Goal: Task Accomplishment & Management: Manage account settings

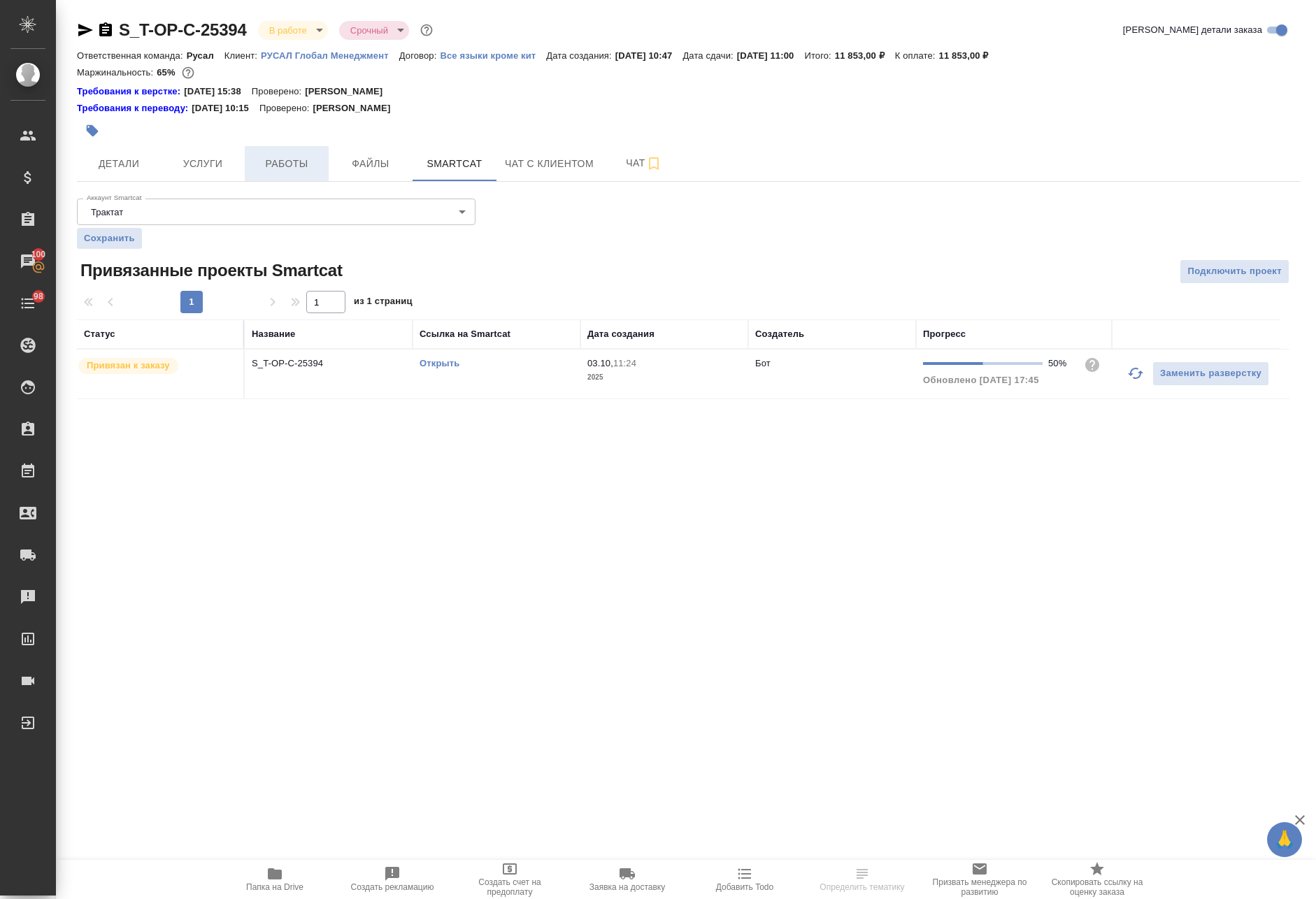
click at [268, 163] on span "Работы" at bounding box center [286, 164] width 67 height 18
click at [288, 174] on button "Работы" at bounding box center [286, 163] width 84 height 35
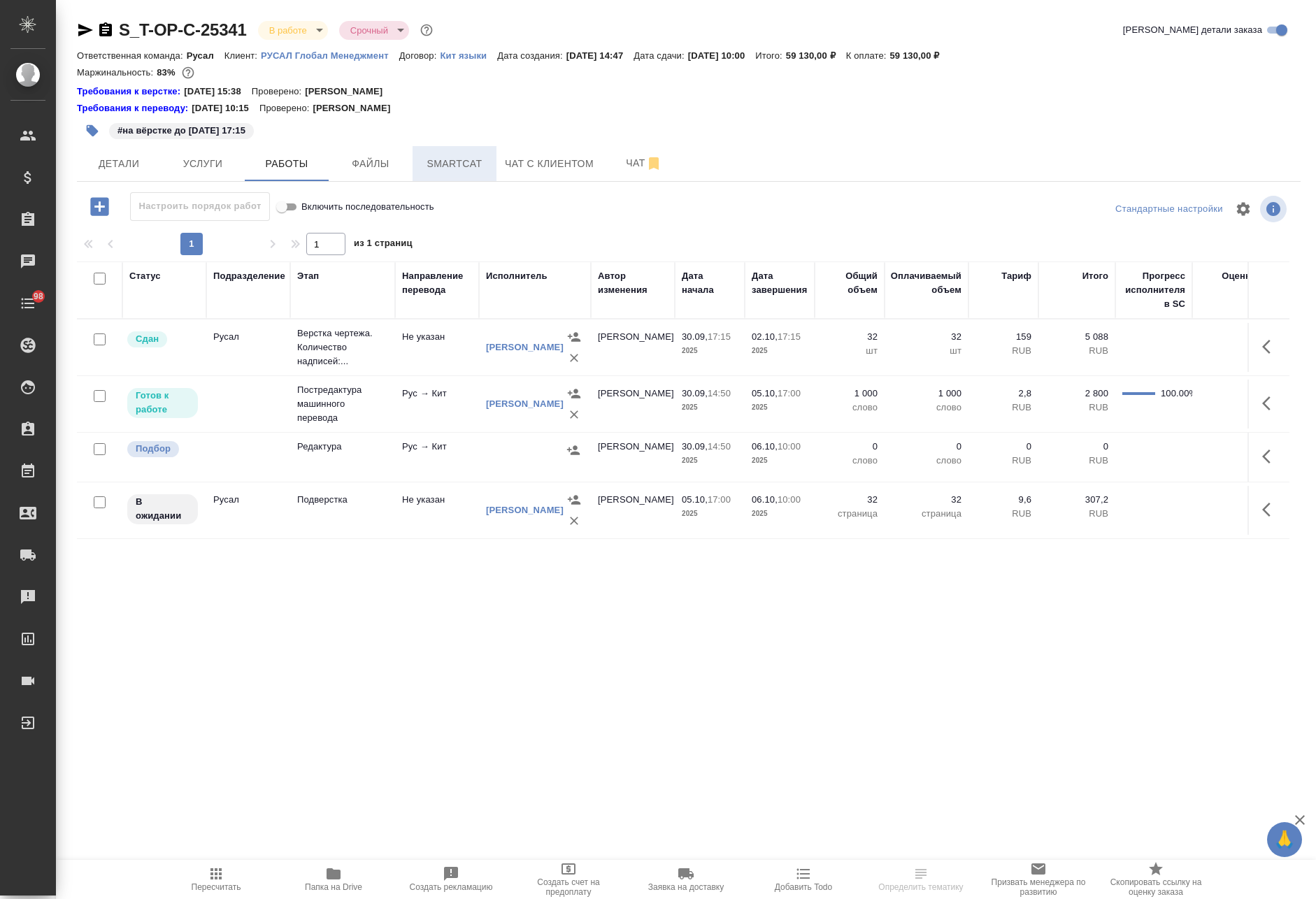
click at [455, 162] on span "Smartcat" at bounding box center [454, 164] width 67 height 18
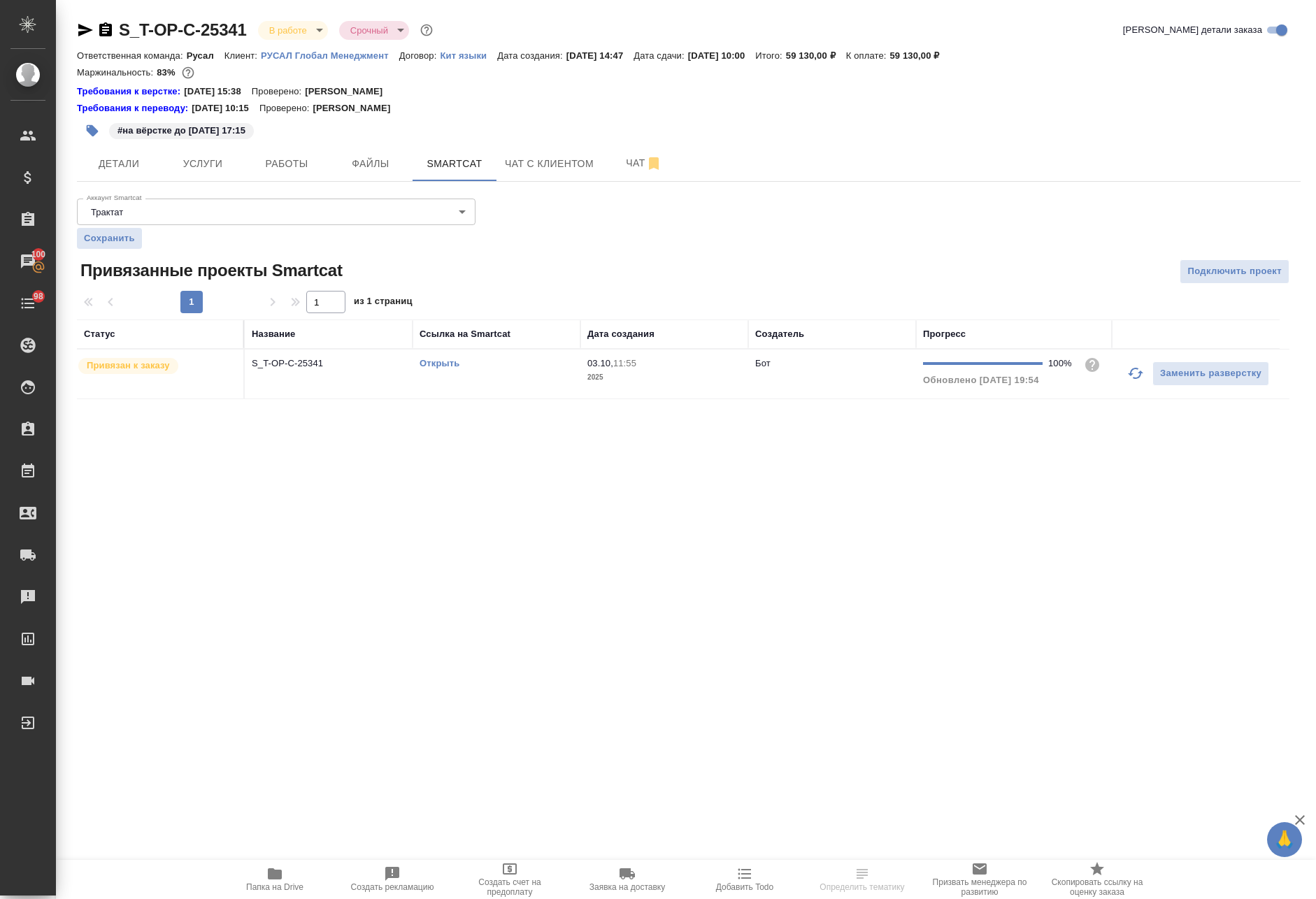
click at [430, 365] on link "Открыть" at bounding box center [439, 363] width 40 height 10
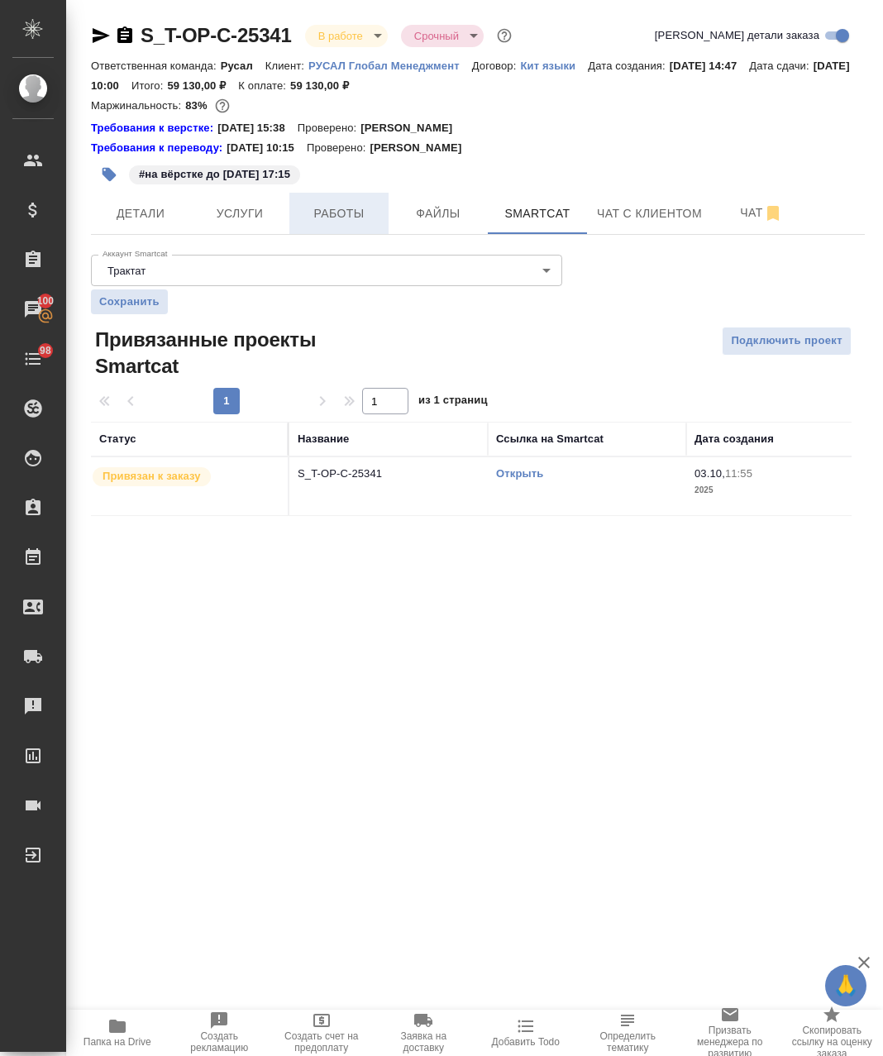
click at [341, 212] on span "Работы" at bounding box center [338, 213] width 79 height 21
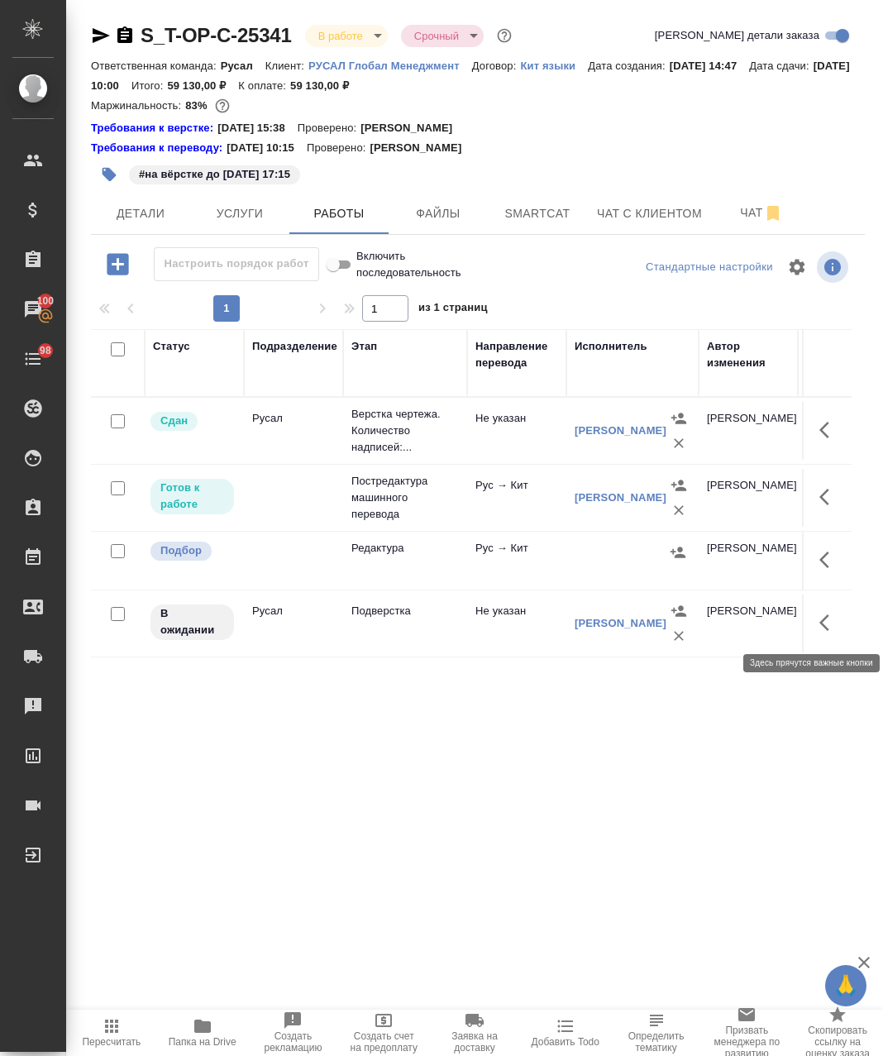
click at [819, 619] on icon "button" at bounding box center [824, 622] width 10 height 17
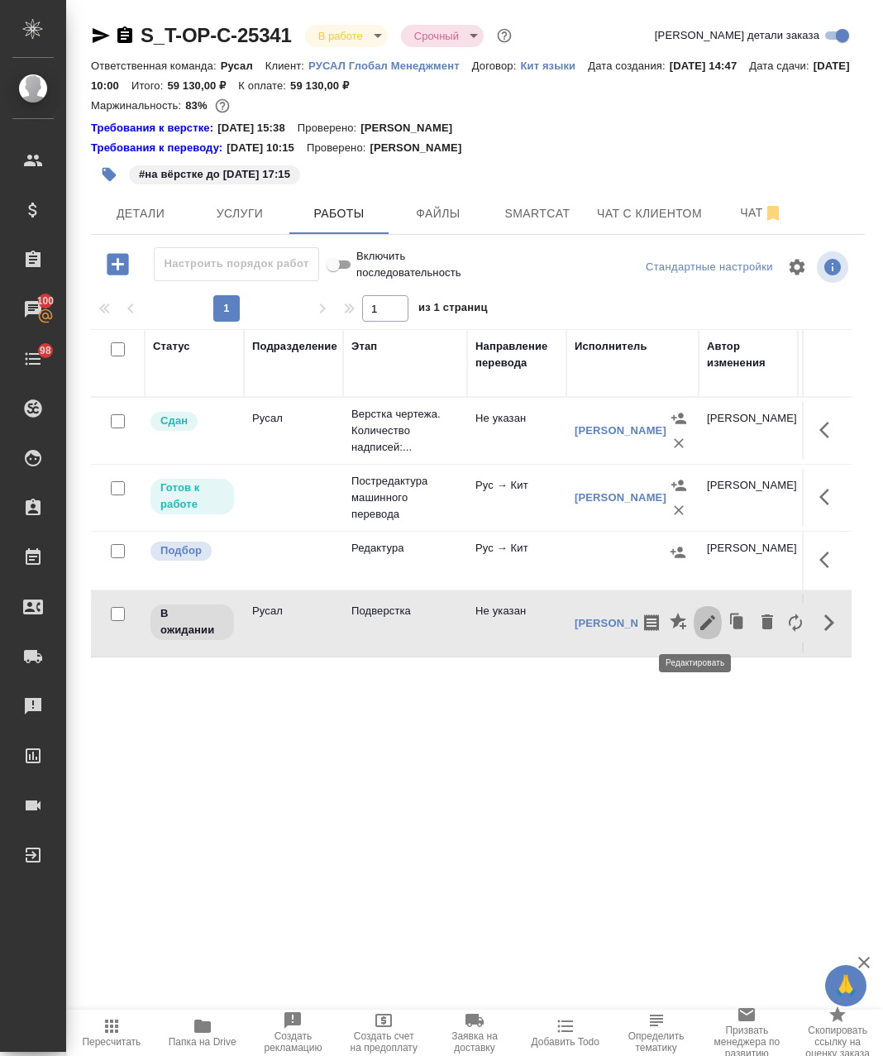
click at [698, 620] on icon "button" at bounding box center [708, 623] width 20 height 20
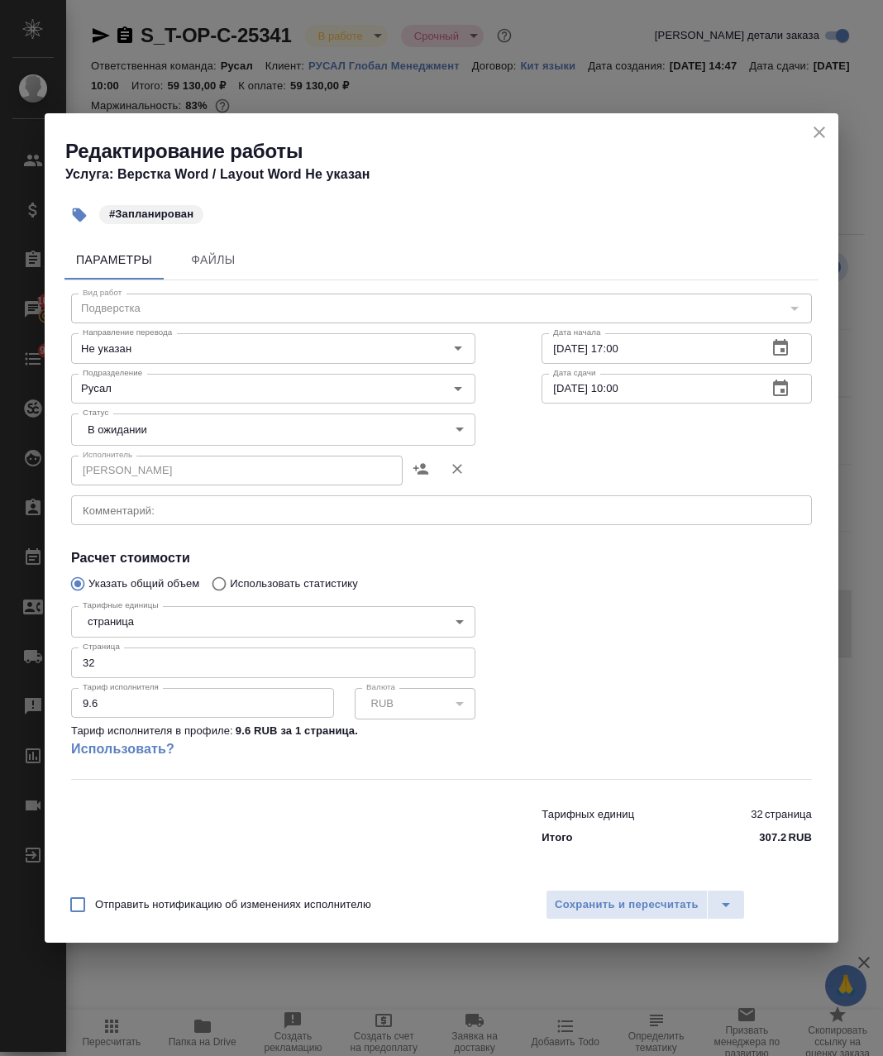
click at [460, 469] on icon "button" at bounding box center [457, 468] width 17 height 17
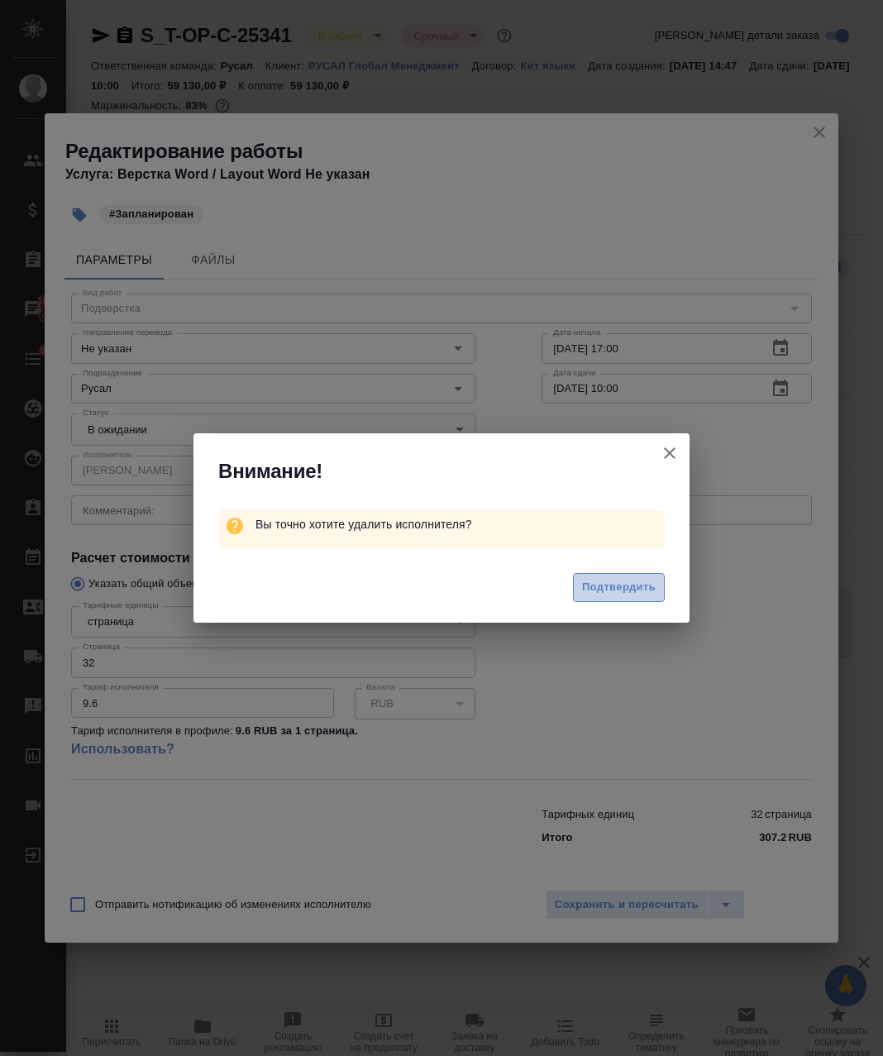
click at [616, 584] on span "Подтвердить" at bounding box center [619, 587] width 74 height 19
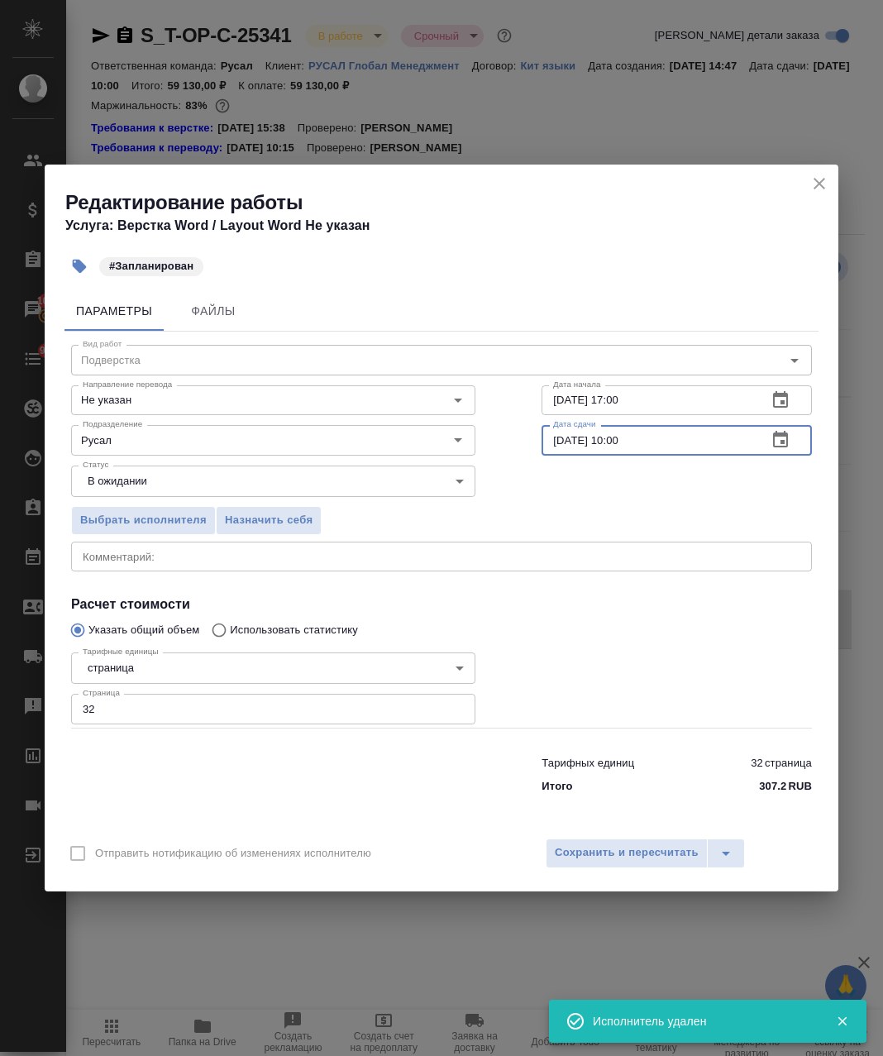
drag, startPoint x: 635, startPoint y: 437, endPoint x: 613, endPoint y: 450, distance: 24.8
click at [613, 450] on input "06.10.2025 10:00" at bounding box center [648, 440] width 212 height 30
drag, startPoint x: 663, startPoint y: 379, endPoint x: 640, endPoint y: 391, distance: 25.9
click at [640, 391] on div "Дата начала 05.10.2025 17:00 Дата начала" at bounding box center [676, 399] width 336 height 106
drag, startPoint x: 633, startPoint y: 394, endPoint x: 611, endPoint y: 395, distance: 22.3
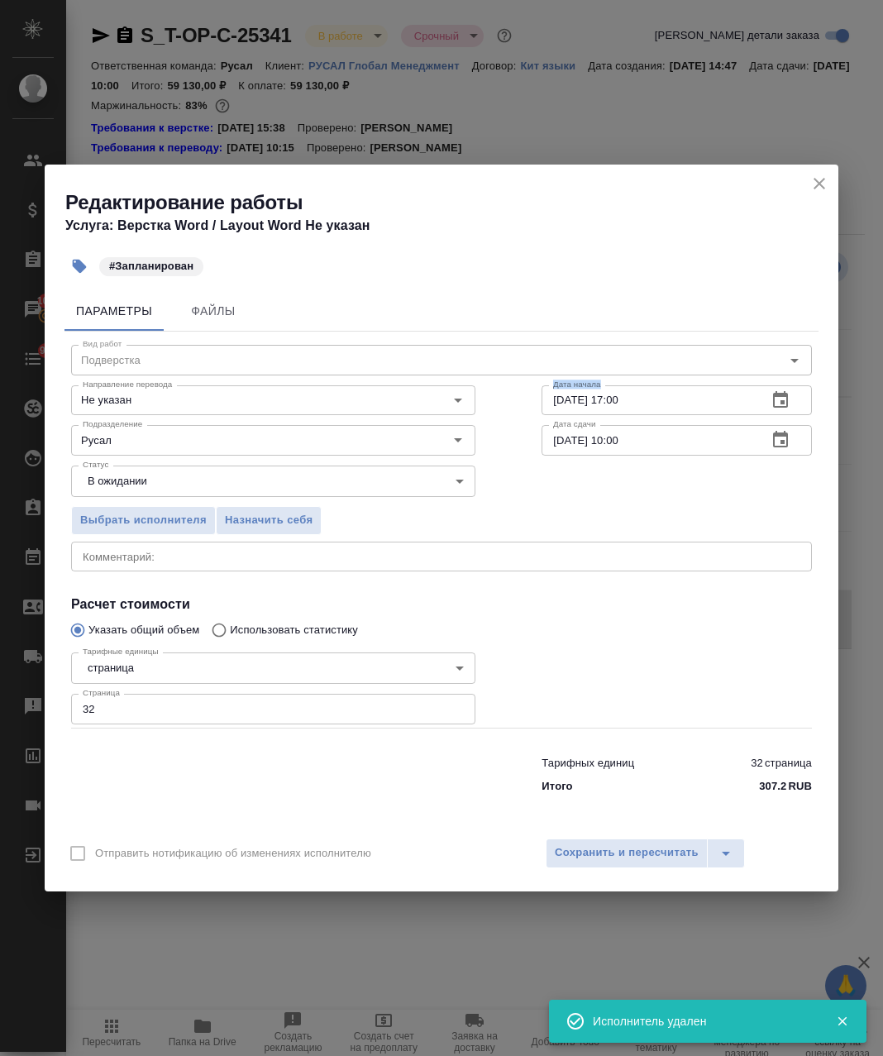
click at [613, 395] on body "🙏 .cls-1 fill:#fff; AWATERA Avdeenko Kirill Клиенты Спецификации Заказы 100 Чат…" at bounding box center [441, 528] width 883 height 1056
click at [599, 398] on input "05.10.2025 17:00" at bounding box center [648, 400] width 212 height 30
click at [612, 411] on input "05.10.2025 17:00" at bounding box center [648, 400] width 212 height 30
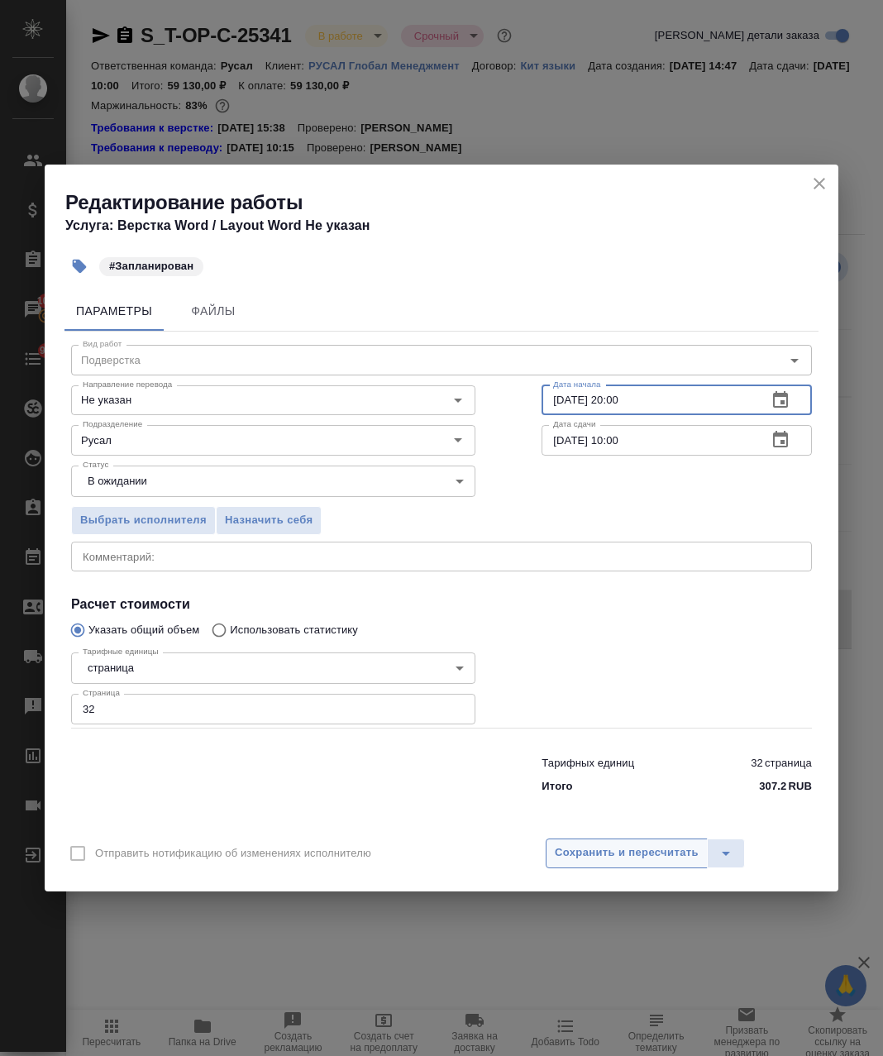
type input "05.10.2025 20:00"
click at [620, 855] on span "Сохранить и пересчитать" at bounding box center [627, 852] width 144 height 19
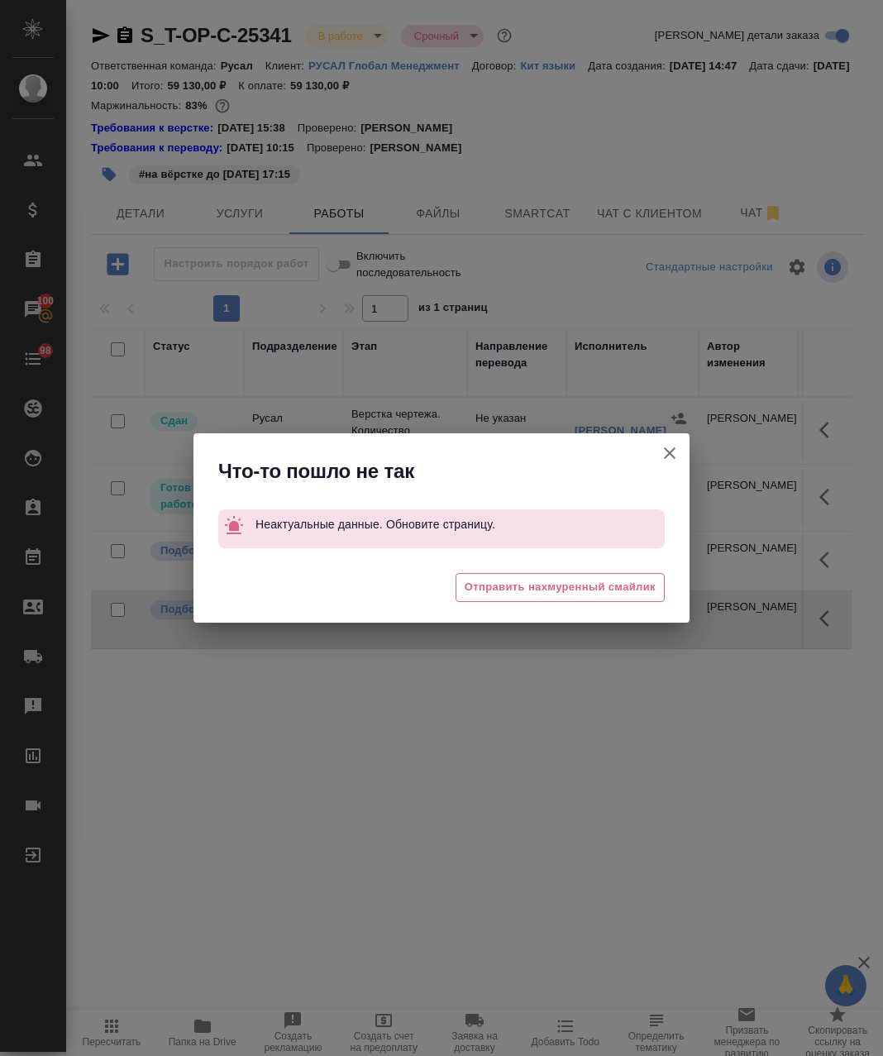
click at [668, 449] on icon "button" at bounding box center [670, 453] width 20 height 20
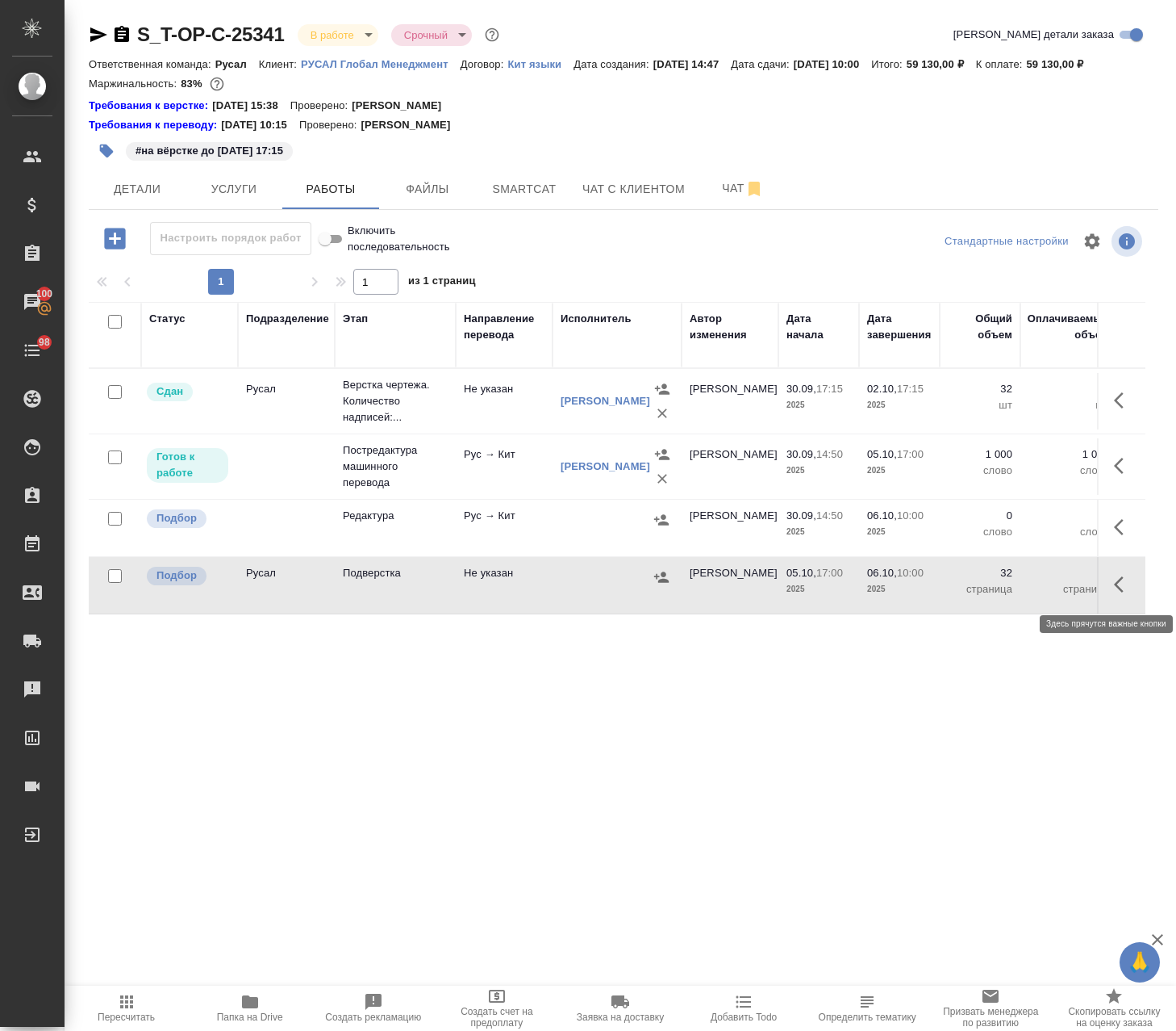
click at [1115, 581] on icon "button" at bounding box center [1124, 585] width 20 height 20
click at [995, 582] on icon "button" at bounding box center [1005, 585] width 20 height 20
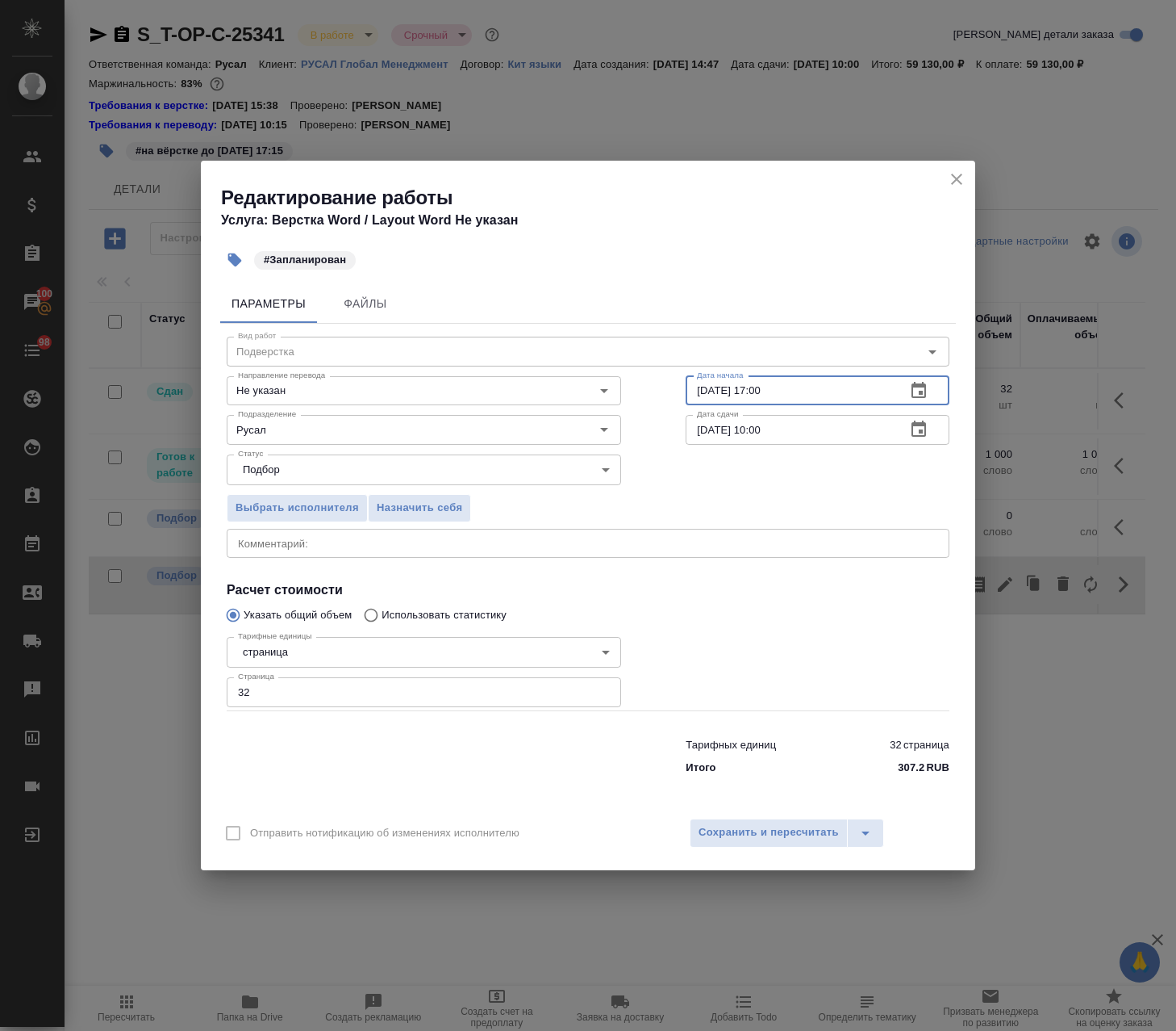
drag, startPoint x: 766, startPoint y: 396, endPoint x: 757, endPoint y: 400, distance: 9.8
click at [757, 400] on input "05.10.2025 17:00" at bounding box center [790, 391] width 207 height 29
drag, startPoint x: 776, startPoint y: 389, endPoint x: 755, endPoint y: 392, distance: 21.2
click at [755, 392] on input "05.10.2025 12:00" at bounding box center [790, 391] width 207 height 29
type input "05.10.2025 20:00"
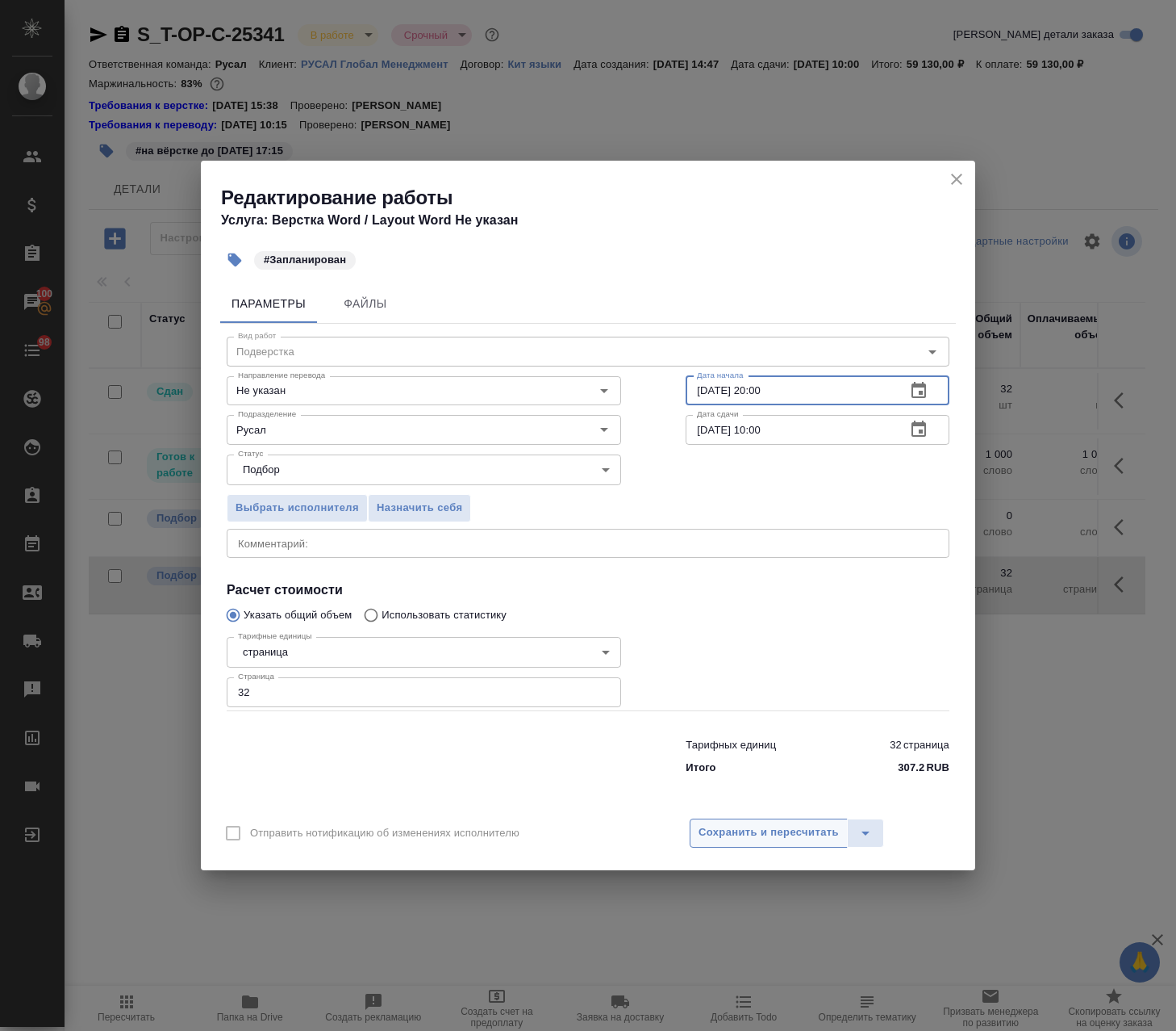
click at [760, 822] on button "Сохранить и пересчитать" at bounding box center [769, 833] width 158 height 29
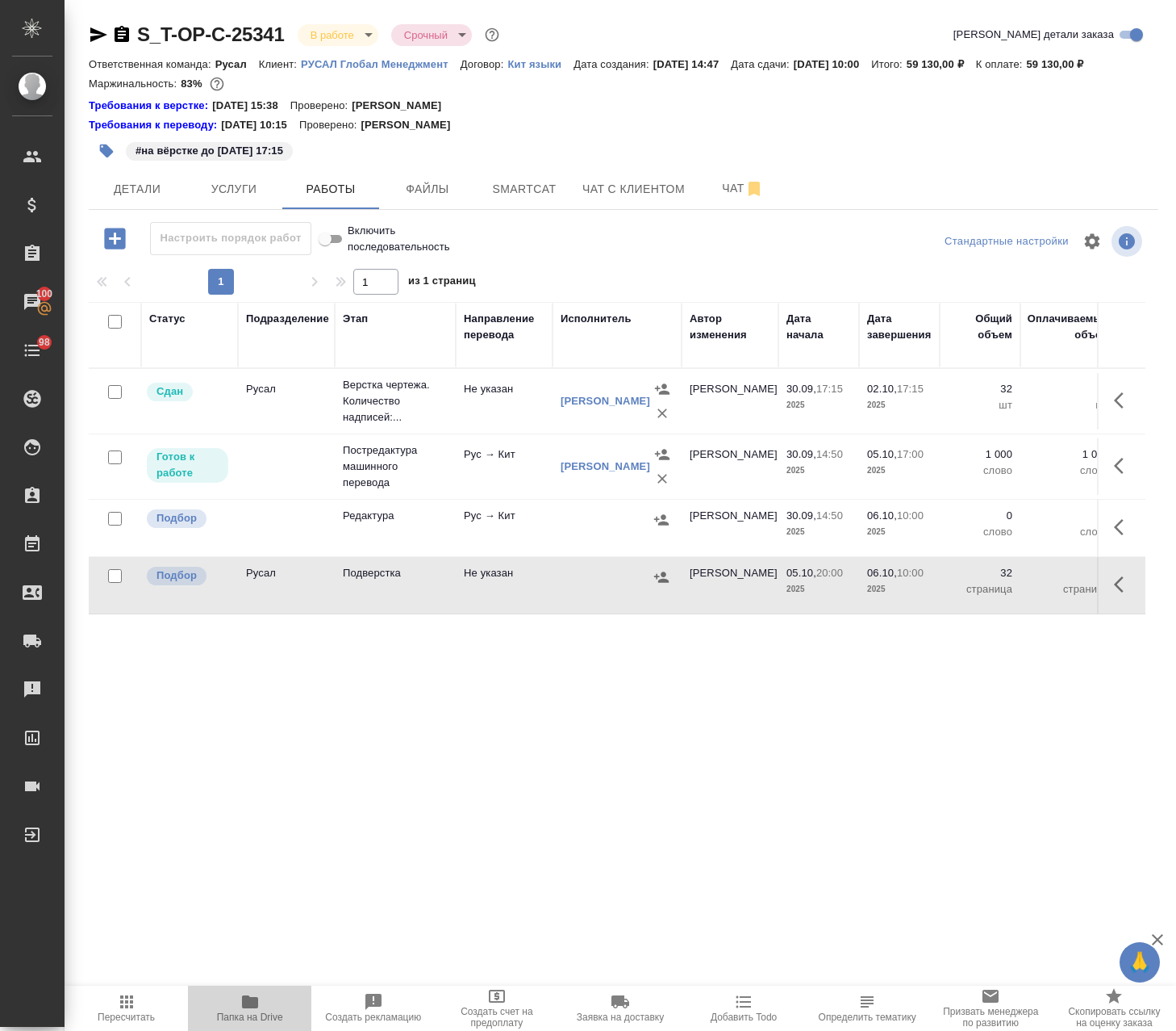
click at [239, 1009] on span "Папка на Drive" at bounding box center [250, 1007] width 104 height 30
click at [561, 580] on div at bounding box center [618, 577] width 113 height 24
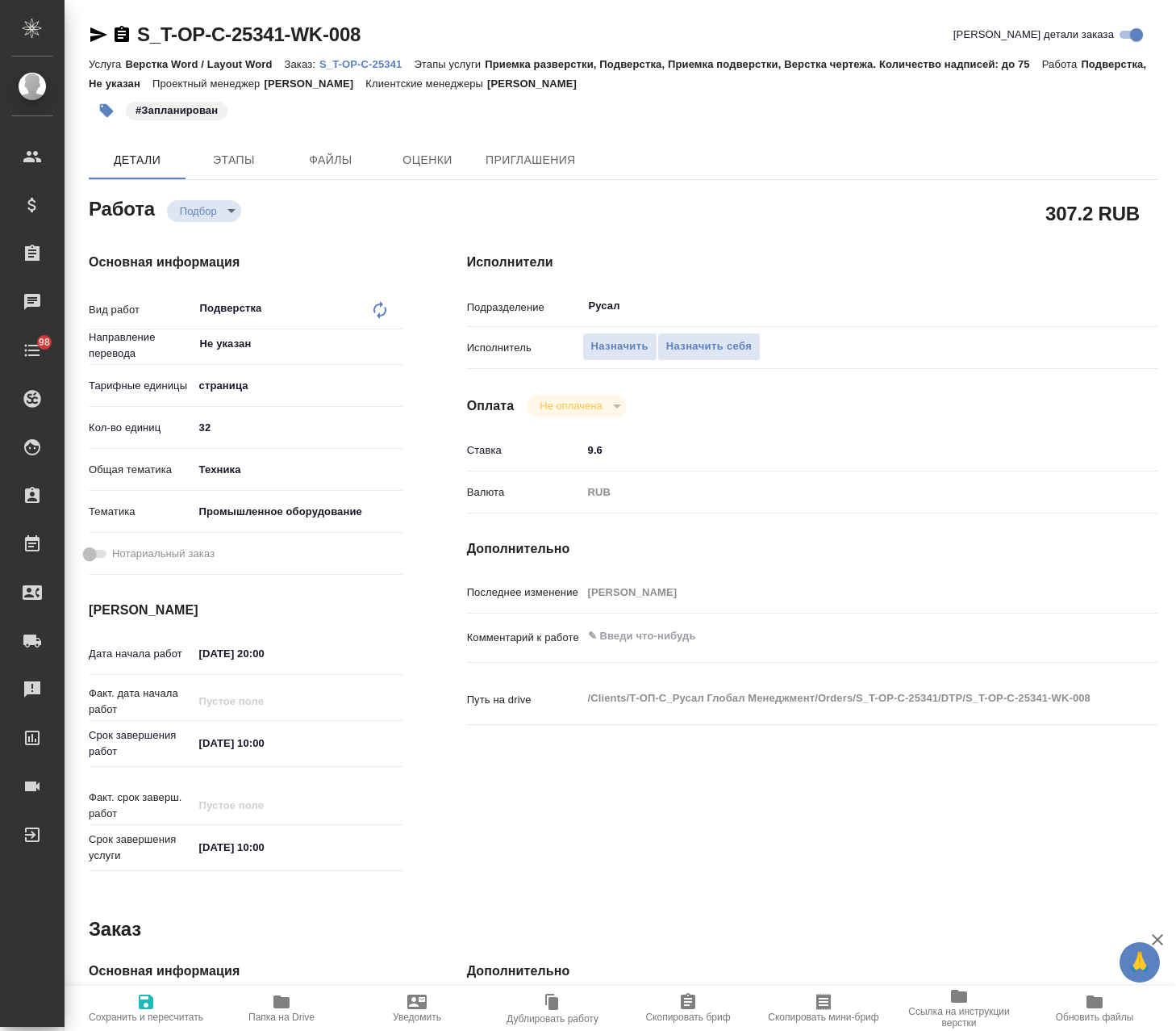
type textarea "x"
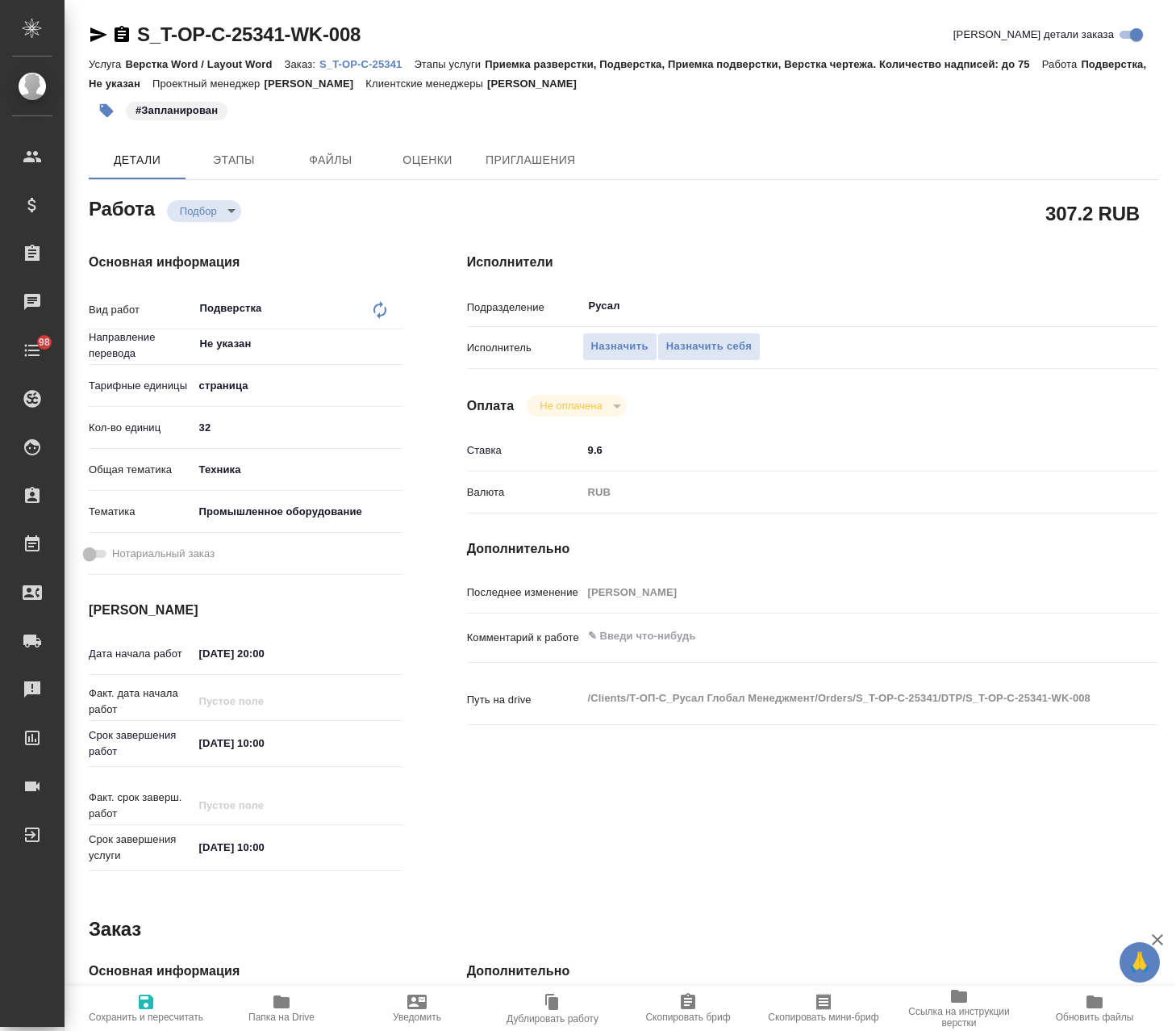
type textarea "x"
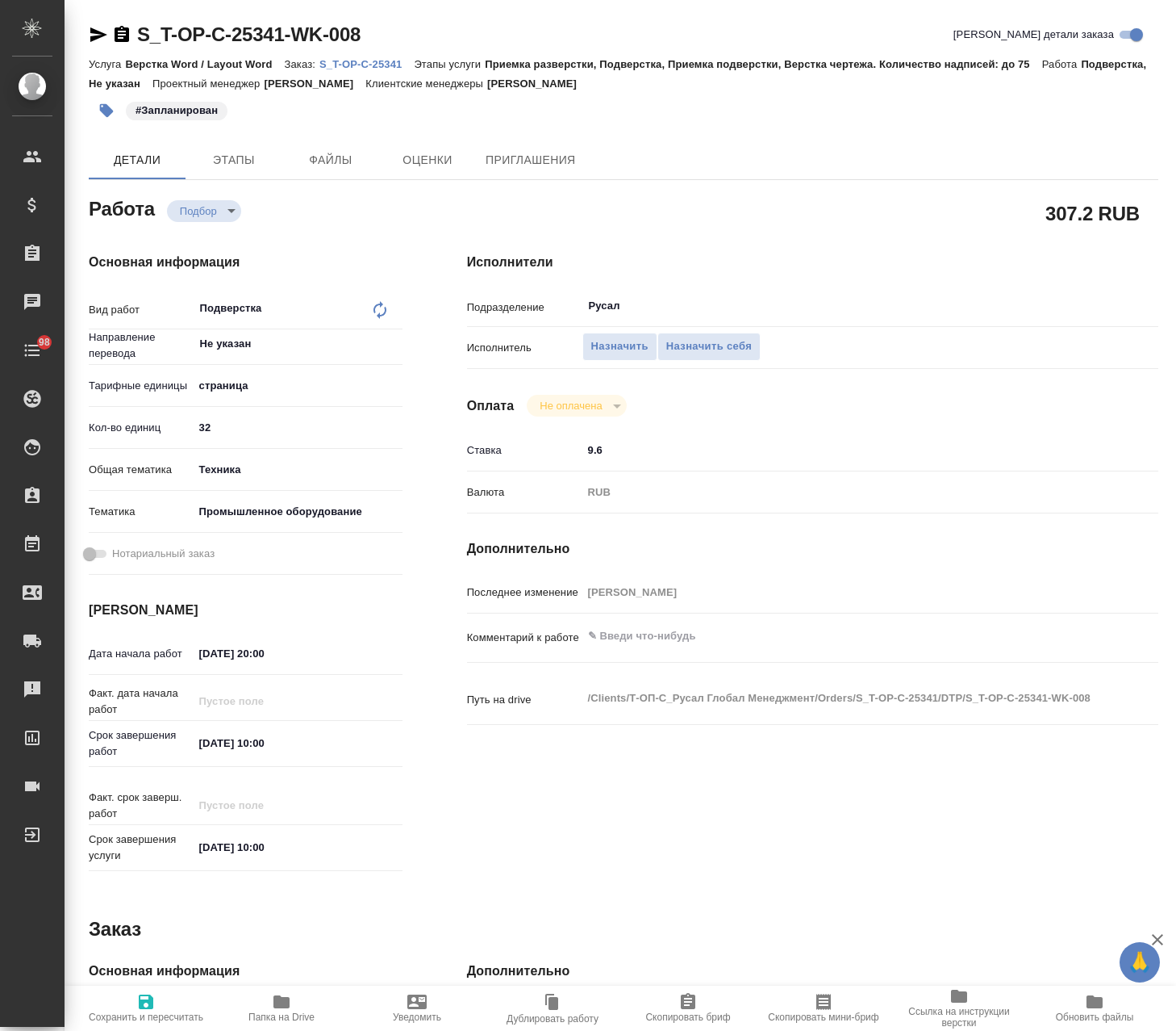
type textarea "x"
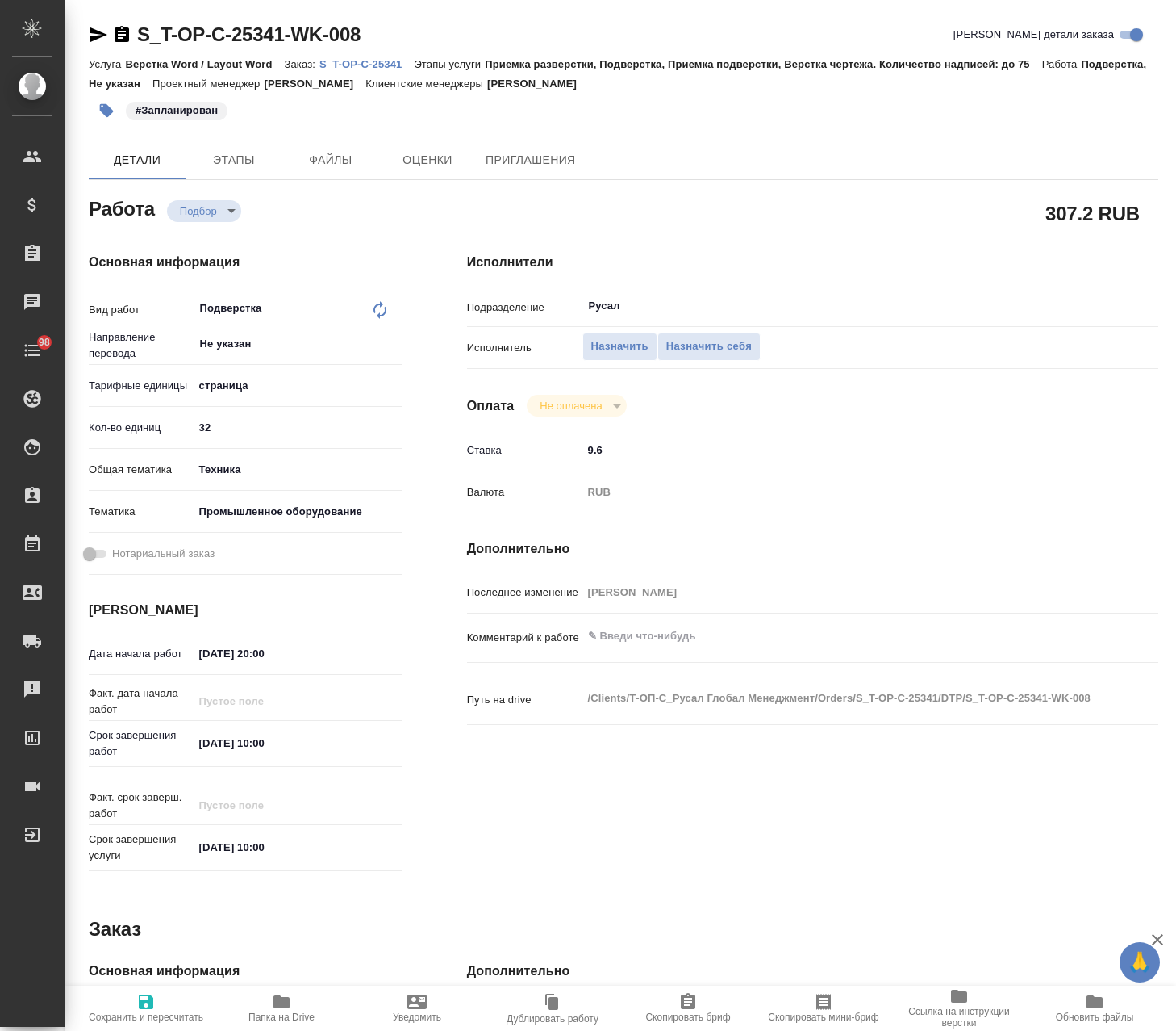
type textarea "x"
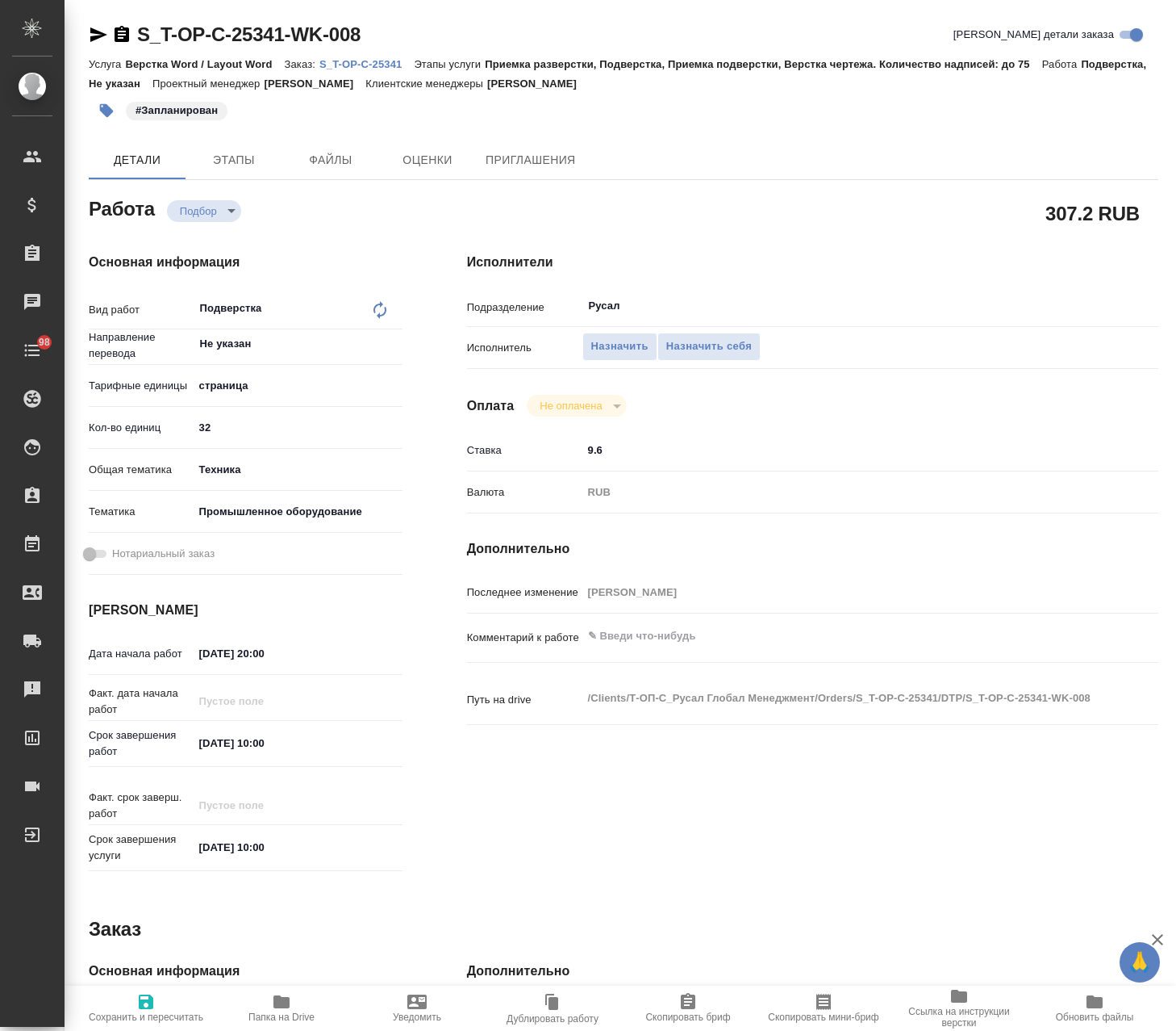
type textarea "x"
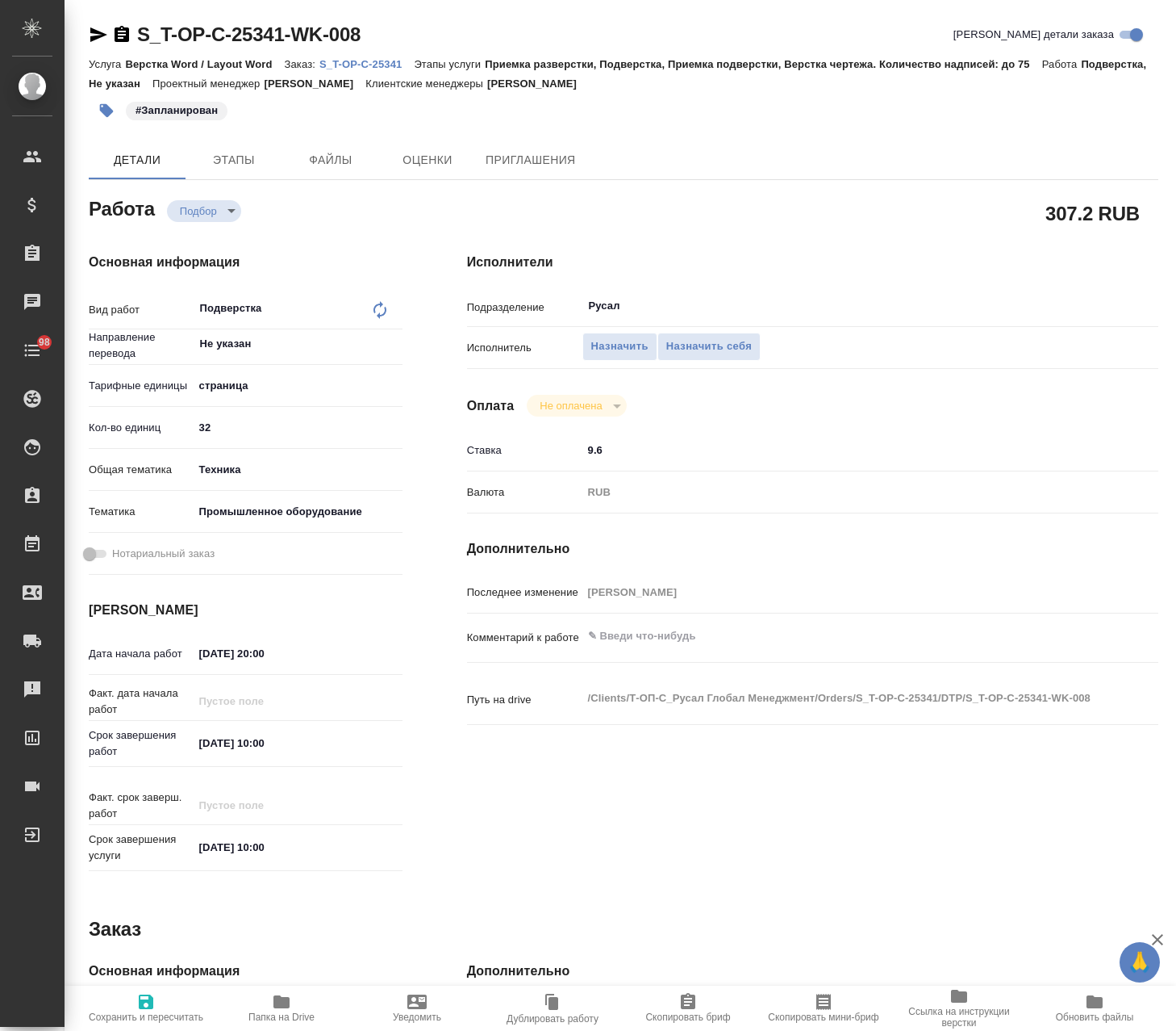
drag, startPoint x: 673, startPoint y: 451, endPoint x: 459, endPoint y: 454, distance: 214.0
click at [459, 454] on div "Исполнители Подразделение Русал ​ Исполнитель Назначить Назначить себя Оплата Н…" at bounding box center [813, 565] width 756 height 689
type textarea "x"
type input "0"
type textarea "x"
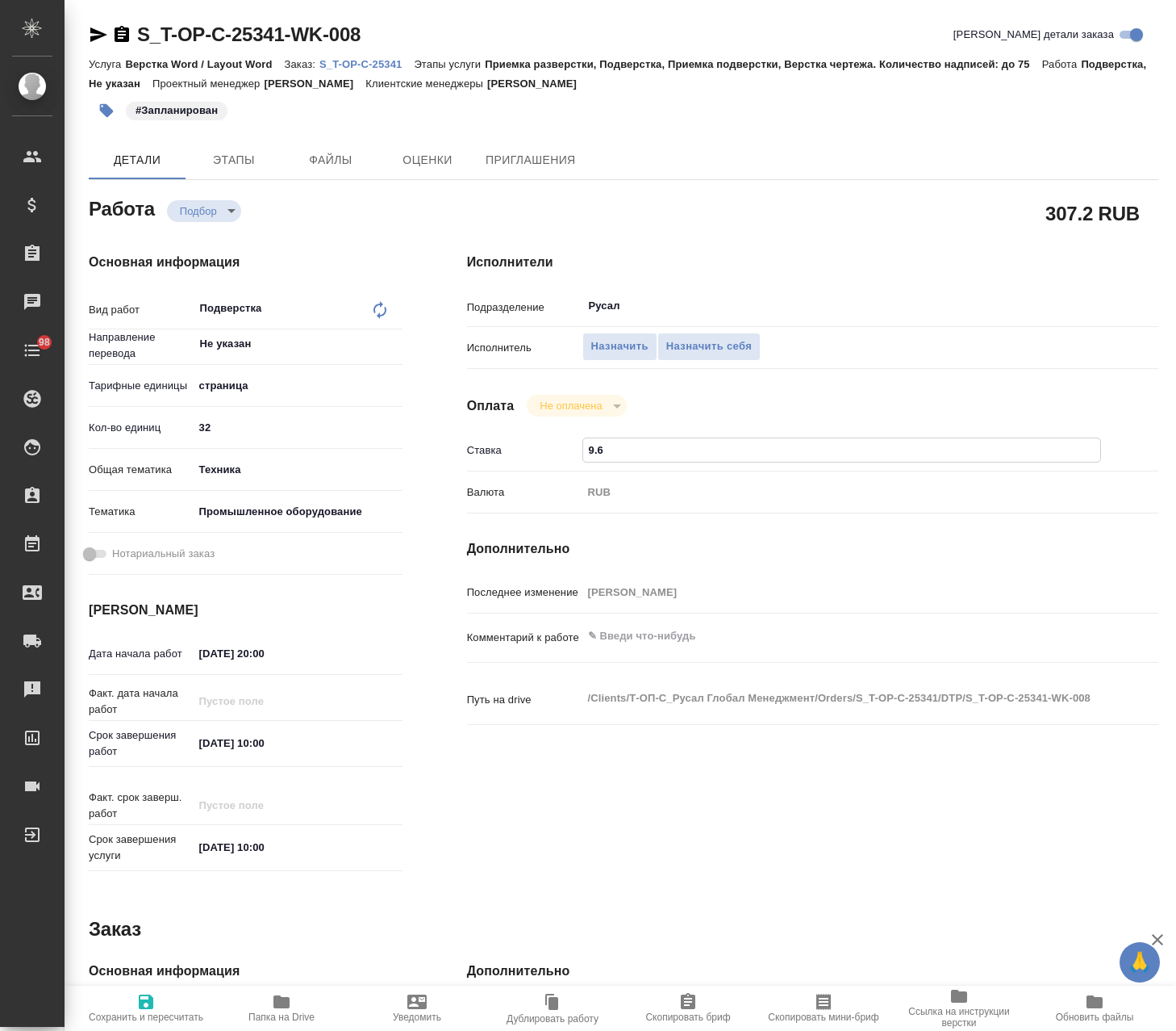
type textarea "x"
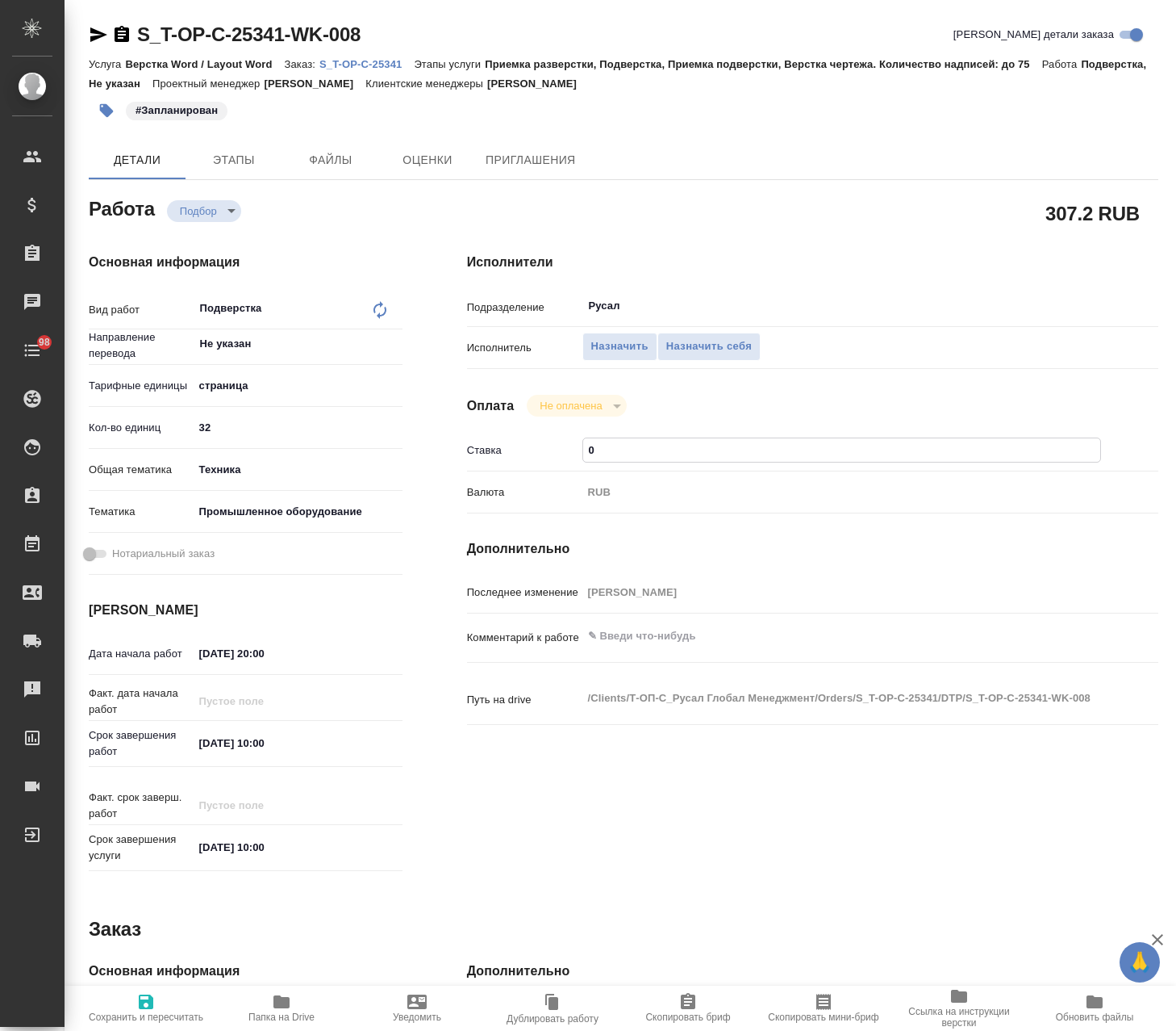
type textarea "x"
type input "0"
click at [721, 869] on div "Работа Подбор recruiting 307.2 RUB Основная информация Вид работ Подверстка x ​…" at bounding box center [624, 772] width 1070 height 1159
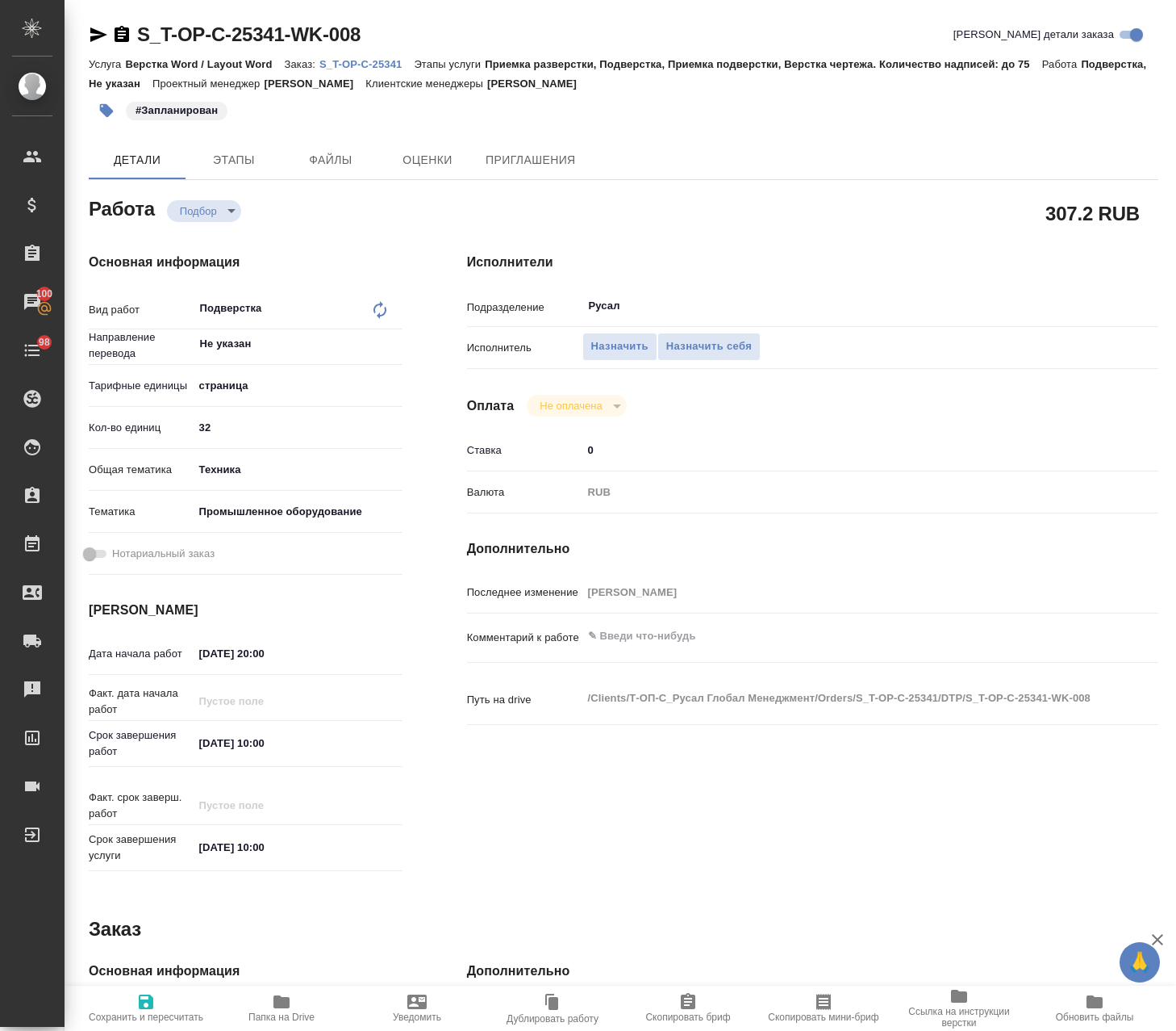
click at [162, 1009] on span "Сохранить и пересчитать" at bounding box center [145, 1007] width 116 height 30
type textarea "x"
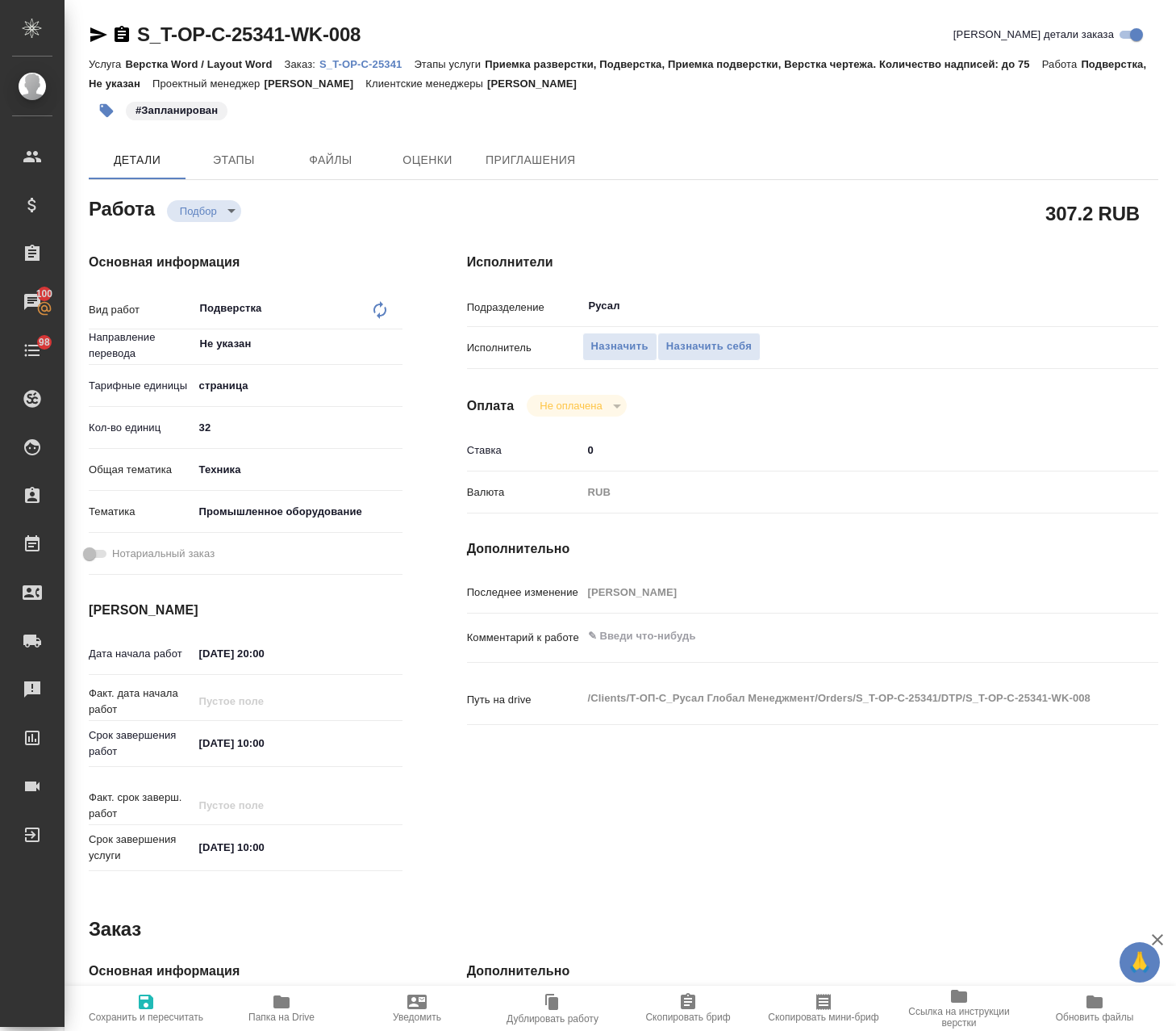
type textarea "x"
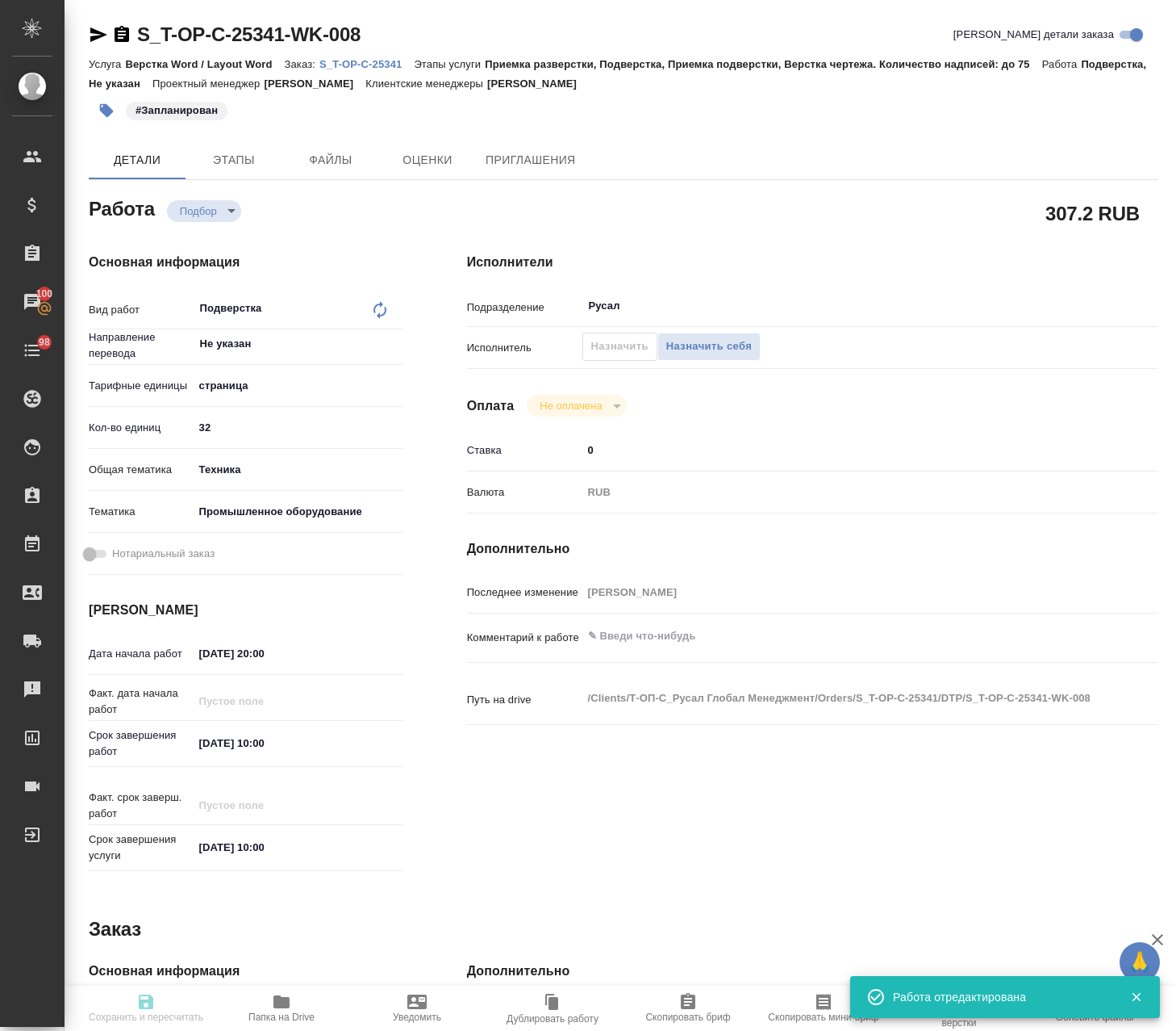
type textarea "x"
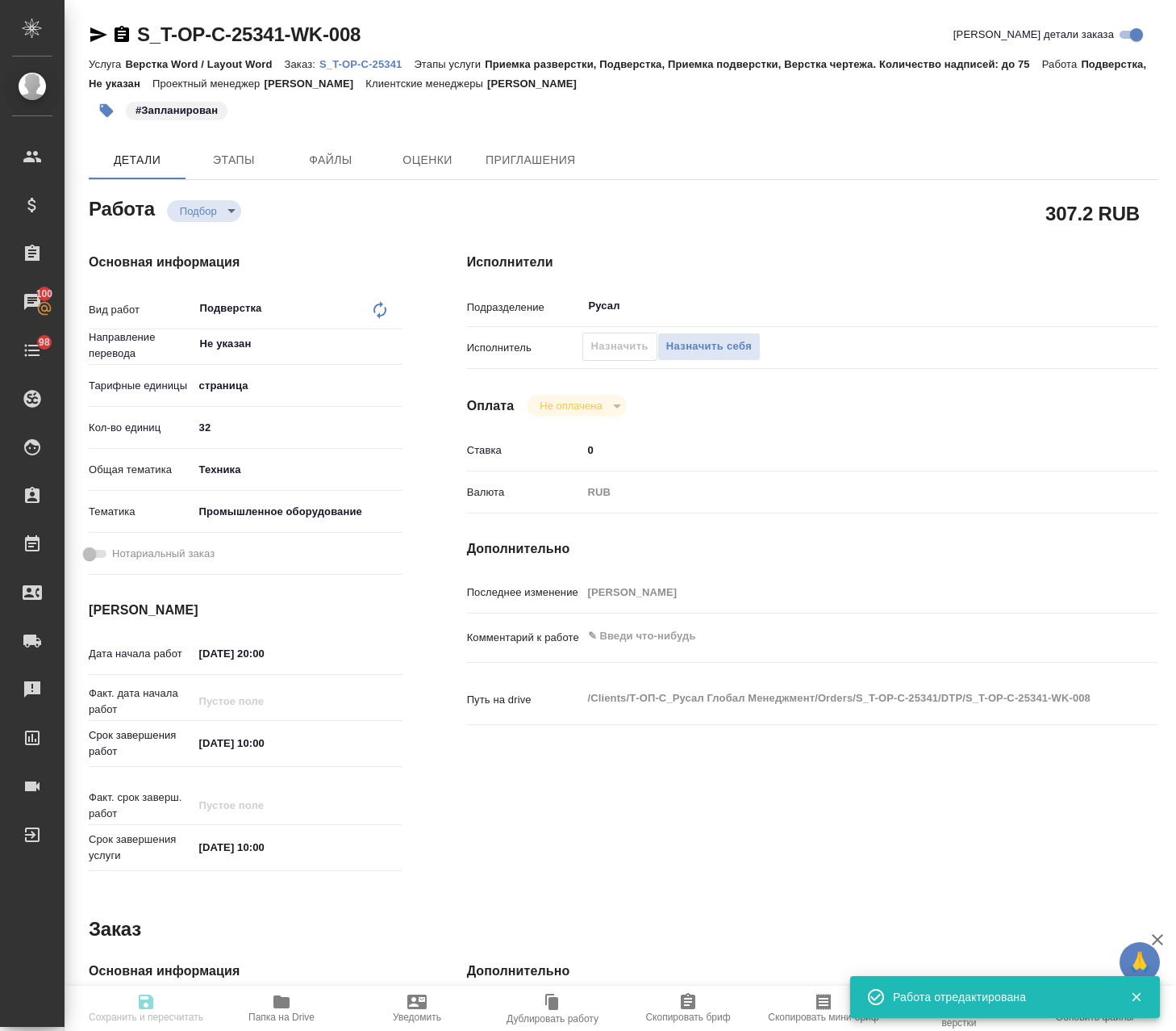
type input "recruiting"
type textarea "Подверстка"
type textarea "x"
type input "Не указан"
type input "5a8b1489cc6b4906c91bfdb2"
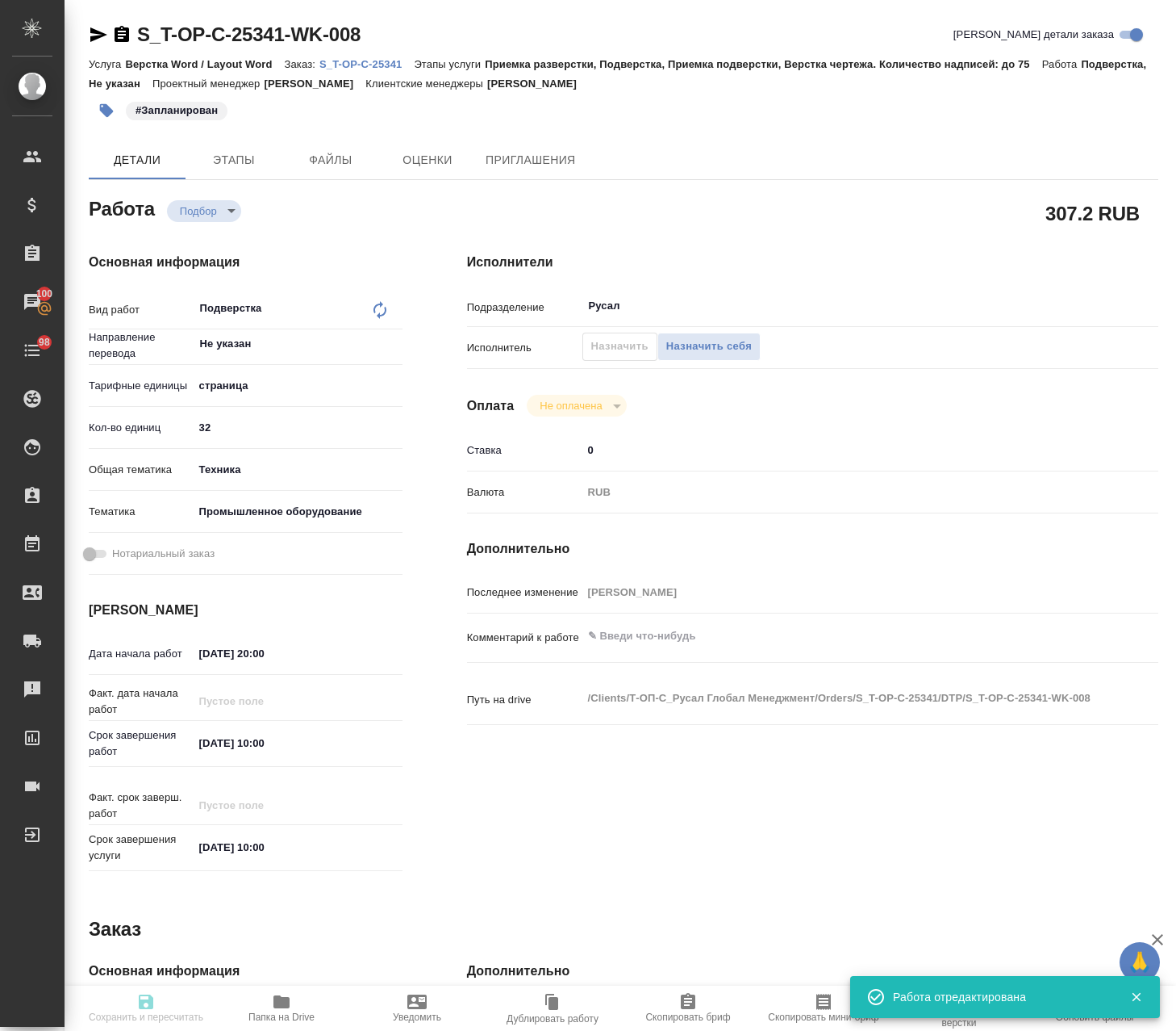
type input "32"
type input "tech"
type input "5f647205b73bc97568ca66bc"
type input "05.10.2025 20:00"
type input "06.10.2025 10:00"
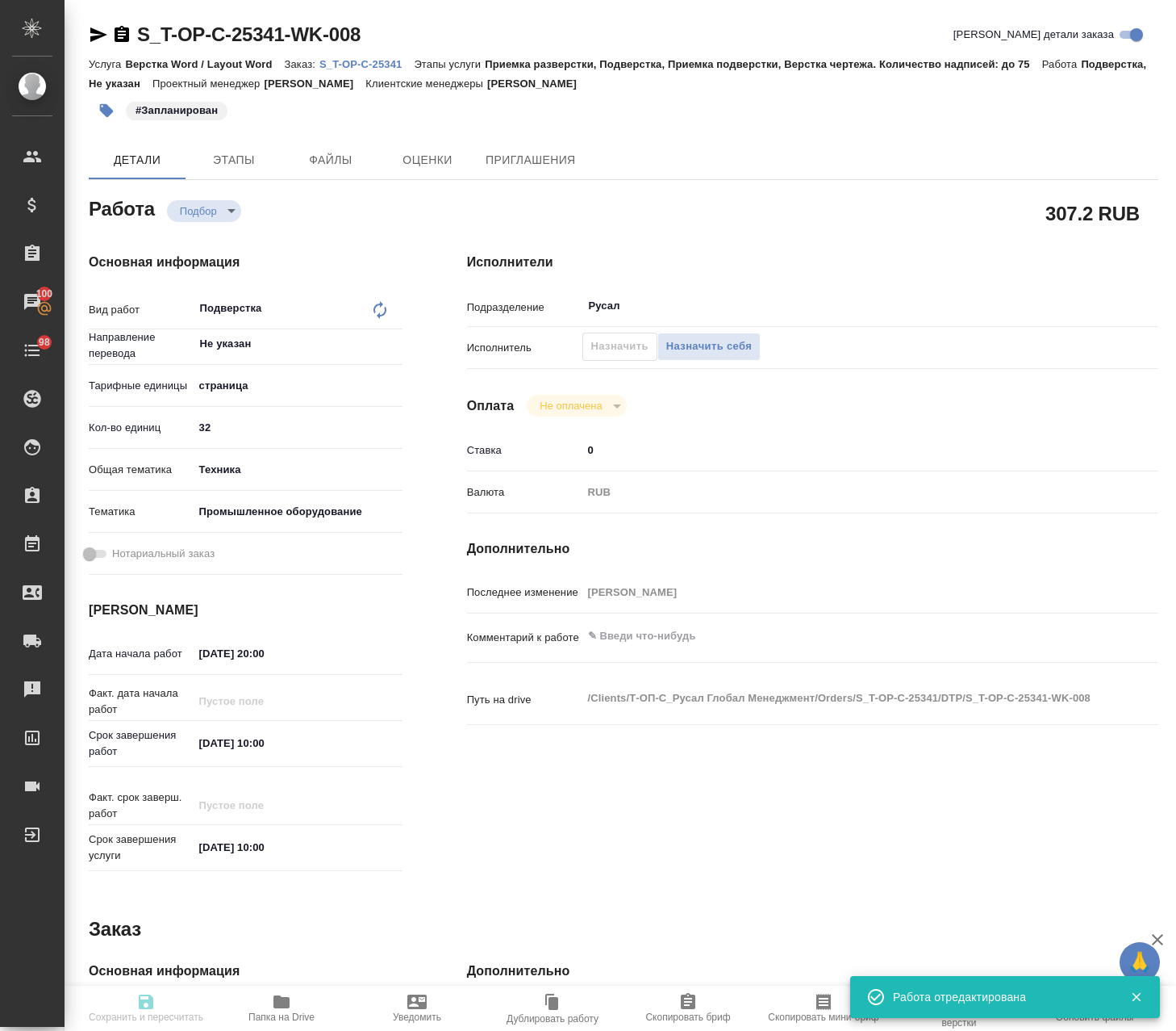
type input "06.10.2025 10:00"
type input "Русал"
type input "notPayed"
type input "0"
type input "RUB"
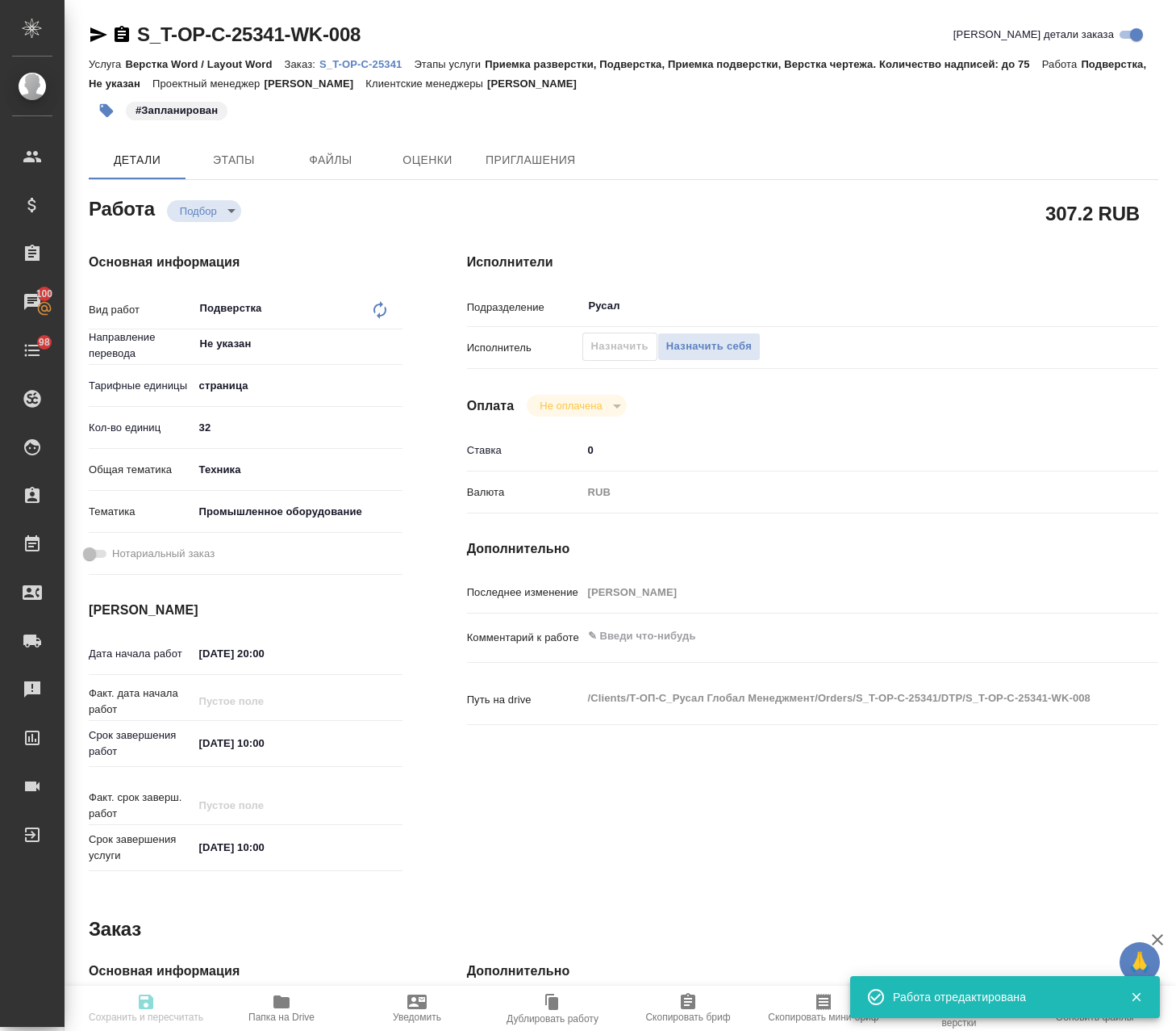
type input "Авдеенко Кирилл"
type textarea "x"
type textarea "/Clients/Т-ОП-С_Русал Глобал Менеджмент/Orders/S_T-OP-C-25341/DTP/S_T-OP-C-2534…"
type textarea "x"
type input "S_T-OP-C-25341"
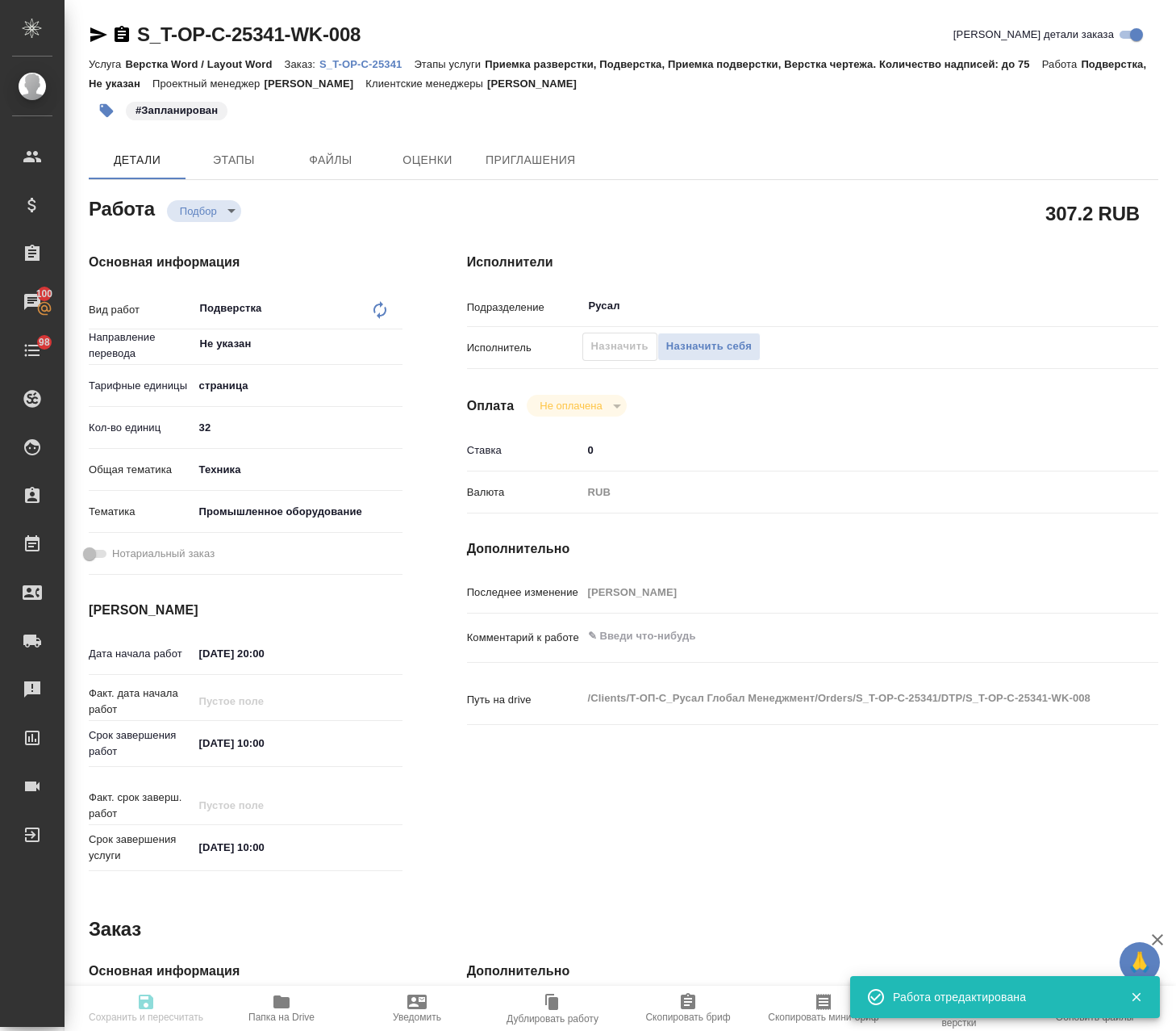
type input "Т-ОП-С-46922"
type input "Верстка Word / Layout Word"
type input "Приемка разверстки, Подверстка, Приемка подверстки, Верстка чертежа. Количество…"
type input "Меньшикова Александра"
type input "Оксютович Ирина"
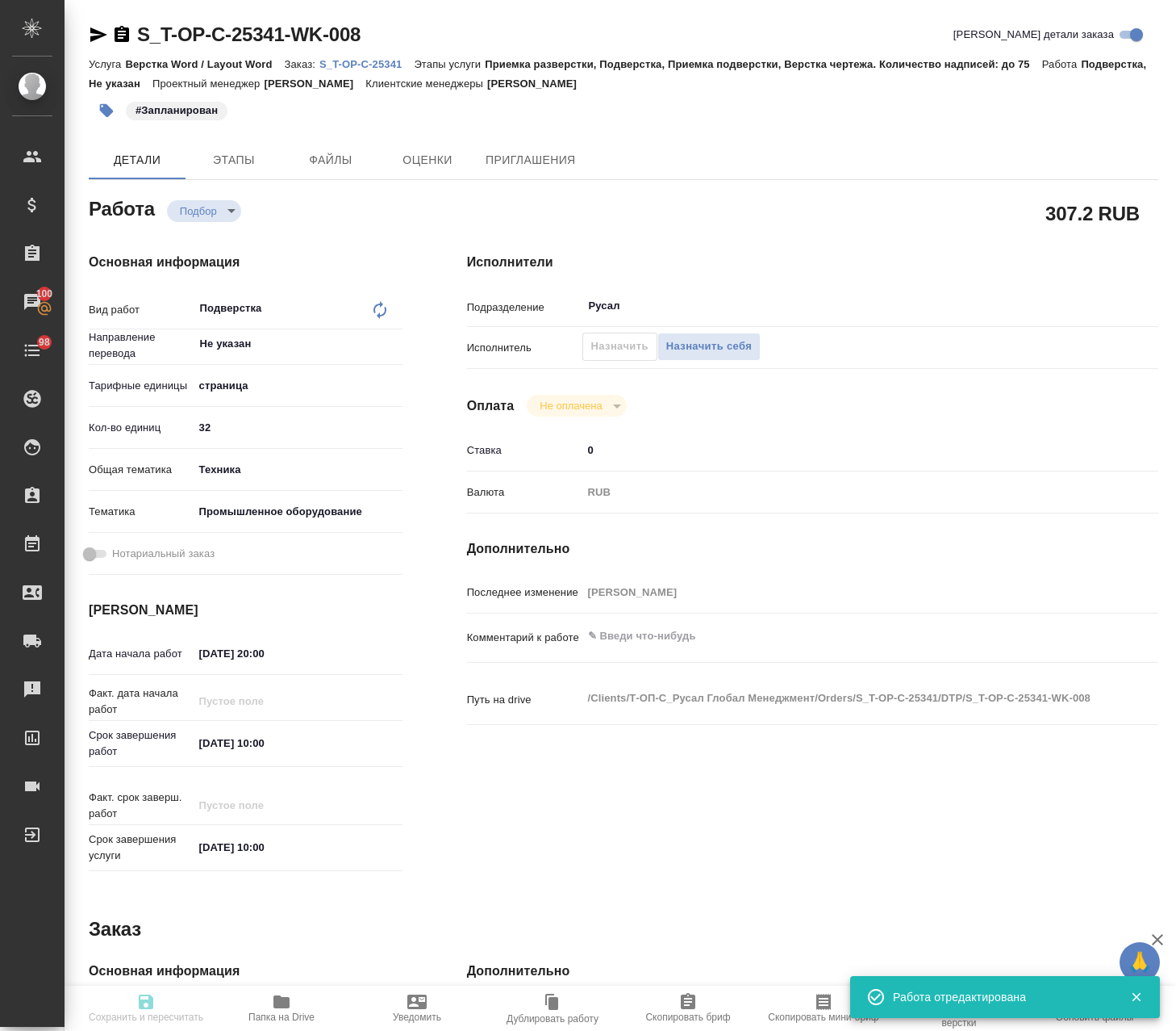
type input "/Clients/Т-ОП-С_Русал Глобал Менеджмент/Orders/S_T-OP-C-25341"
type textarea "x"
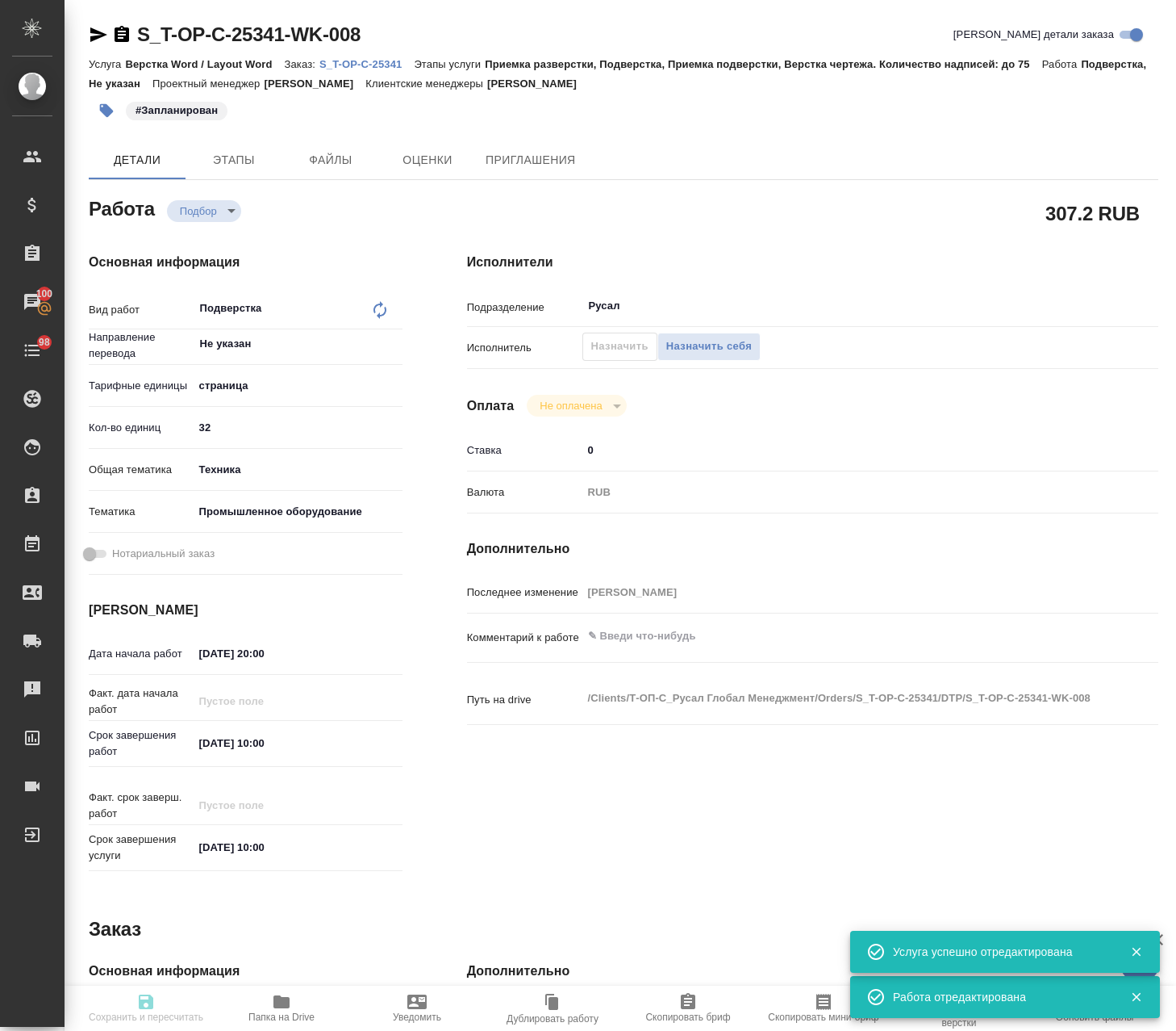
type textarea "x"
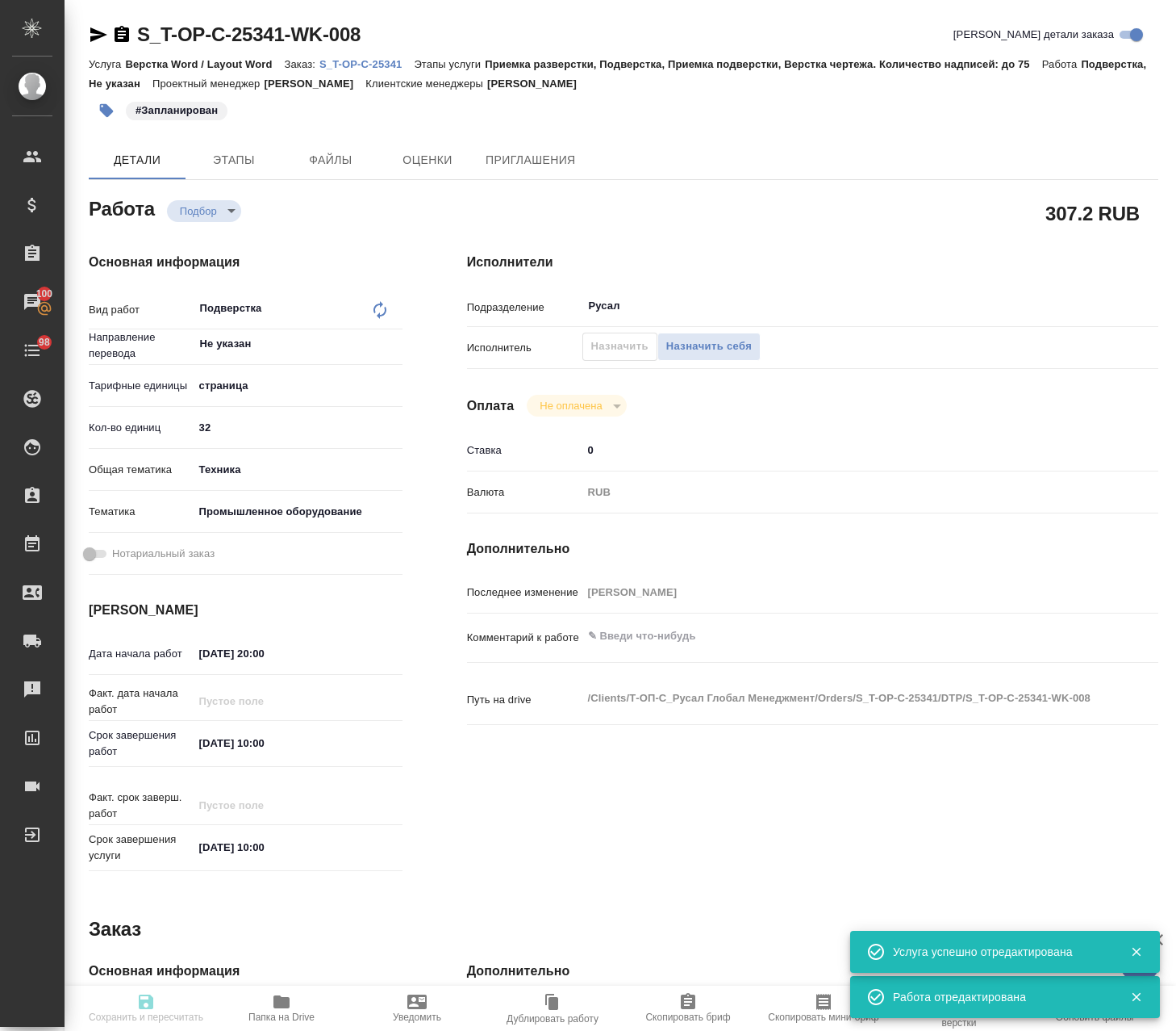
type textarea "x"
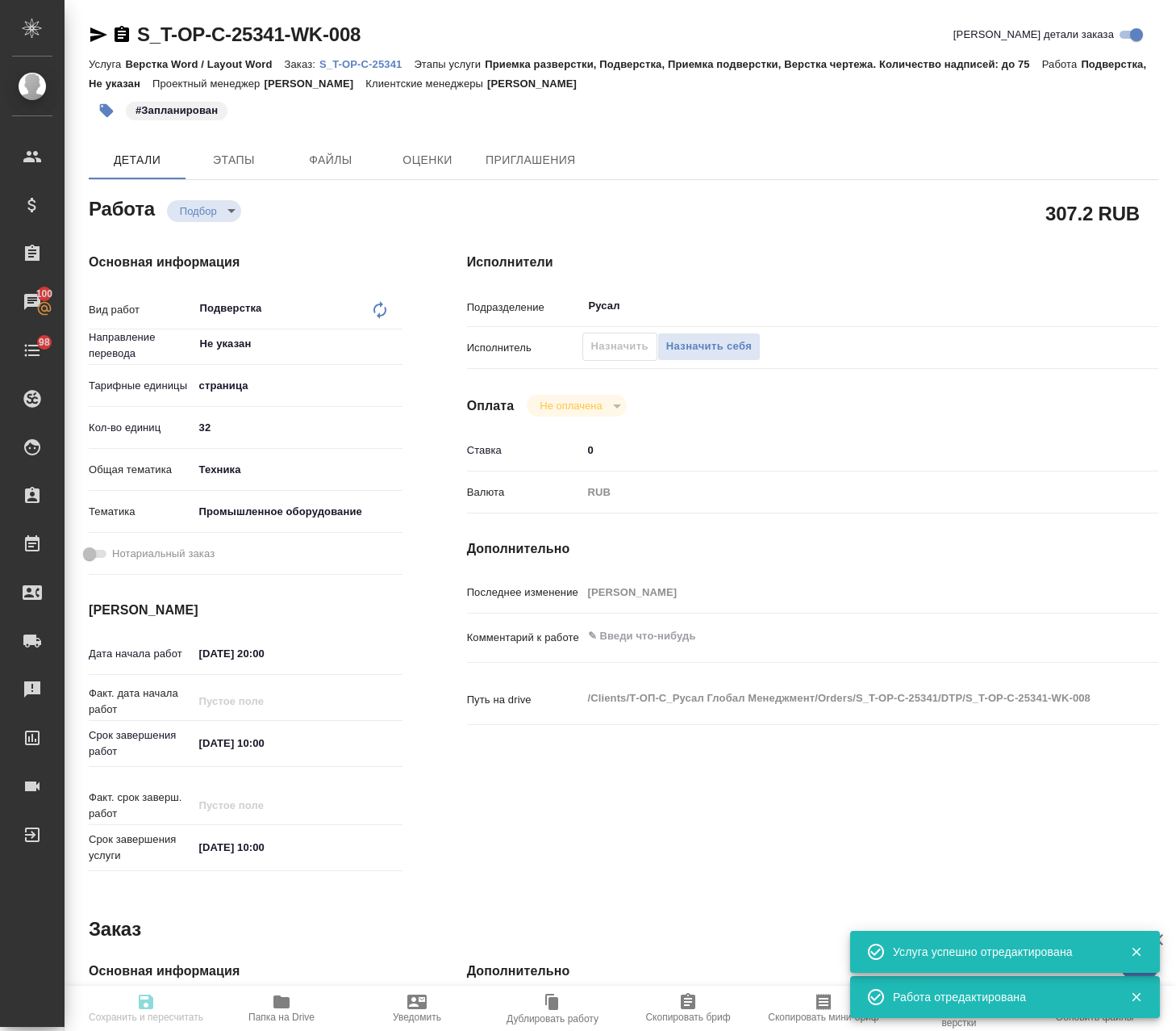
type textarea "x"
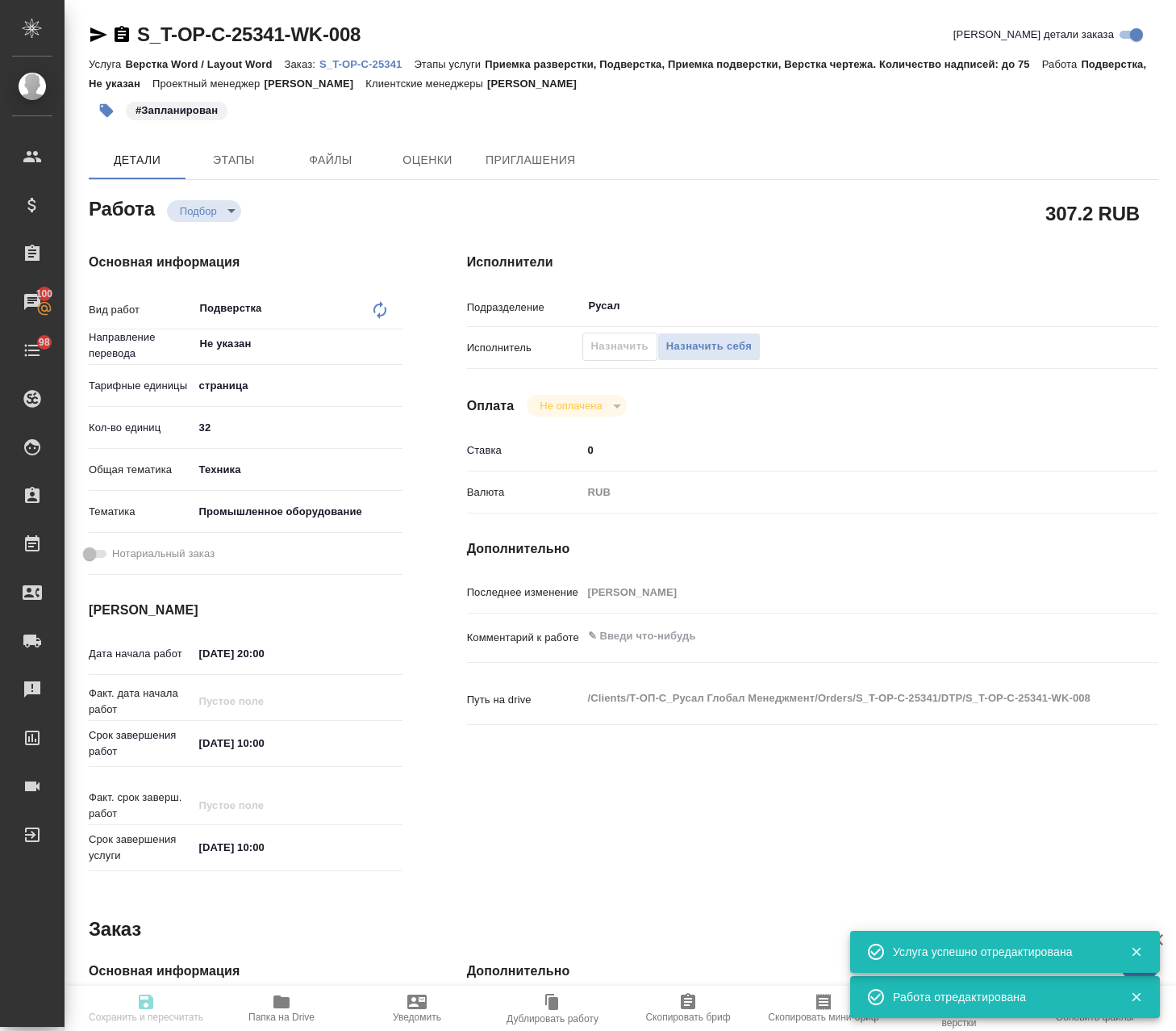
type textarea "x"
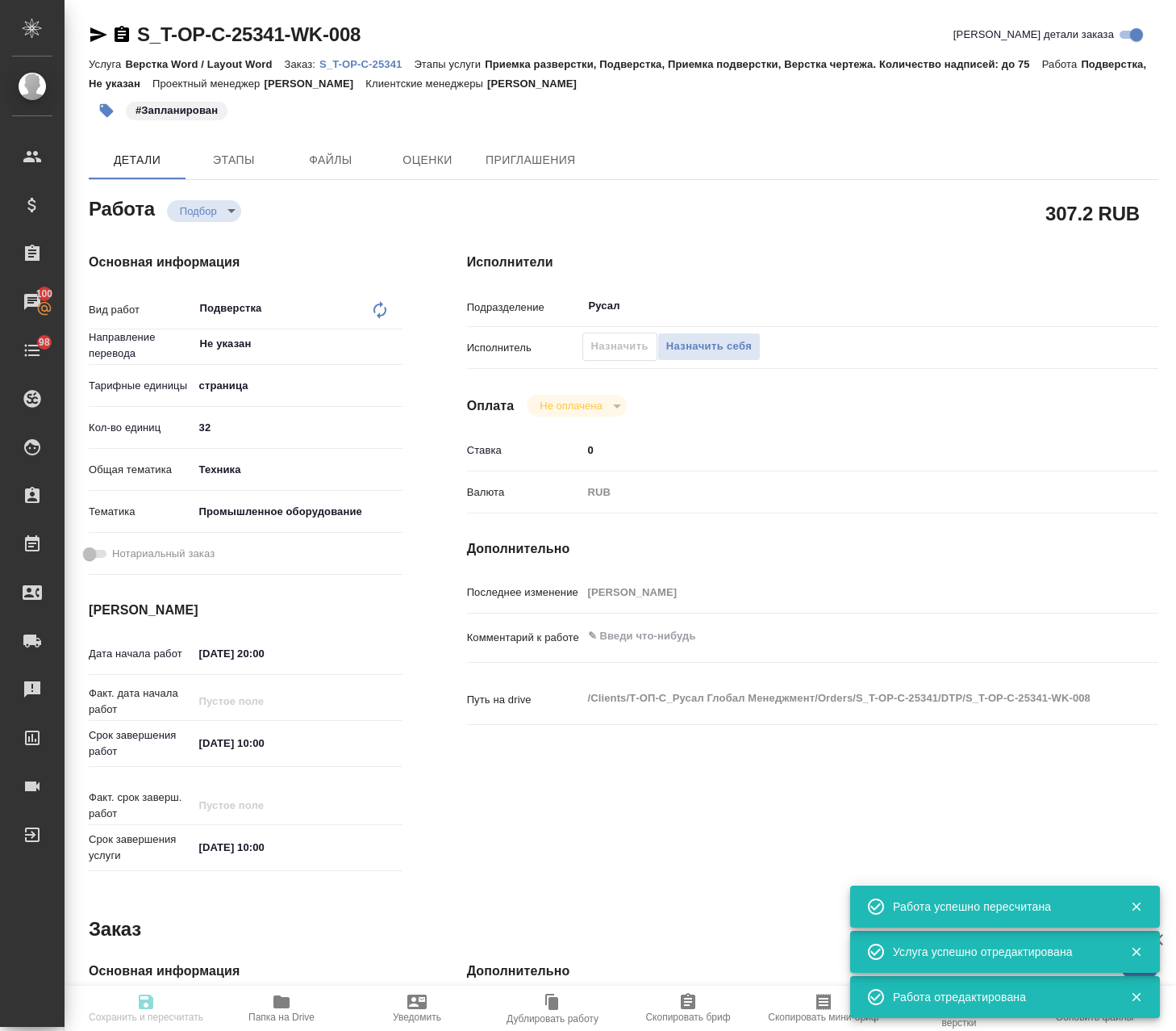
type input "recruiting"
type textarea "Подверстка"
type textarea "x"
type input "Не указан"
type input "5a8b1489cc6b4906c91bfdb2"
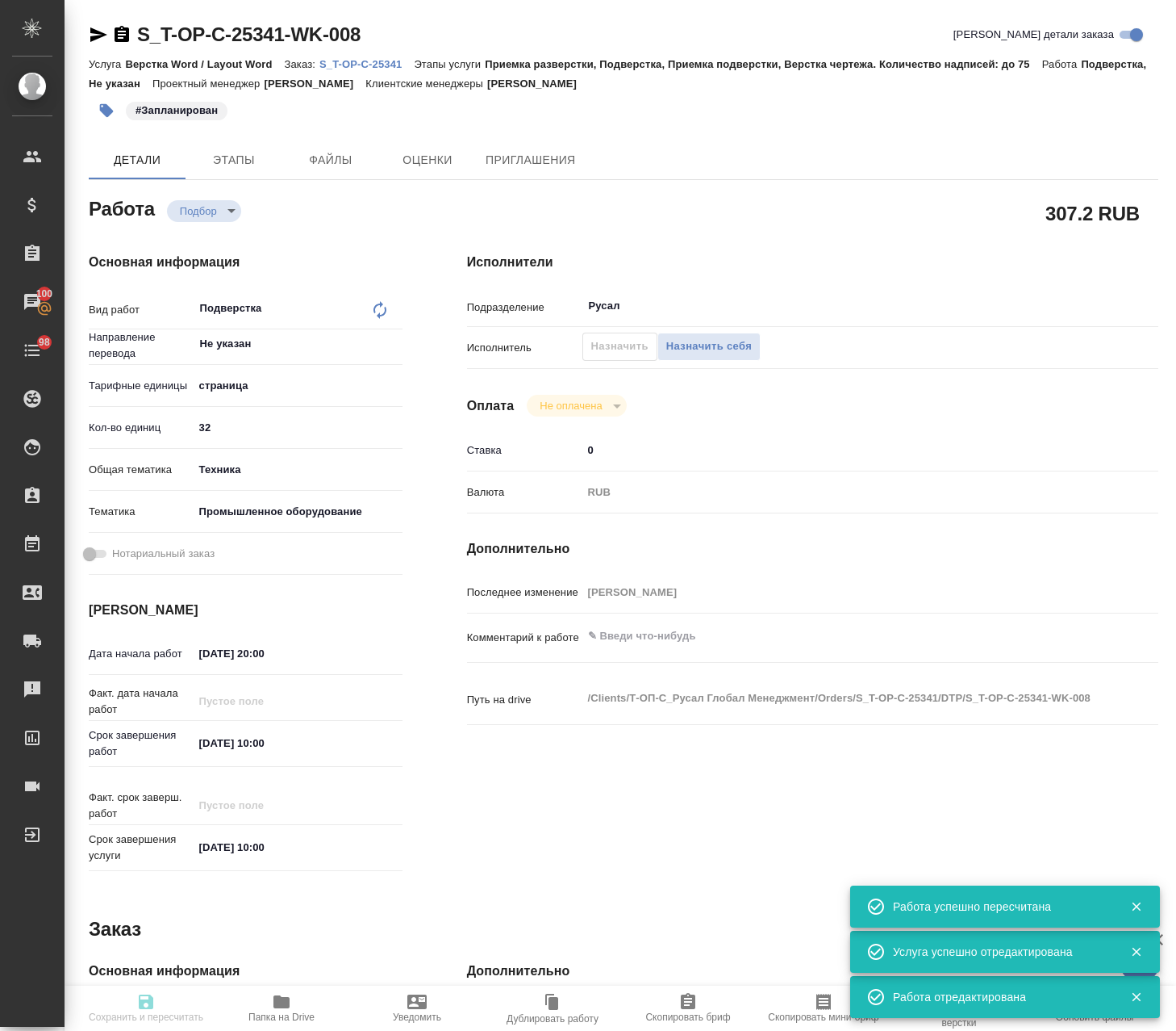
type input "32"
type input "tech"
type input "5f647205b73bc97568ca66bc"
type input "05.10.2025 20:00"
type input "06.10.2025 10:00"
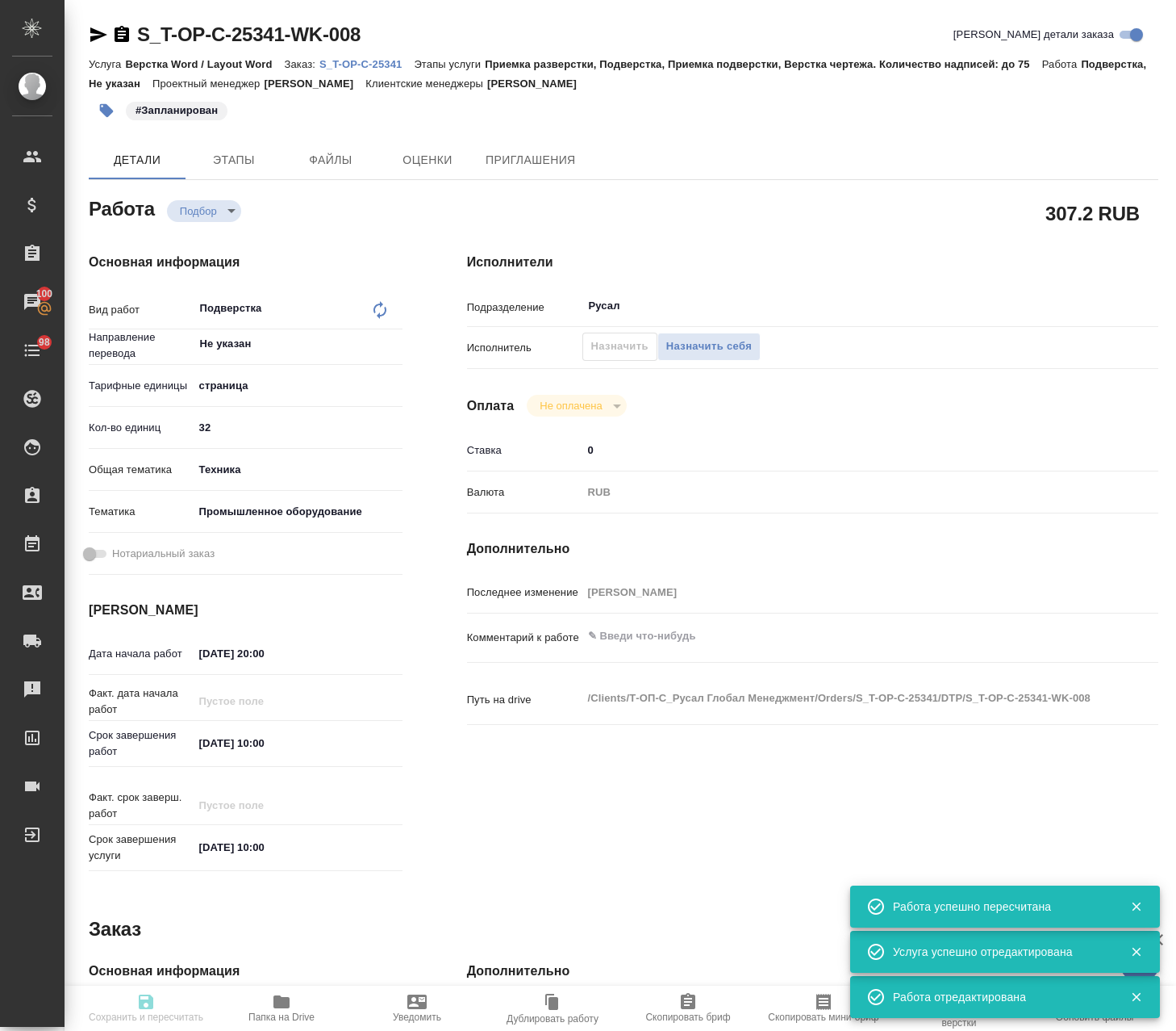
type input "06.10.2025 10:00"
type input "Русал"
type input "notPayed"
type input "0"
type input "RUB"
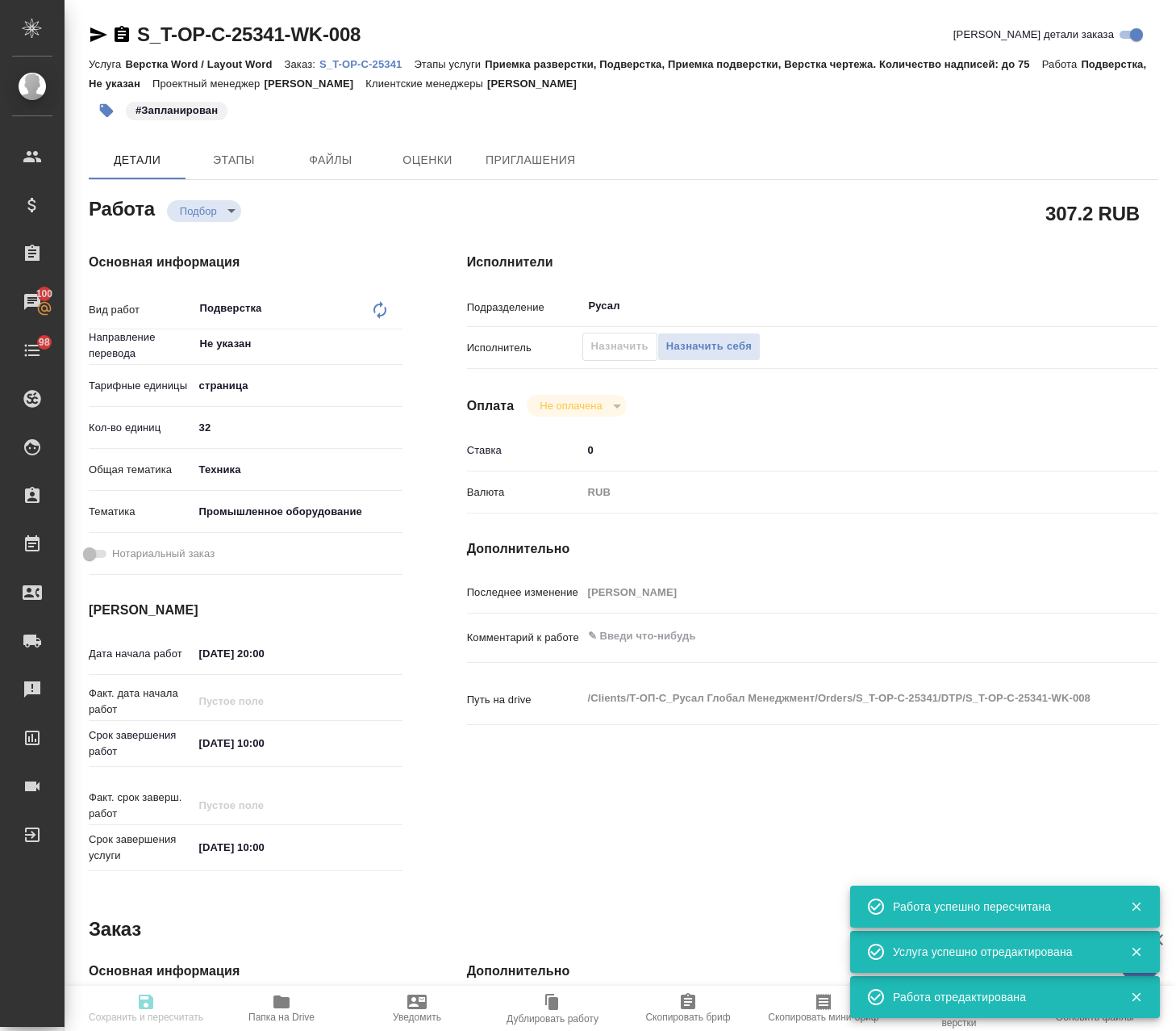
type input "Авдеенко Кирилл"
type textarea "x"
type textarea "/Clients/Т-ОП-С_Русал Глобал Менеджмент/Orders/S_T-OP-C-25341/DTP/S_T-OP-C-2534…"
type textarea "x"
type input "S_T-OP-C-25341"
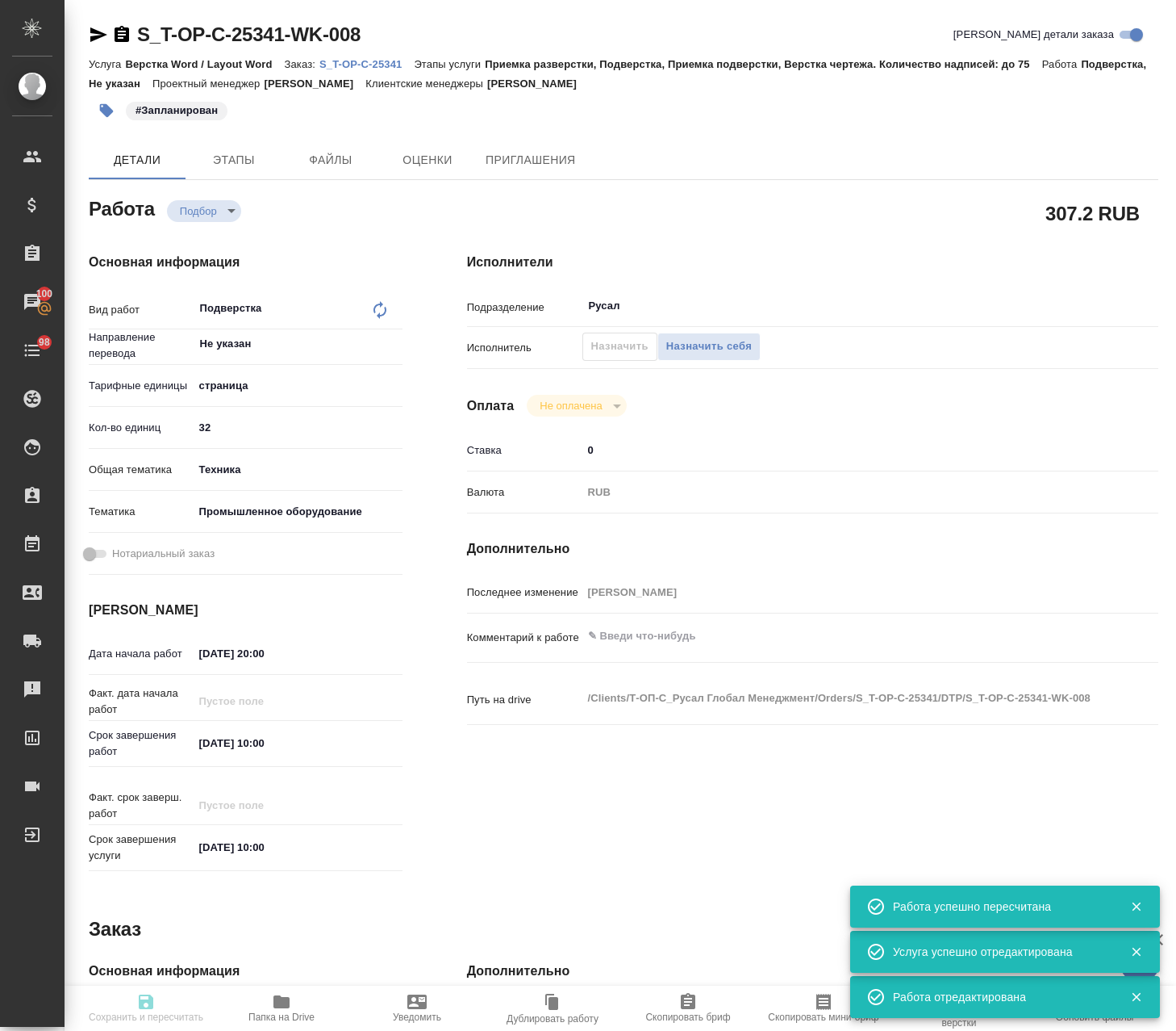
type input "Т-ОП-С-46922"
type input "Верстка Word / Layout Word"
type input "Приемка разверстки, Подверстка, Приемка подверстки, Верстка чертежа. Количество…"
type input "Меньшикова Александра"
type input "Оксютович Ирина"
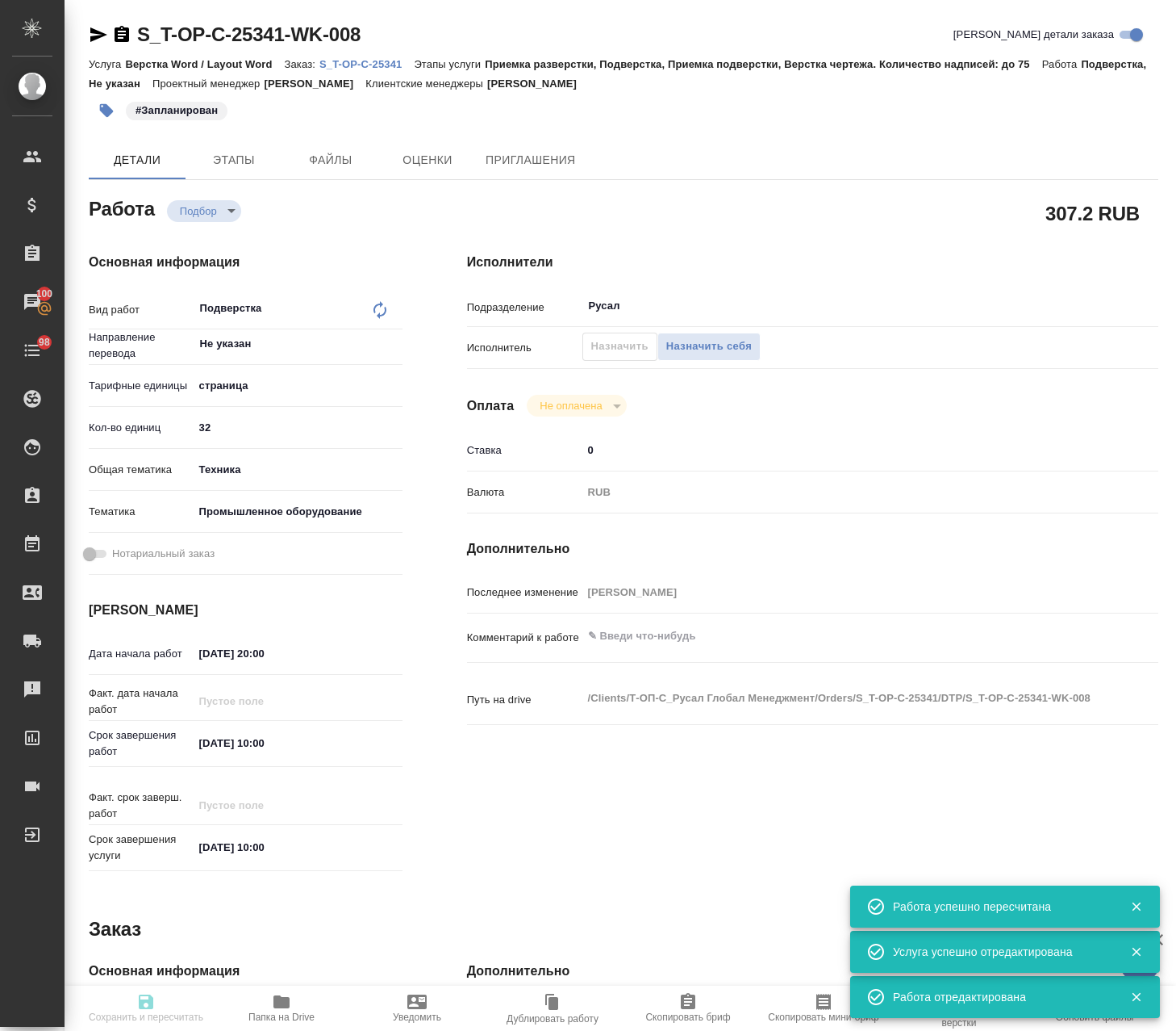
type input "/Clients/Т-ОП-С_Русал Глобал Менеджмент/Orders/S_T-OP-C-25341"
type textarea "x"
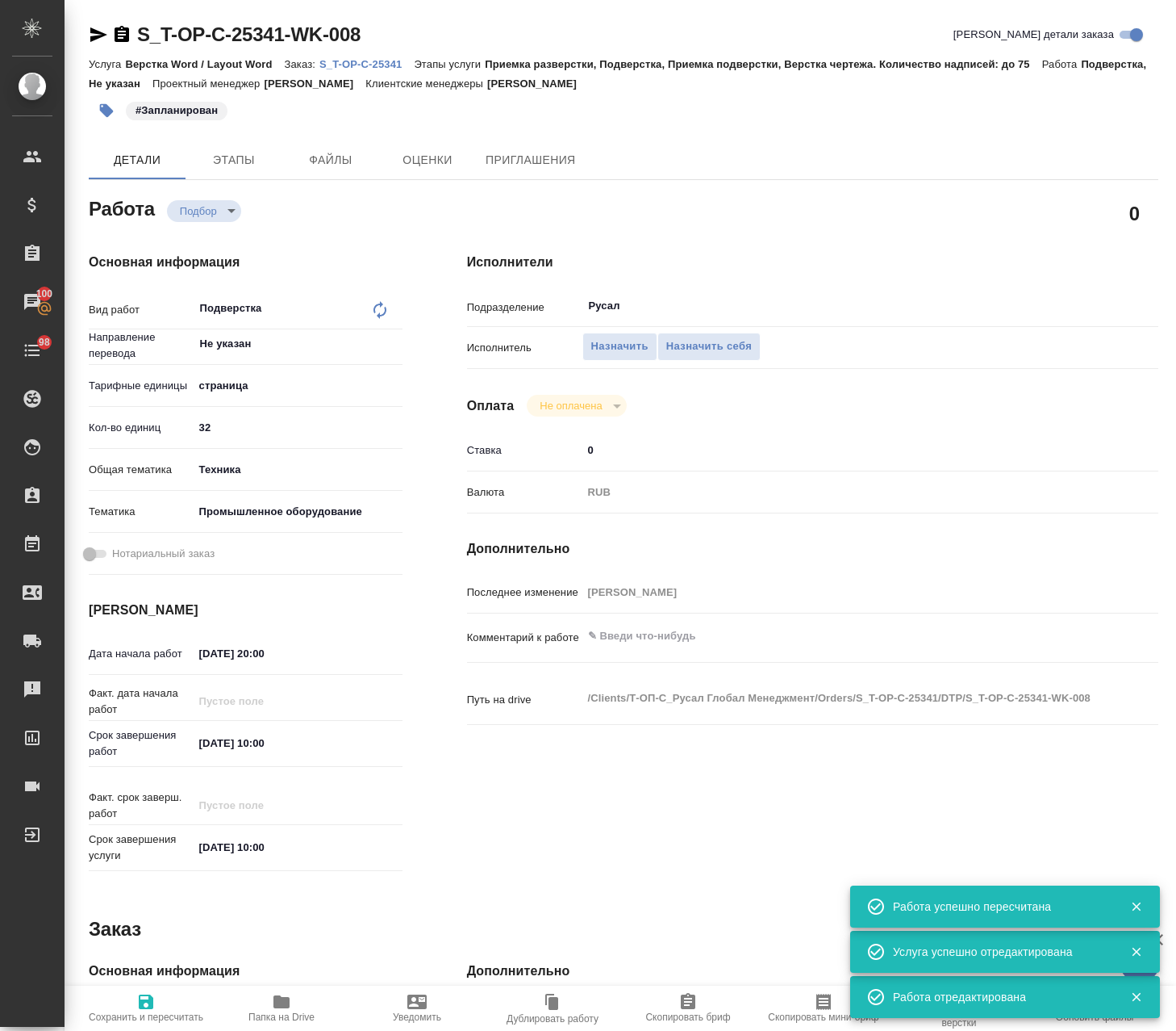
type textarea "x"
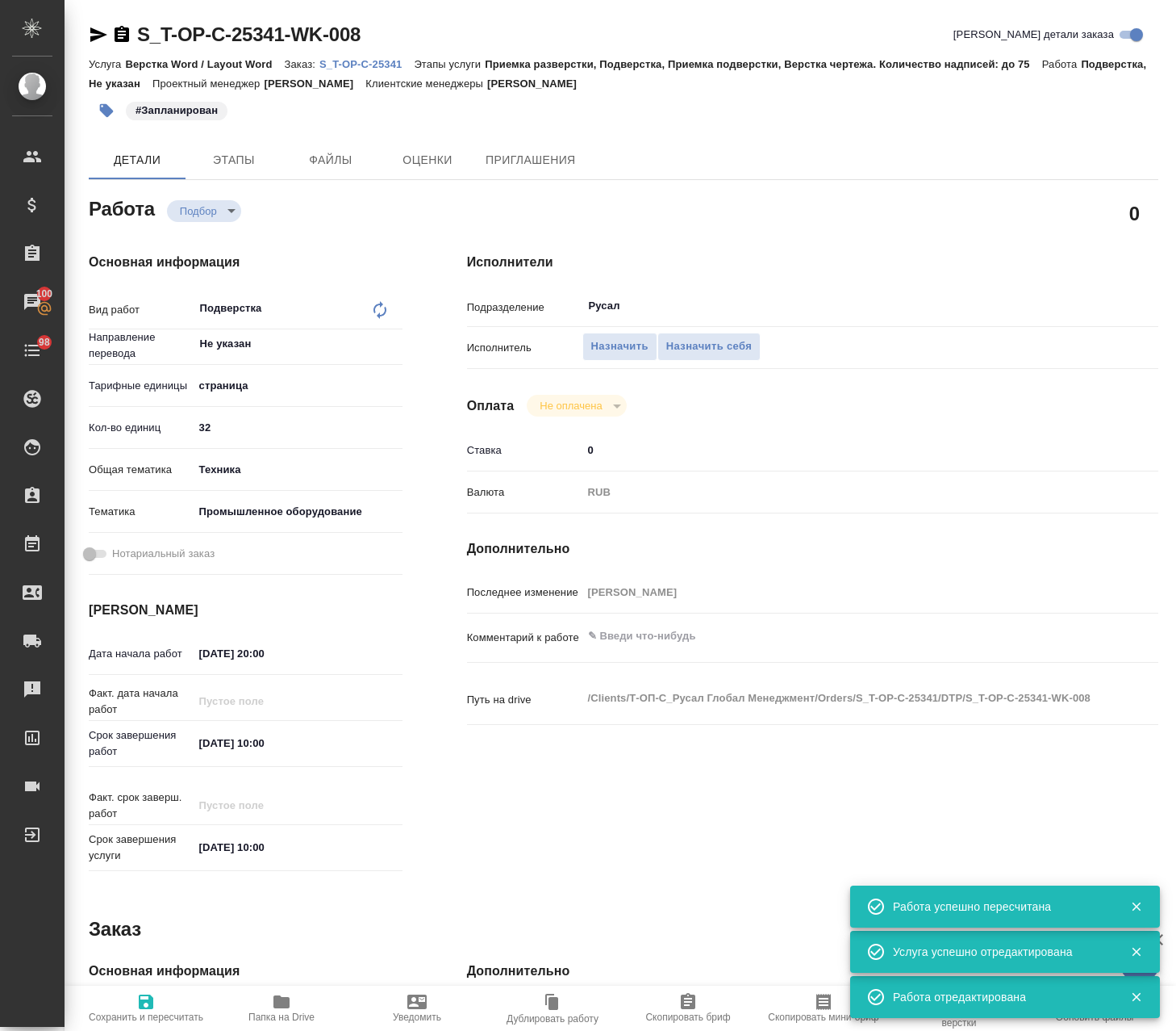
type textarea "x"
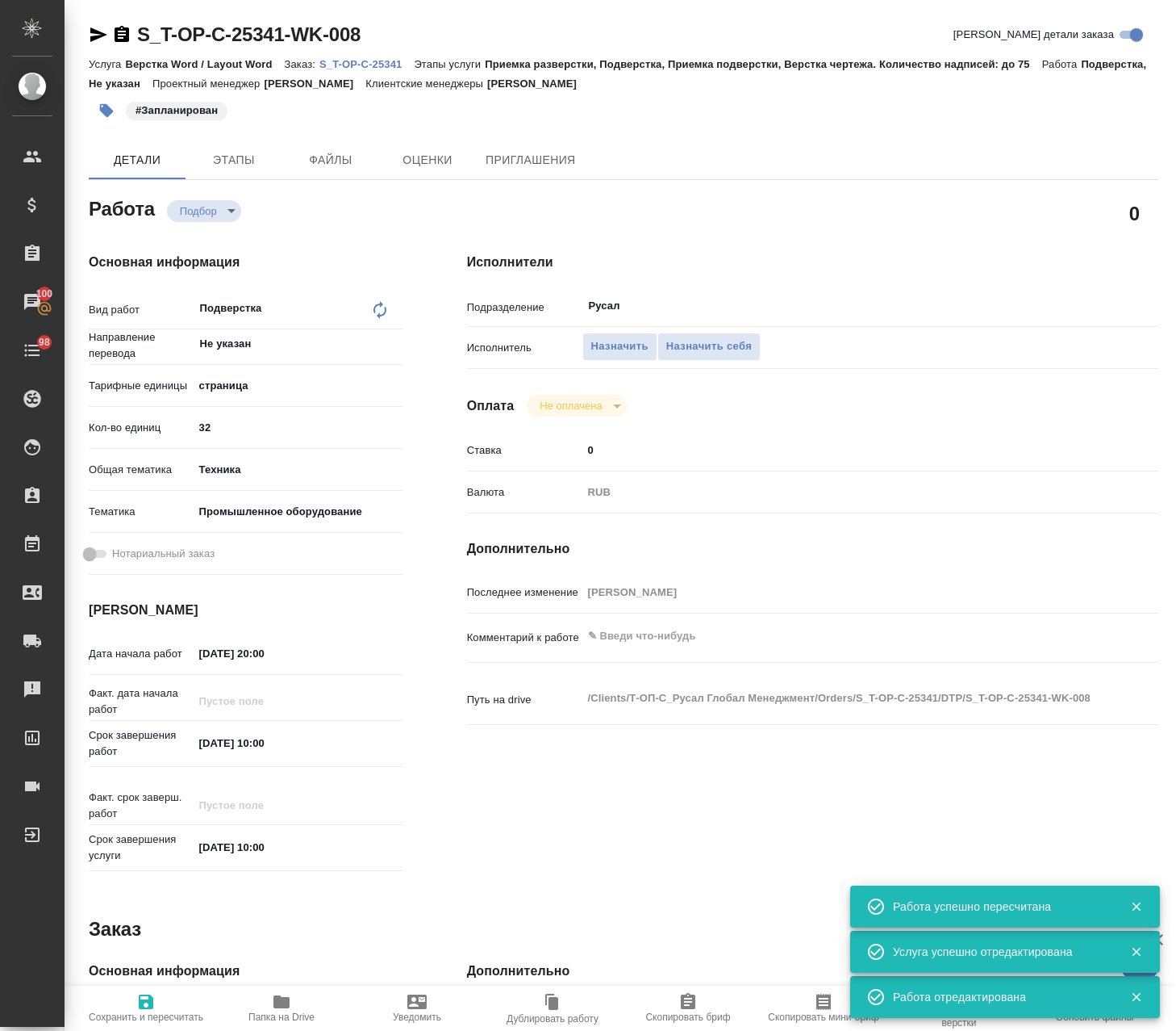
type textarea "x"
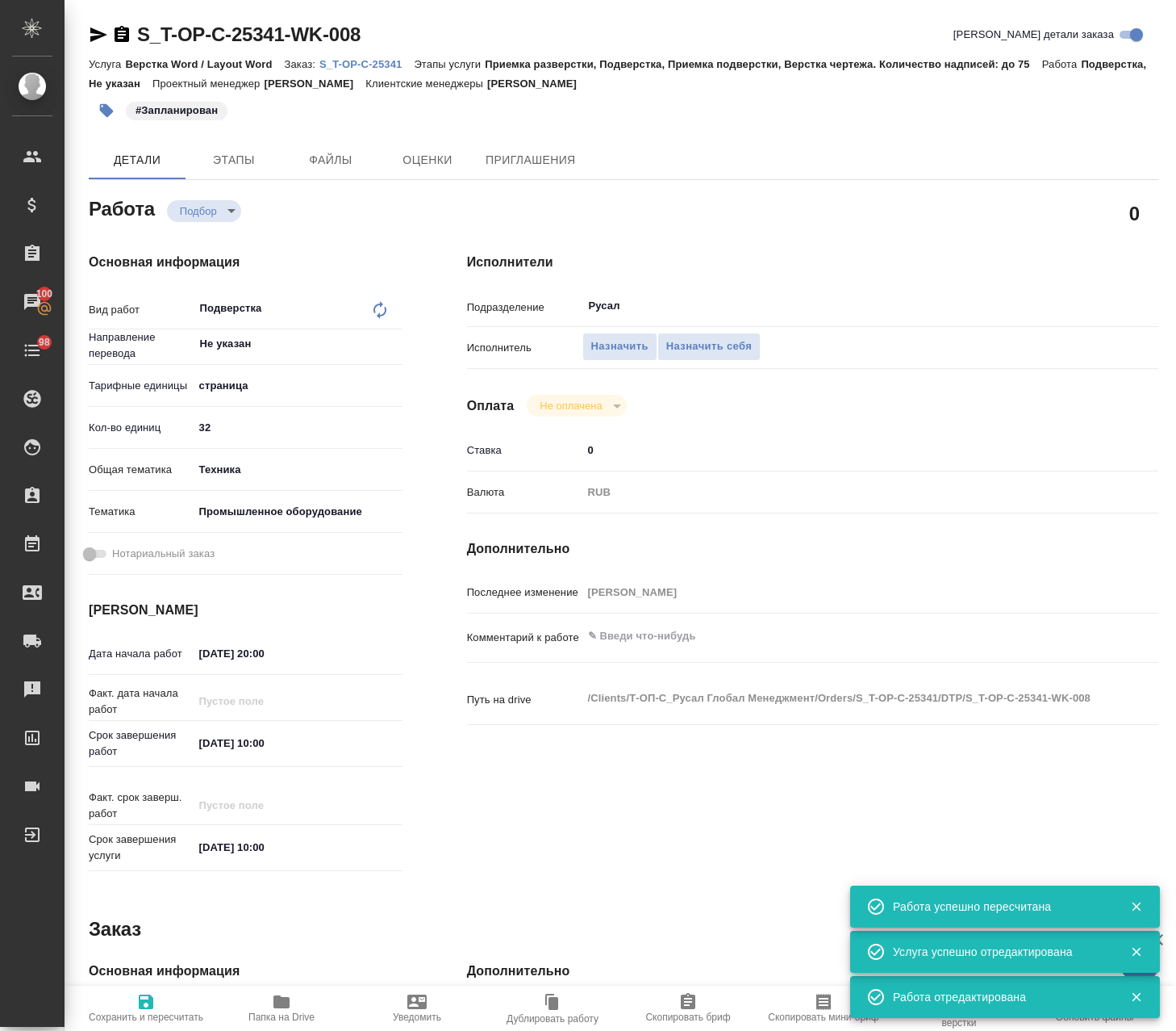
type textarea "x"
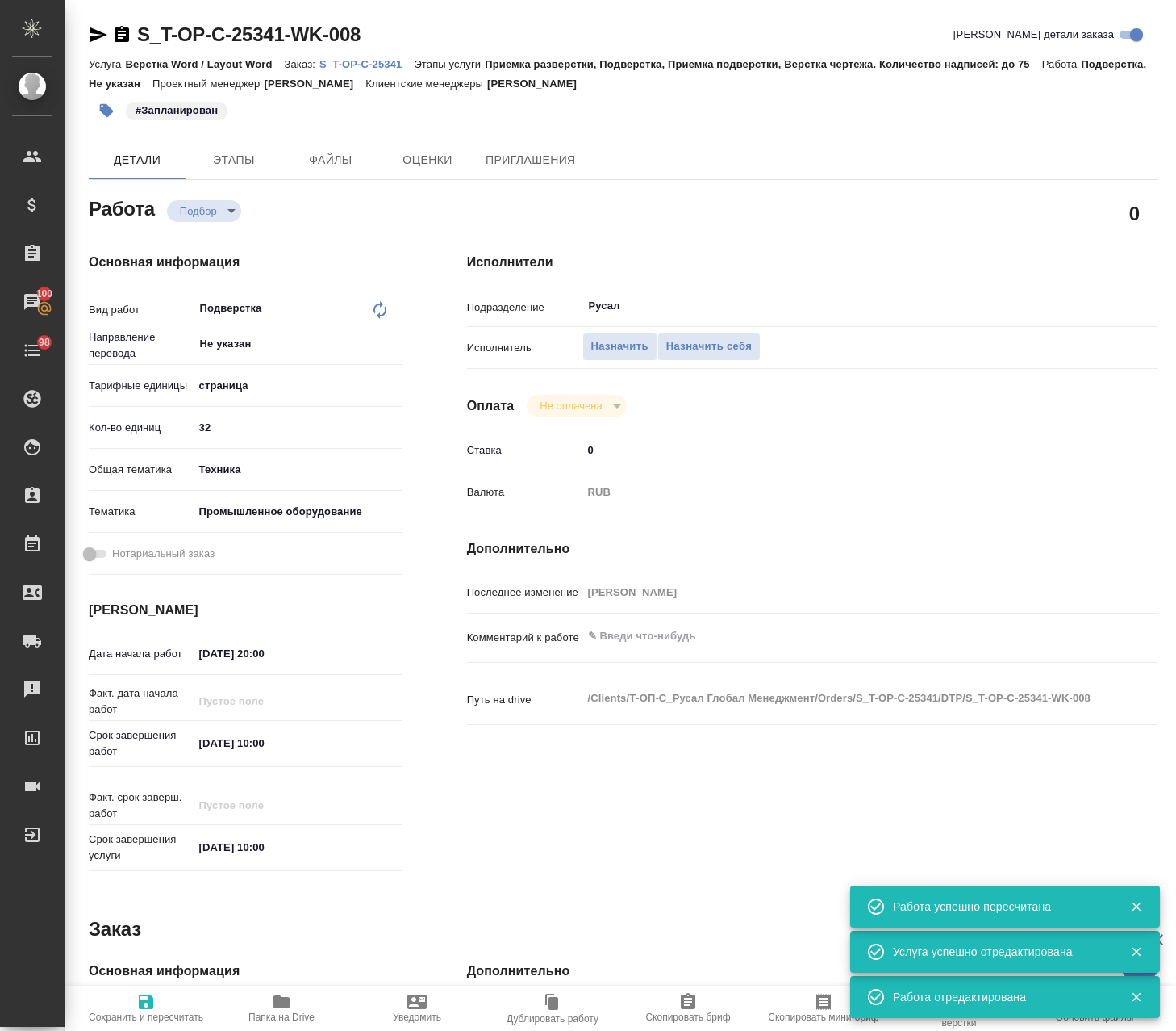
type textarea "x"
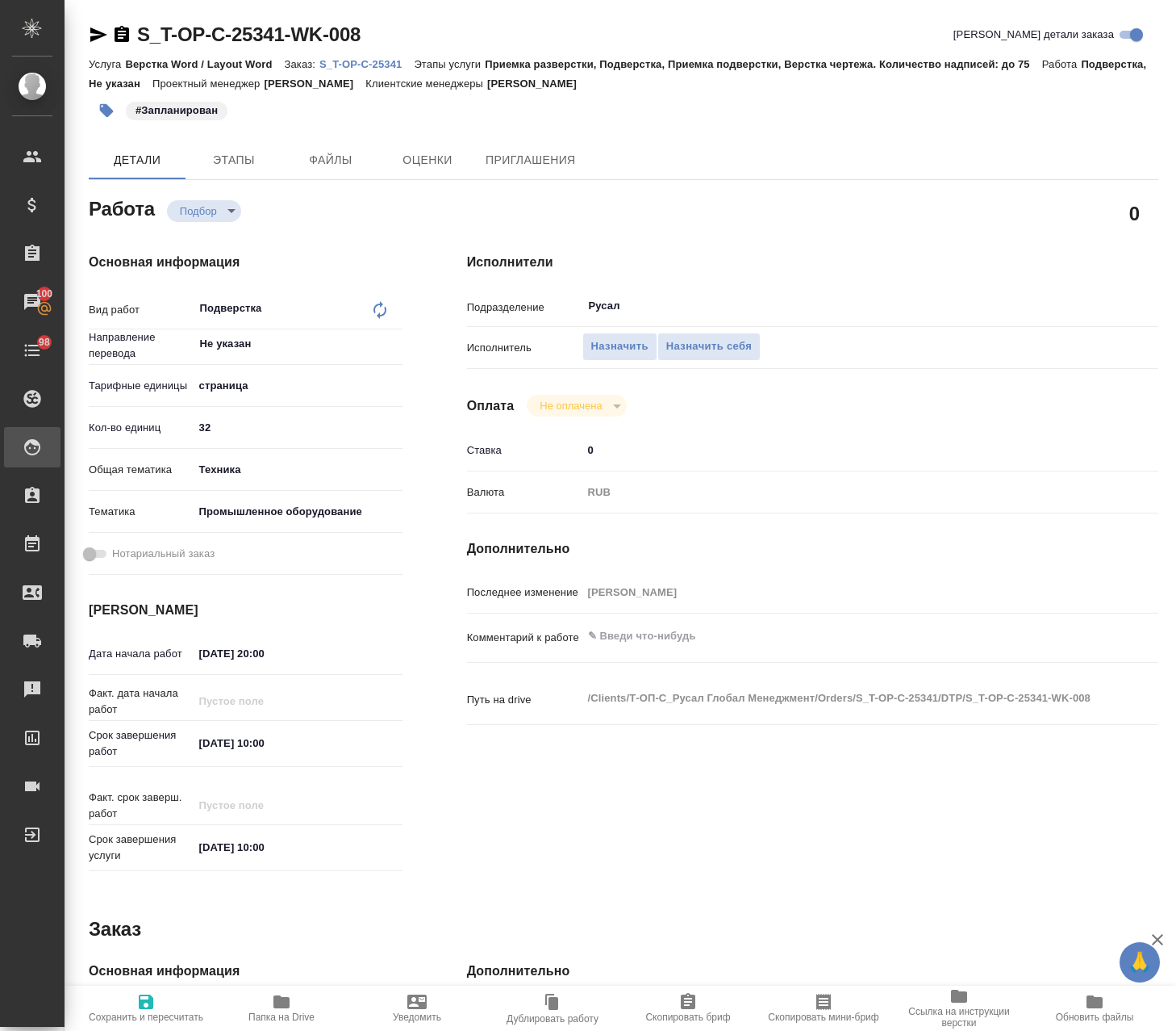
type textarea "x"
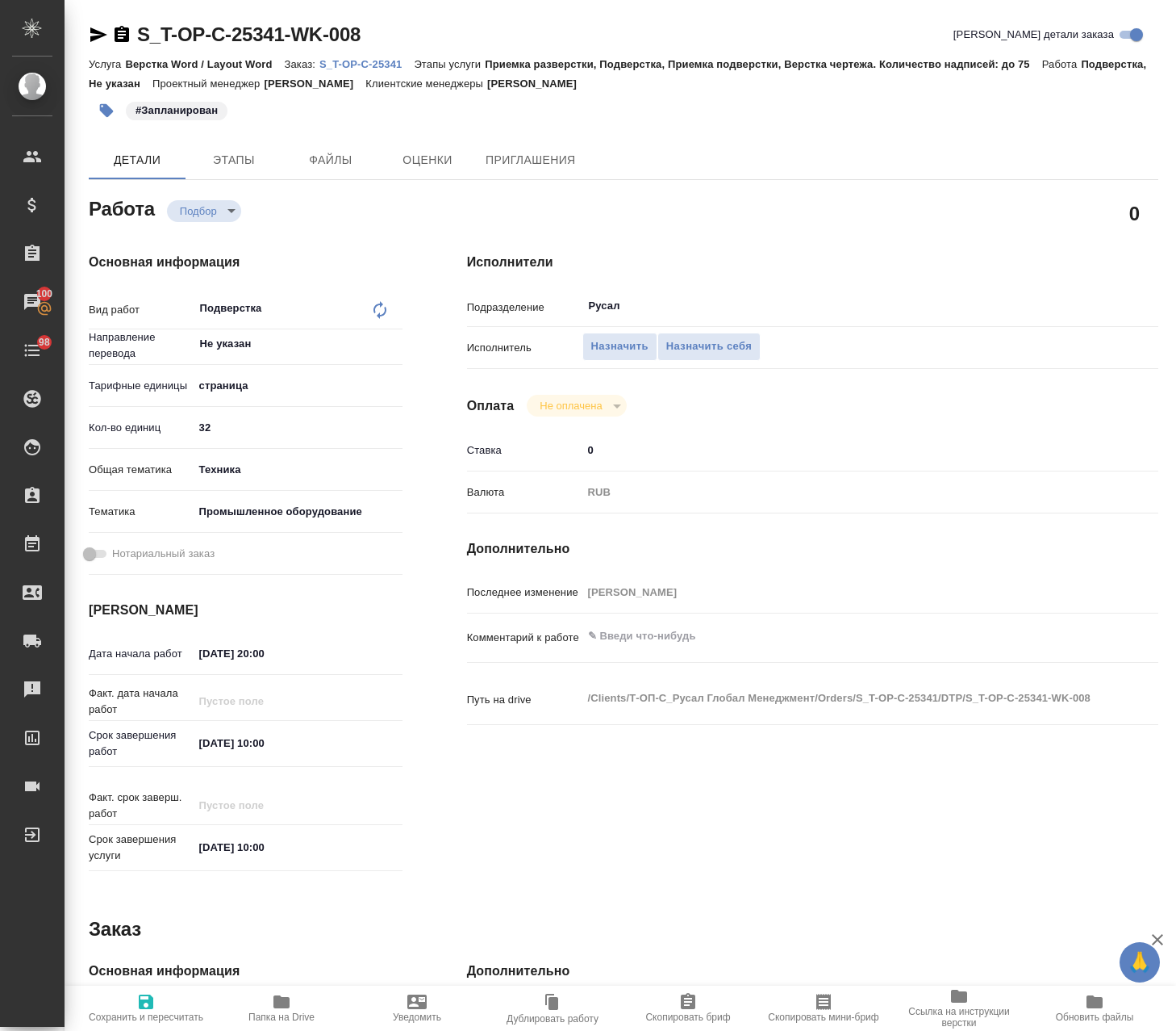
type textarea "x"
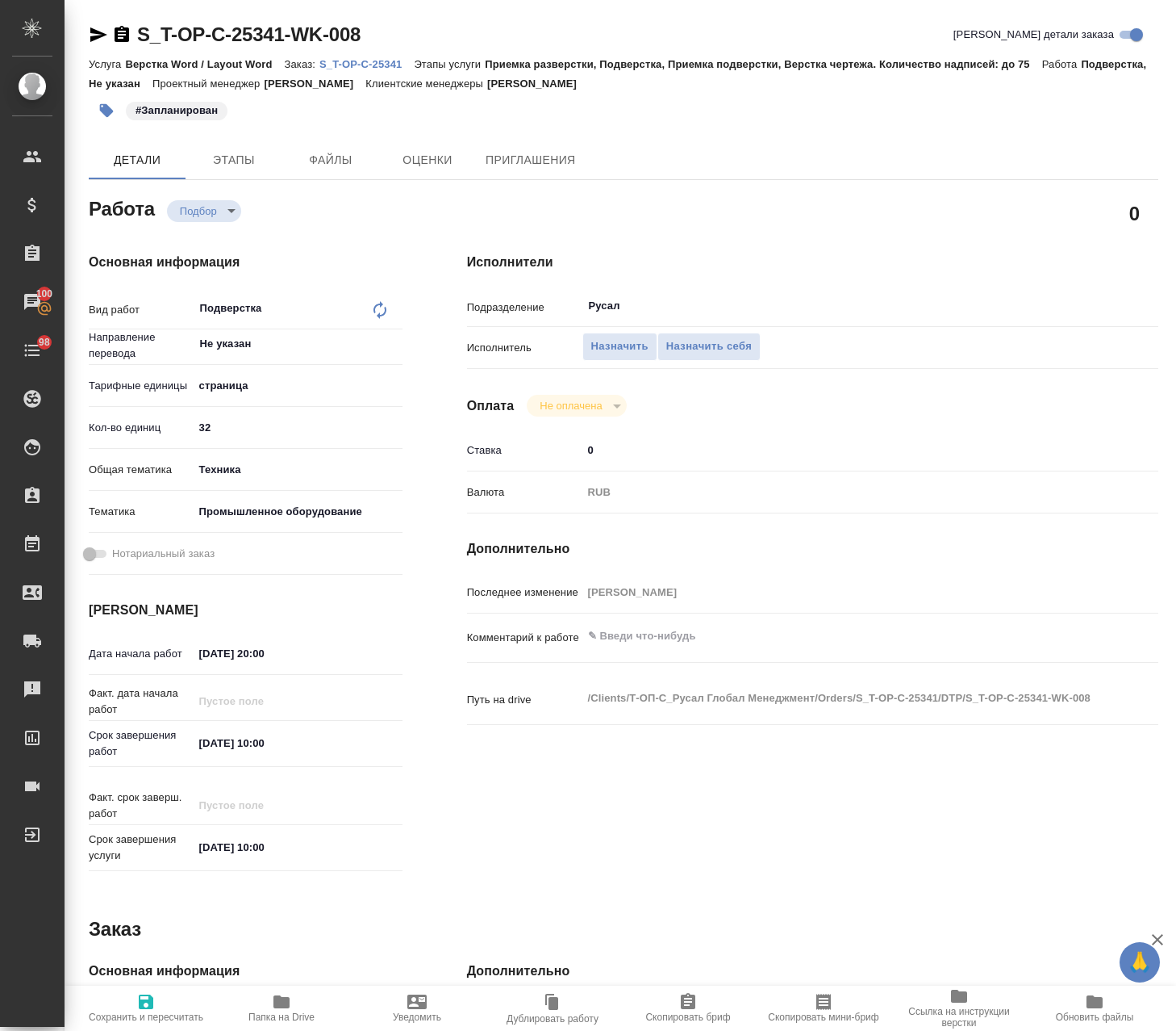
type textarea "x"
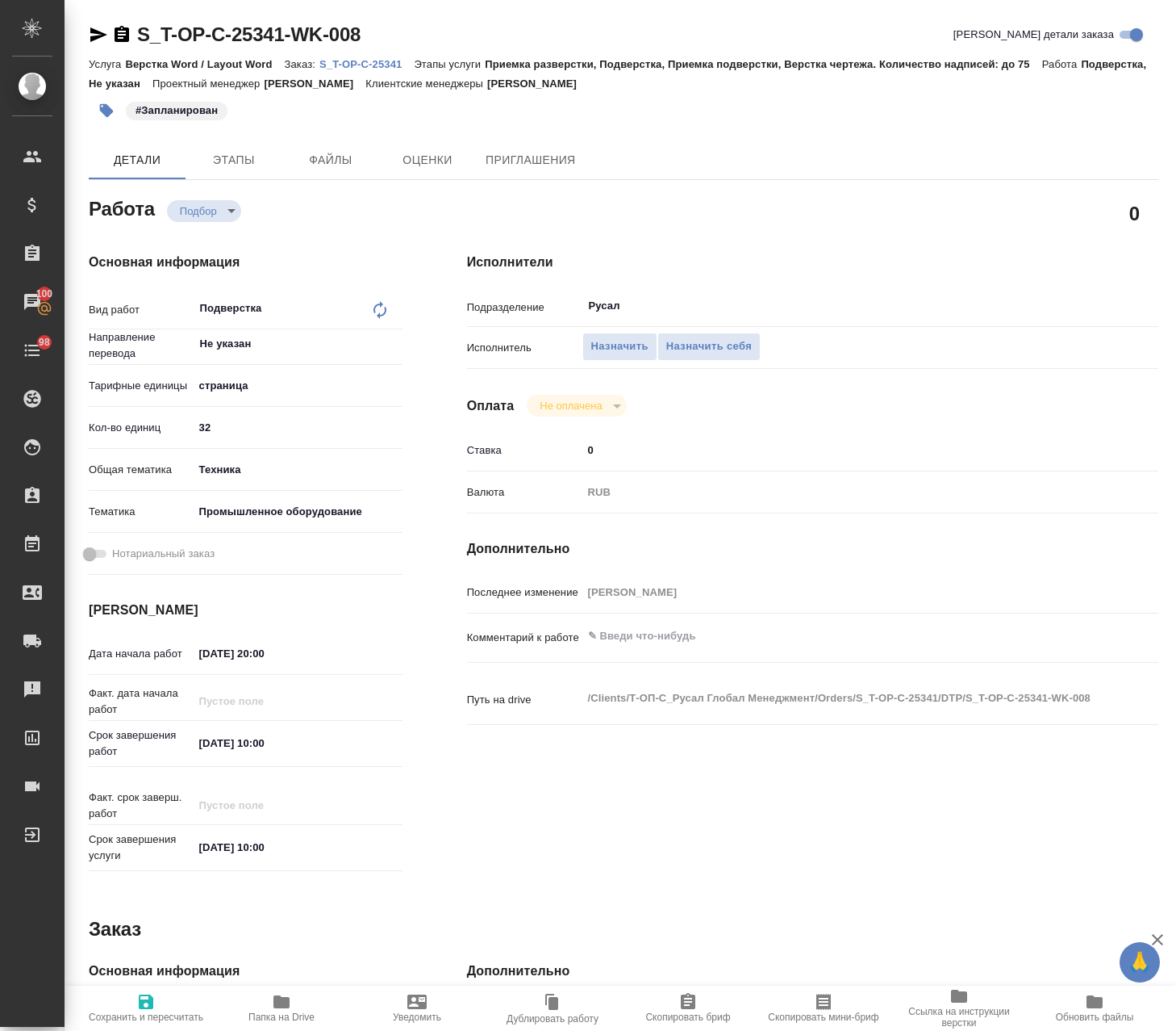
click at [287, 1005] on icon "button" at bounding box center [281, 1001] width 17 height 13
type textarea "x"
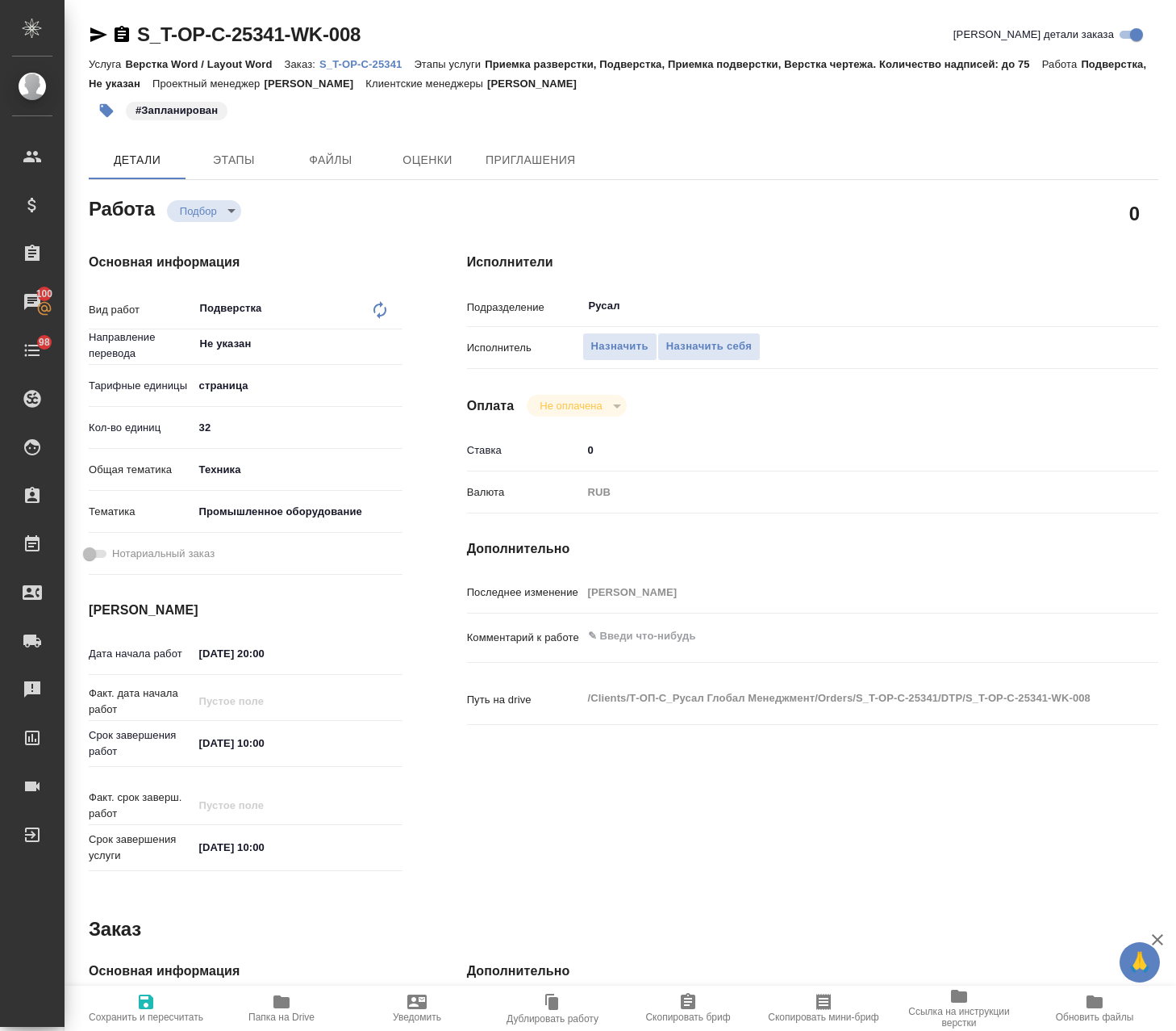
type textarea "x"
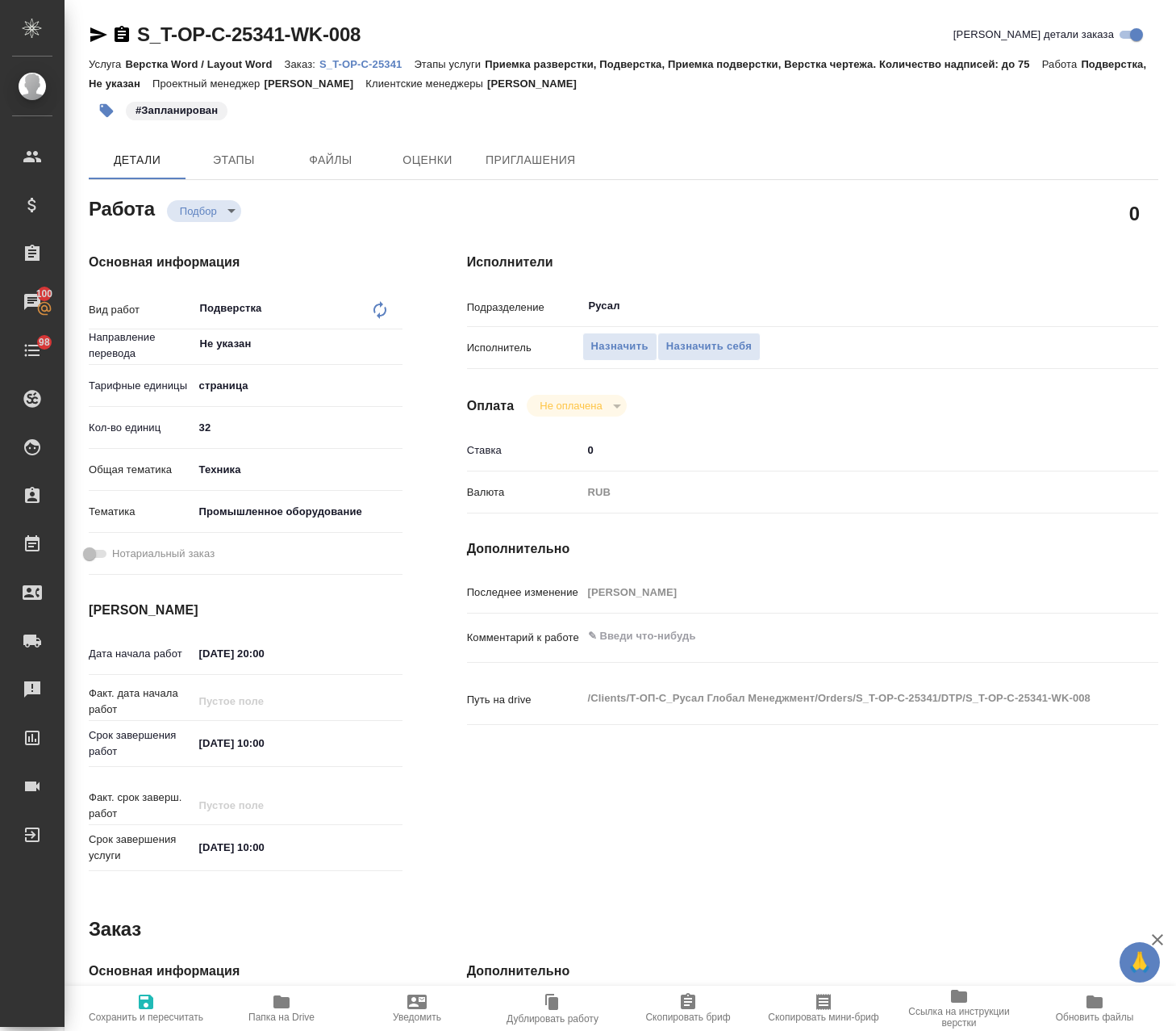
type textarea "x"
click at [687, 635] on textarea at bounding box center [842, 636] width 519 height 27
paste textarea "https://drive.awatera.com/apps/files/?dir=/Shares/%D0%A2-%D0%9E%D0%9F-%D0%A1_%D…"
type textarea "x"
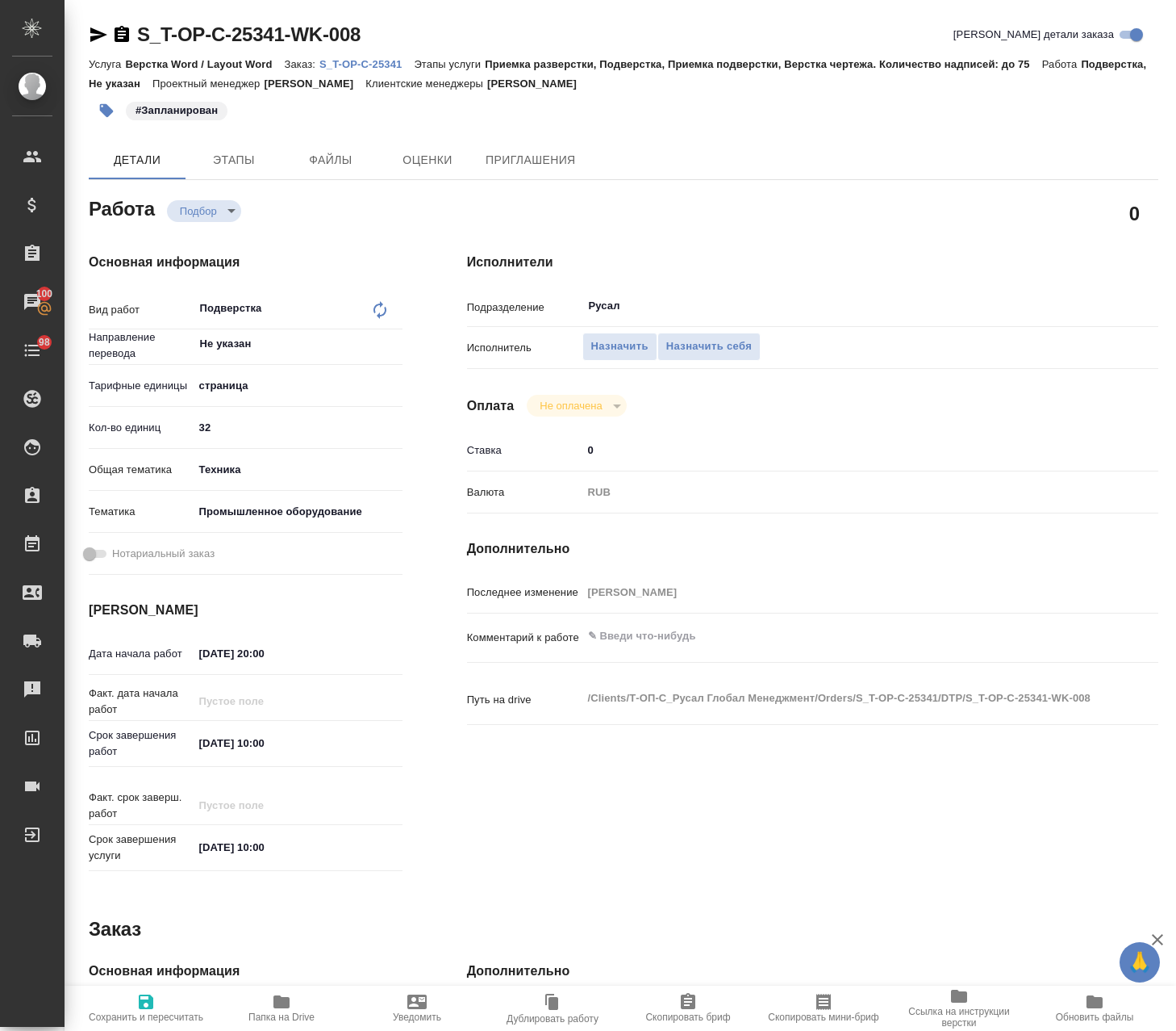
type textarea "https://drive.awatera.com/apps/files/?dir=/Shares/%D0%A2-%D0%9E%D0%9F-%D0%A1_%D…"
type textarea "x"
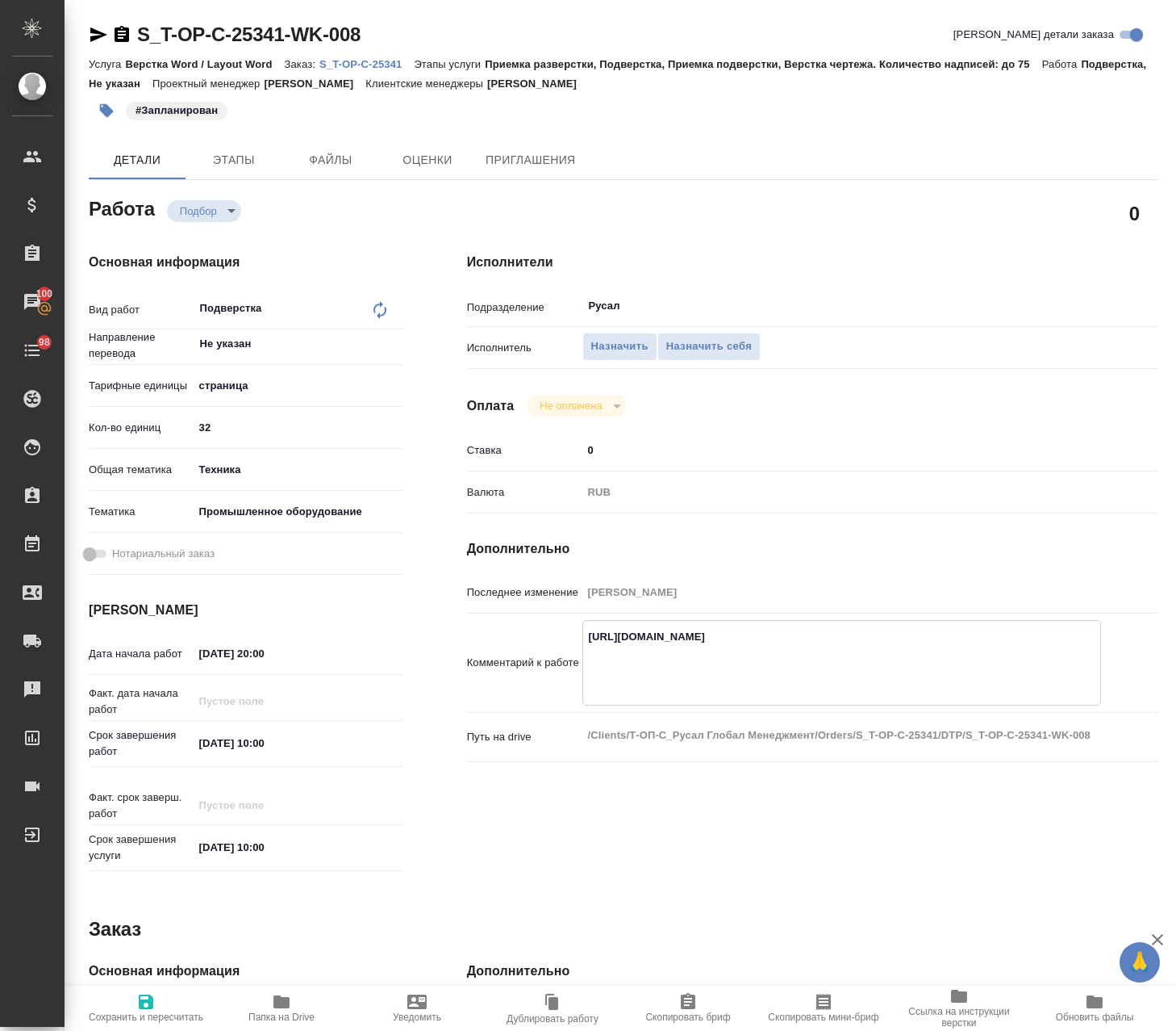
type textarea "x"
type textarea "https://drive.awatera.com/apps/files/?dir=/Shares/%D0%A2-%D0%9E%D0%9F-%D0%A1_%D…"
type textarea "x"
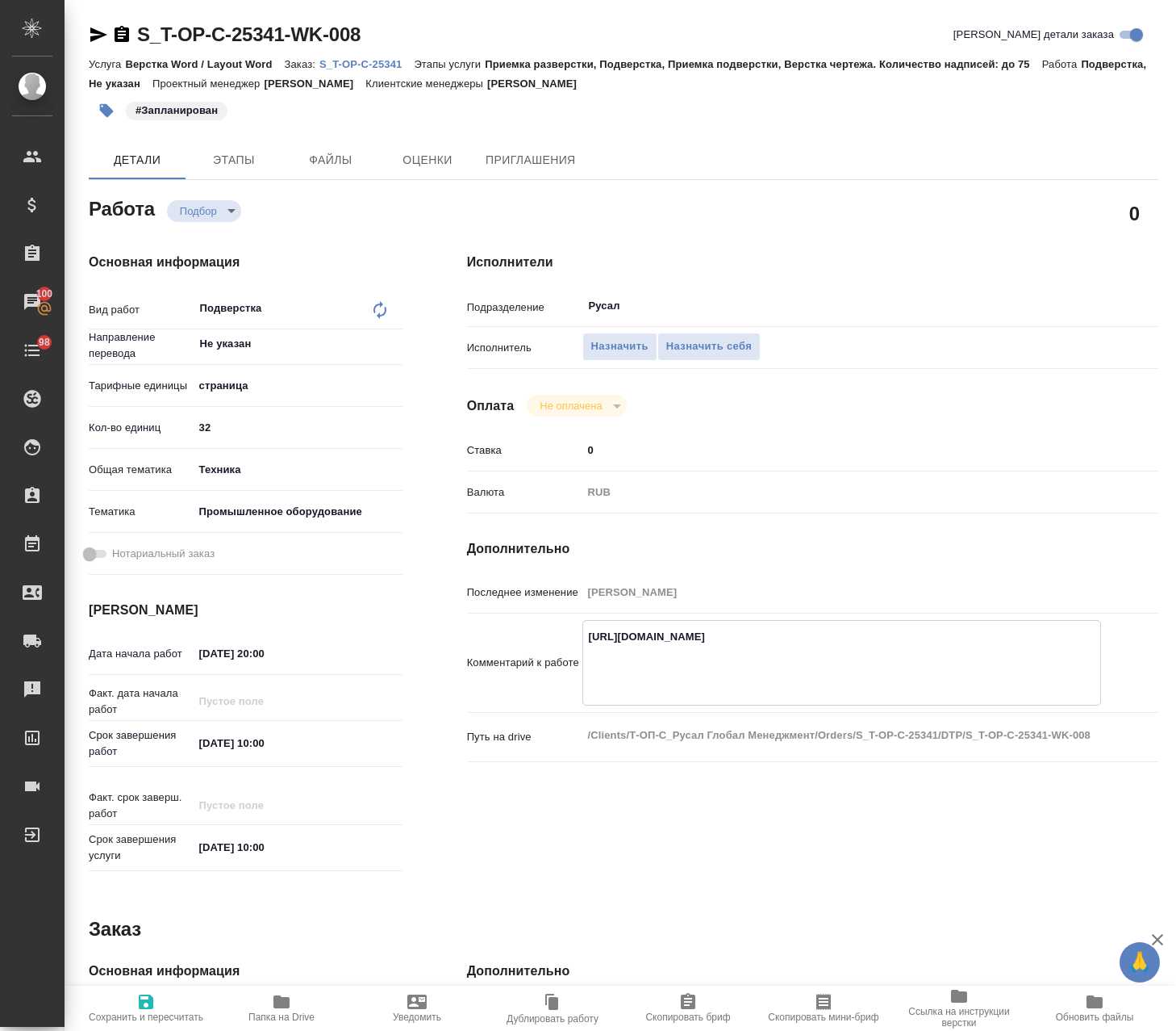
type textarea "x"
type textarea "https://drive.awatera.com/apps/files/?dir=/Shares/%D0%A2-%D0%9E%D0%9F-%D0%A1_%D…"
type textarea "x"
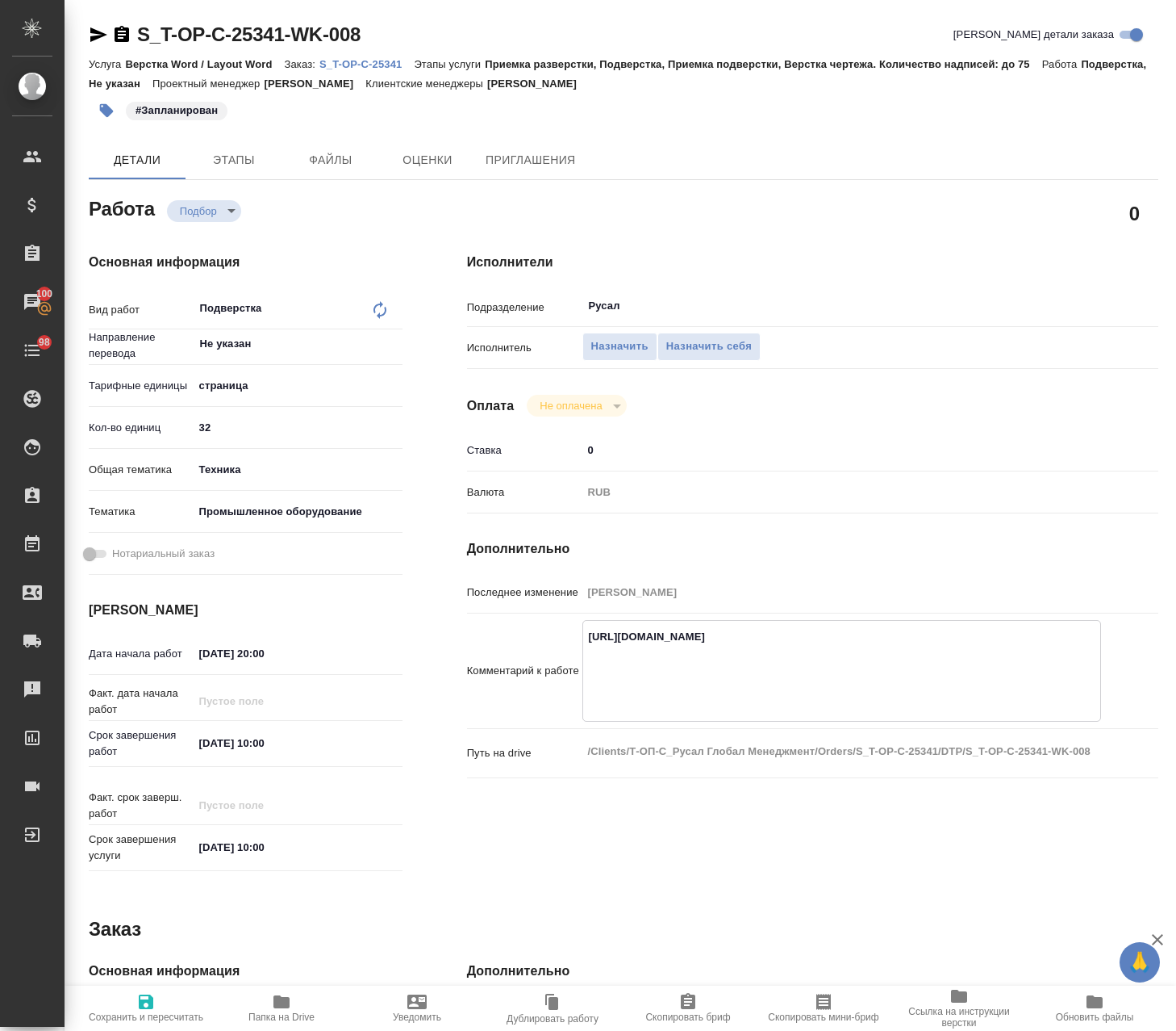
type textarea "x"
type textarea "https://drive.awatera.com/apps/files/?dir=/Shares/%D0%A2-%D0%9E%D0%9F-%D0%A1_%D…"
type textarea "x"
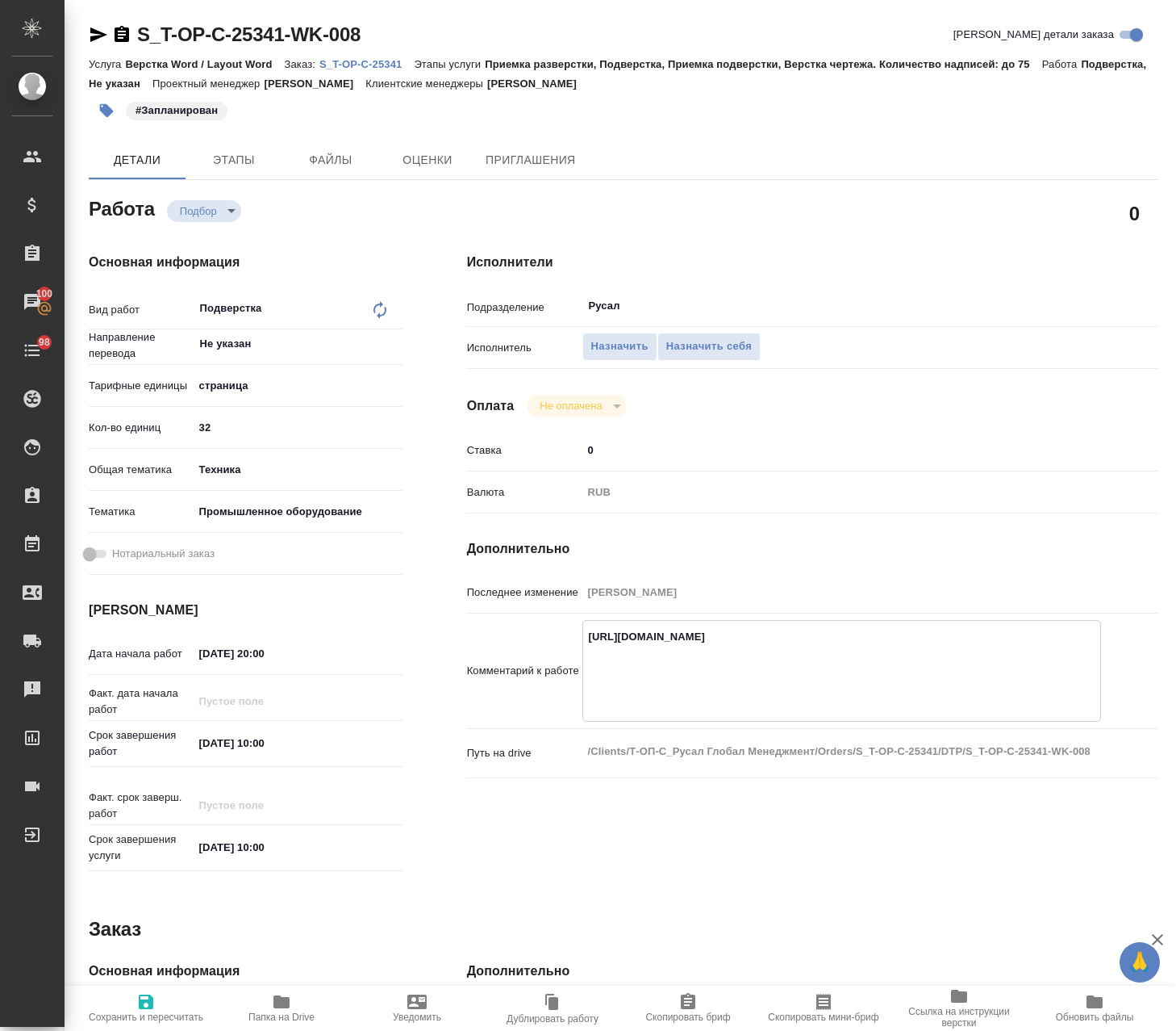
type textarea "x"
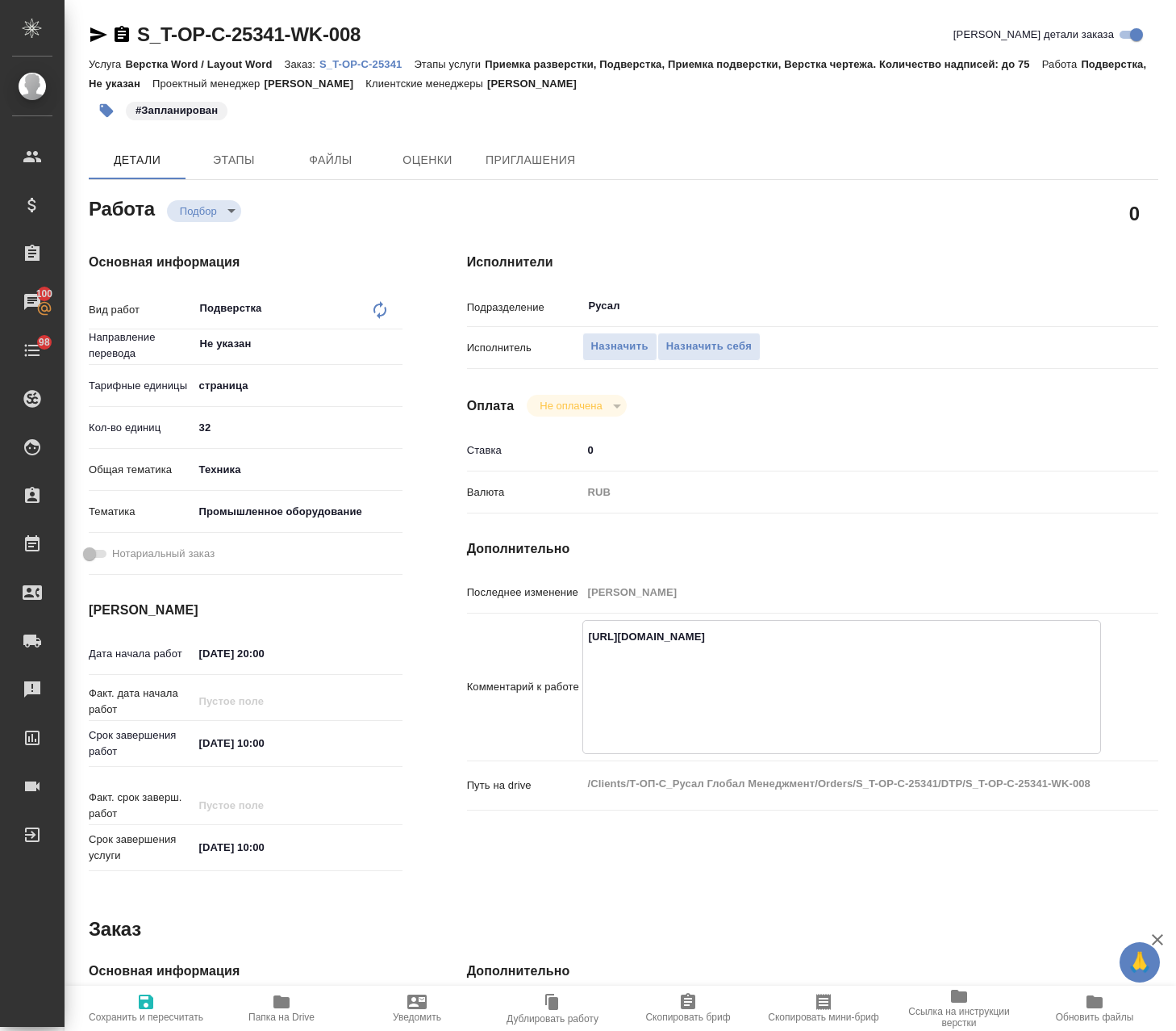
type textarea "https://drive.awatera.com/apps/files/?dir=/Shares/%D0%A2-%D0%9E%D0%9F-%D0%A1_%D…"
type textarea "x"
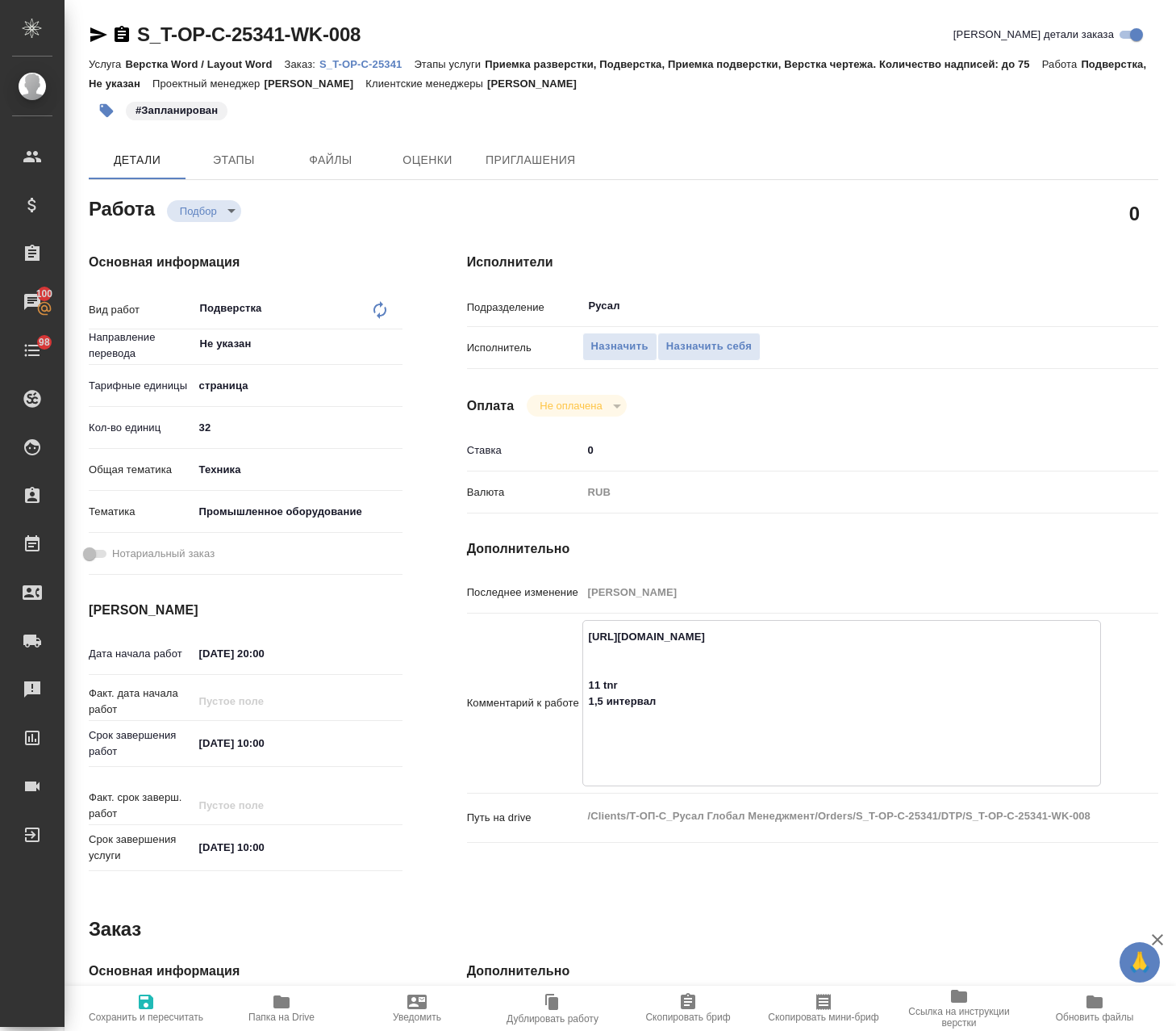
click at [703, 718] on textarea "https://drive.awatera.com/apps/files/?dir=/Shares/%D0%A2-%D0%9E%D0%9F-%D0%A1_%D…" at bounding box center [842, 701] width 517 height 156
drag, startPoint x: 626, startPoint y: 731, endPoint x: 598, endPoint y: 740, distance: 29.4
click at [598, 739] on textarea "https://drive.awatera.com/apps/files/?dir=/Shares/%D0%A2-%D0%9E%D0%9F-%D0%A1_%D…" at bounding box center [842, 701] width 517 height 156
click at [693, 755] on textarea "https://drive.awatera.com/apps/files/?dir=/Shares/%D0%A2-%D0%9E%D0%9F-%D0%A1_%D…" at bounding box center [842, 701] width 517 height 156
click at [682, 768] on textarea "https://drive.awatera.com/apps/files/?dir=/Shares/%D0%A2-%D0%9E%D0%9F-%D0%A1_%D…" at bounding box center [842, 701] width 517 height 156
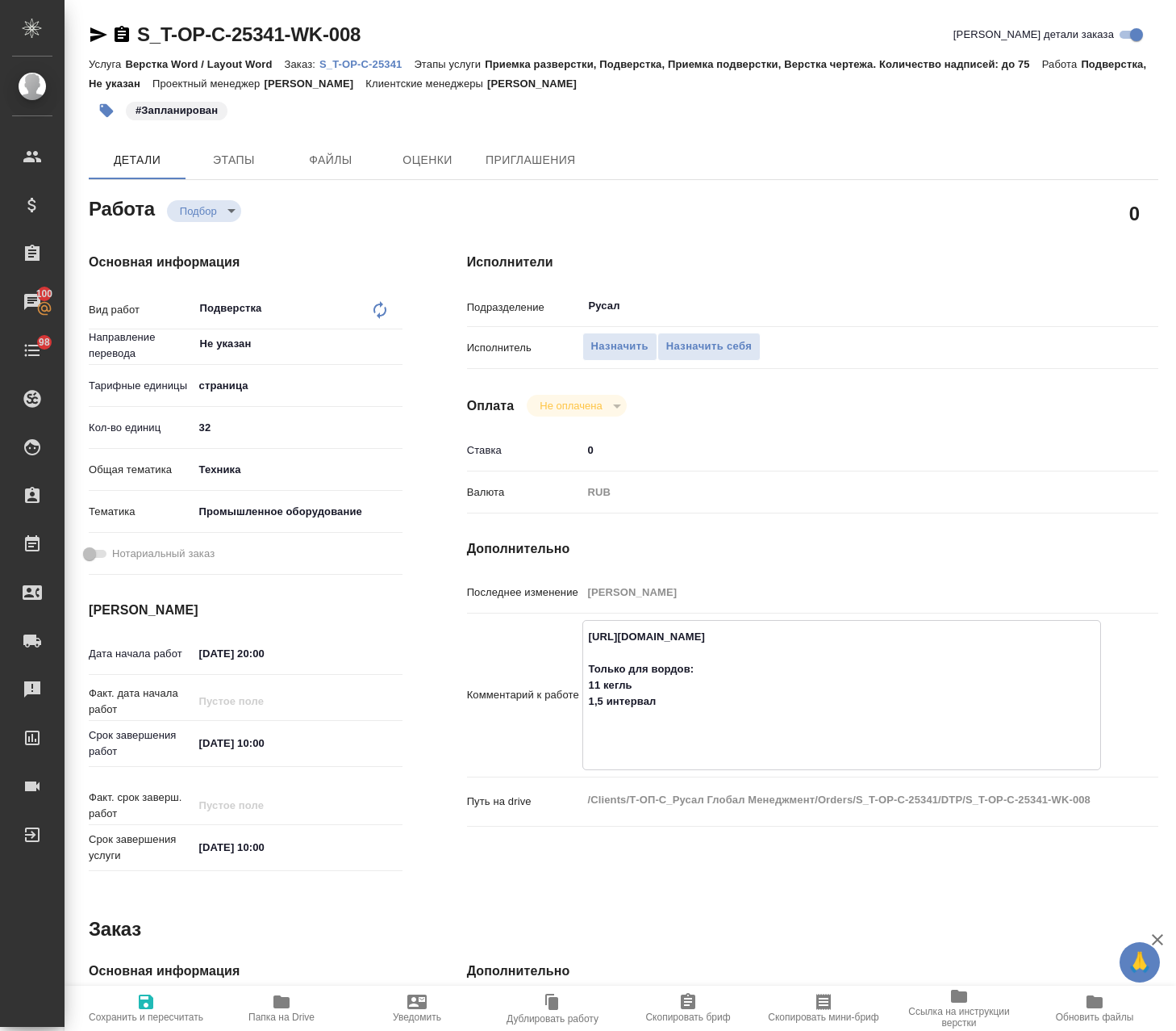
click at [159, 1001] on span "Сохранить и пересчитать" at bounding box center [145, 1007] width 116 height 30
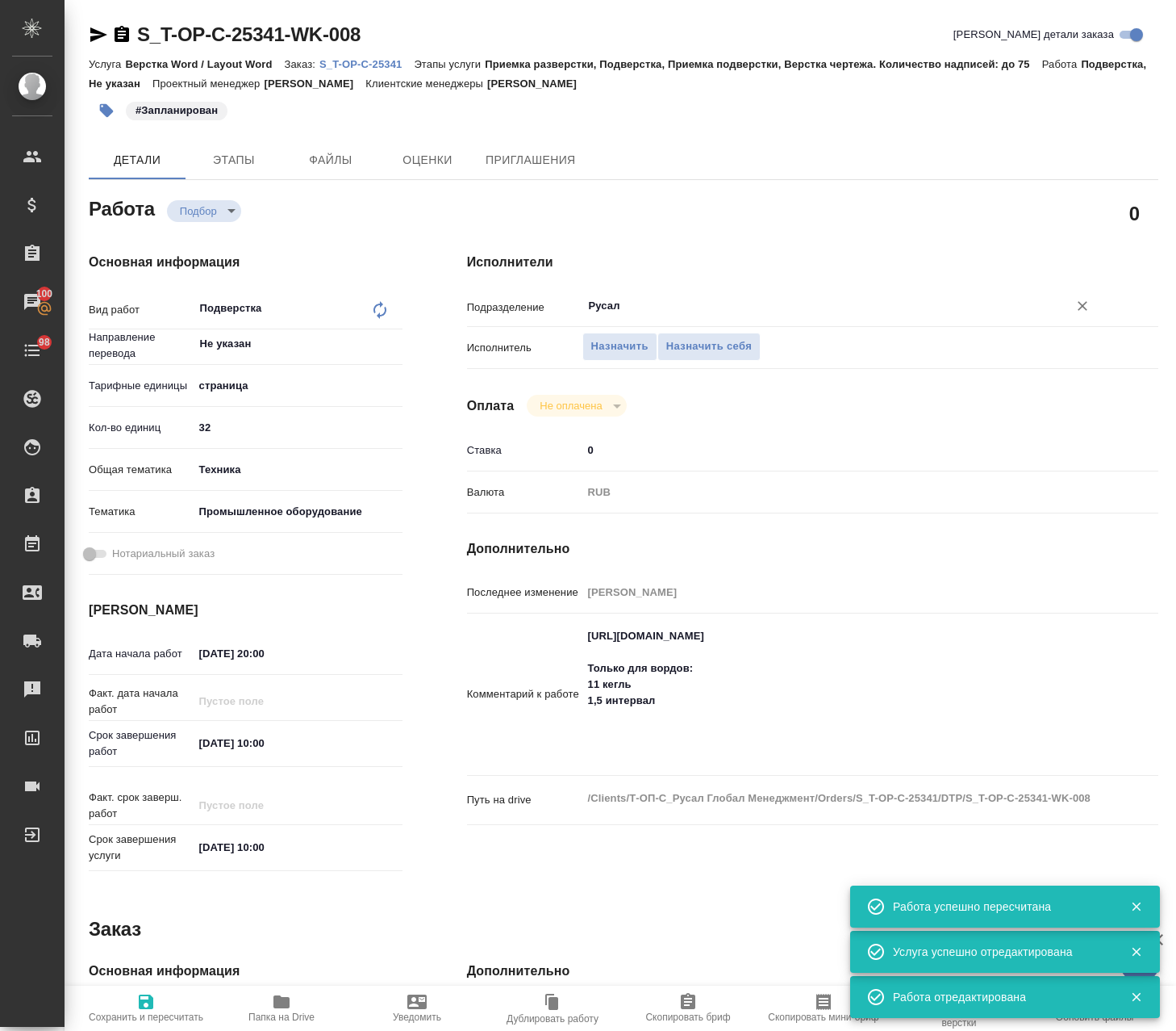
click at [654, 304] on input "Русал" at bounding box center [815, 306] width 455 height 20
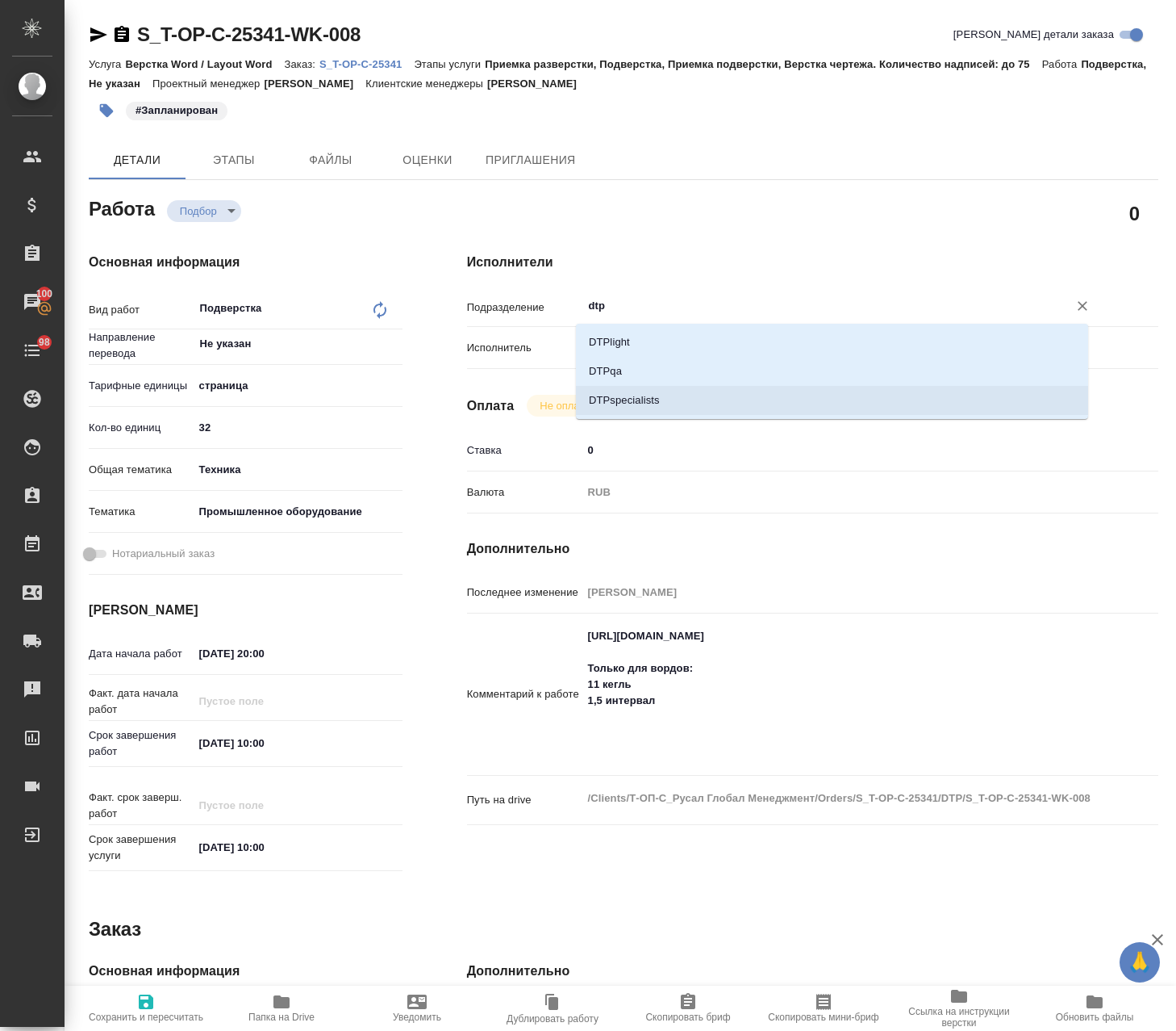
click at [702, 391] on li "DTPspecialists" at bounding box center [831, 400] width 512 height 29
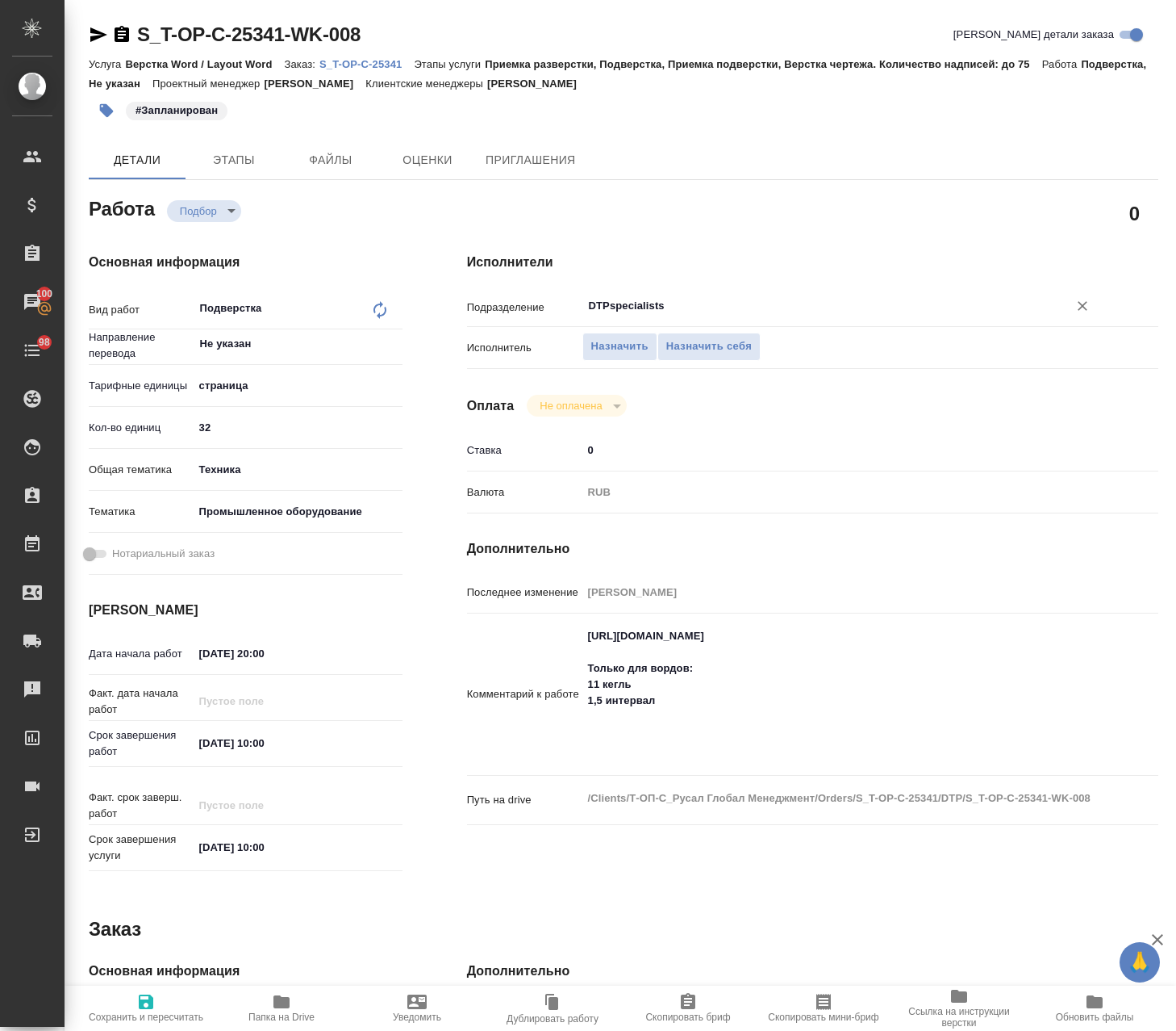
click at [145, 1002] on icon "button" at bounding box center [145, 1002] width 15 height 15
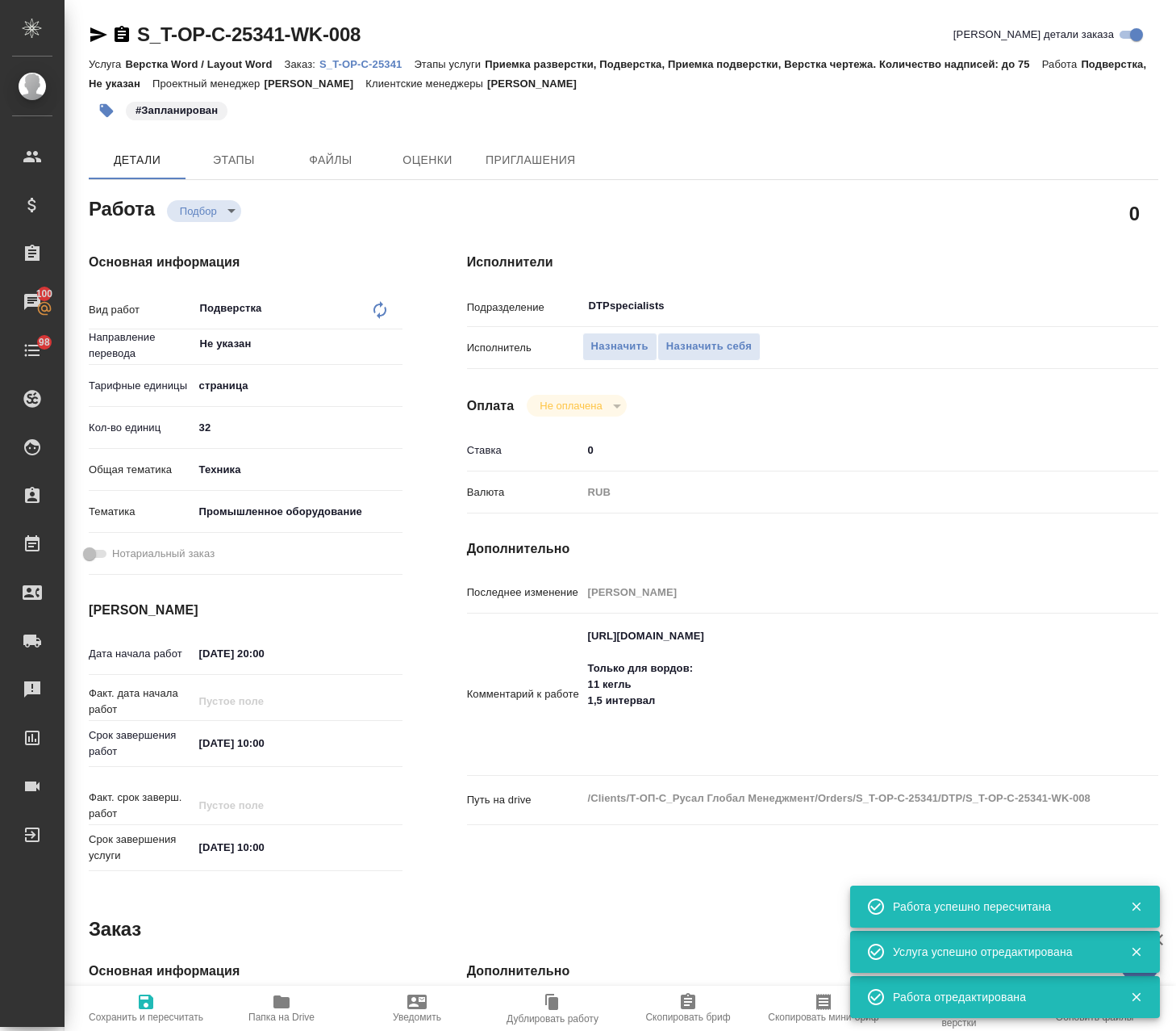
click at [380, 306] on icon at bounding box center [380, 310] width 20 height 20
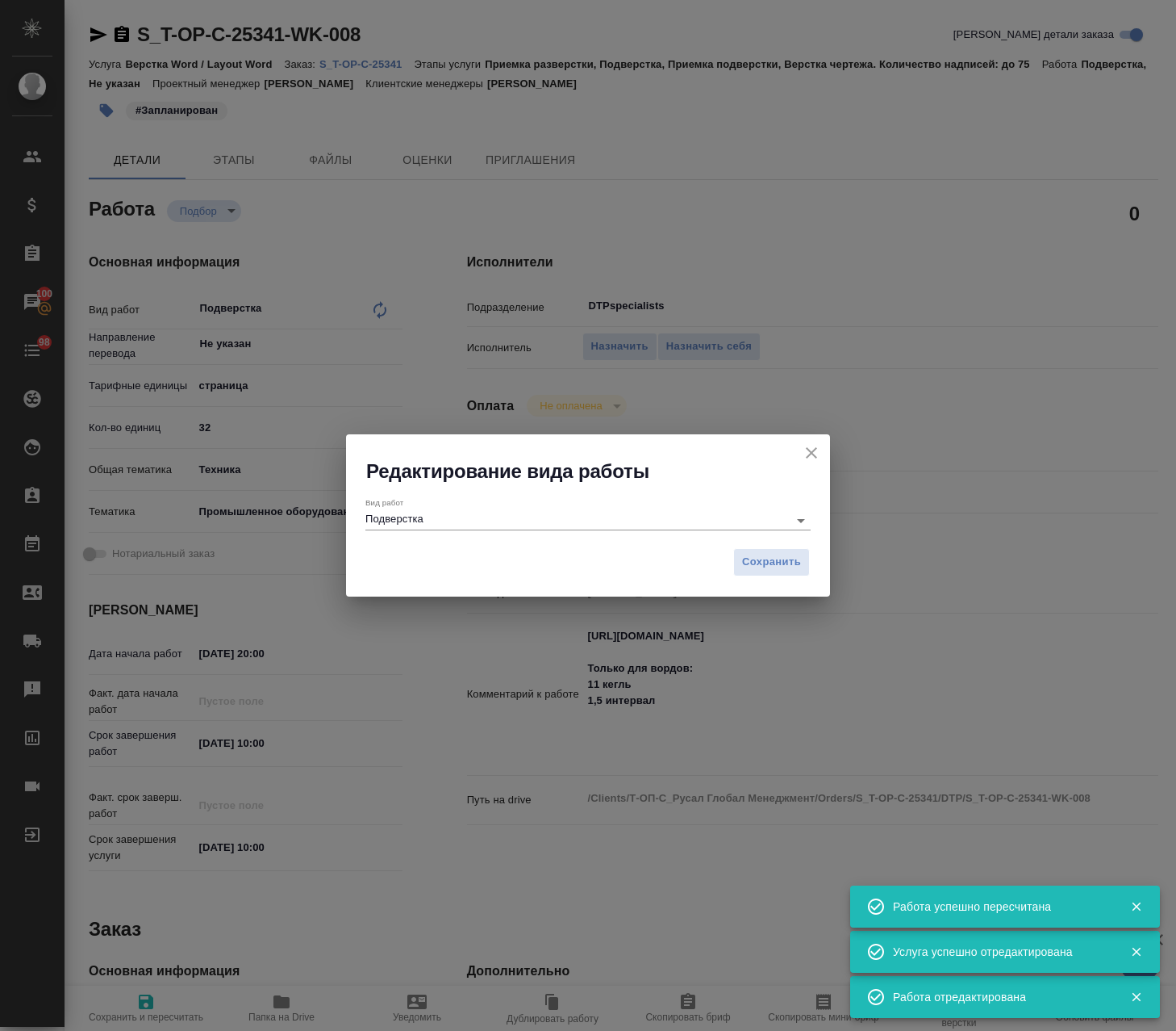
click at [494, 513] on input "Подверстка" at bounding box center [573, 519] width 415 height 20
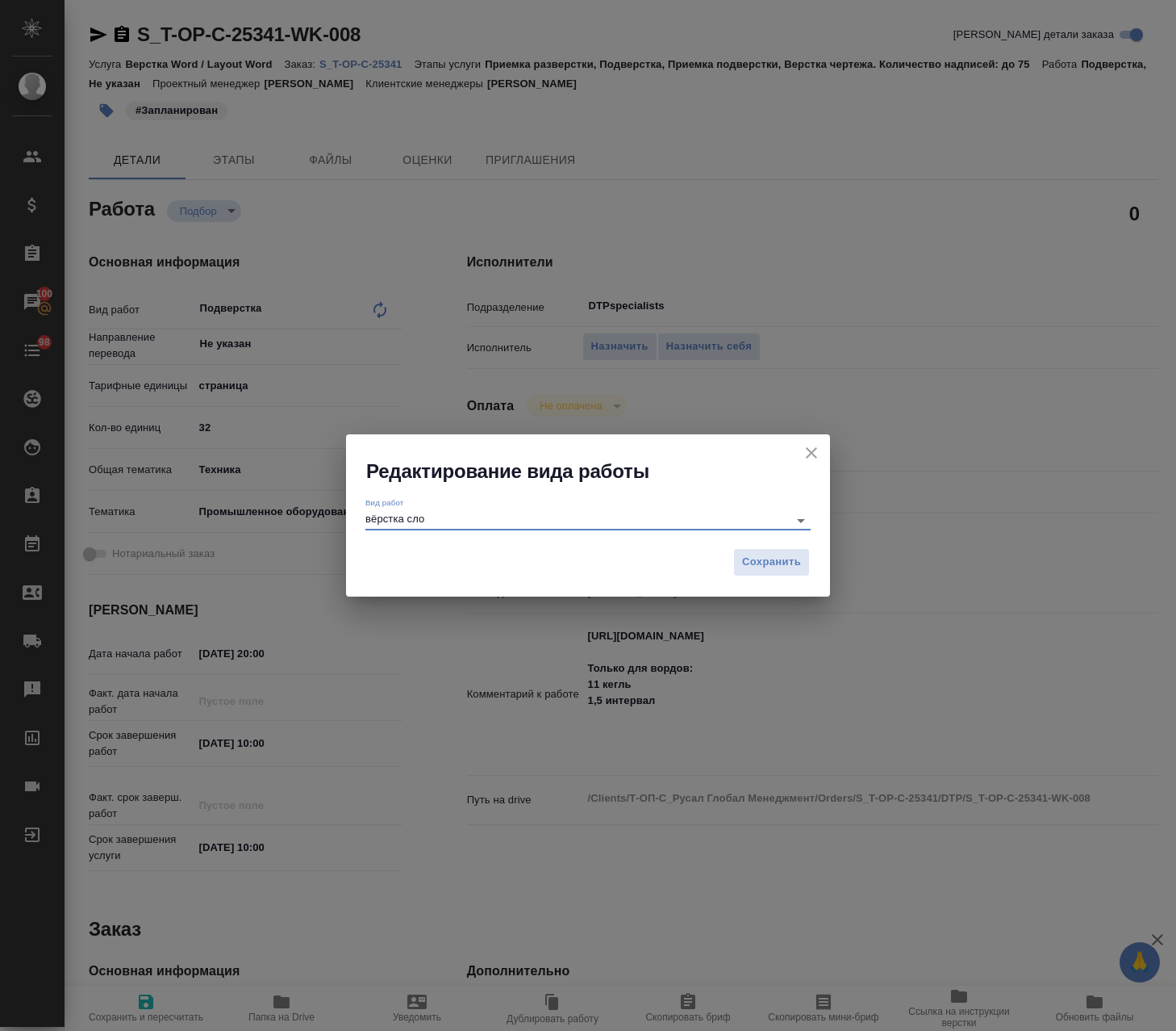
click at [973, 351] on div "Редактирование вида работы Вид работ вёрстка сло Сохранить" at bounding box center [588, 516] width 1176 height 1031
click at [814, 452] on icon "close" at bounding box center [812, 453] width 20 height 20
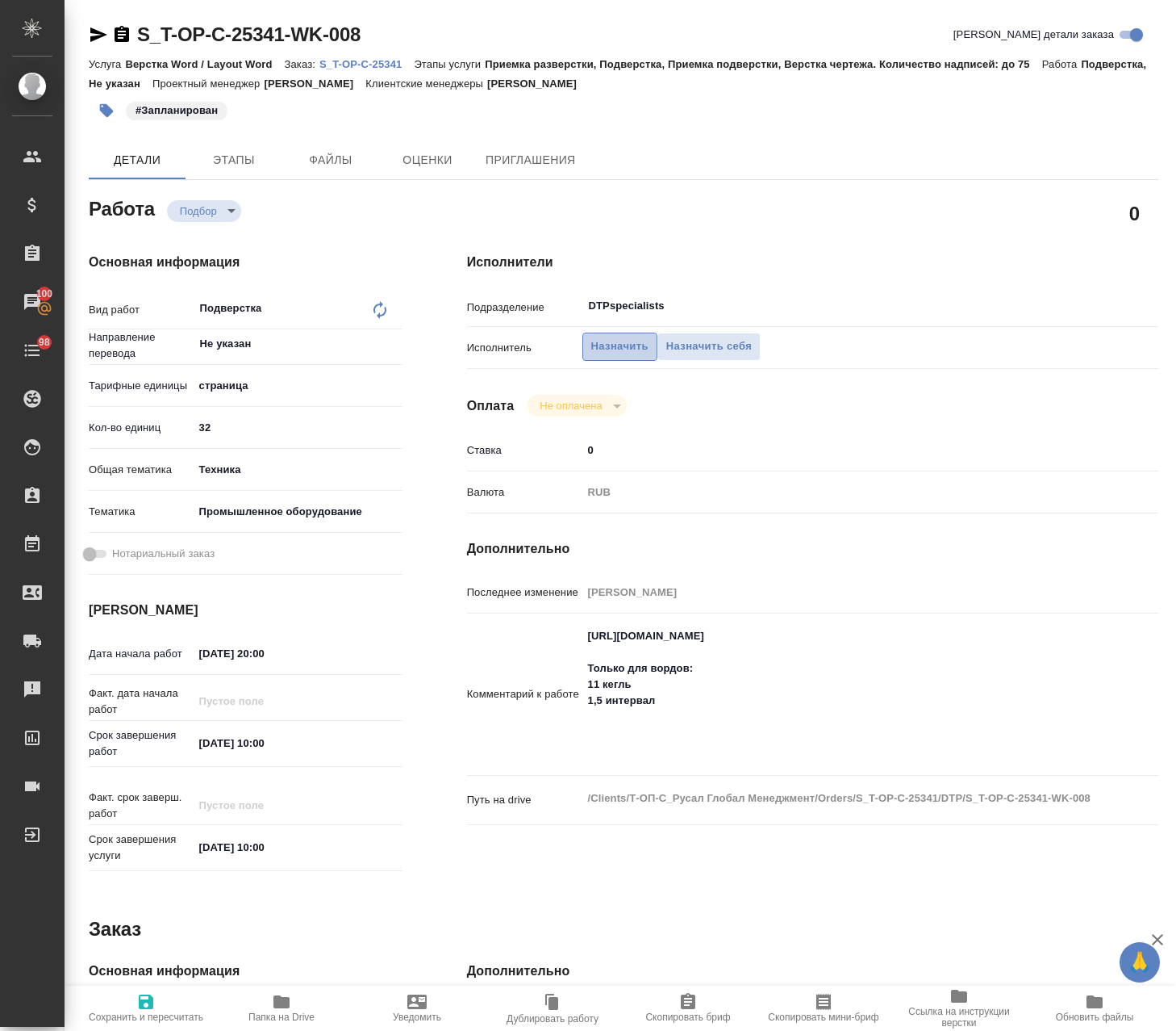
click at [609, 343] on span "Назначить" at bounding box center [620, 347] width 58 height 19
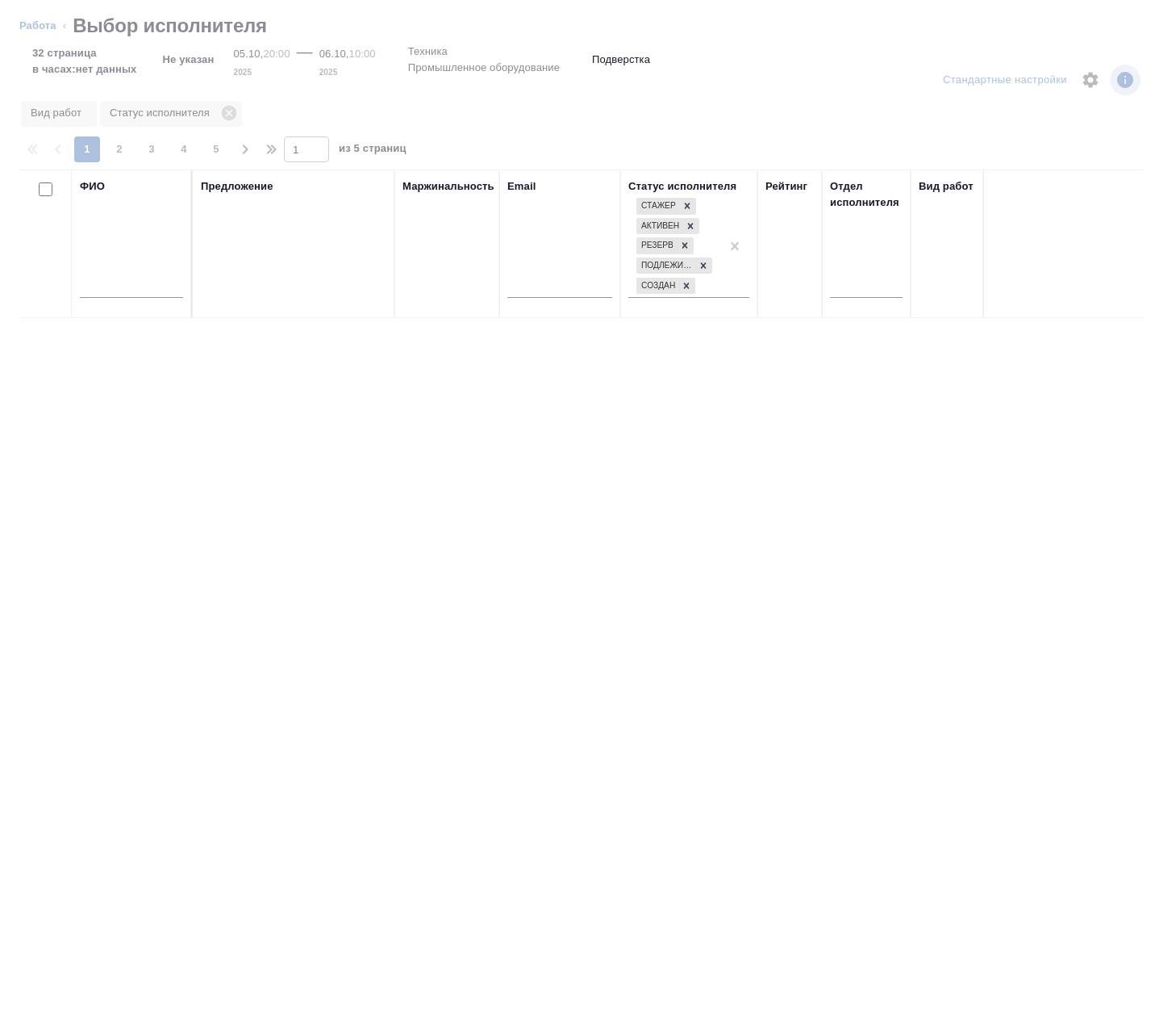
click at [112, 285] on input "text" at bounding box center [132, 287] width 103 height 21
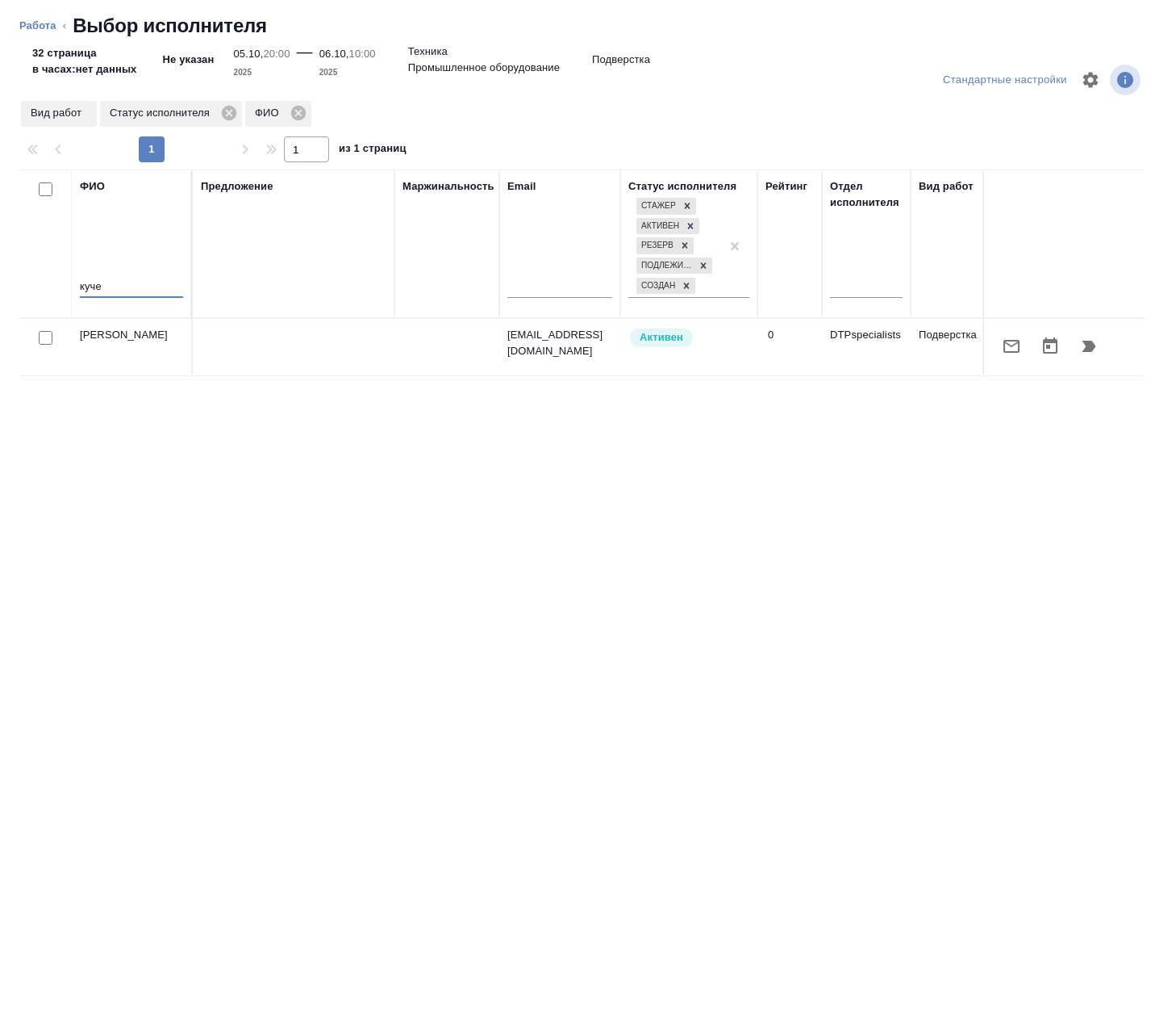
click at [1097, 346] on icon "button" at bounding box center [1089, 347] width 20 height 20
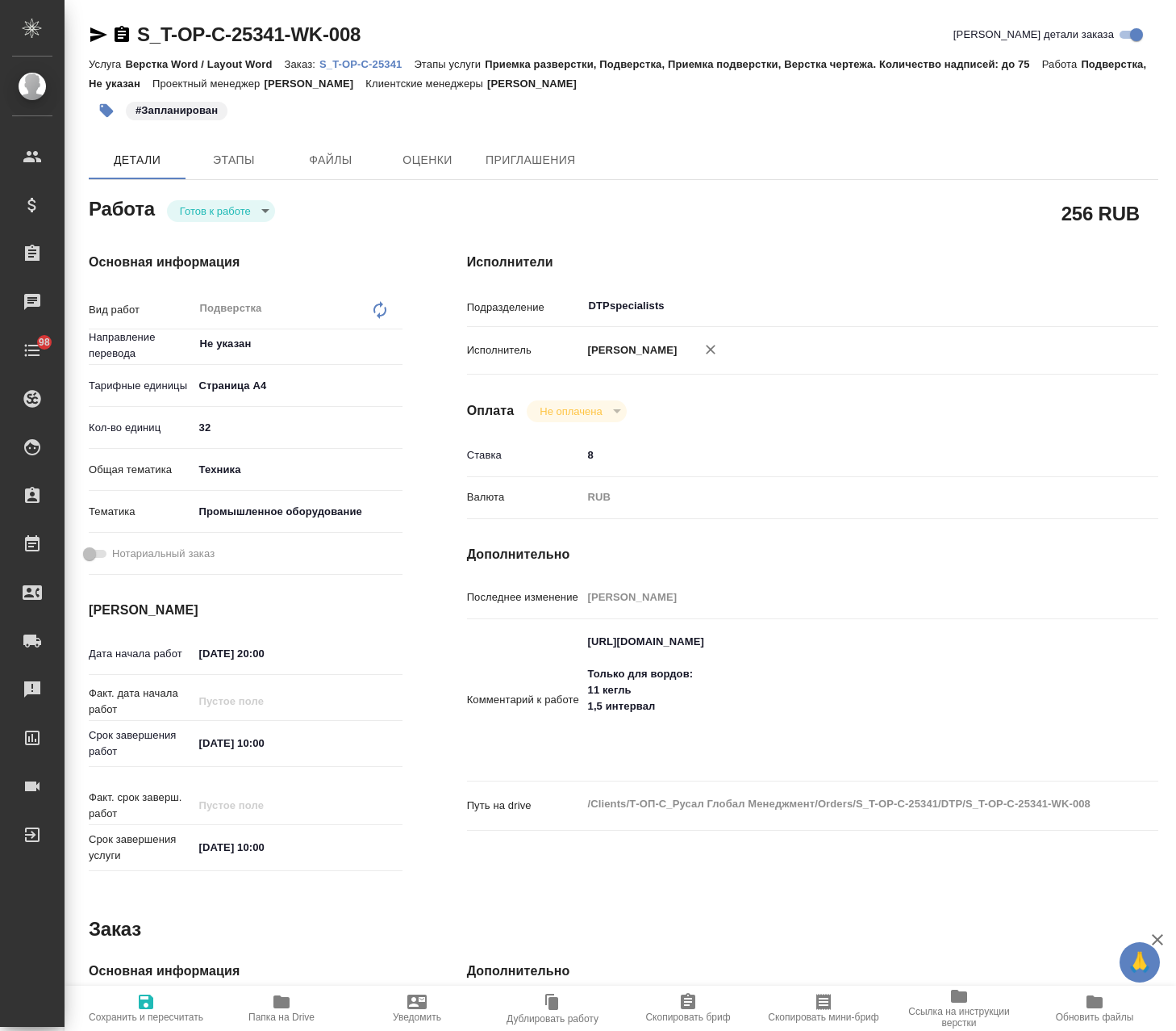
type textarea "x"
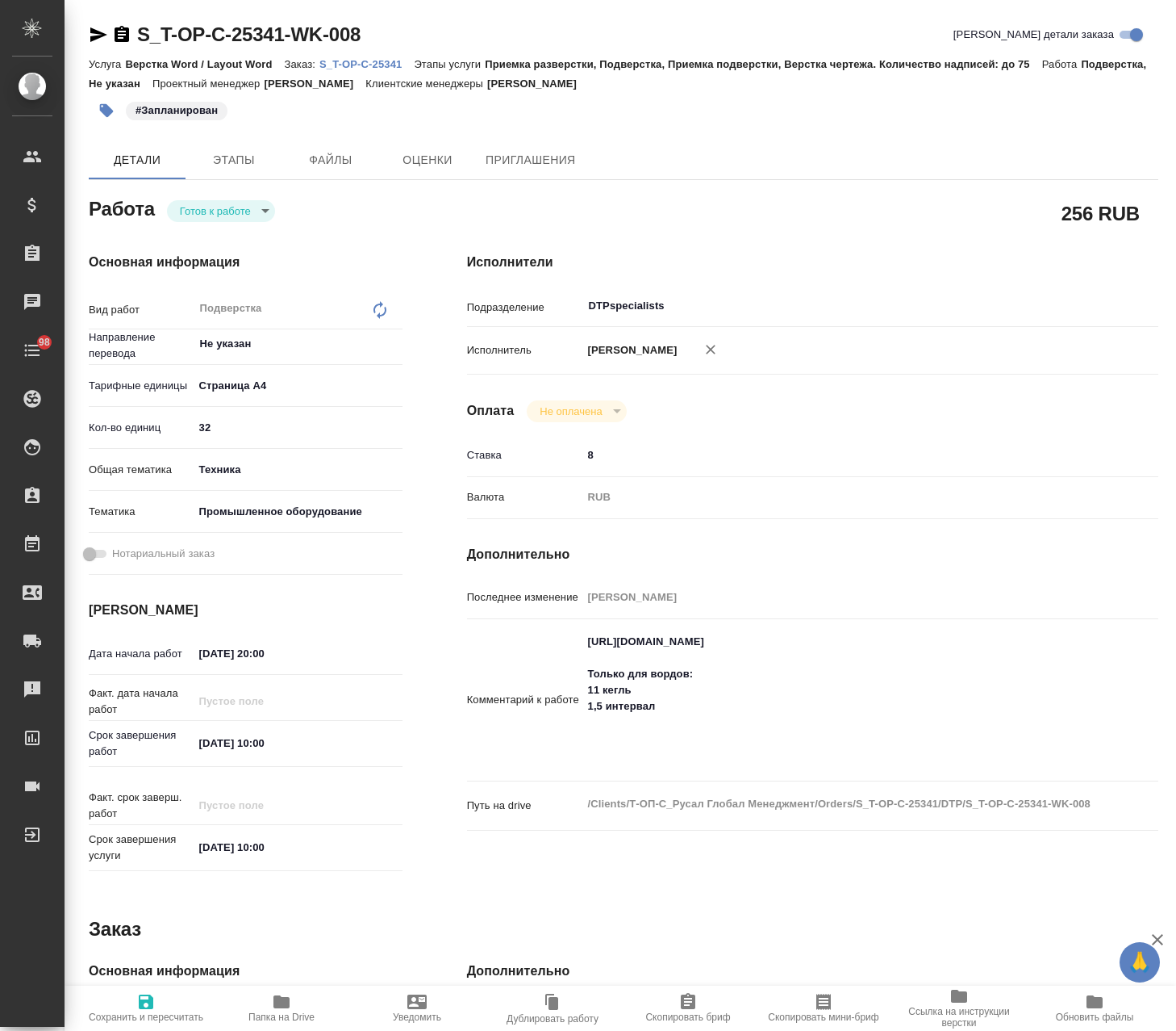
type textarea "x"
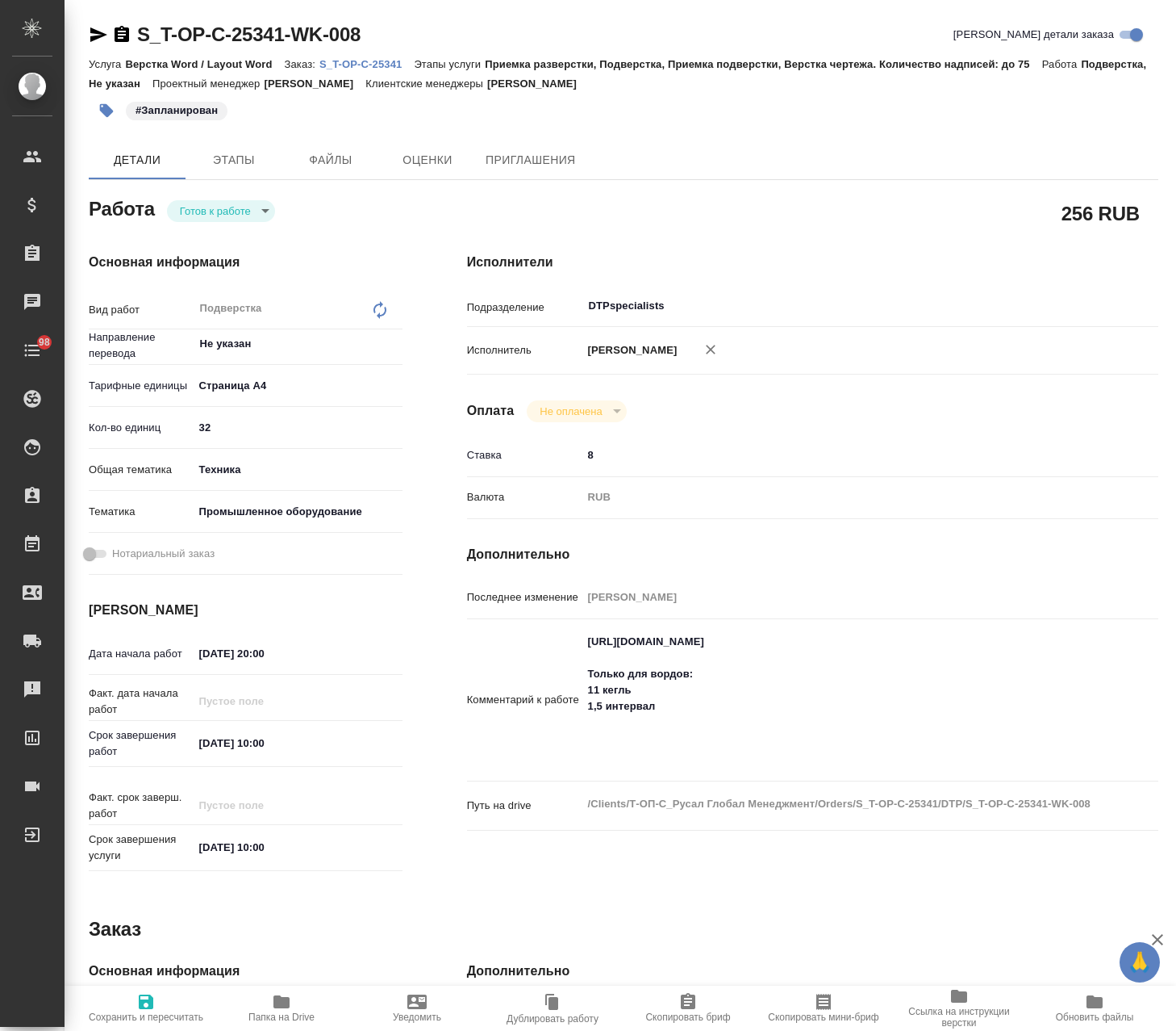
type textarea "x"
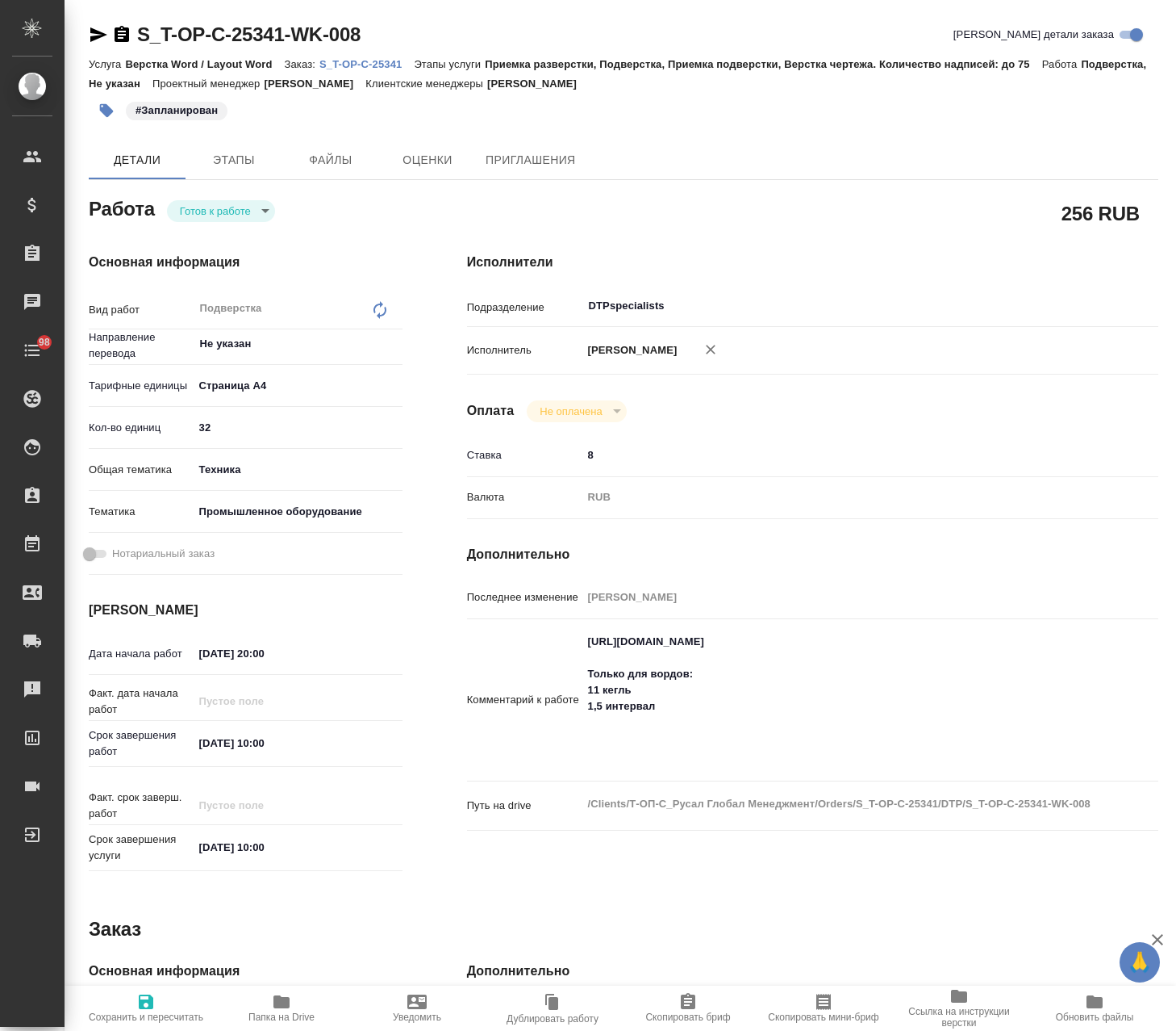
type textarea "x"
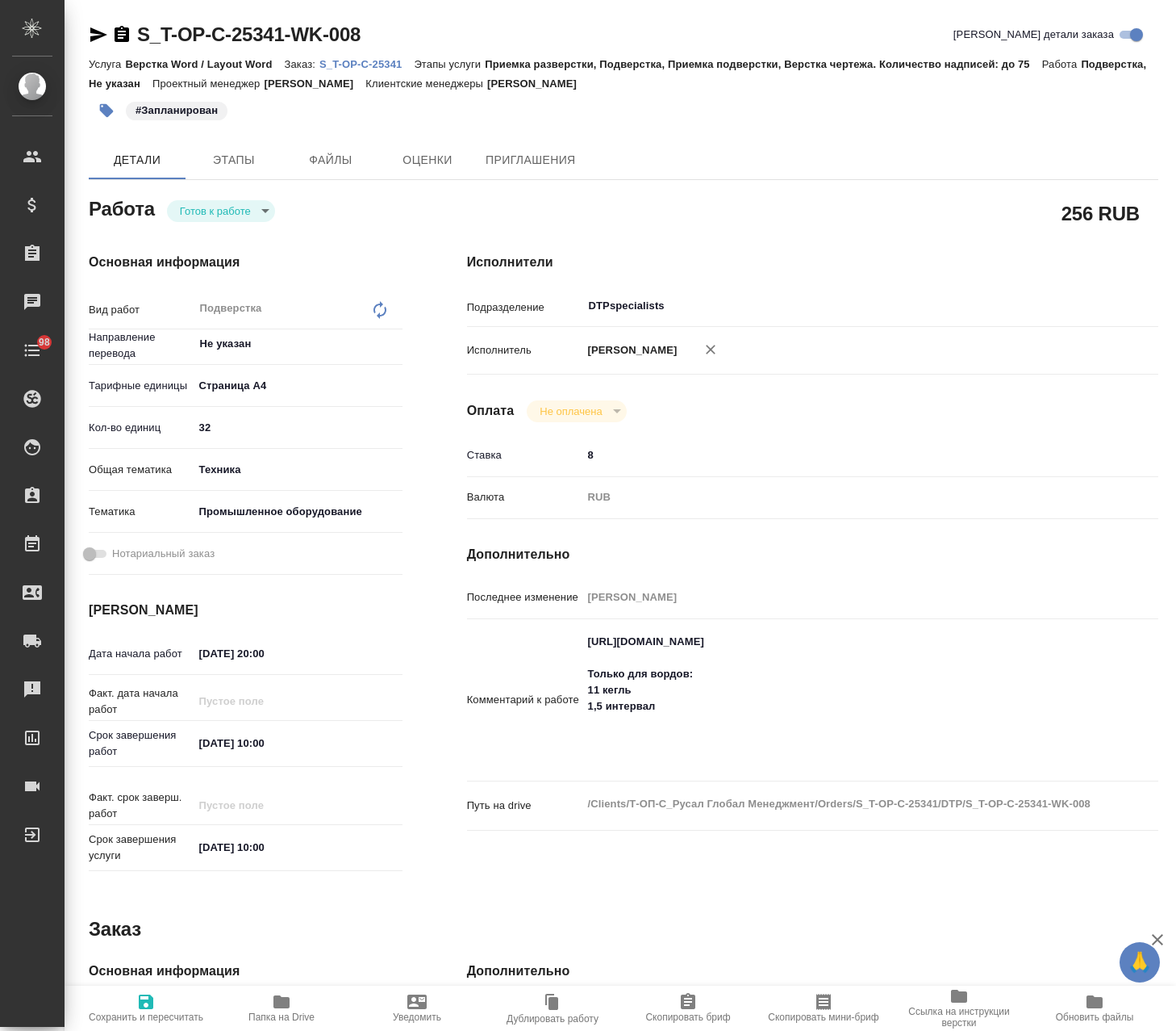
type textarea "x"
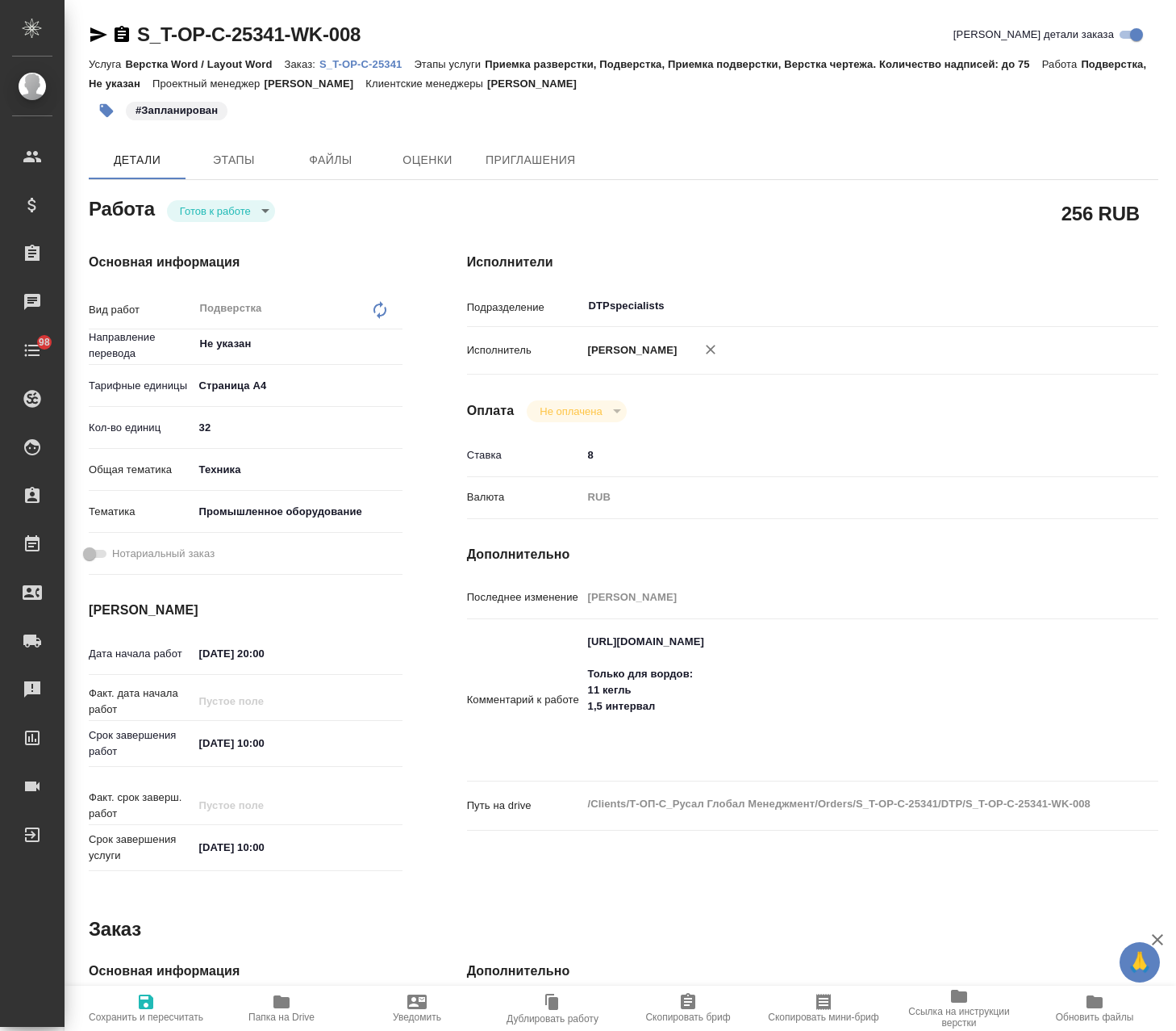
drag, startPoint x: 94, startPoint y: 21, endPoint x: 96, endPoint y: 31, distance: 10.2
click at [95, 26] on div "S_T-OP-C-25341-WK-008 Кратко детали заказа Услуга Верстка Word / Layout Word За…" at bounding box center [624, 696] width 1087 height 1393
click at [97, 33] on icon "button" at bounding box center [99, 34] width 17 height 15
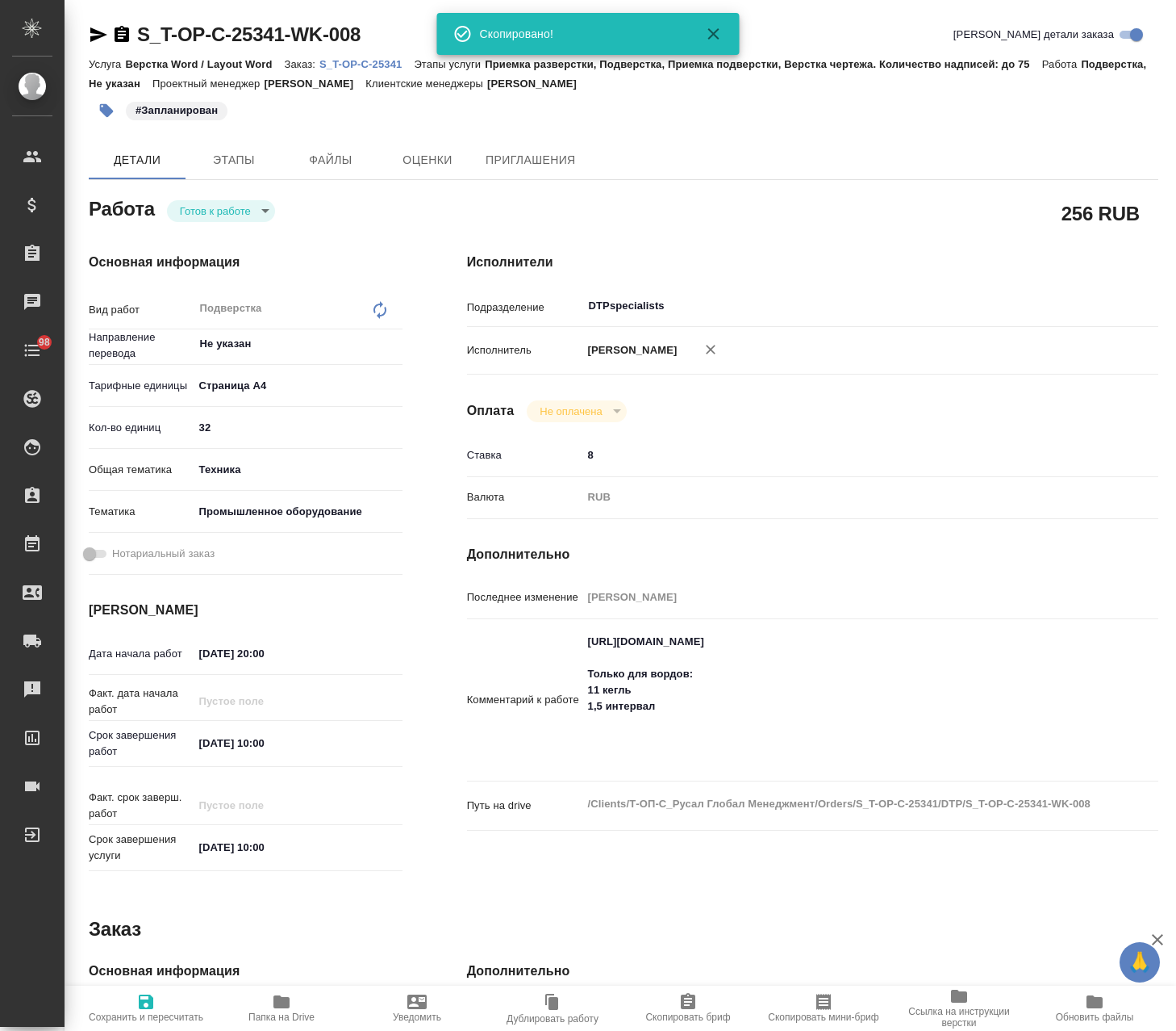
type textarea "x"
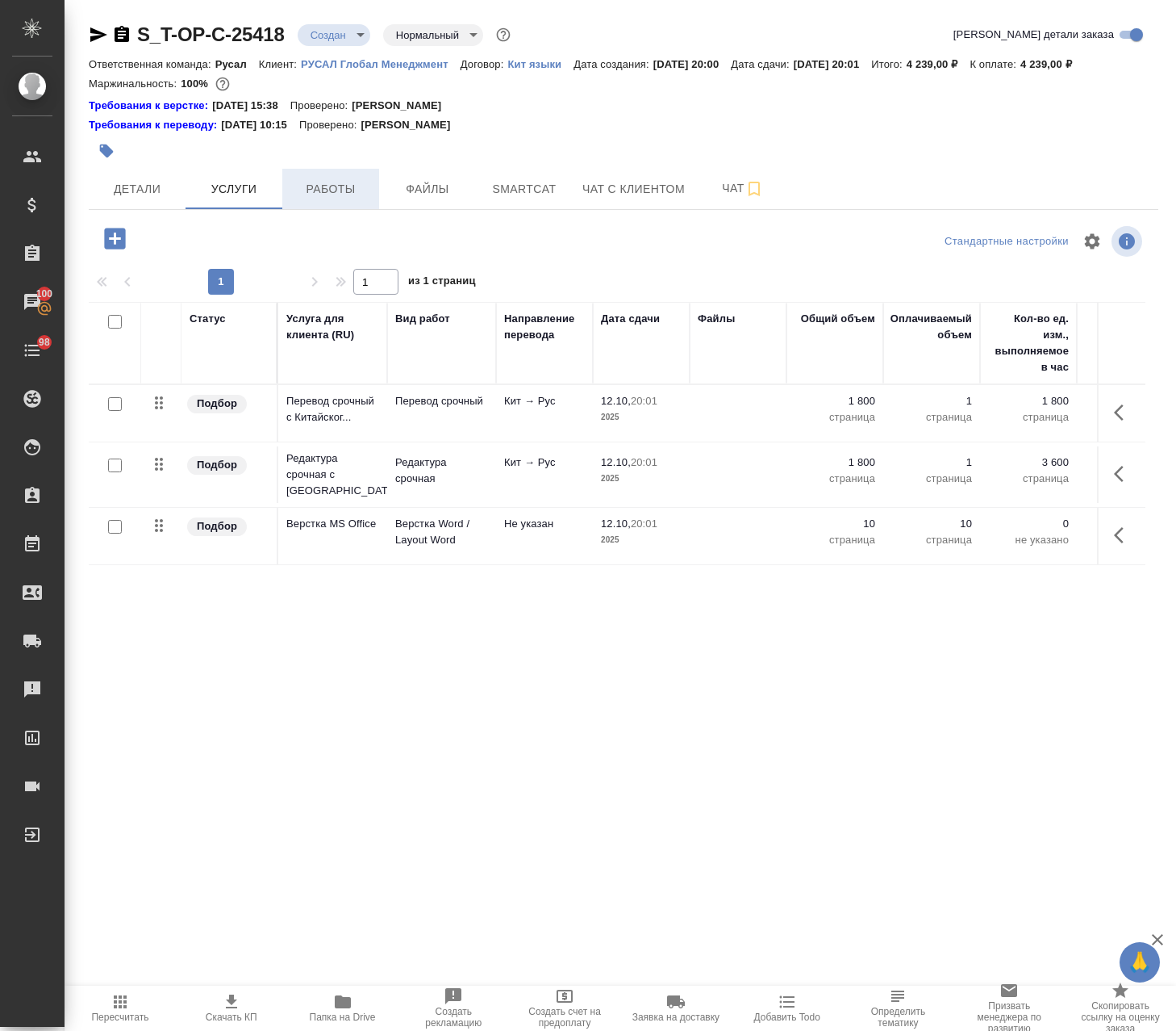
click at [319, 195] on span "Работы" at bounding box center [330, 189] width 77 height 21
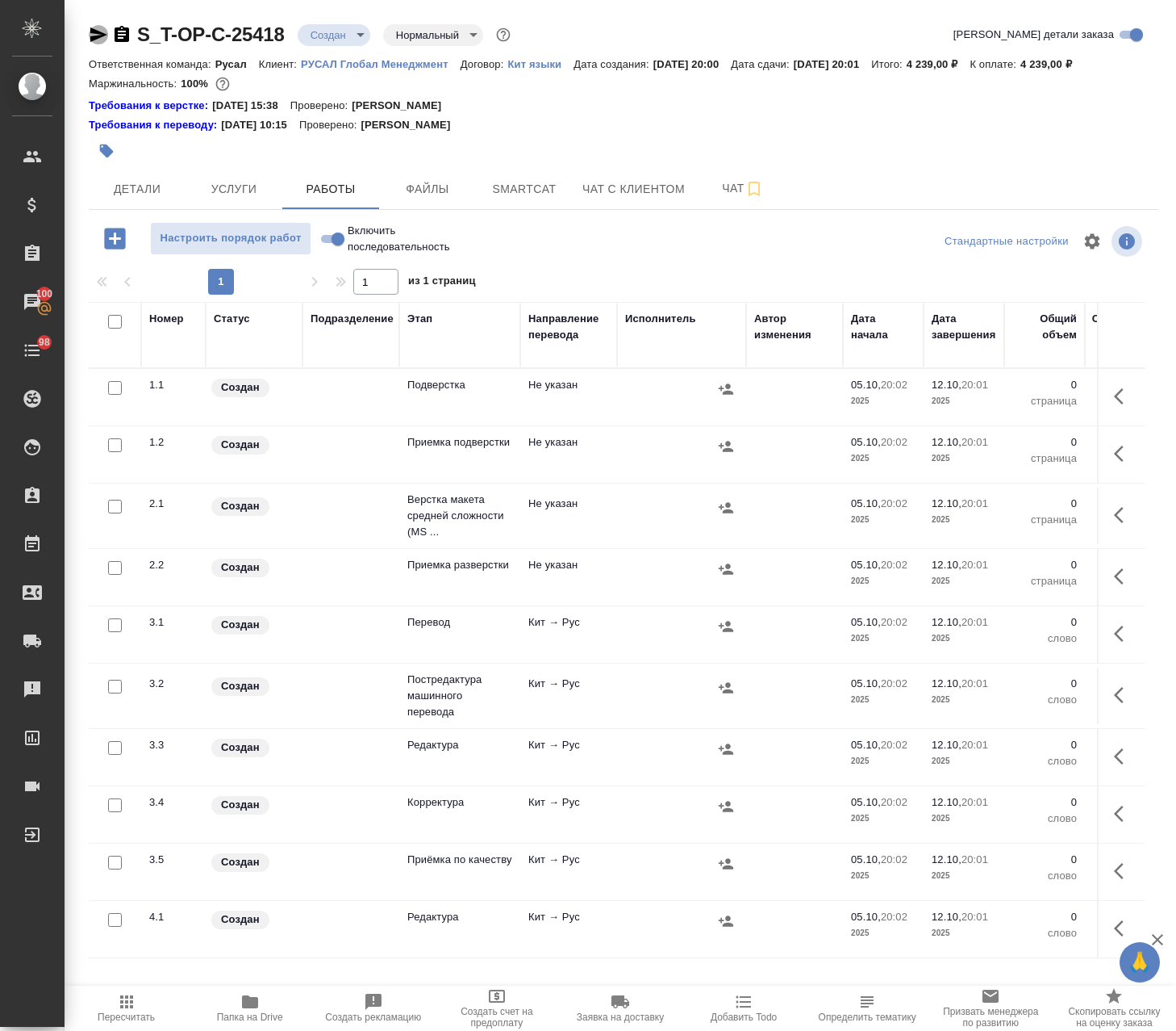
click at [90, 44] on icon "button" at bounding box center [99, 35] width 20 height 20
click at [127, 33] on icon "button" at bounding box center [121, 33] width 15 height 17
drag, startPoint x: 286, startPoint y: 21, endPoint x: 141, endPoint y: 31, distance: 145.3
click at [141, 31] on div "S_T-OP-C-25418 Создан new Нормальный normal Кратко детали заказа Ответственная …" at bounding box center [624, 655] width 1087 height 1311
click at [142, 199] on button "Детали" at bounding box center [137, 188] width 97 height 40
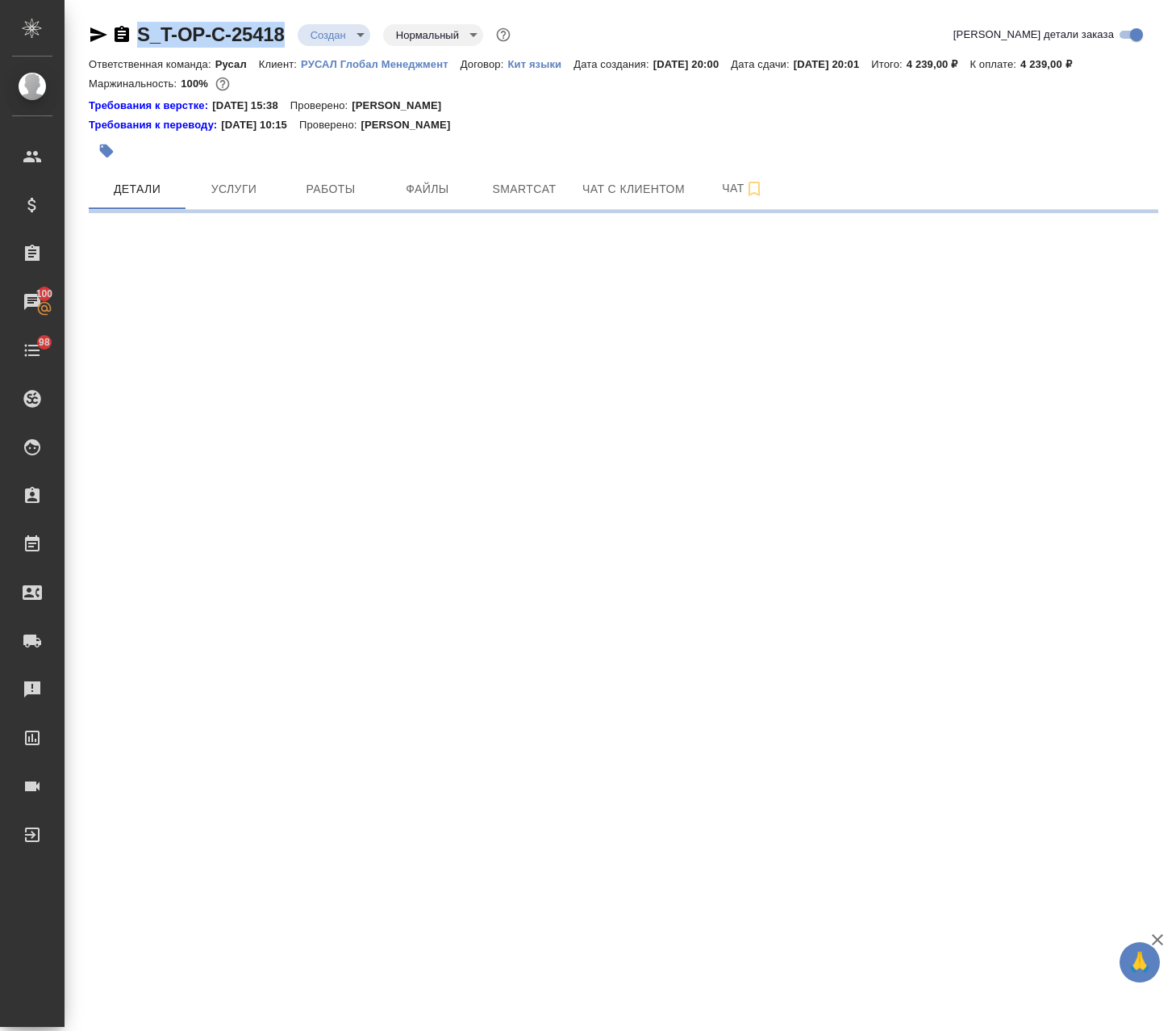
select select "RU"
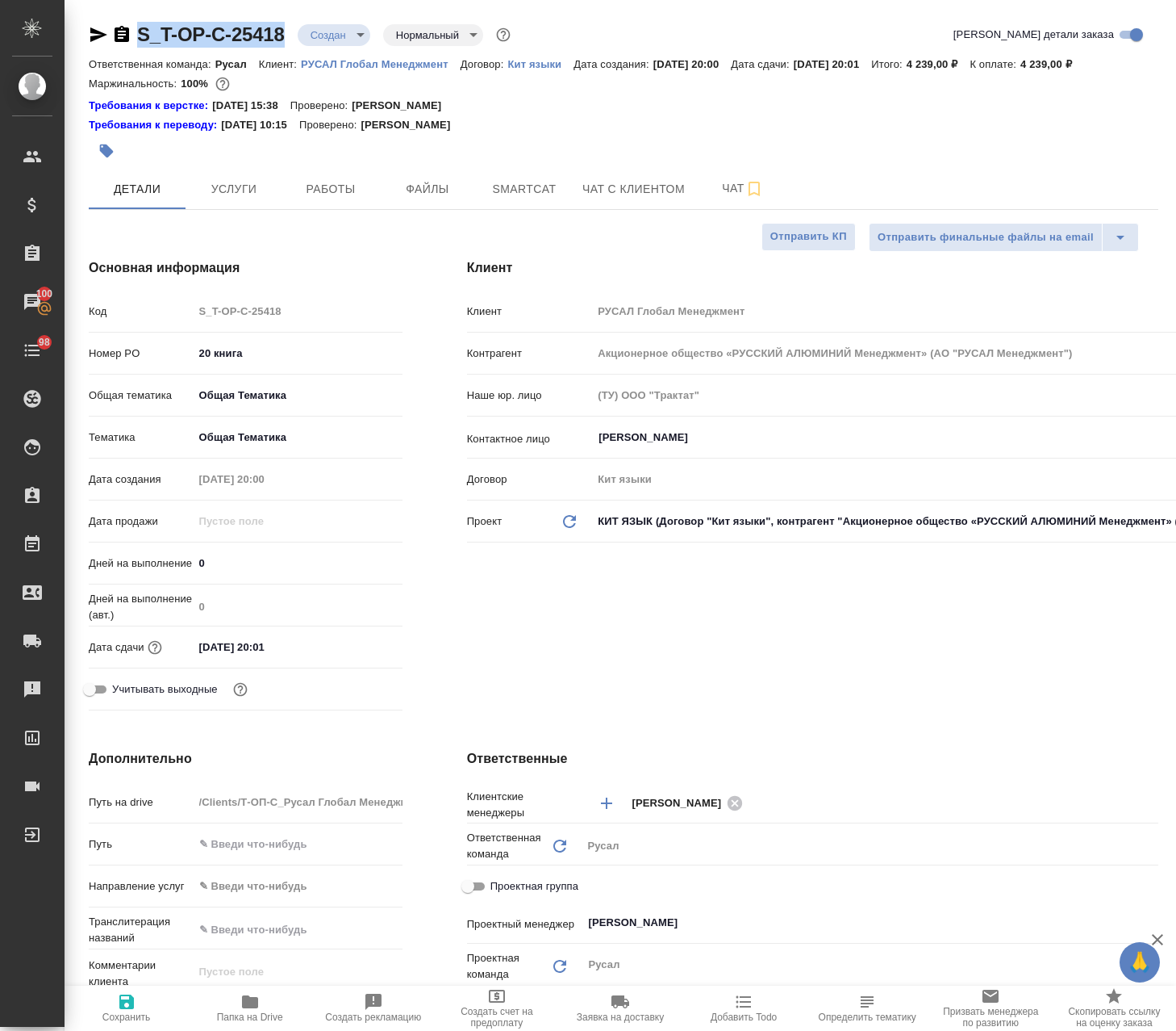
type textarea "x"
drag, startPoint x: 259, startPoint y: 354, endPoint x: 119, endPoint y: 347, distance: 140.2
click at [122, 350] on div "Номер PO 20 книга" at bounding box center [246, 352] width 314 height 28
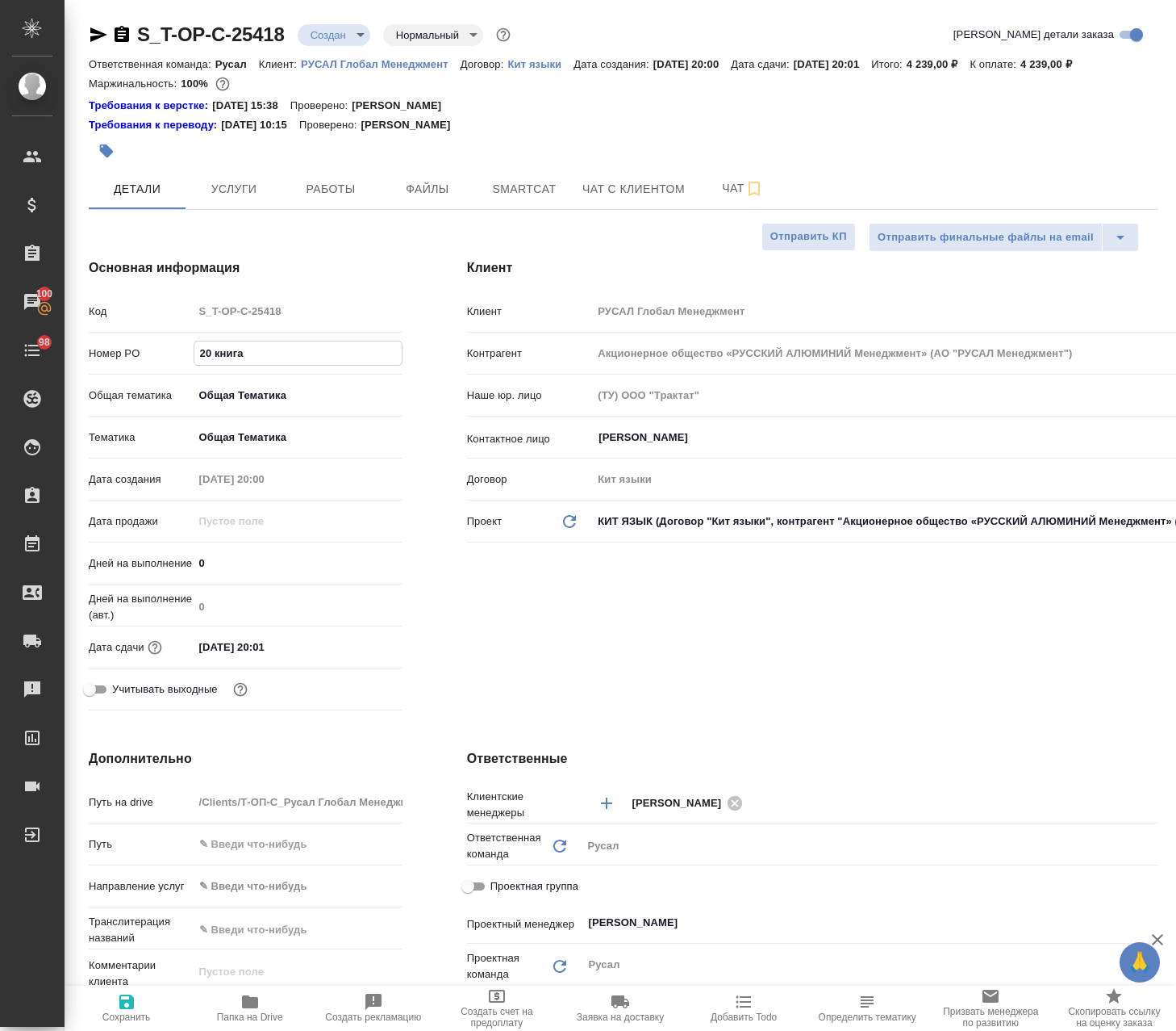
click at [104, 144] on icon "button" at bounding box center [106, 150] width 17 height 17
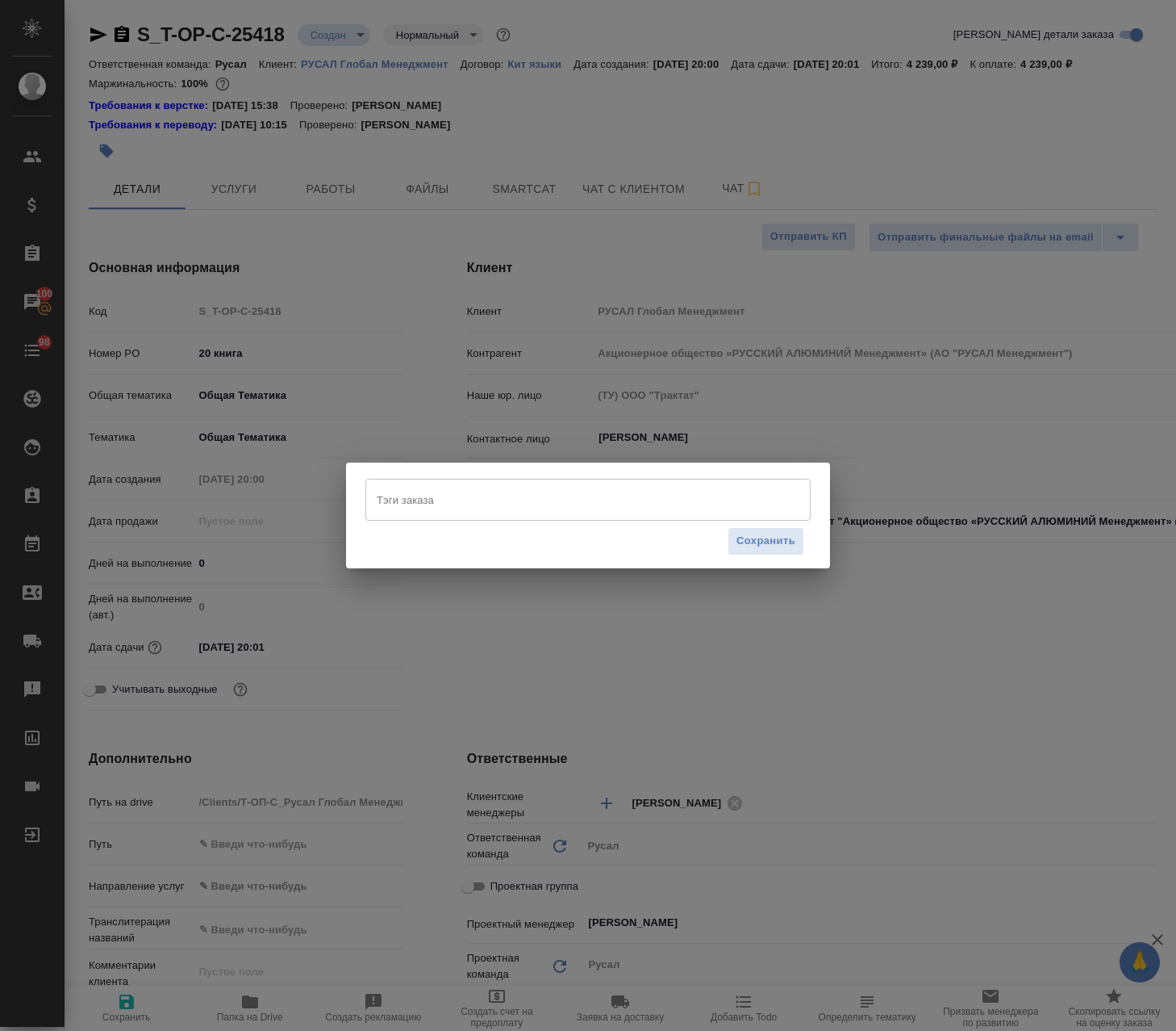
click at [537, 496] on input "Тэги заказа" at bounding box center [573, 500] width 400 height 27
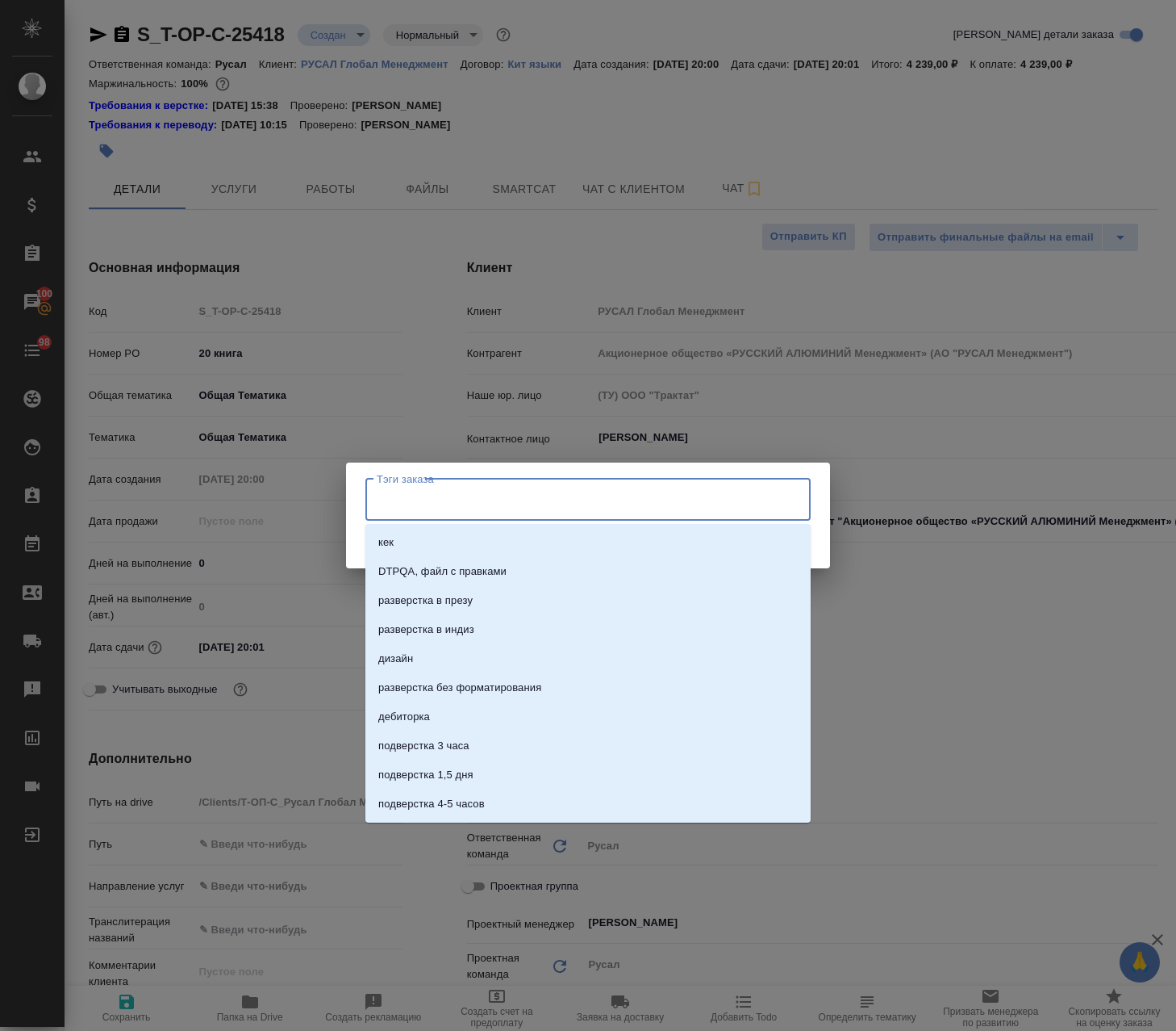
paste input "20 книга"
type input "20 книга"
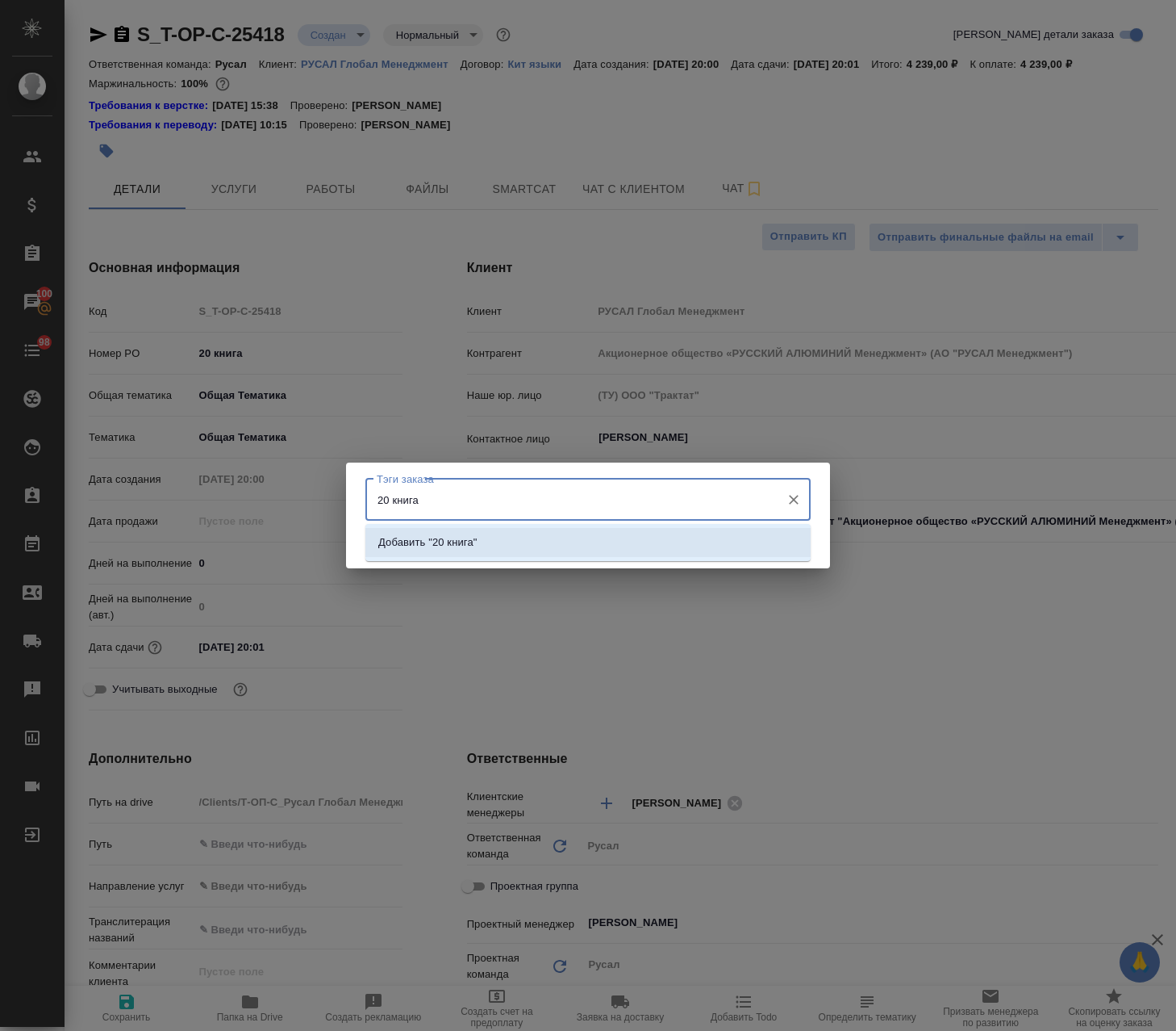
click at [718, 541] on li "Добавить "20 книга"" at bounding box center [588, 543] width 445 height 29
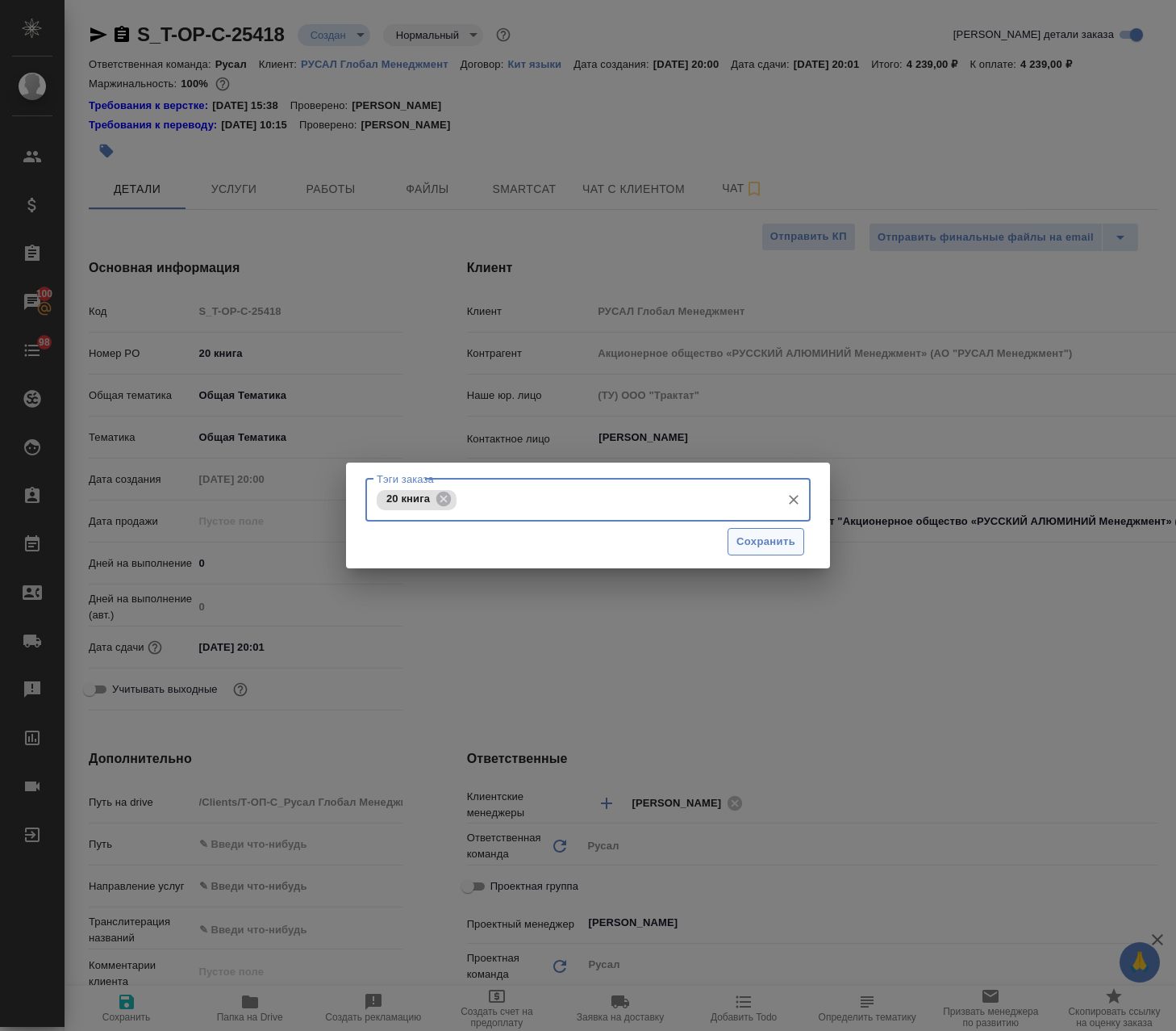
click at [791, 548] on span "Сохранить" at bounding box center [766, 542] width 59 height 19
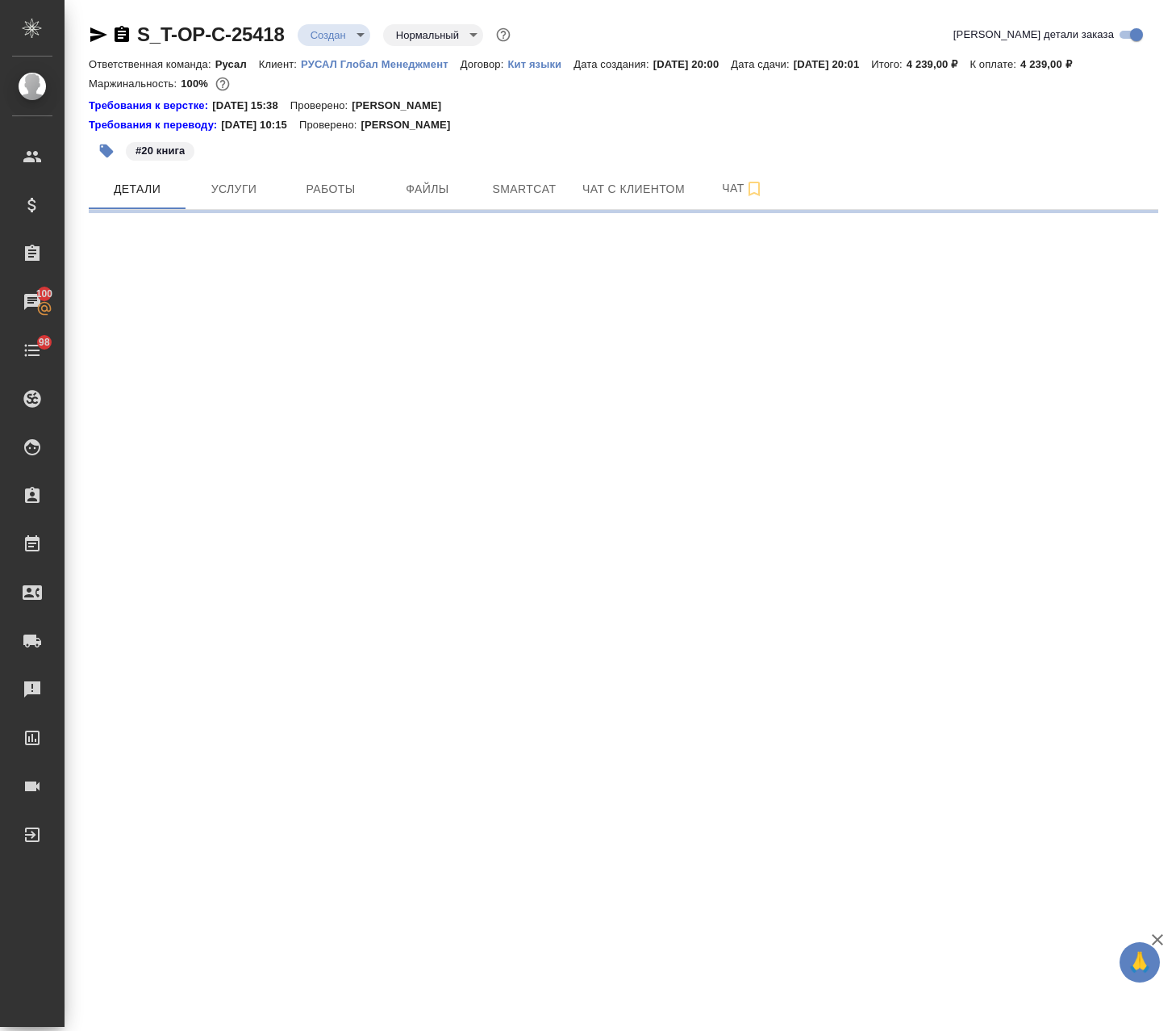
select select "RU"
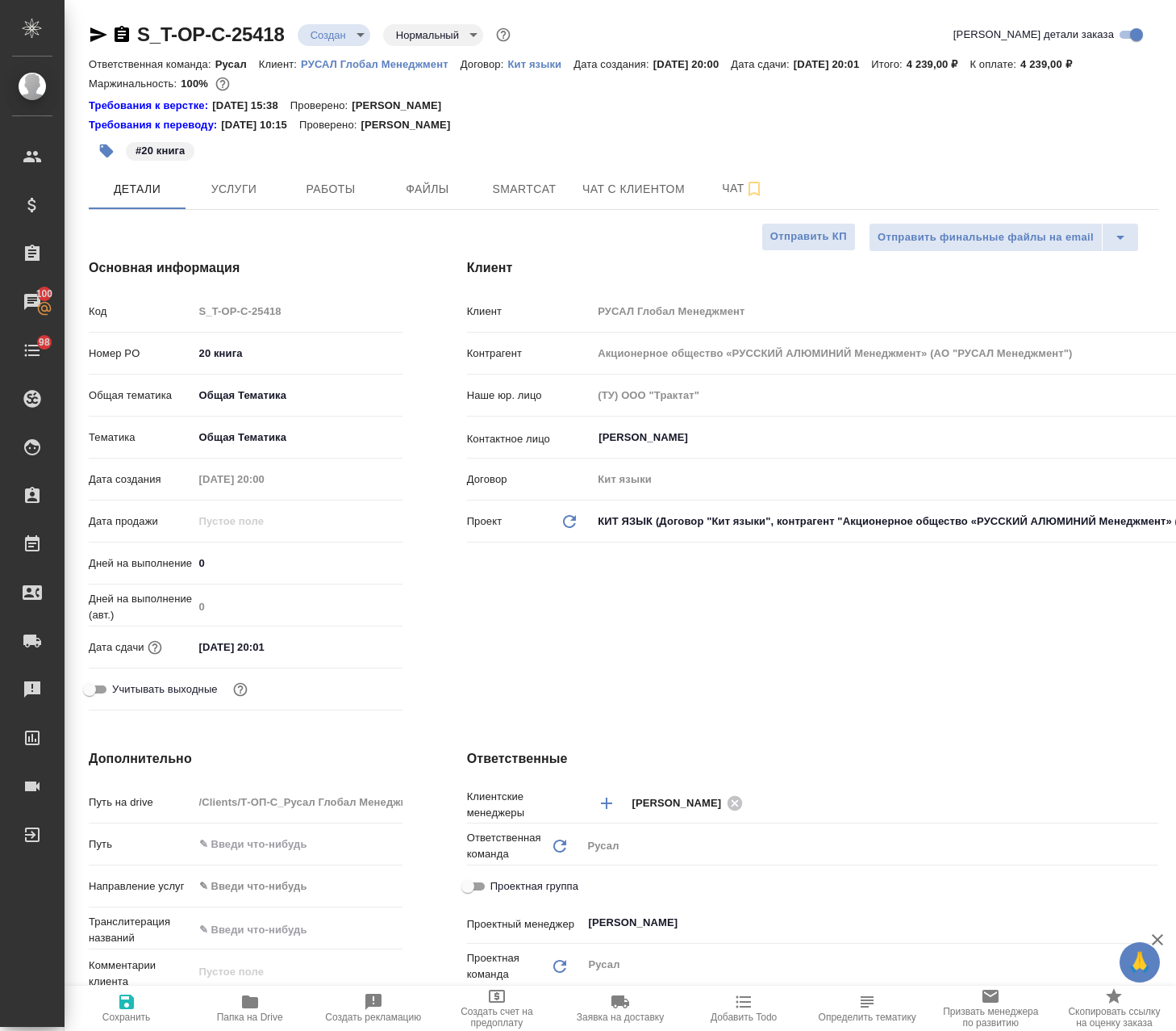
type textarea "x"
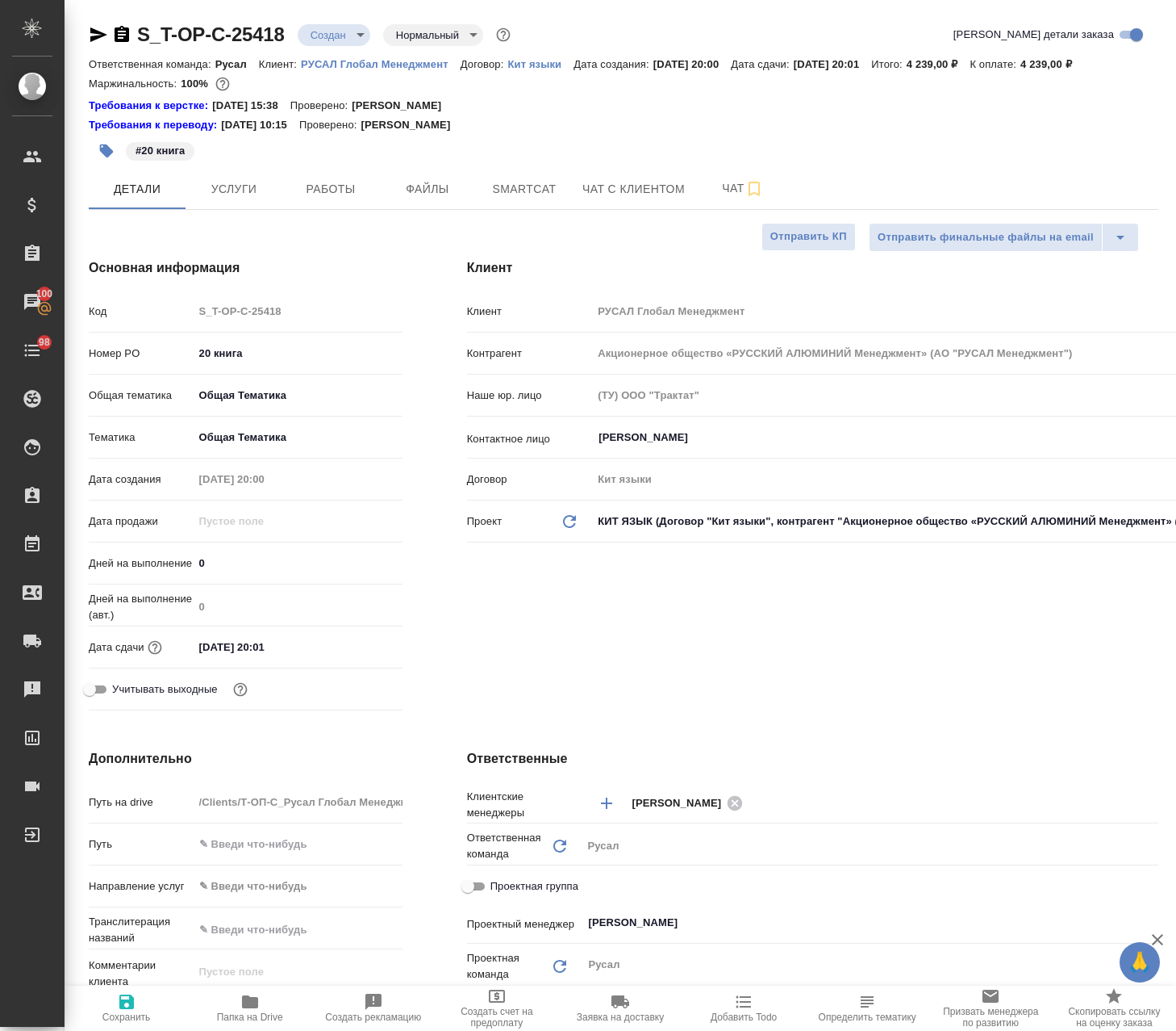
type textarea "x"
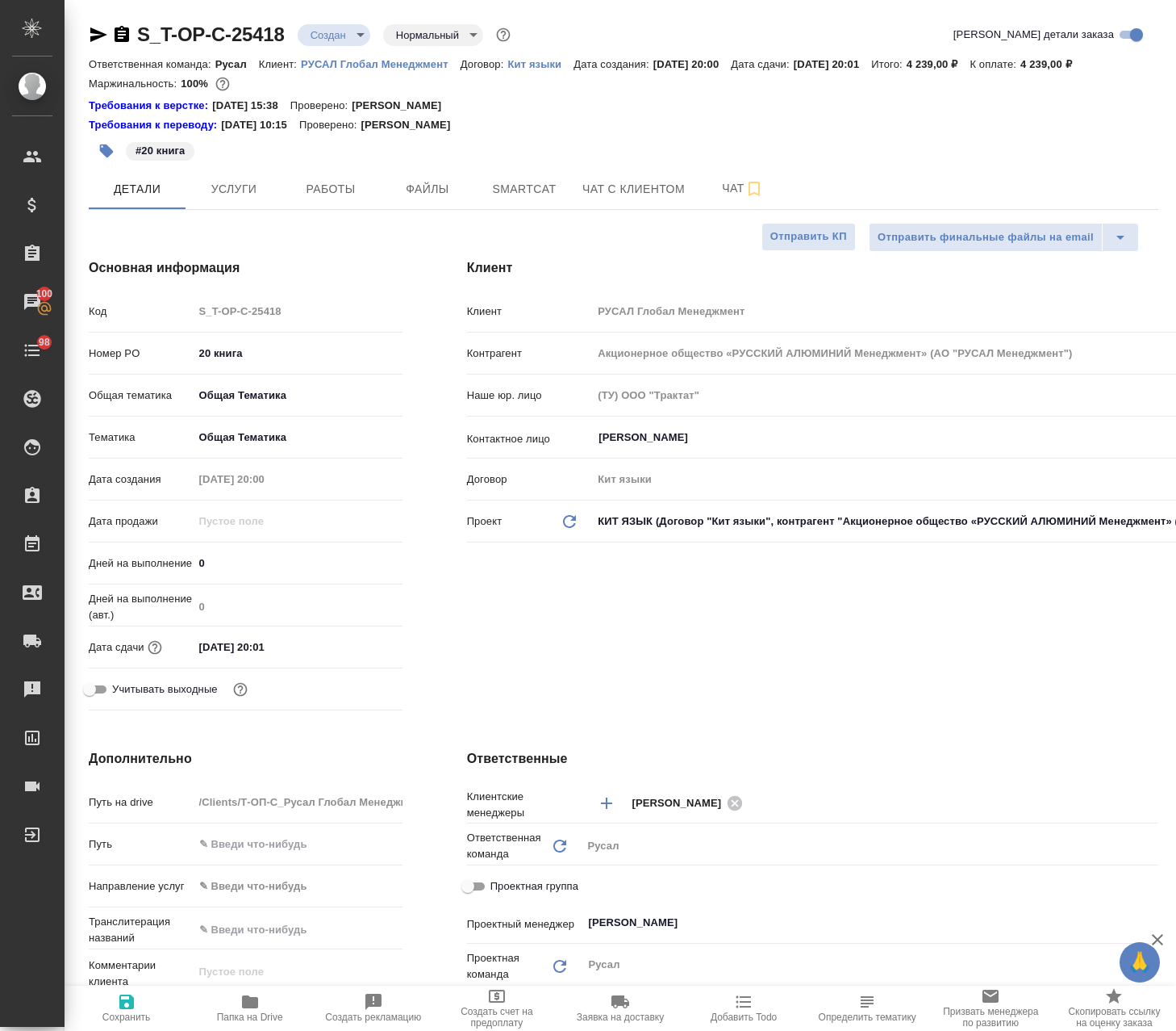
type textarea "x"
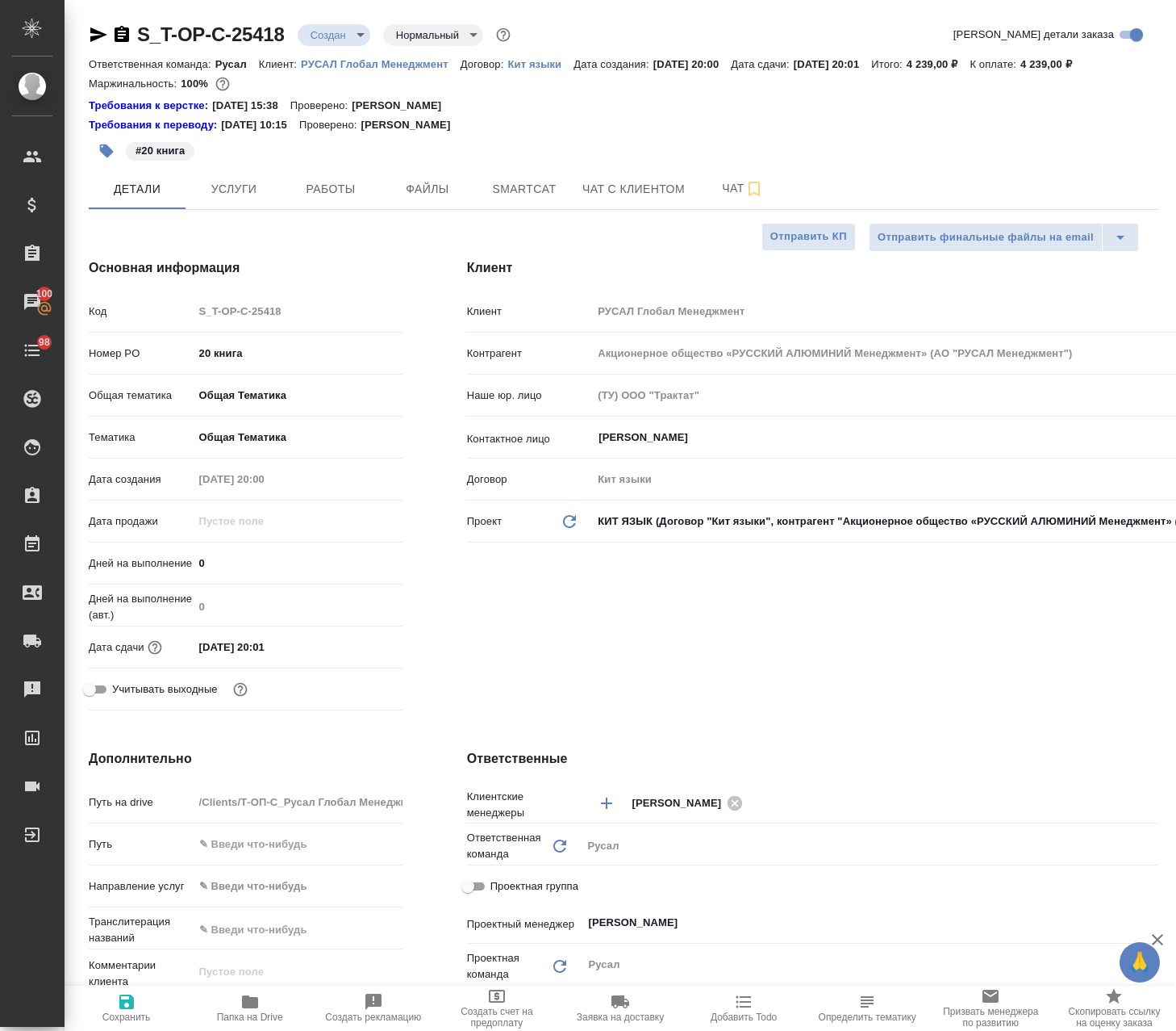
type textarea "x"
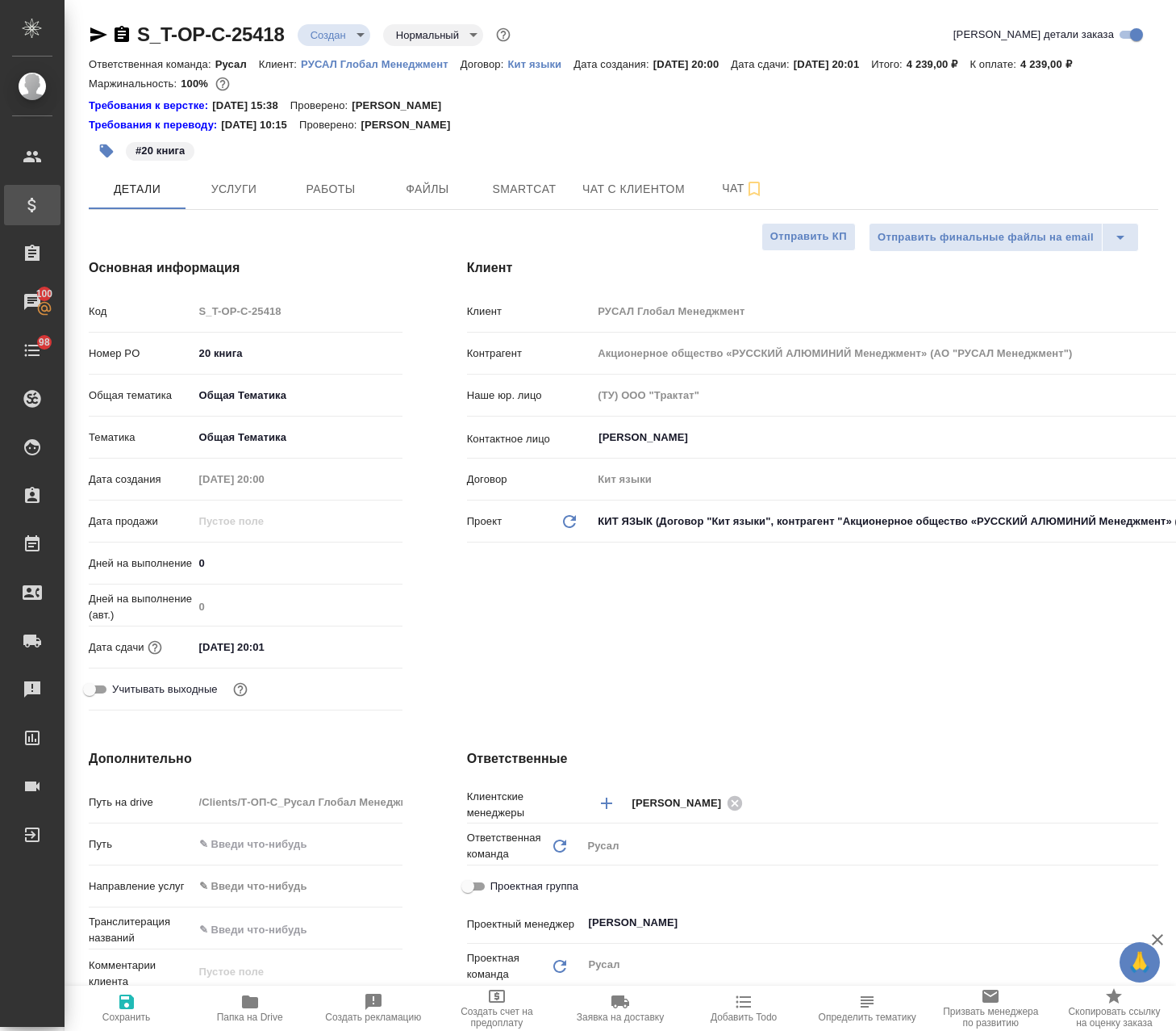
type textarea "x"
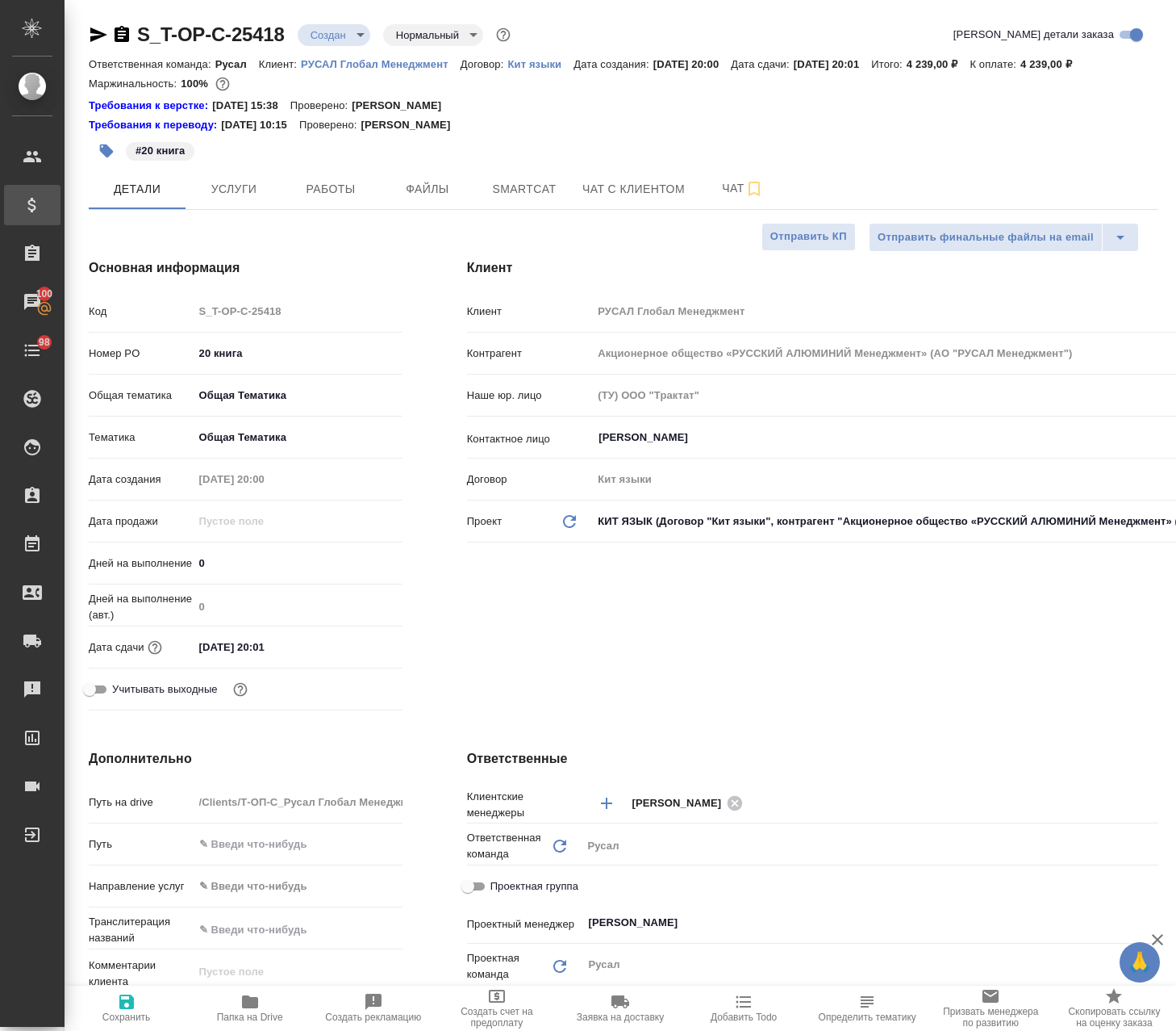
type textarea "x"
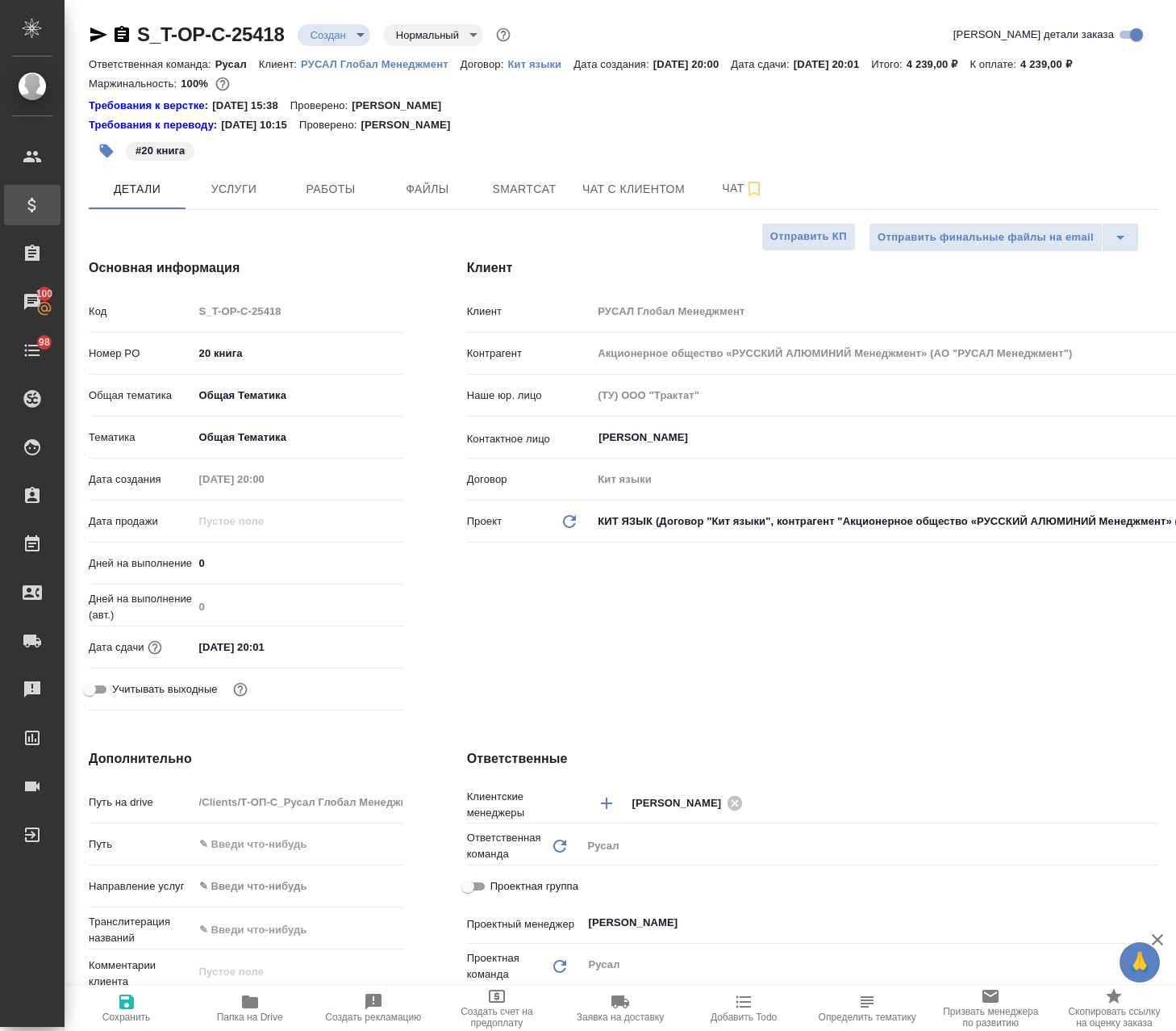
type textarea "x"
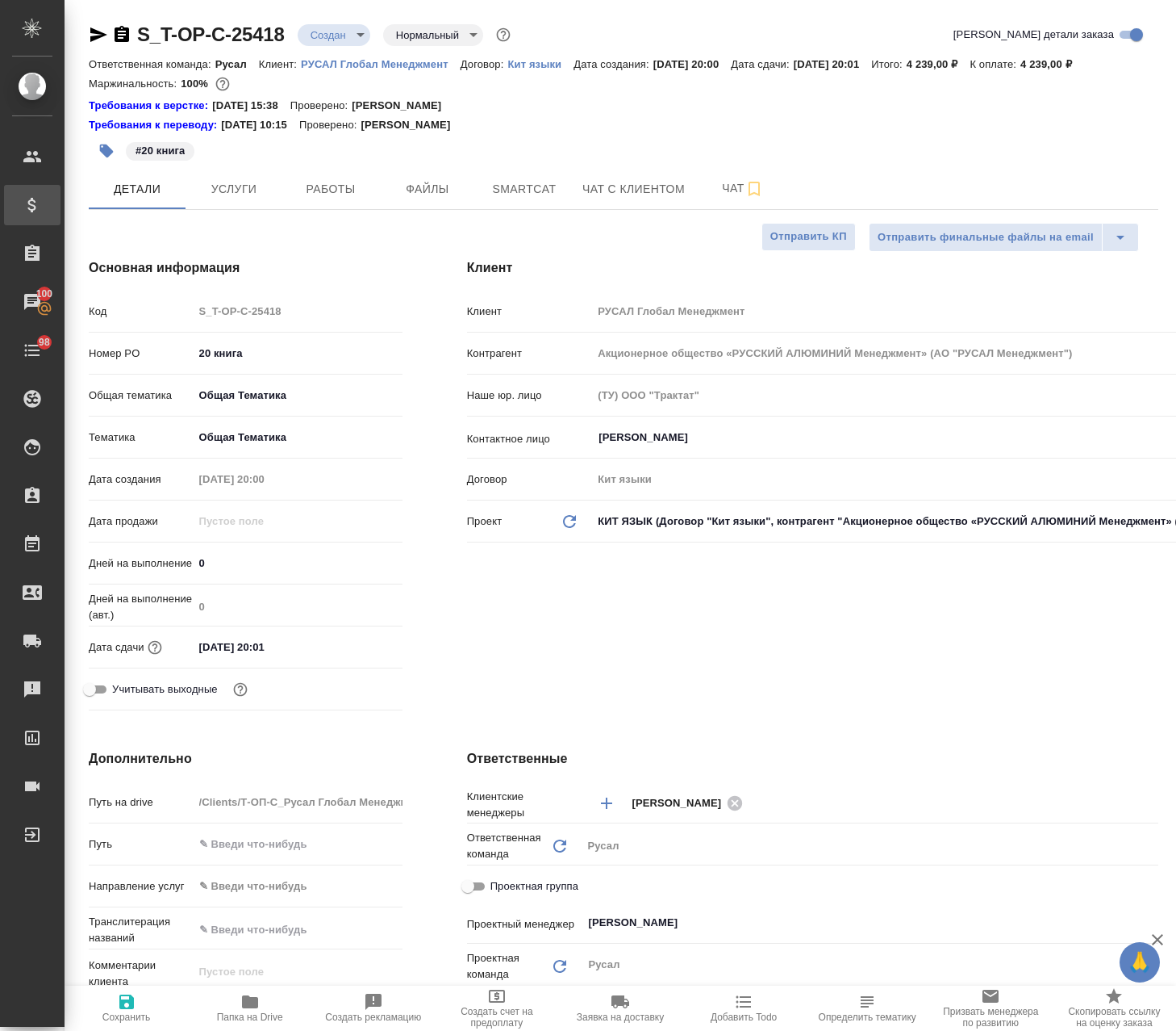
type textarea "x"
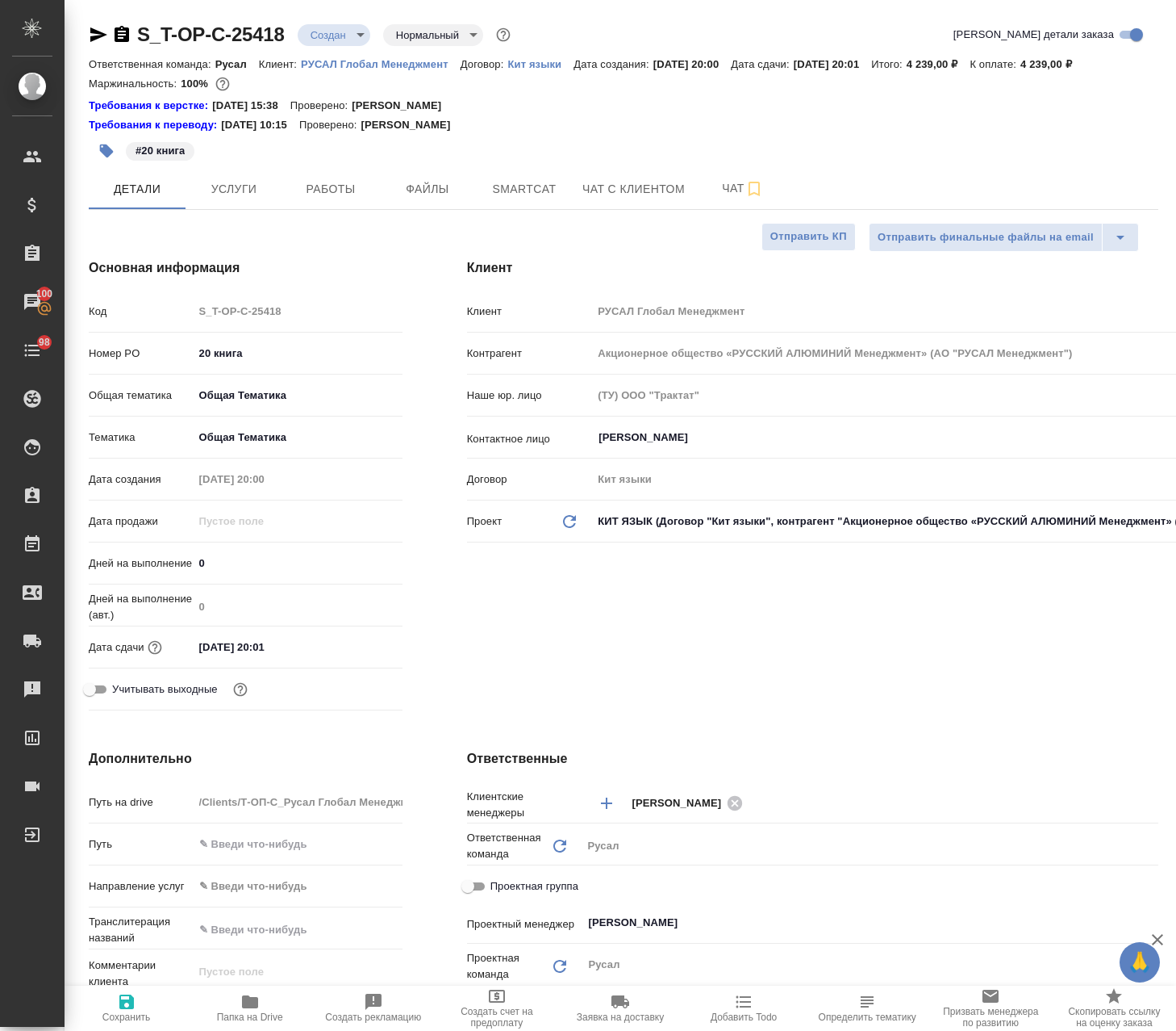
type textarea "x"
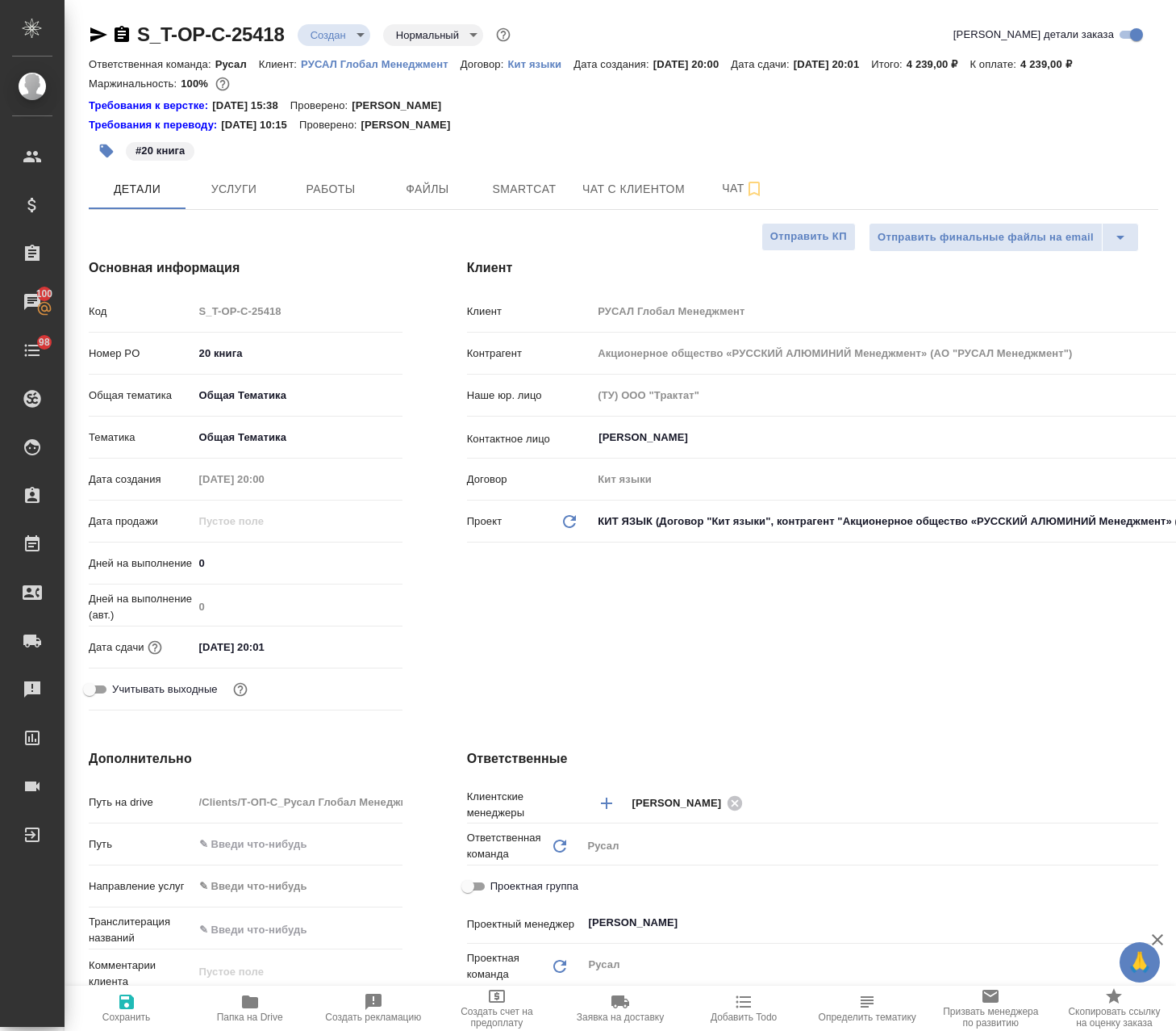
type textarea "x"
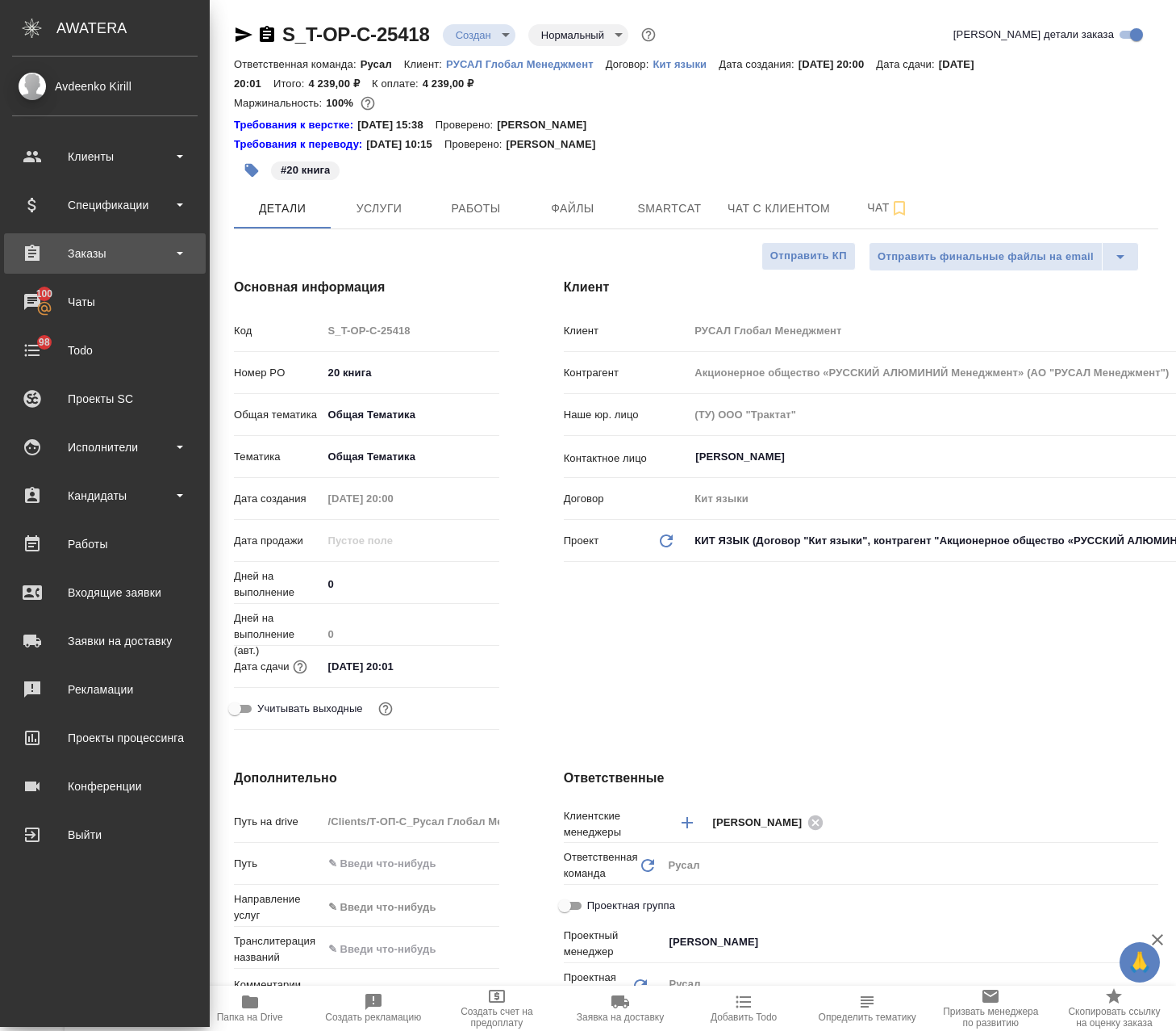
type textarea "x"
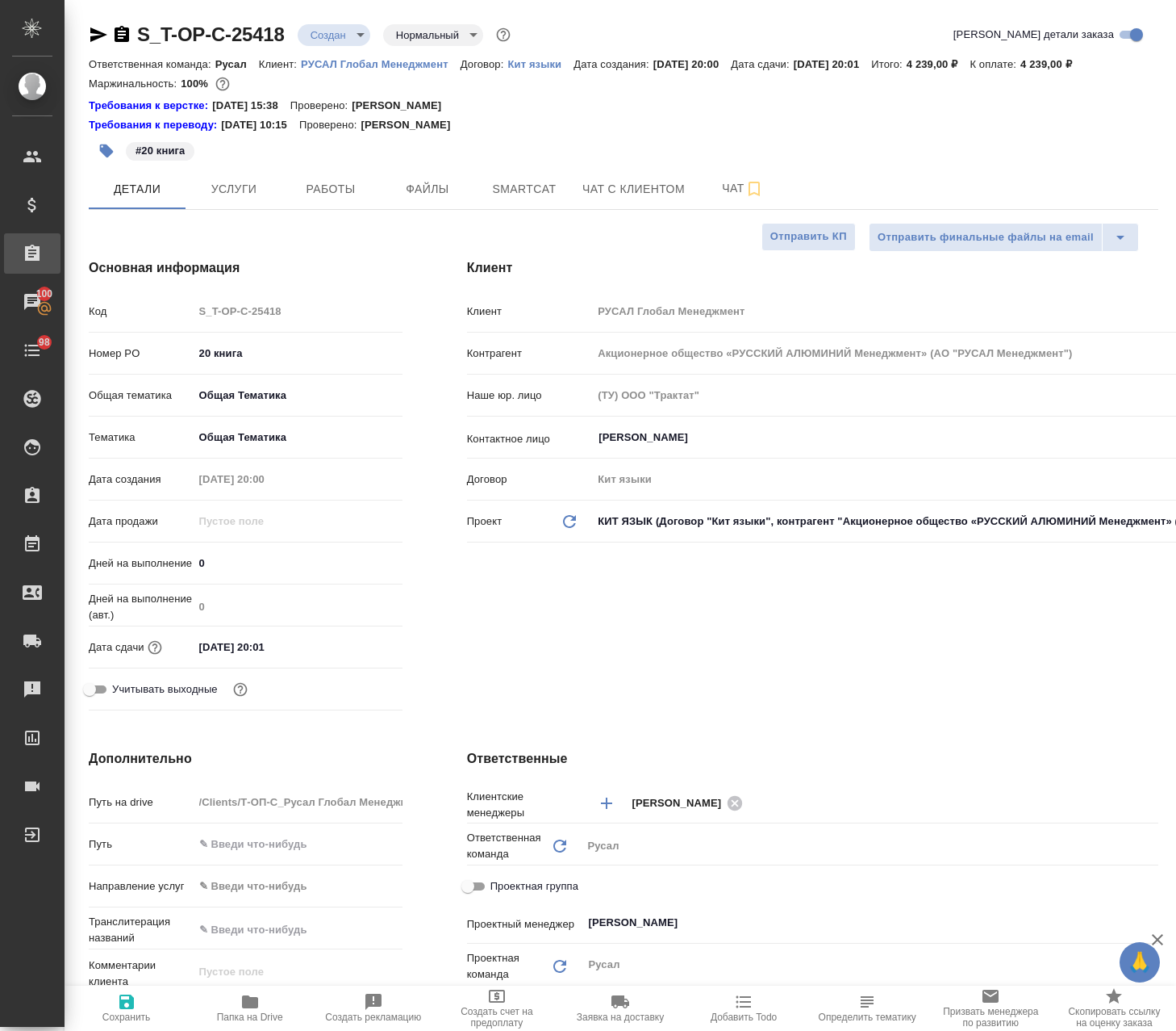
type textarea "x"
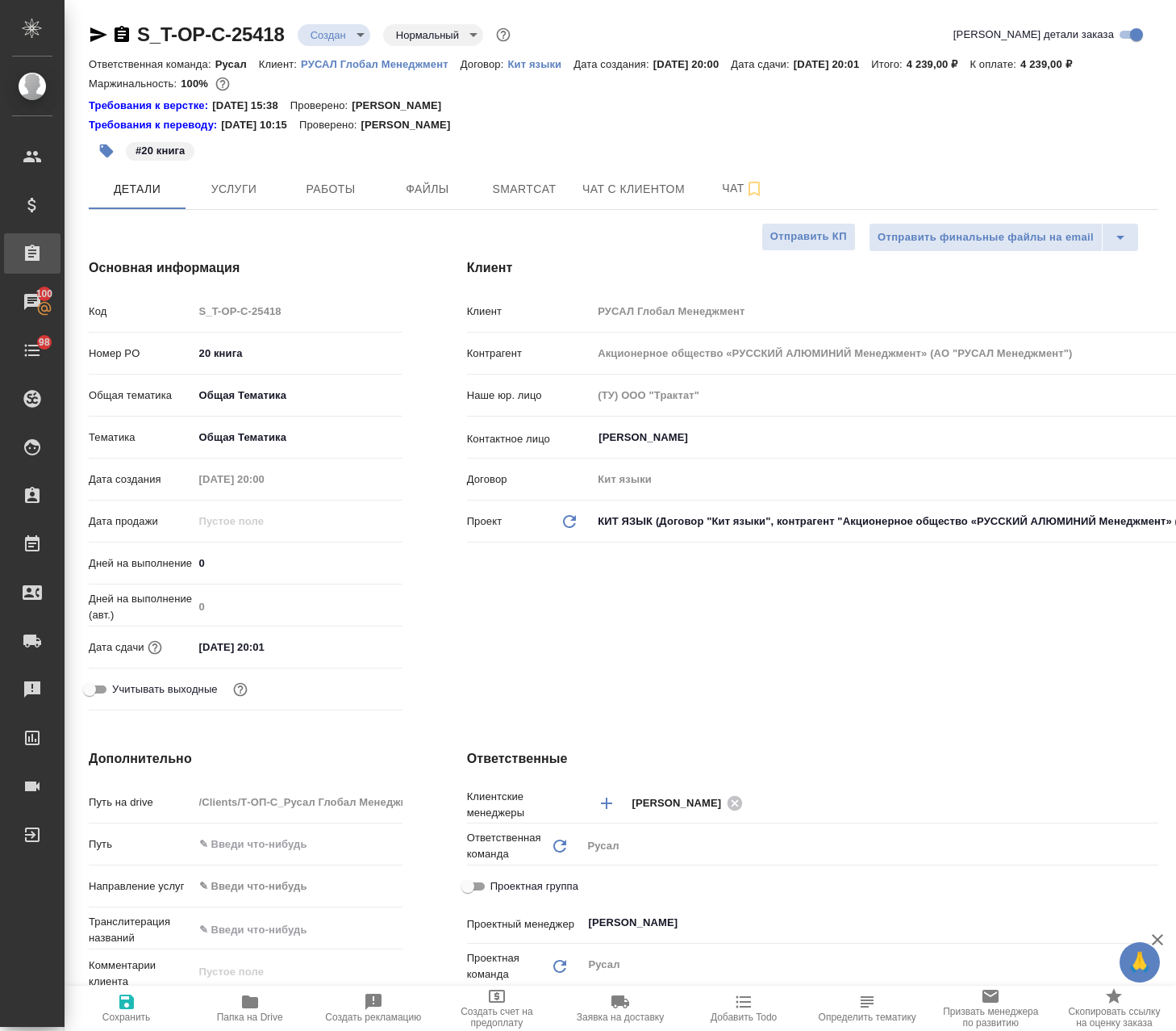
type textarea "x"
click at [91, 38] on icon "button" at bounding box center [99, 34] width 17 height 15
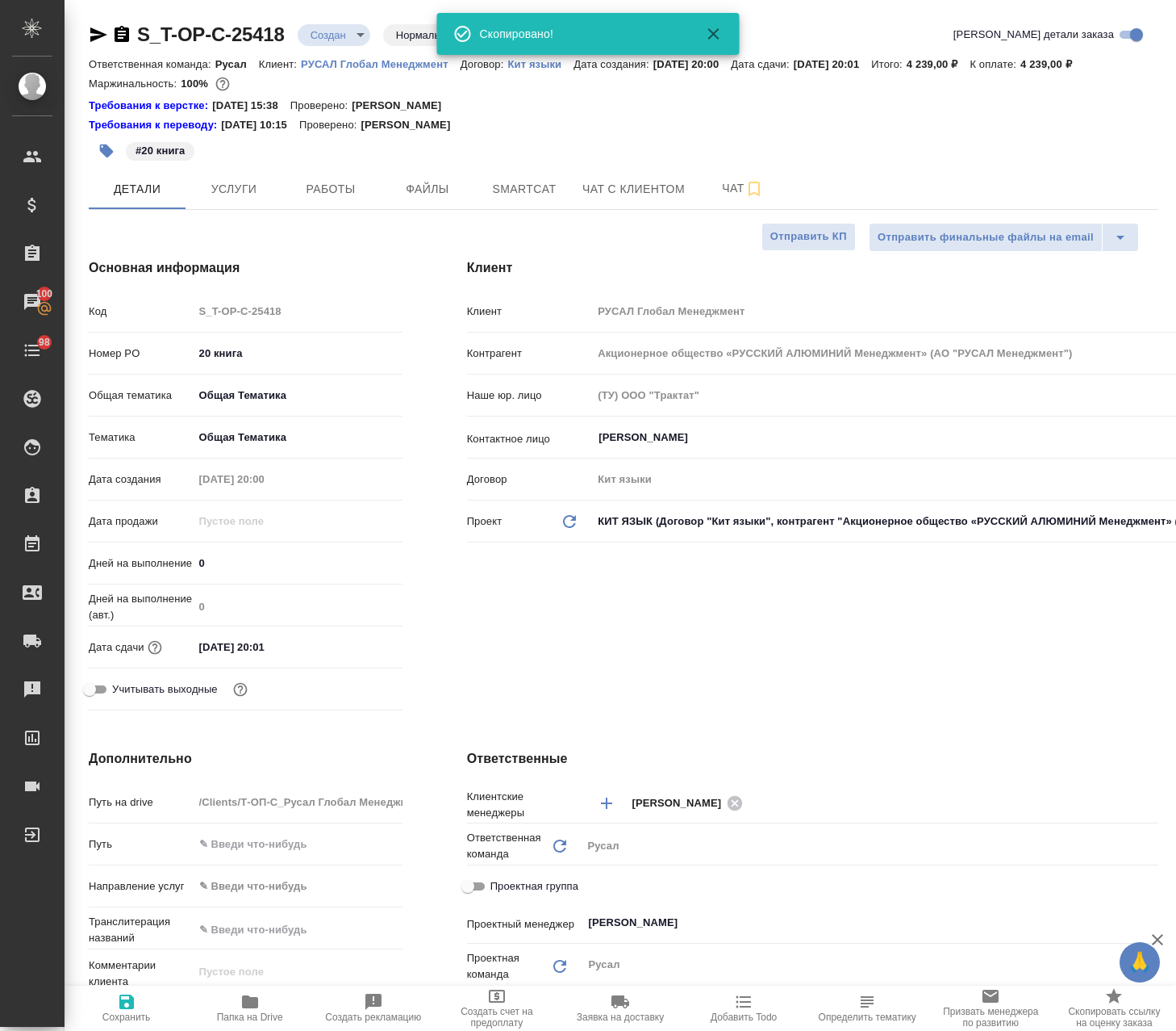
type textarea "x"
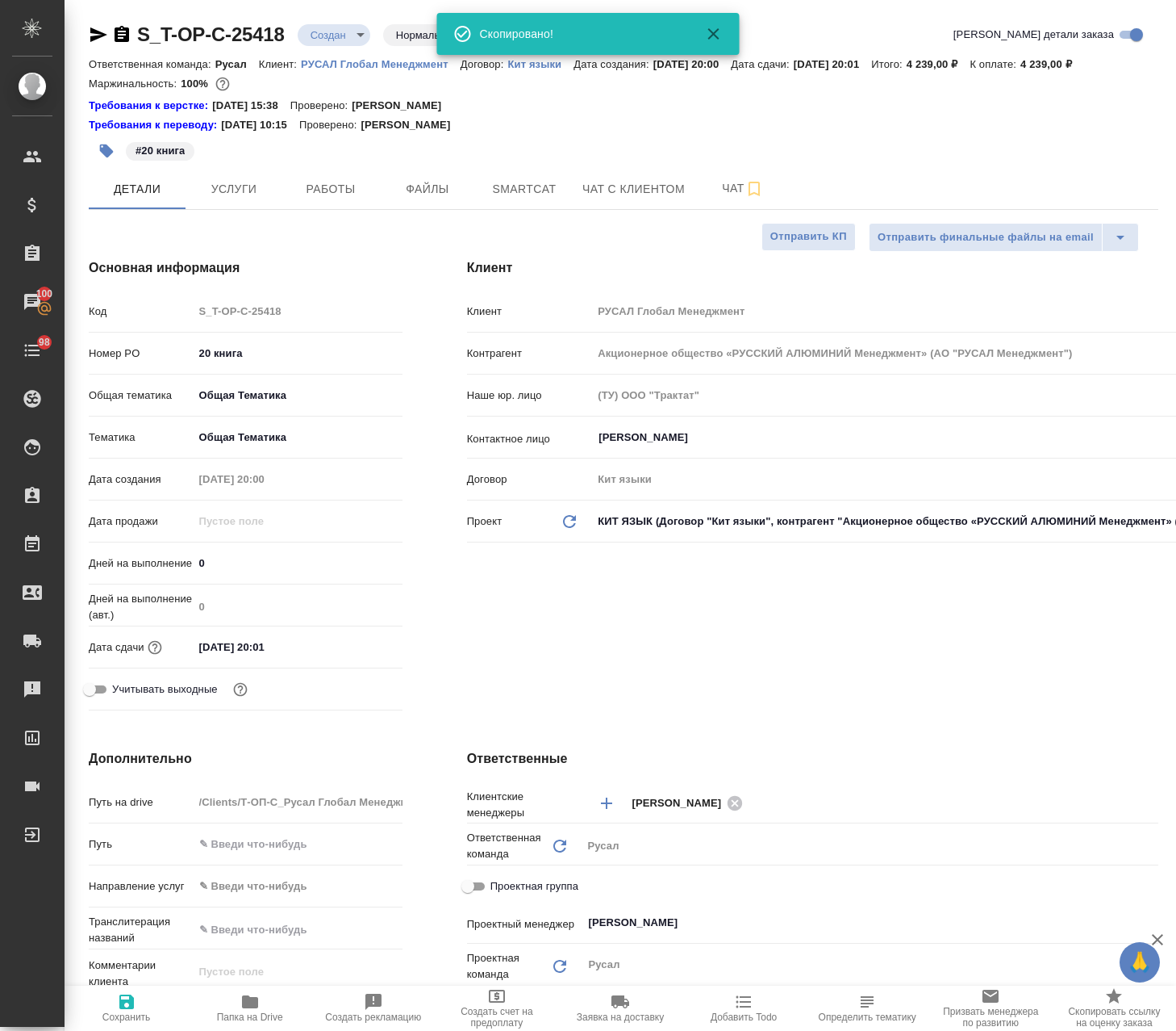
type textarea "x"
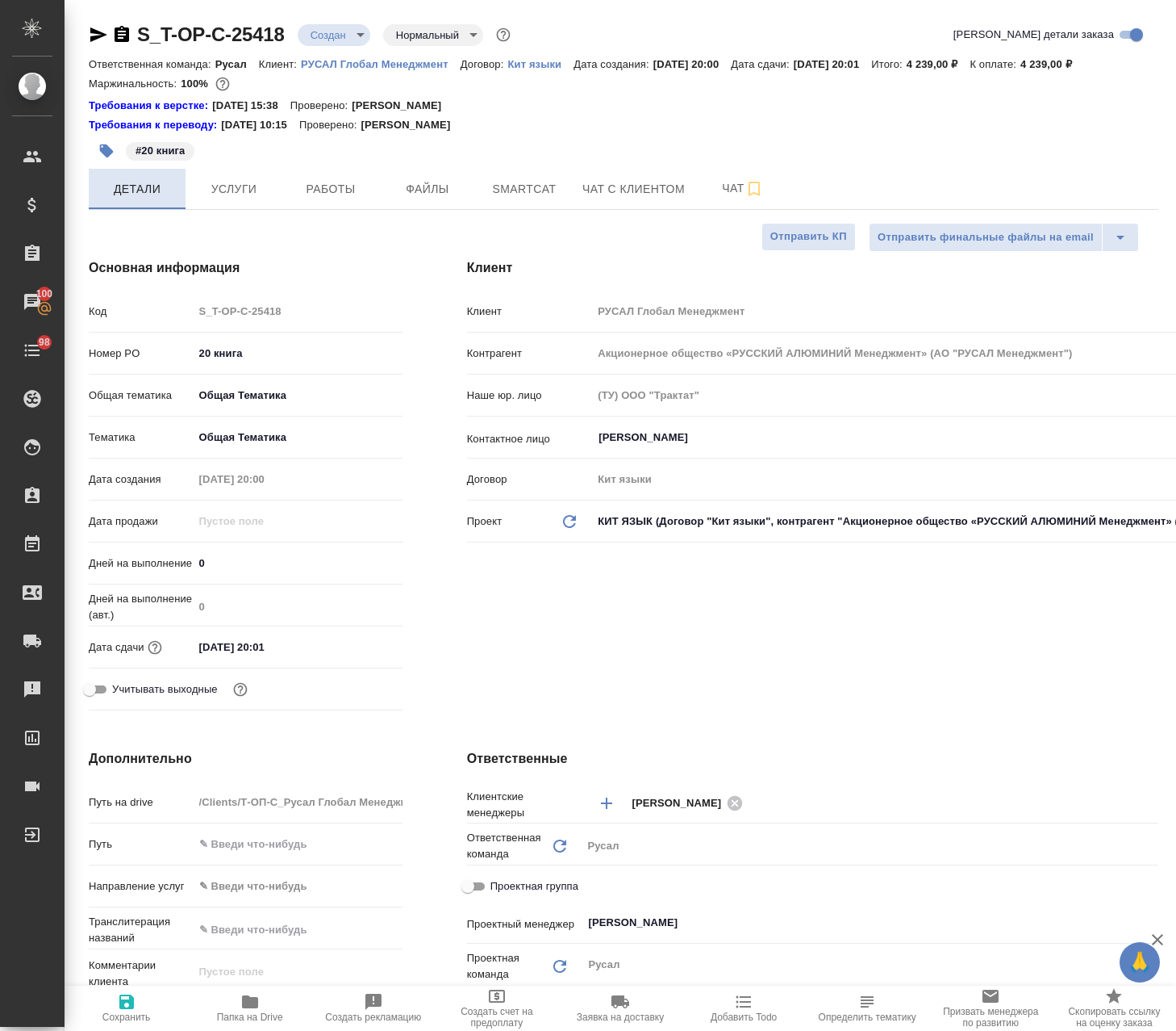
type textarea "x"
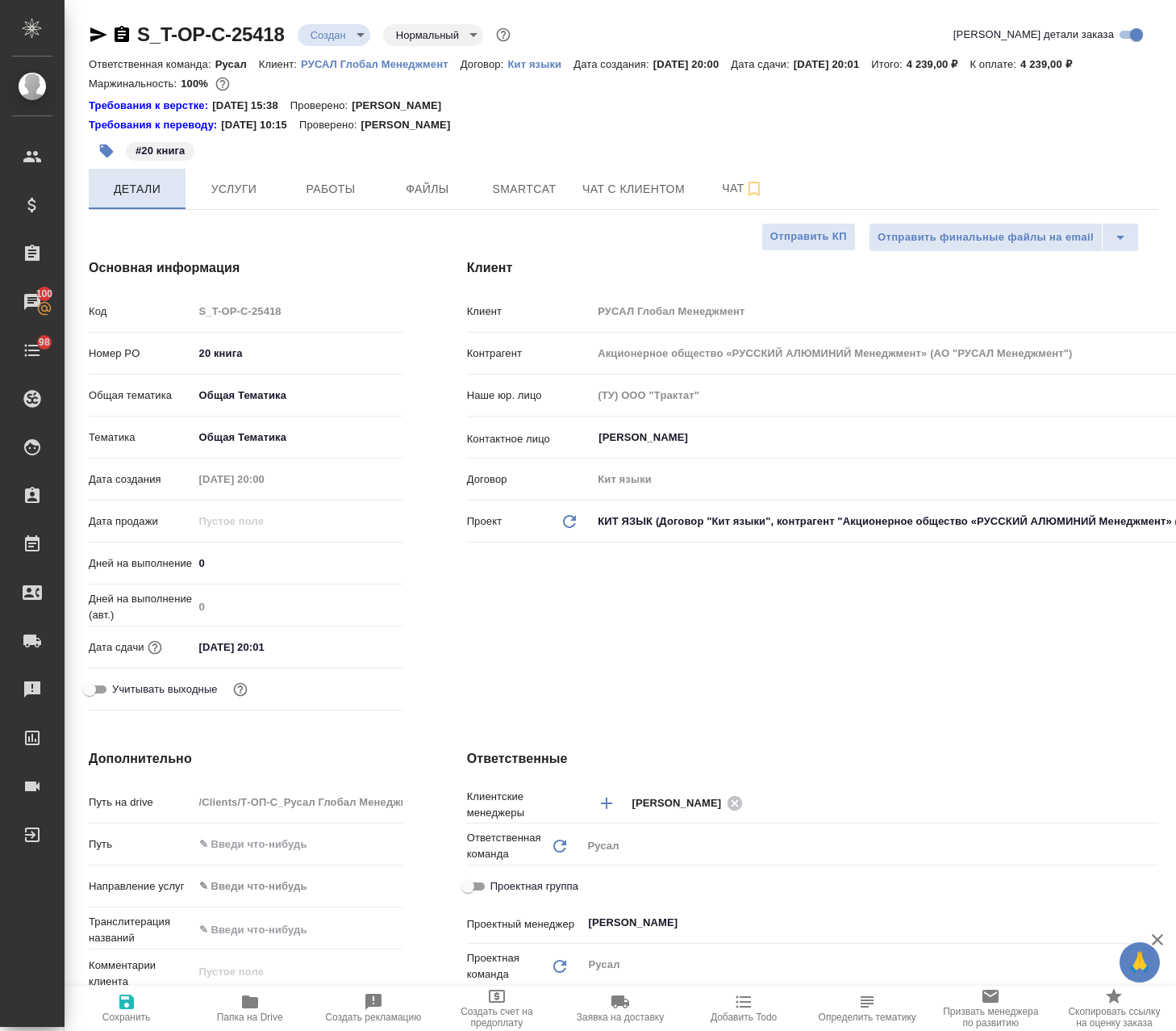
type textarea "x"
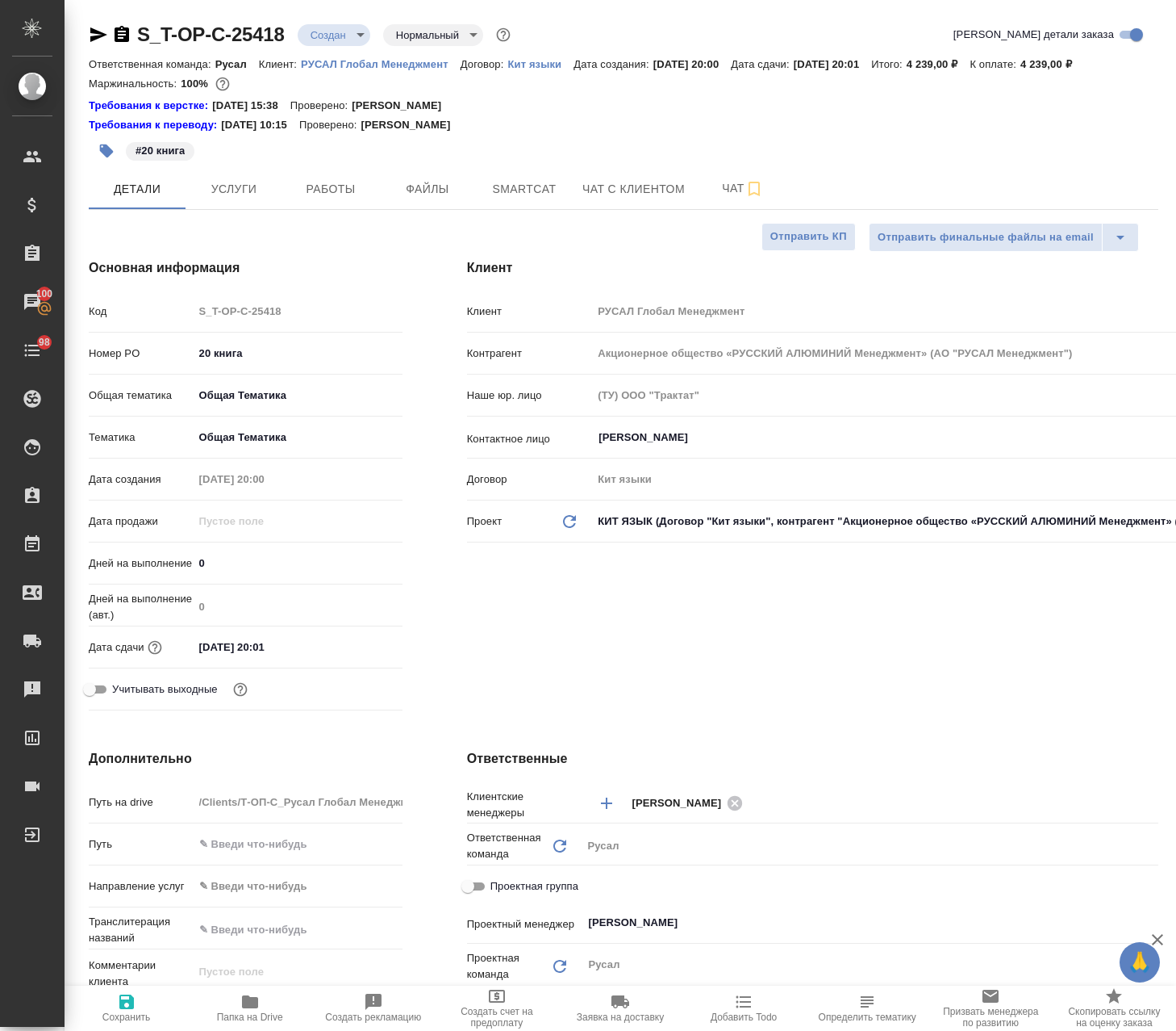
type textarea "x"
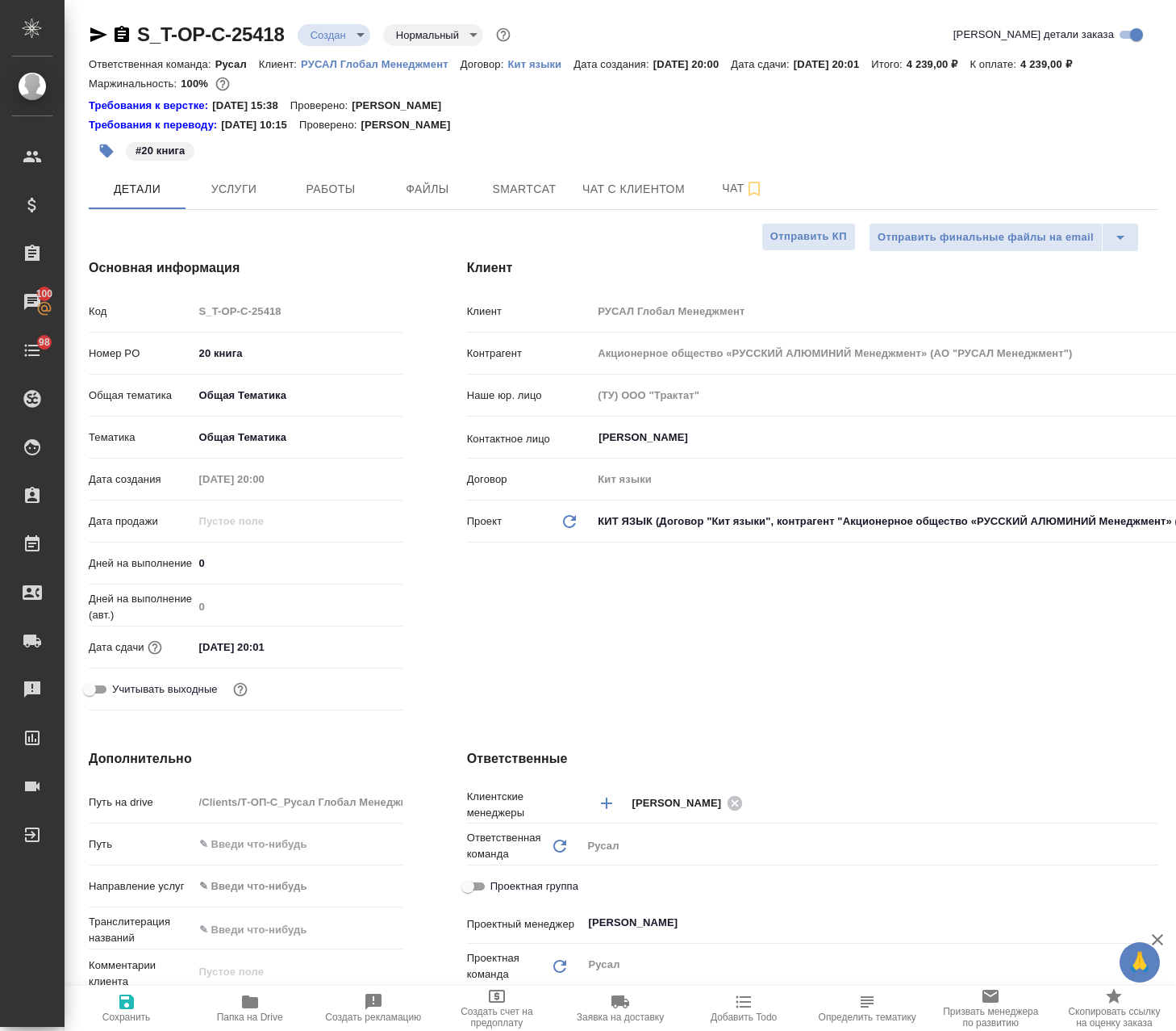
type textarea "x"
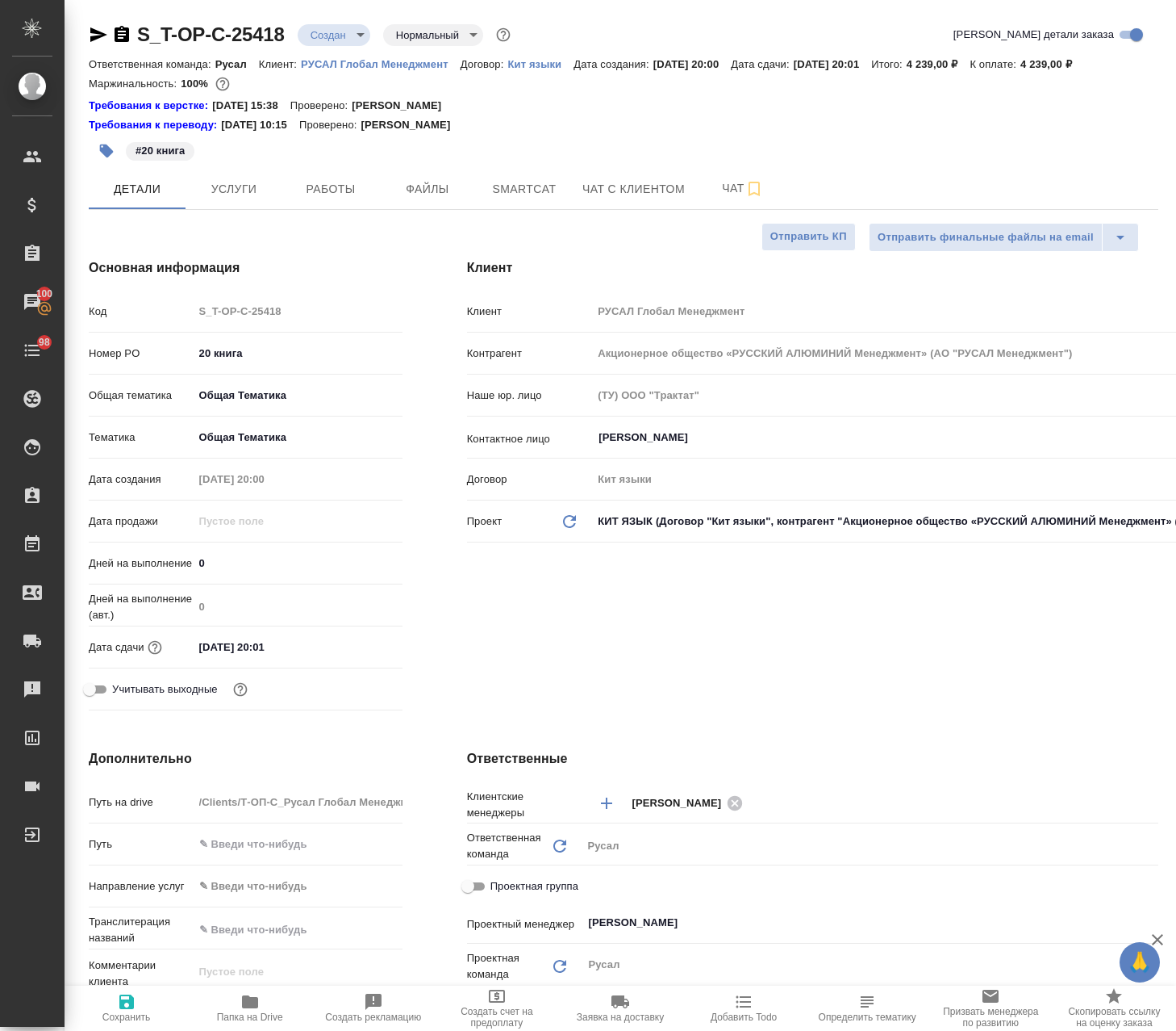
type textarea "x"
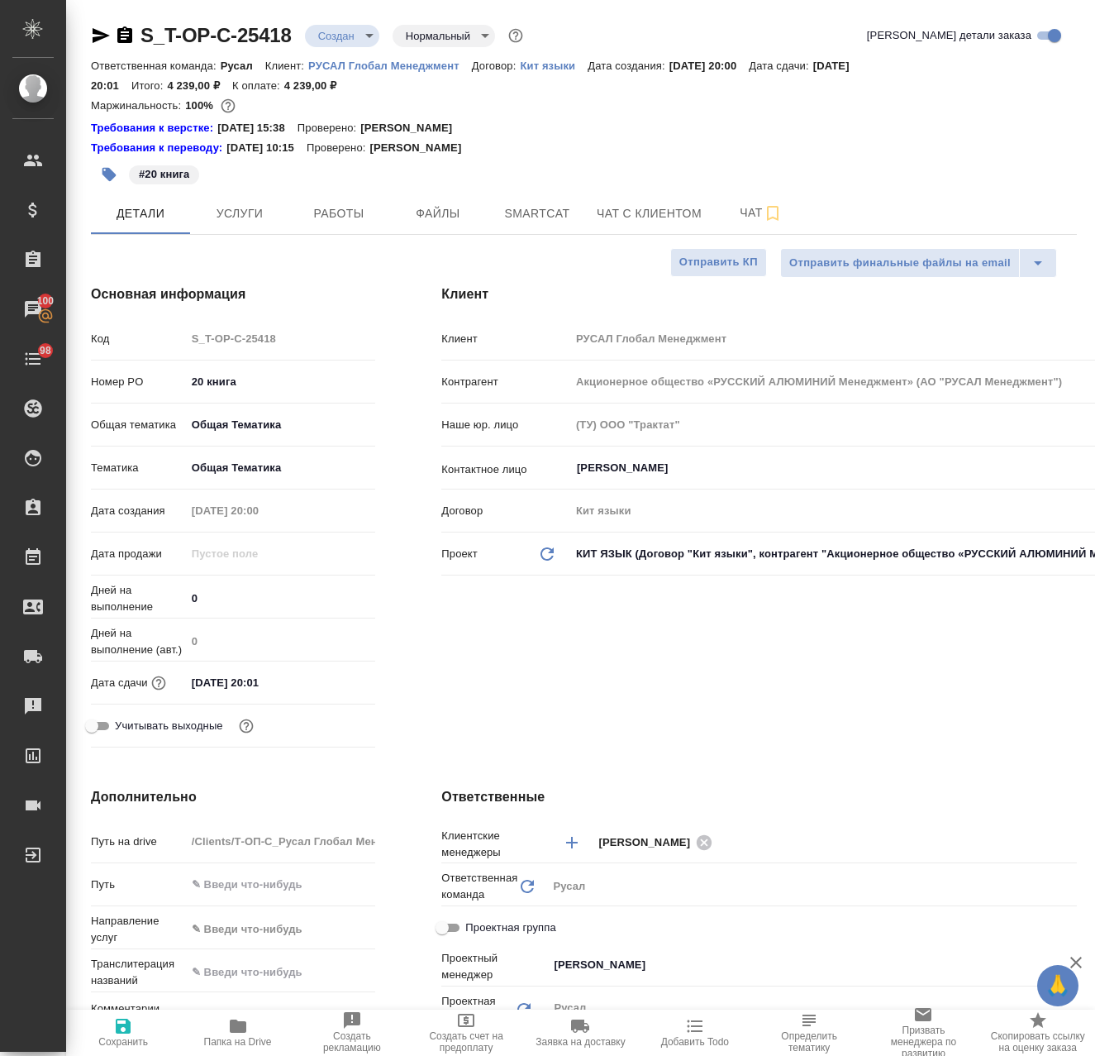
type textarea "x"
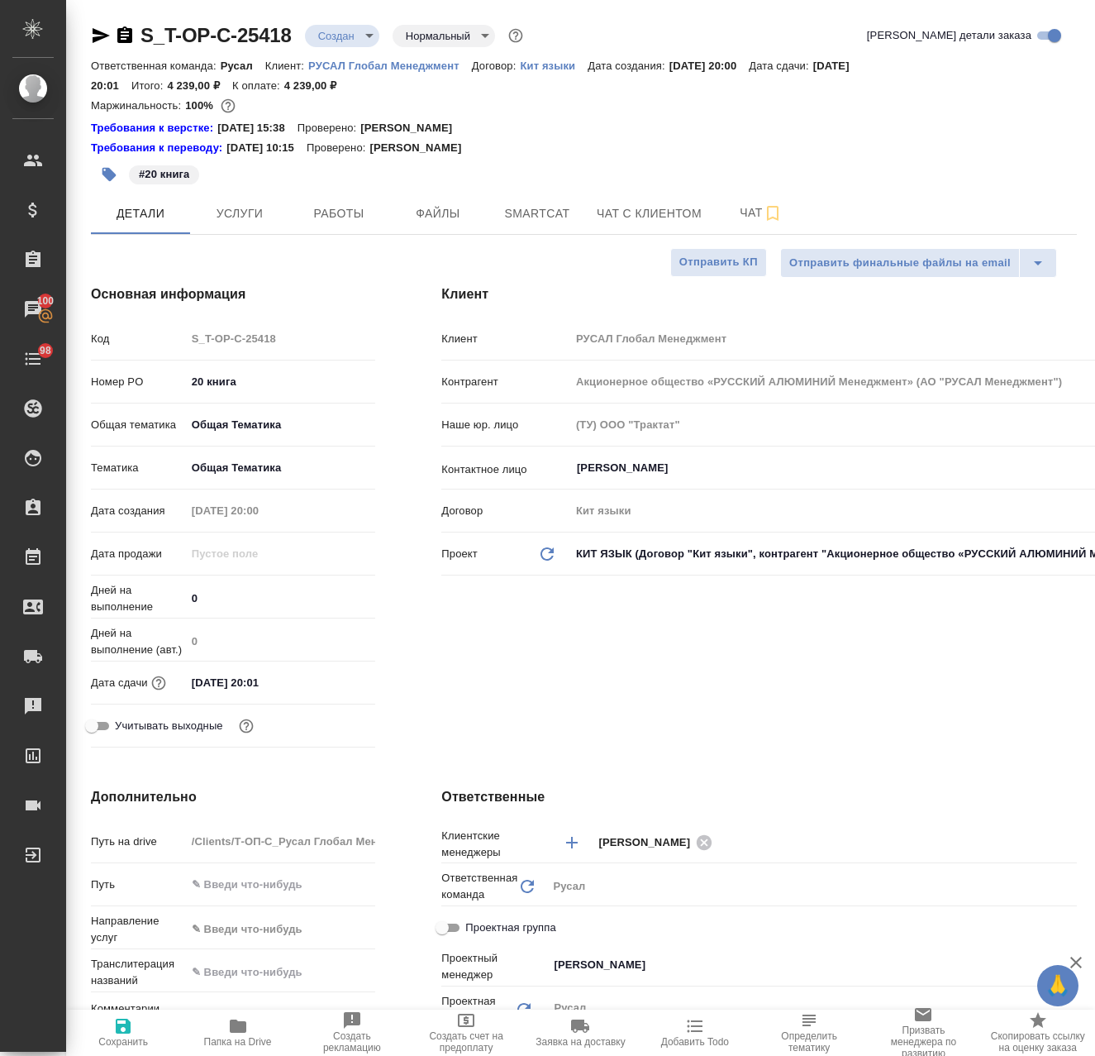
type textarea "x"
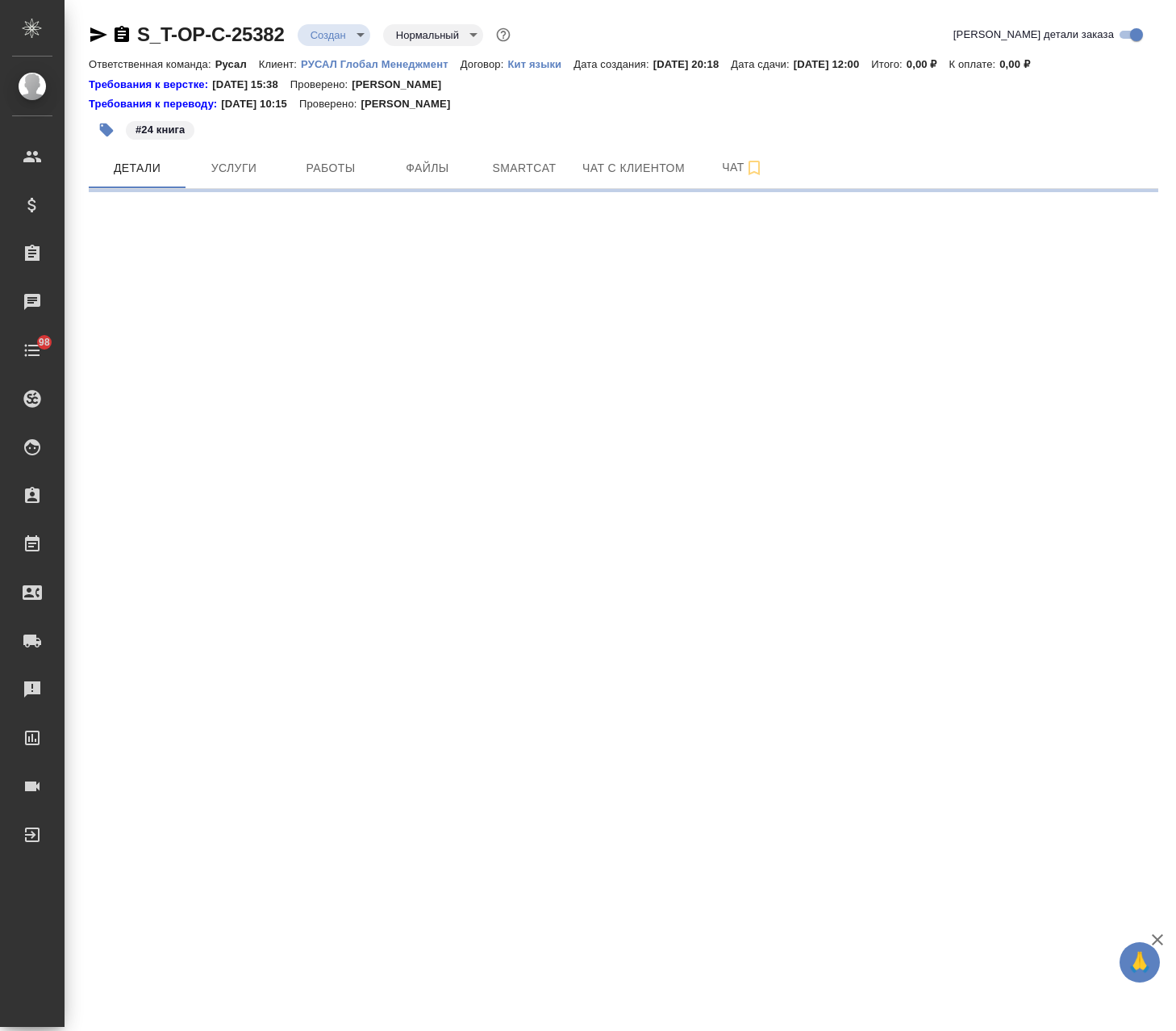
select select "RU"
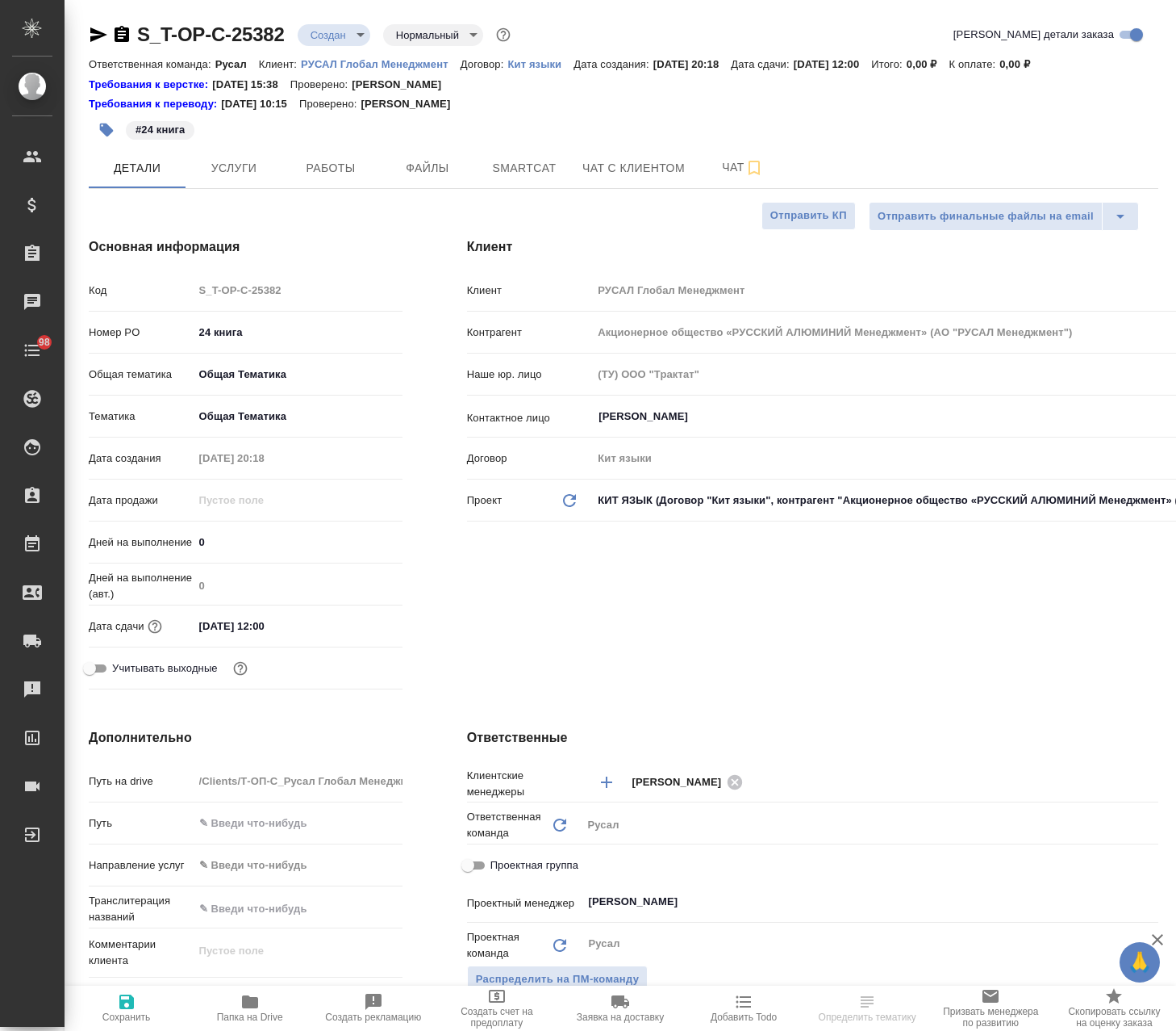
type textarea "x"
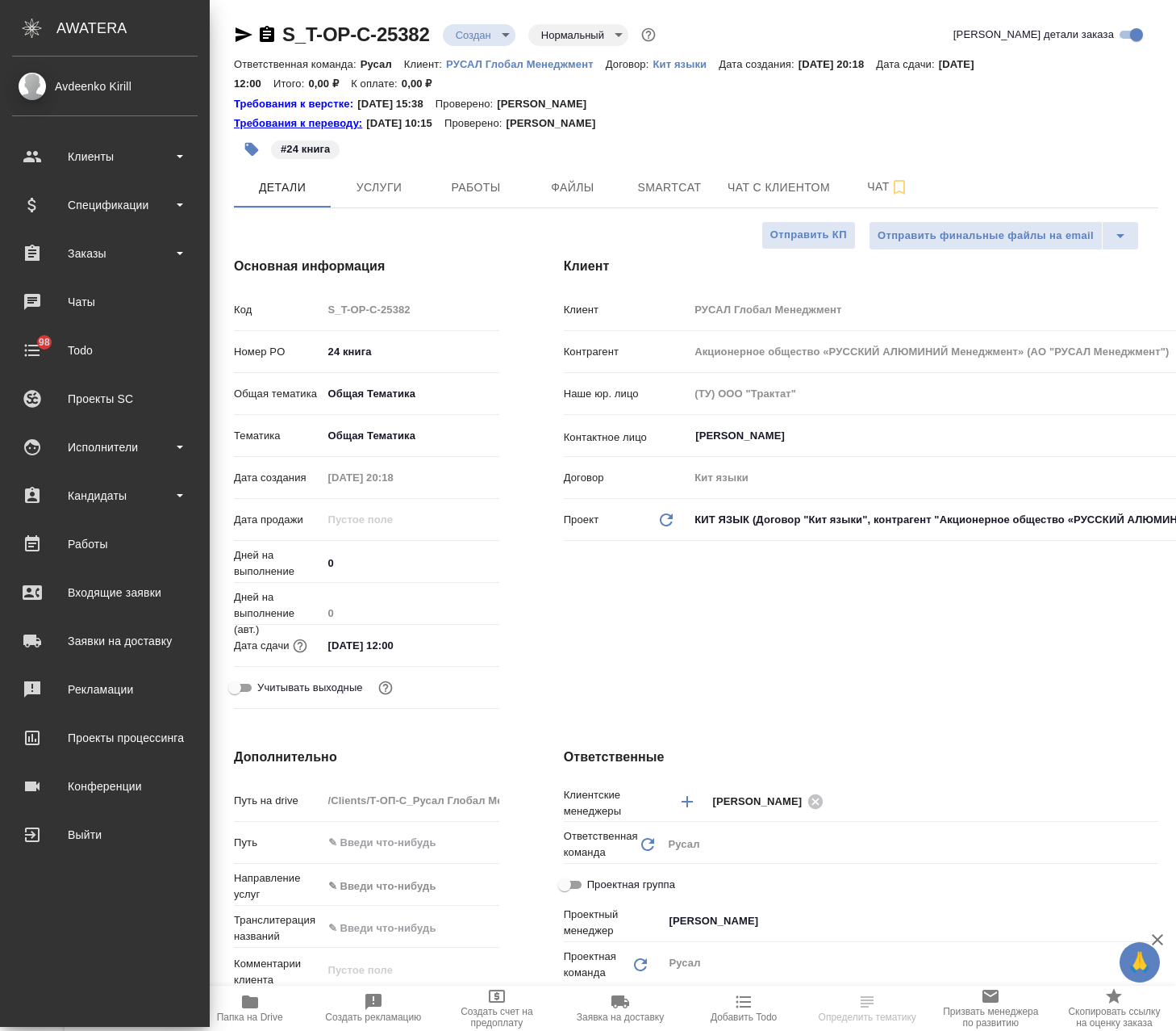
type textarea "x"
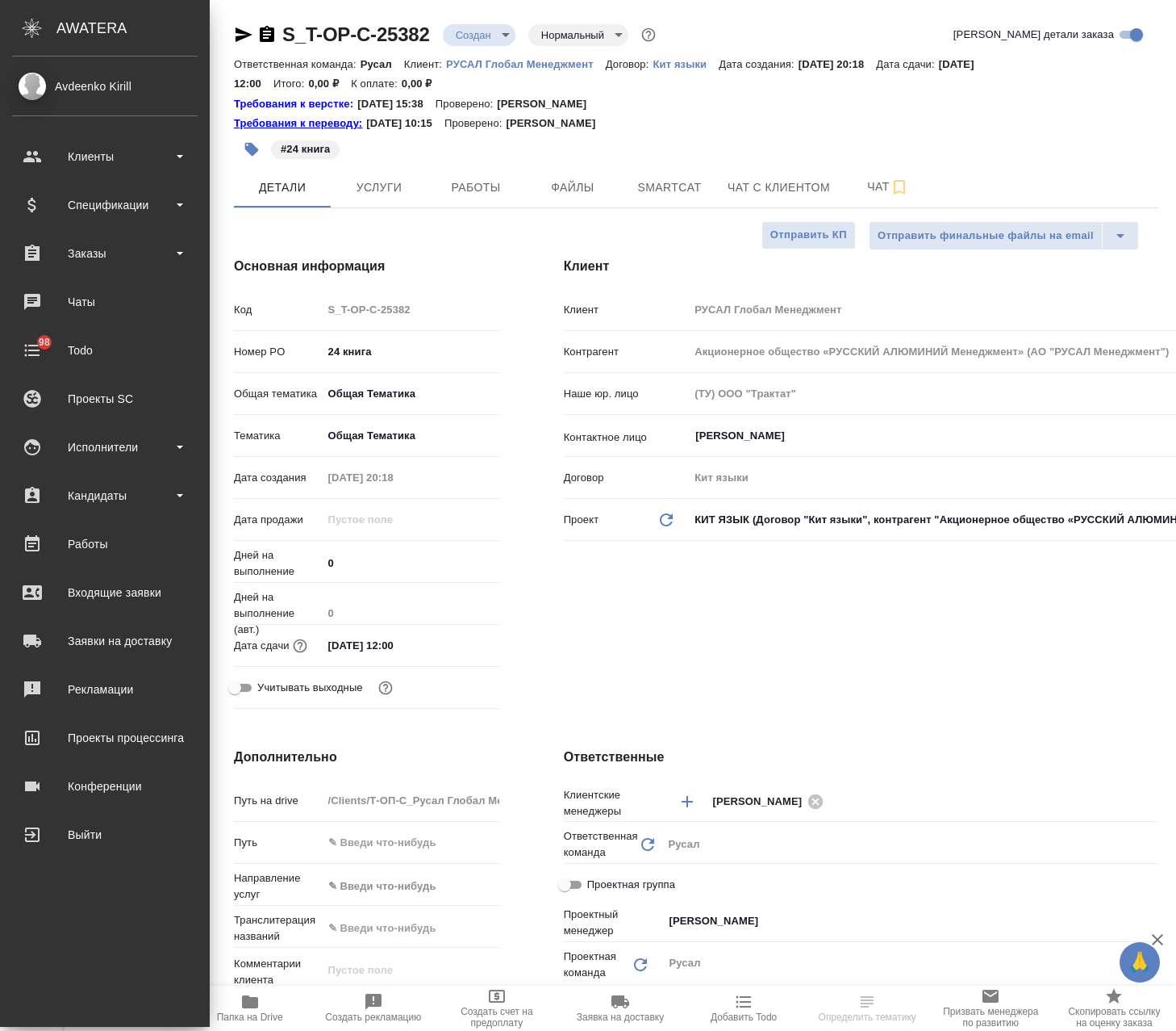
type textarea "x"
select select "RU"
type textarea "x"
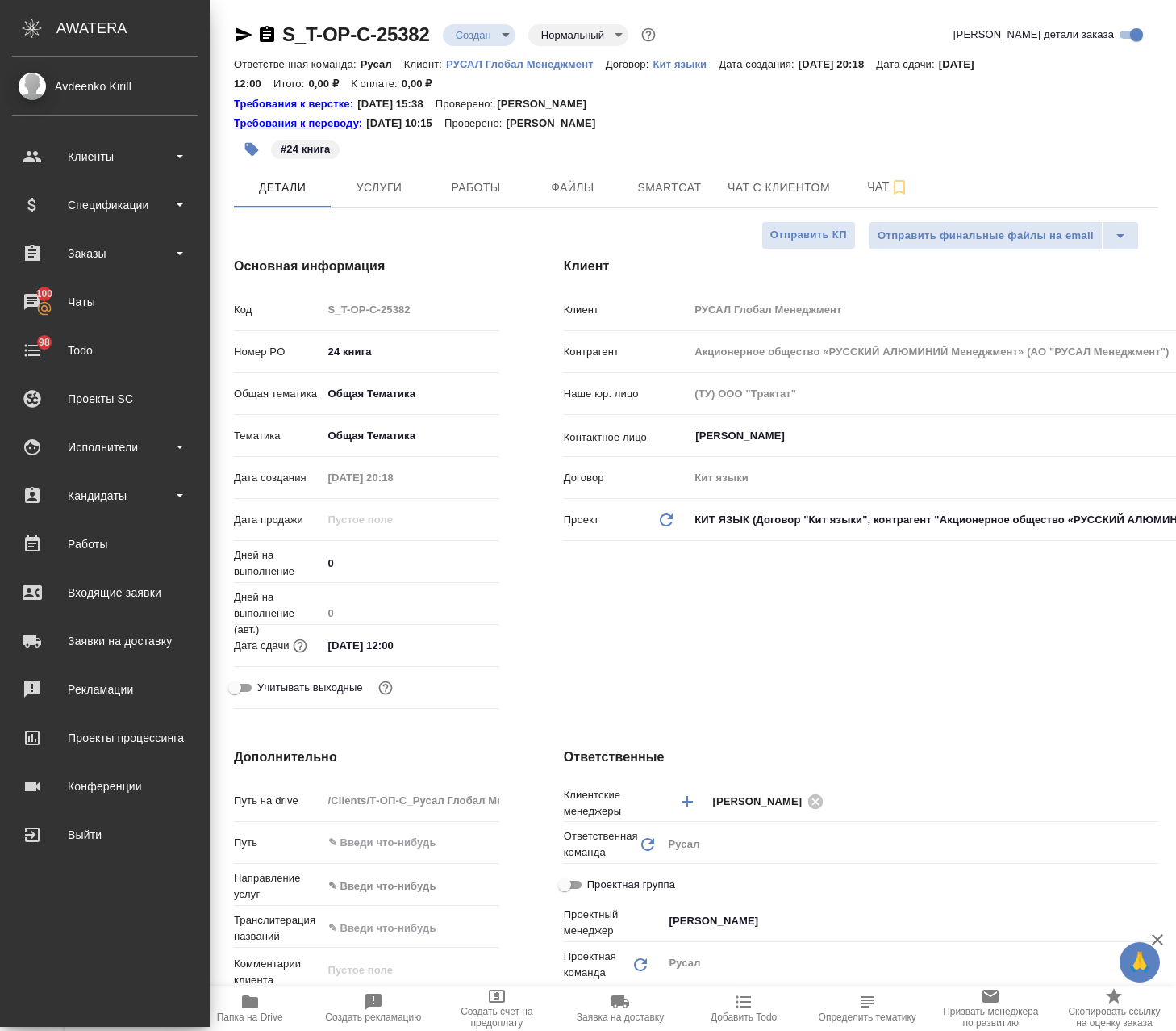
type textarea "x"
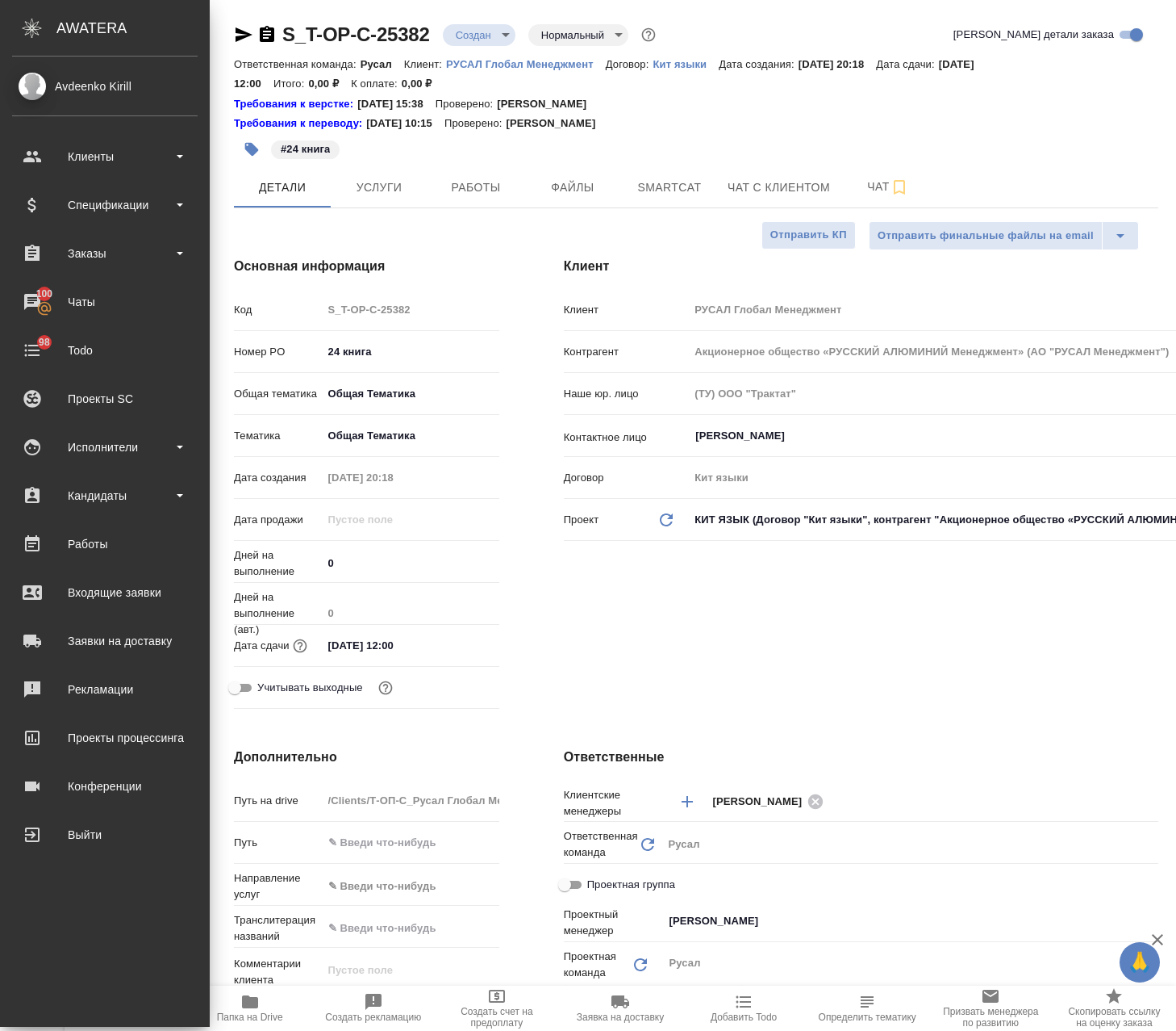
type textarea "x"
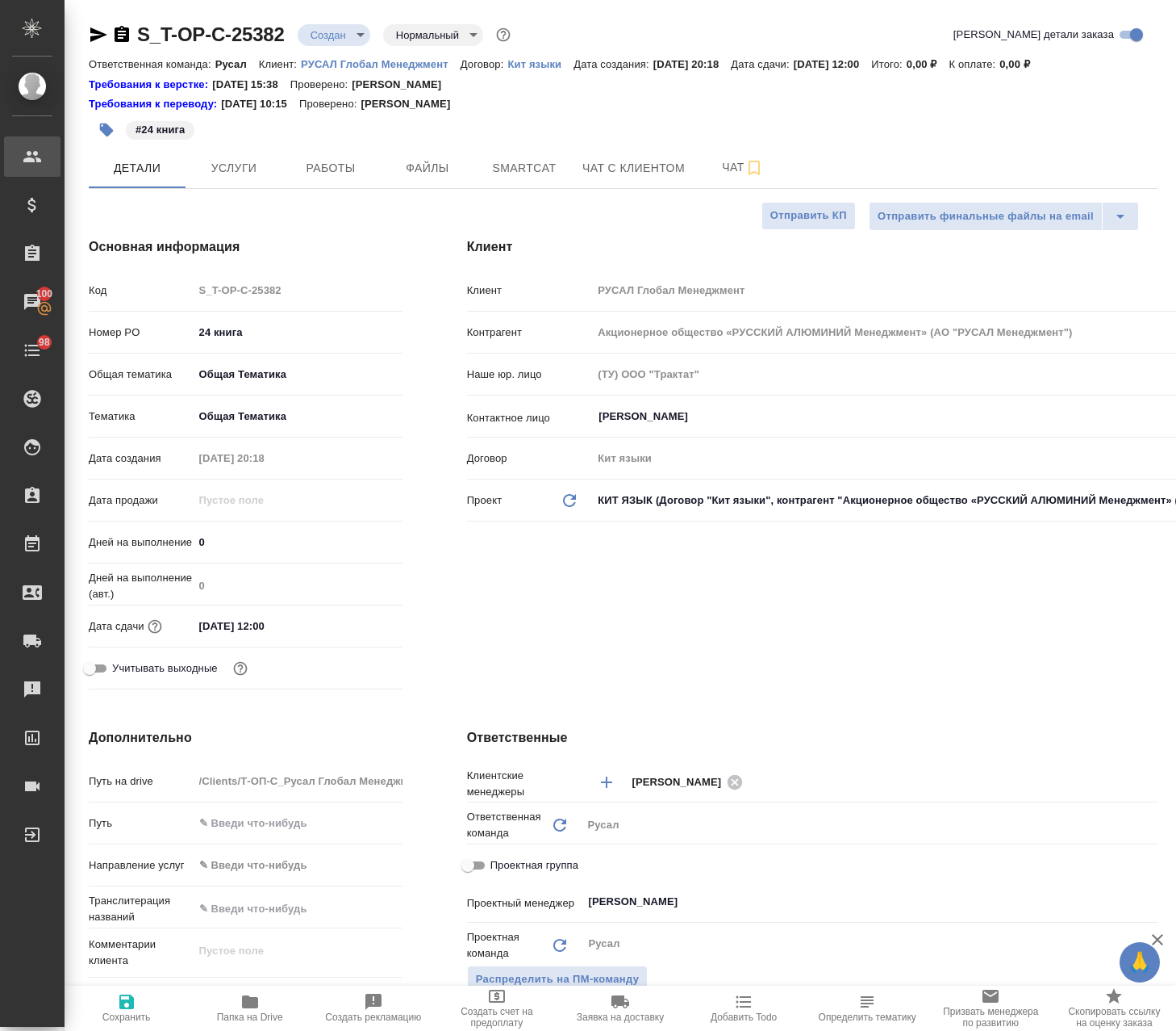
type textarea "x"
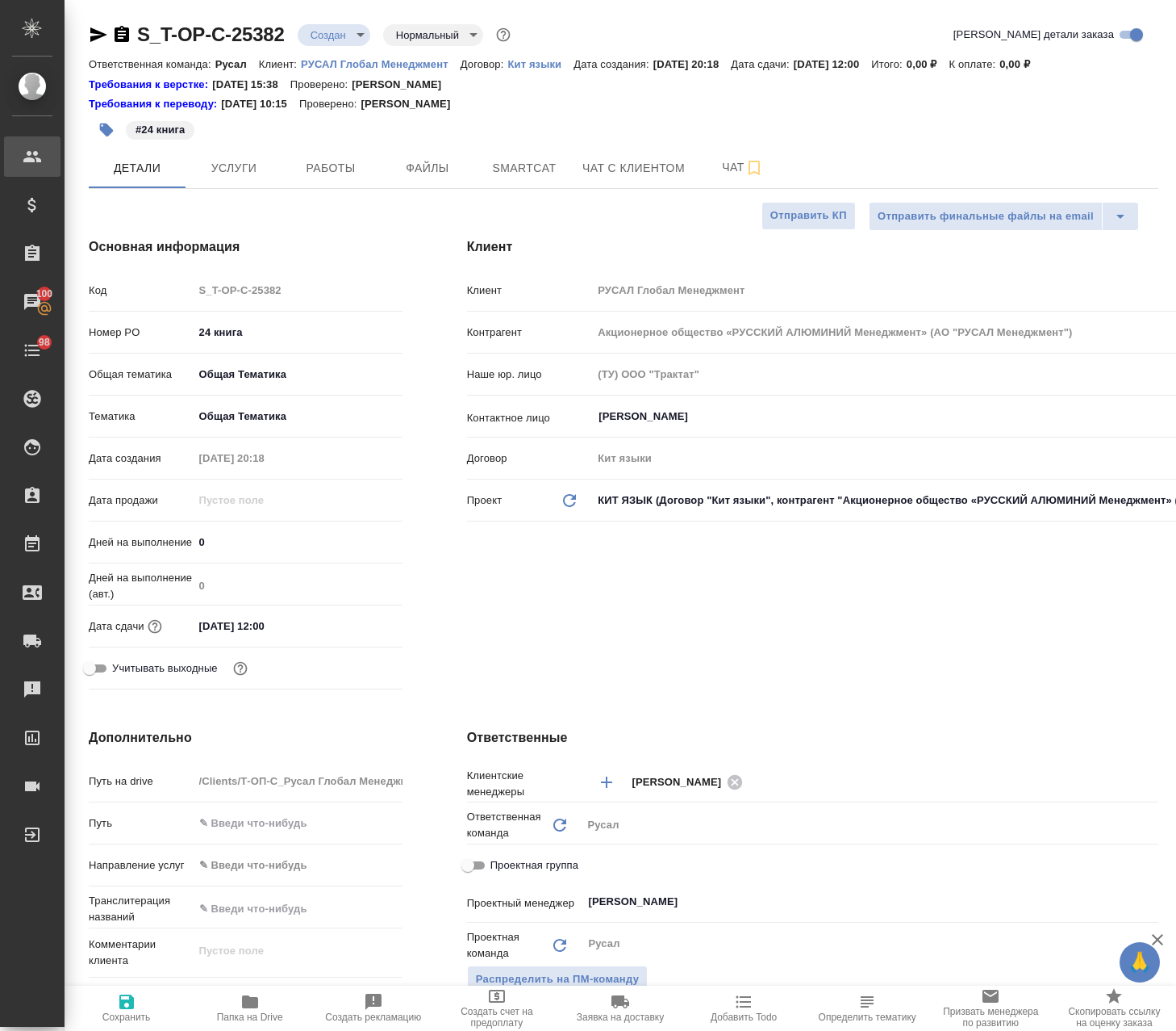
type textarea "x"
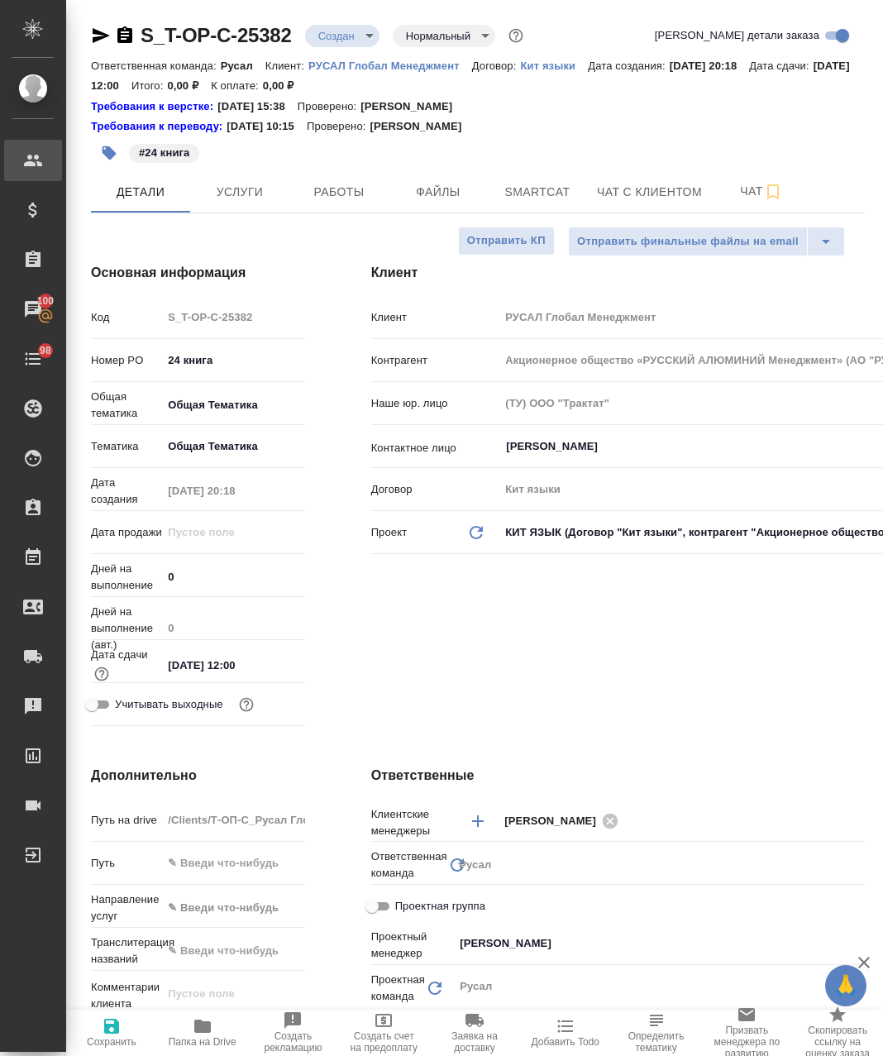
type textarea "x"
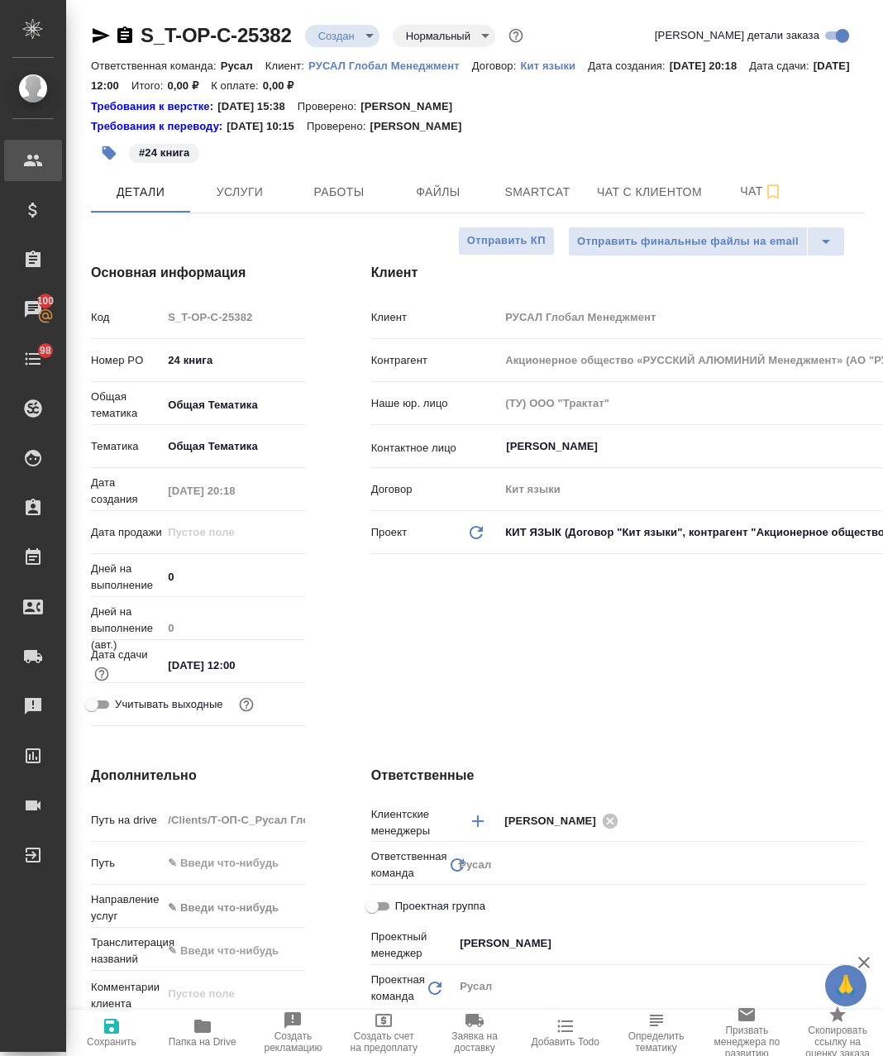
type textarea "x"
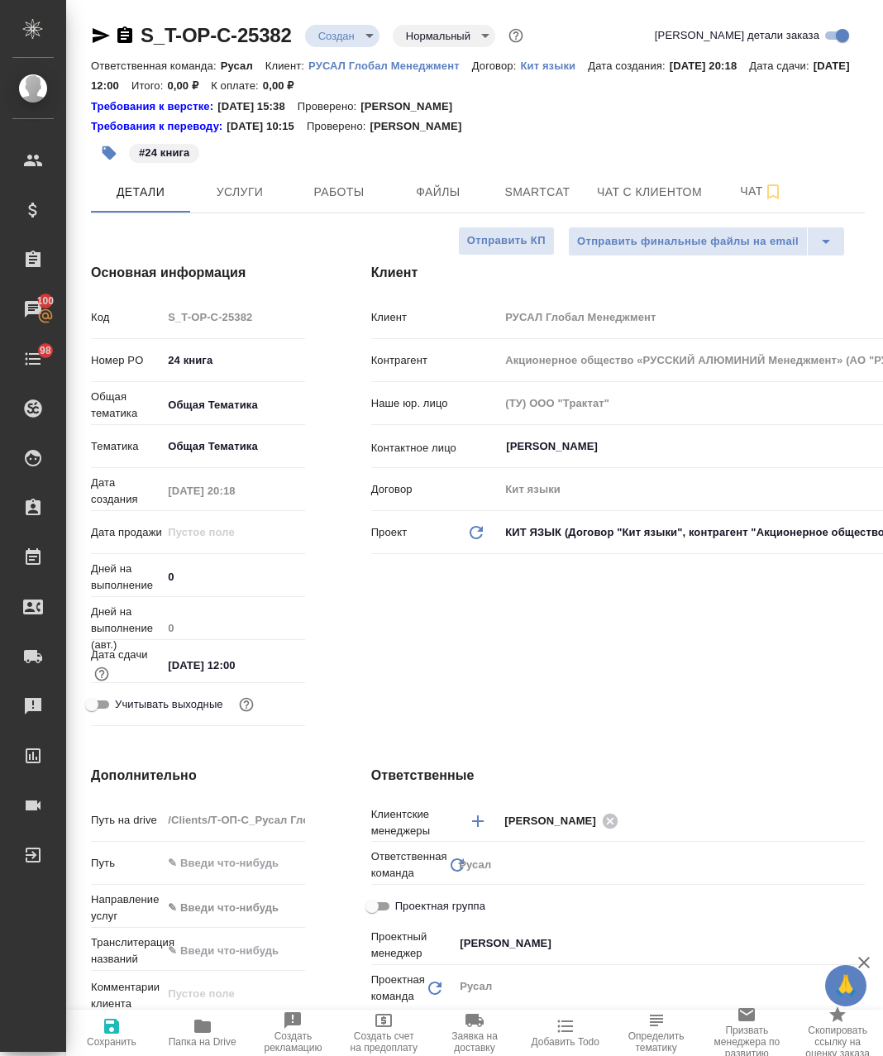
type textarea "x"
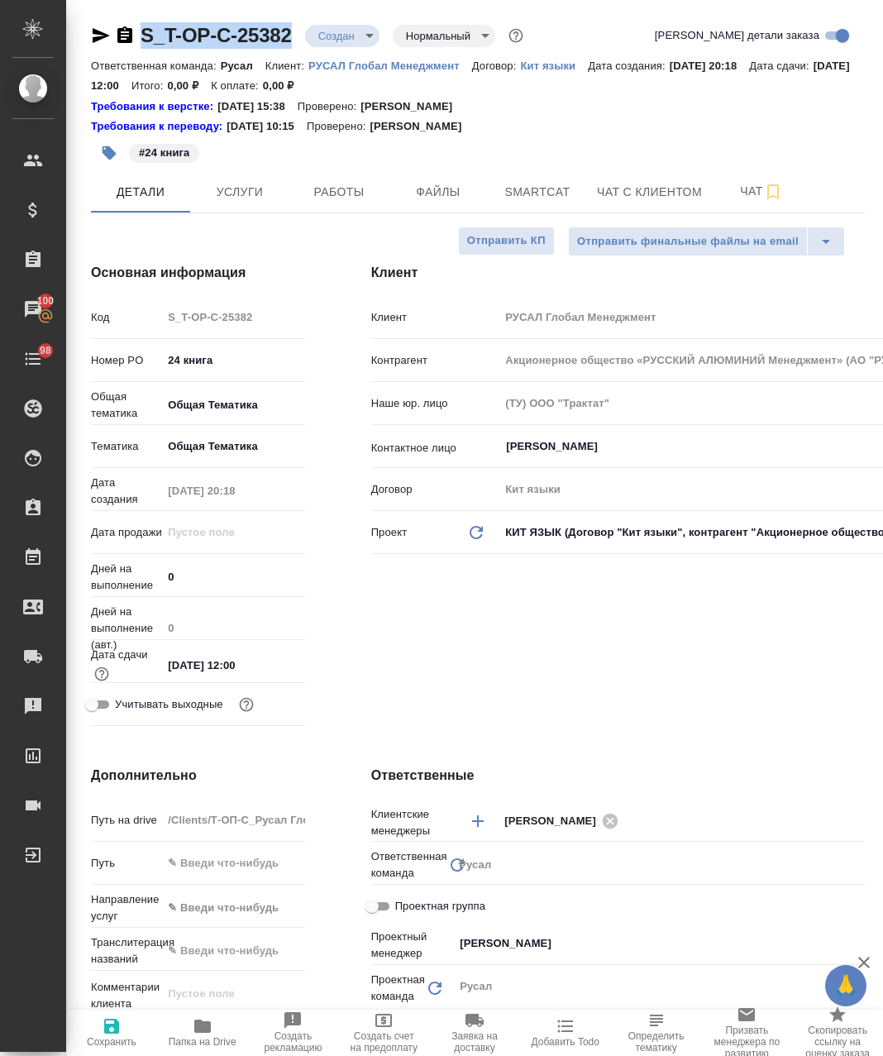
drag, startPoint x: 257, startPoint y: 41, endPoint x: 132, endPoint y: 40, distance: 124.8
click at [137, 37] on div "S_T-OP-C-25382 Создан new Нормальный normal Кратко детали заказа Ответственная …" at bounding box center [478, 869] width 792 height 1739
copy link "S_T-OP-C-25382"
type textarea "x"
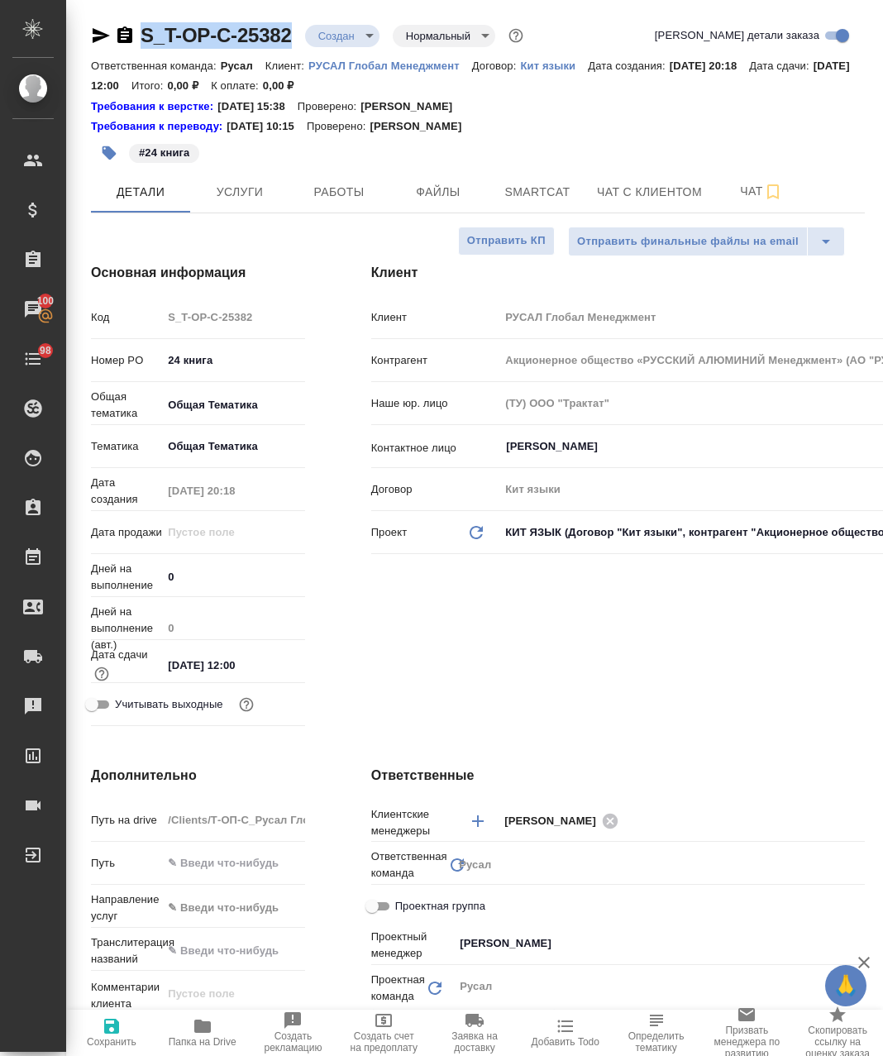
type textarea "x"
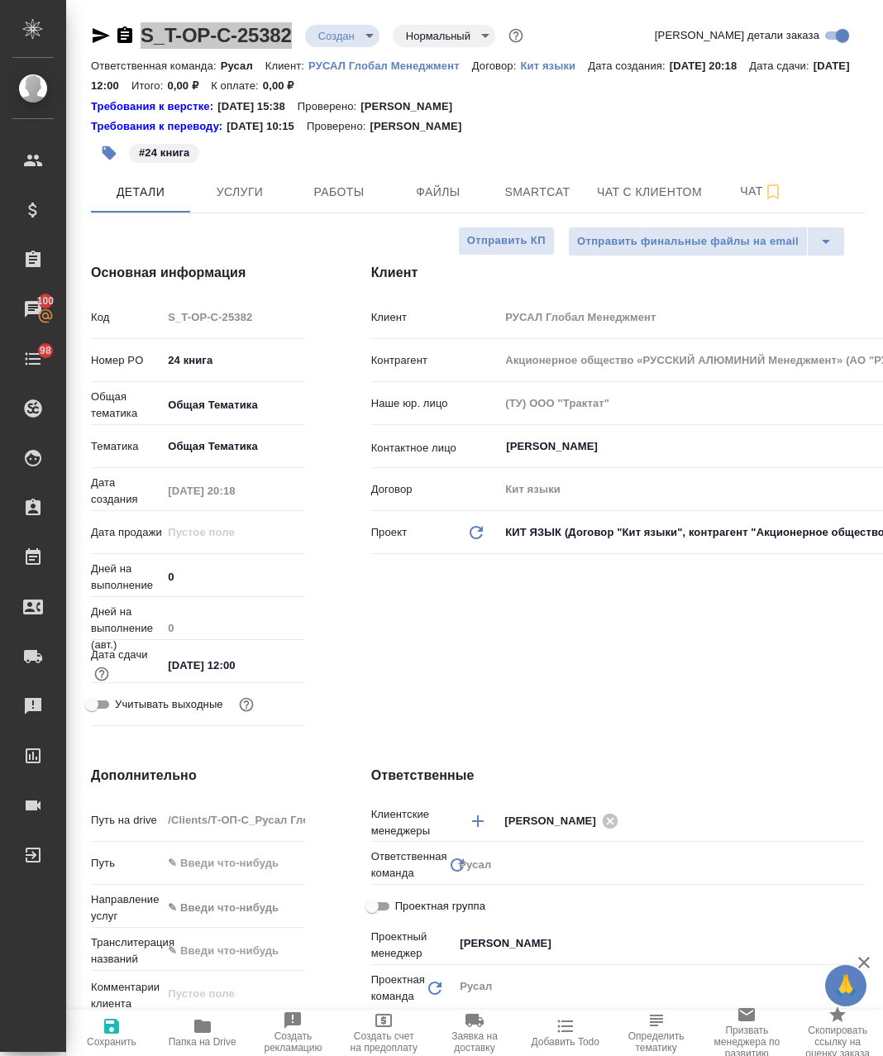
type textarea "x"
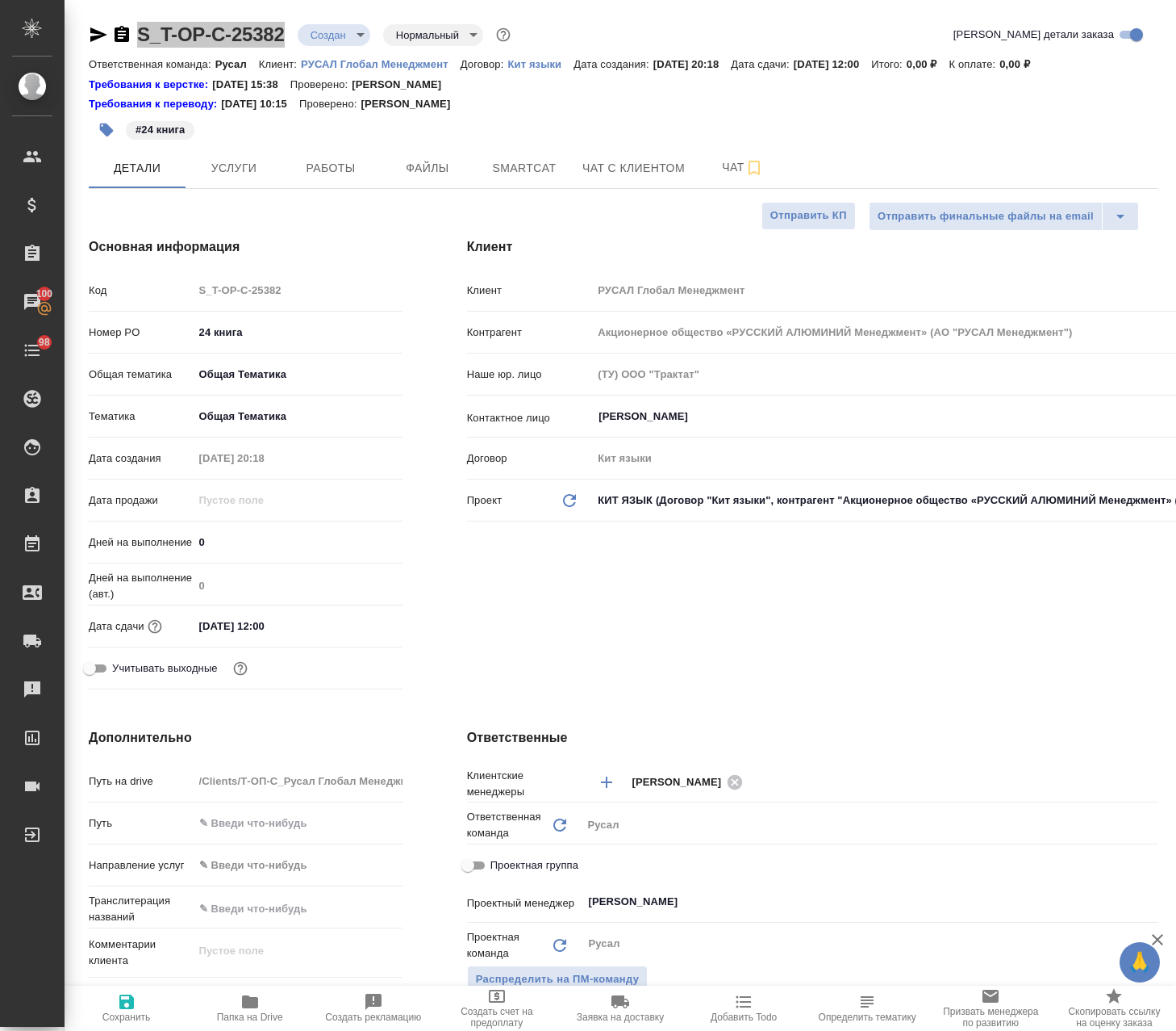
type textarea "x"
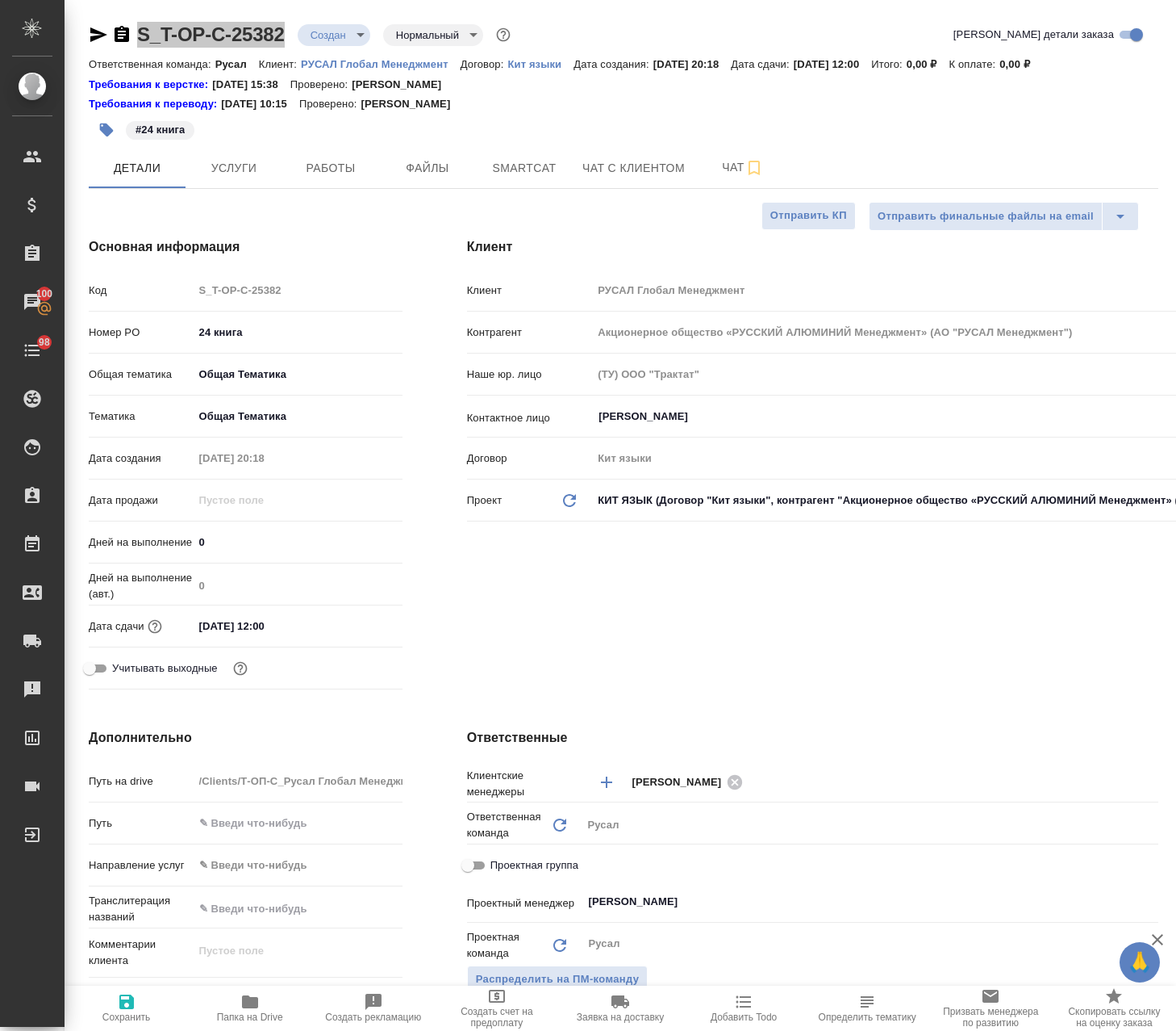
type textarea "x"
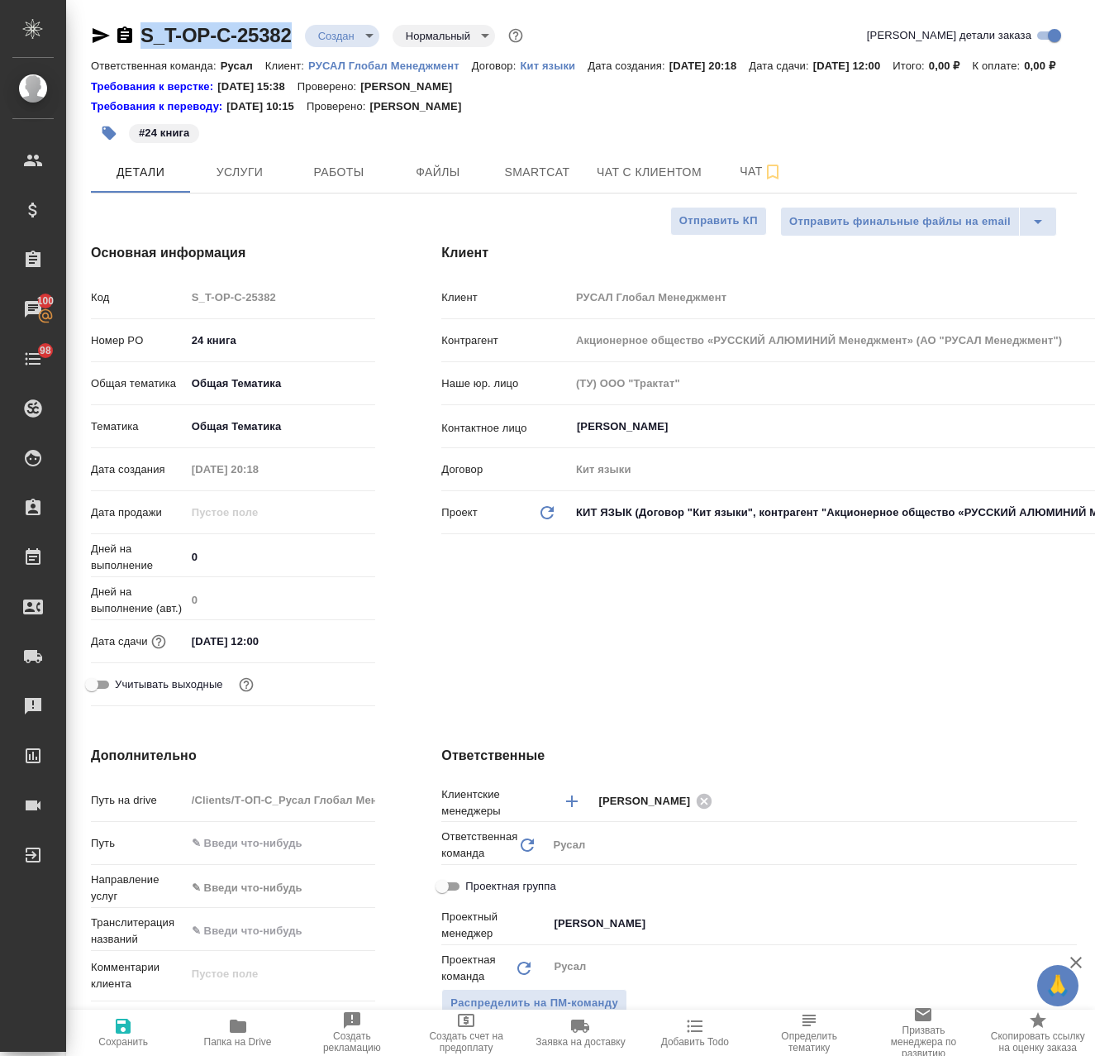
type textarea "x"
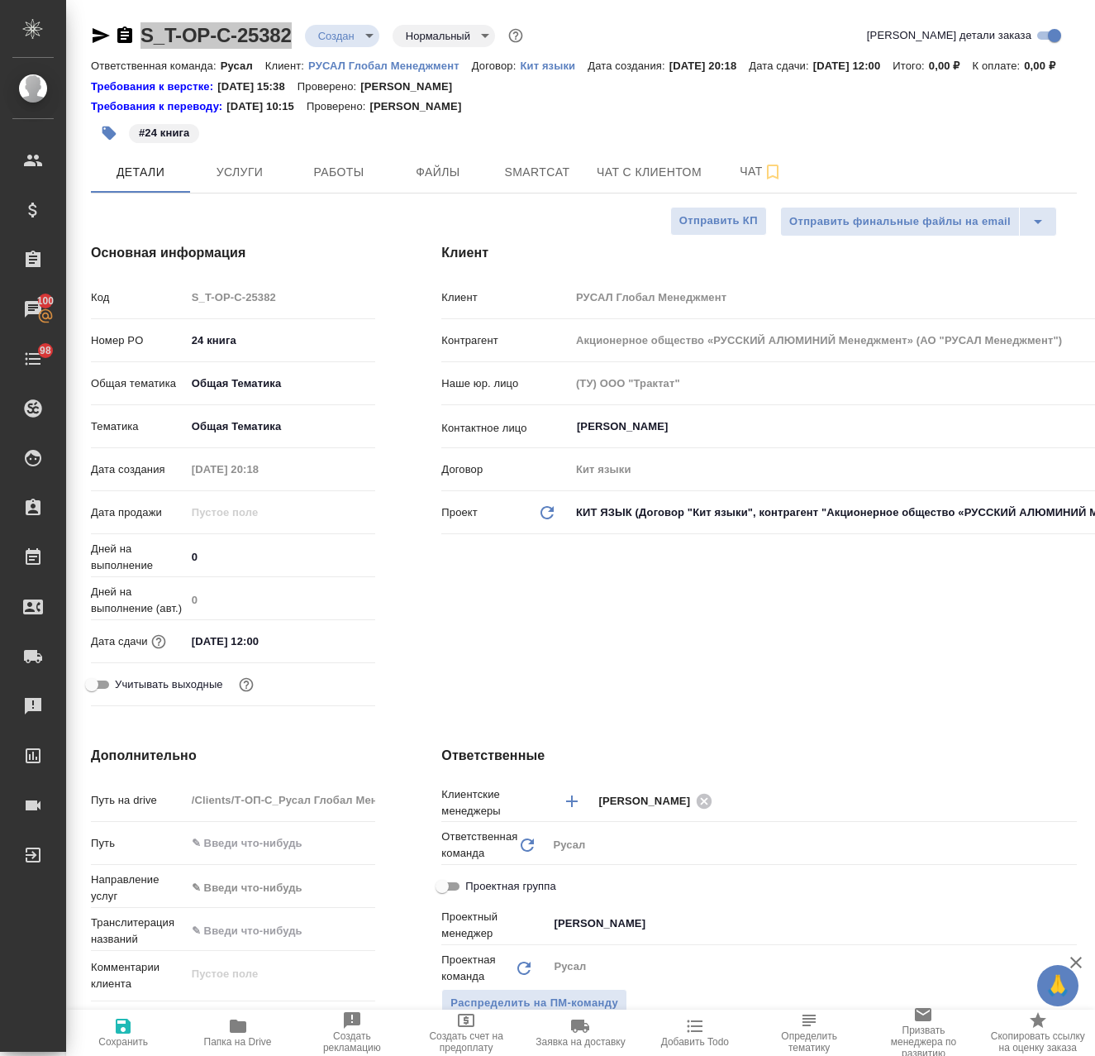
type textarea "x"
